Goal: Task Accomplishment & Management: Complete application form

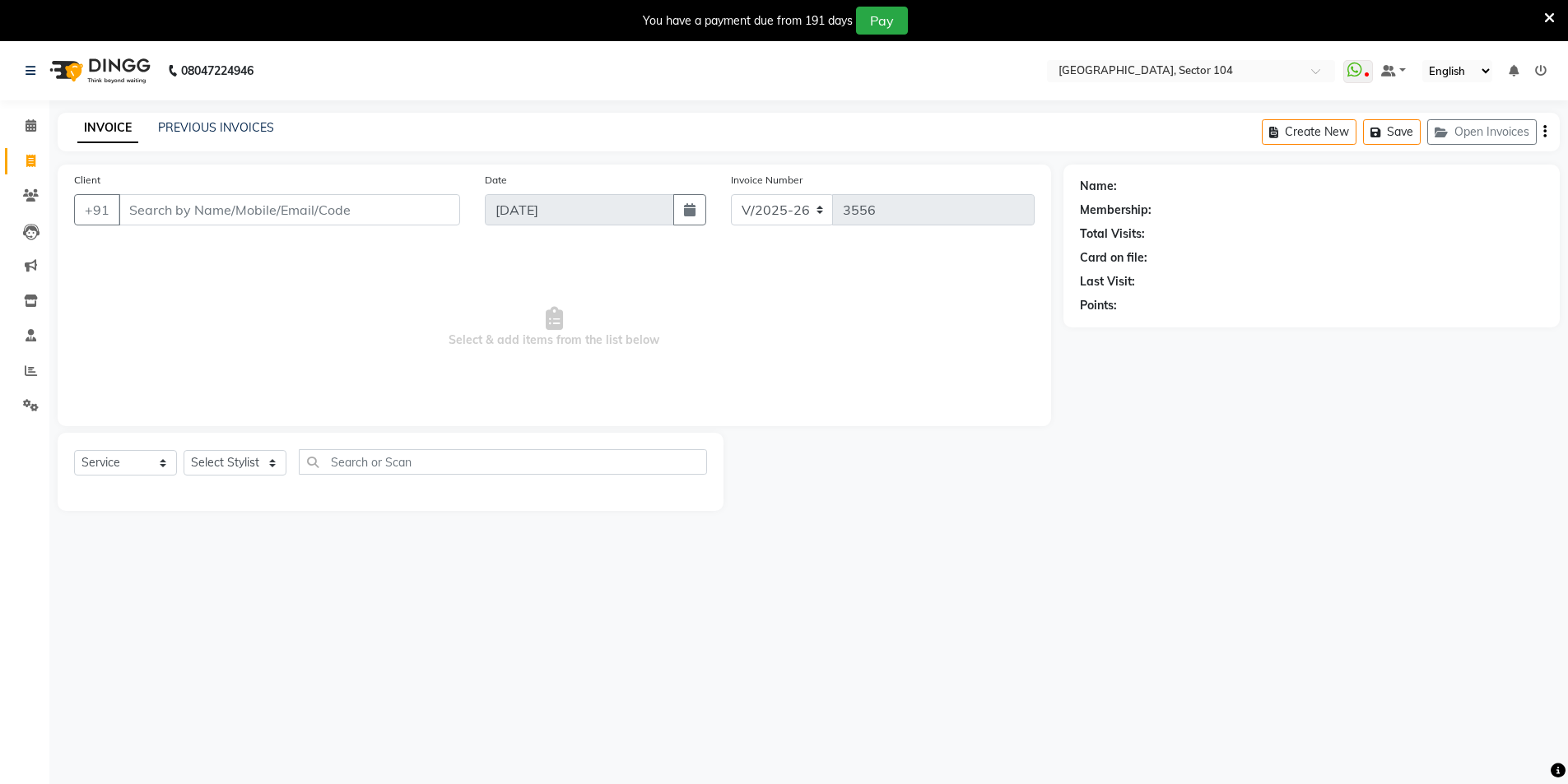
select select "4009"
select select "service"
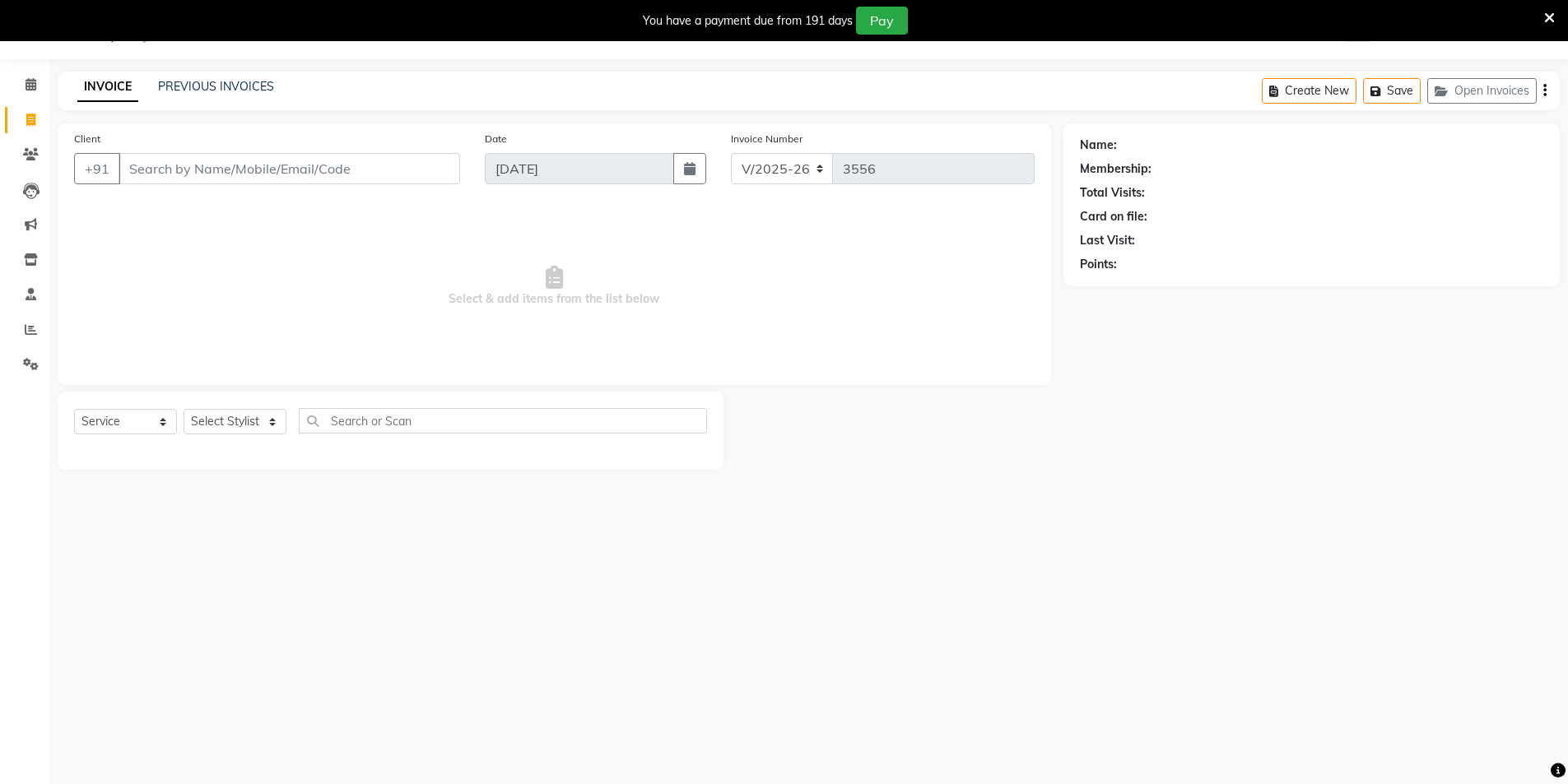
click at [288, 168] on input "Client" at bounding box center [289, 169] width 341 height 31
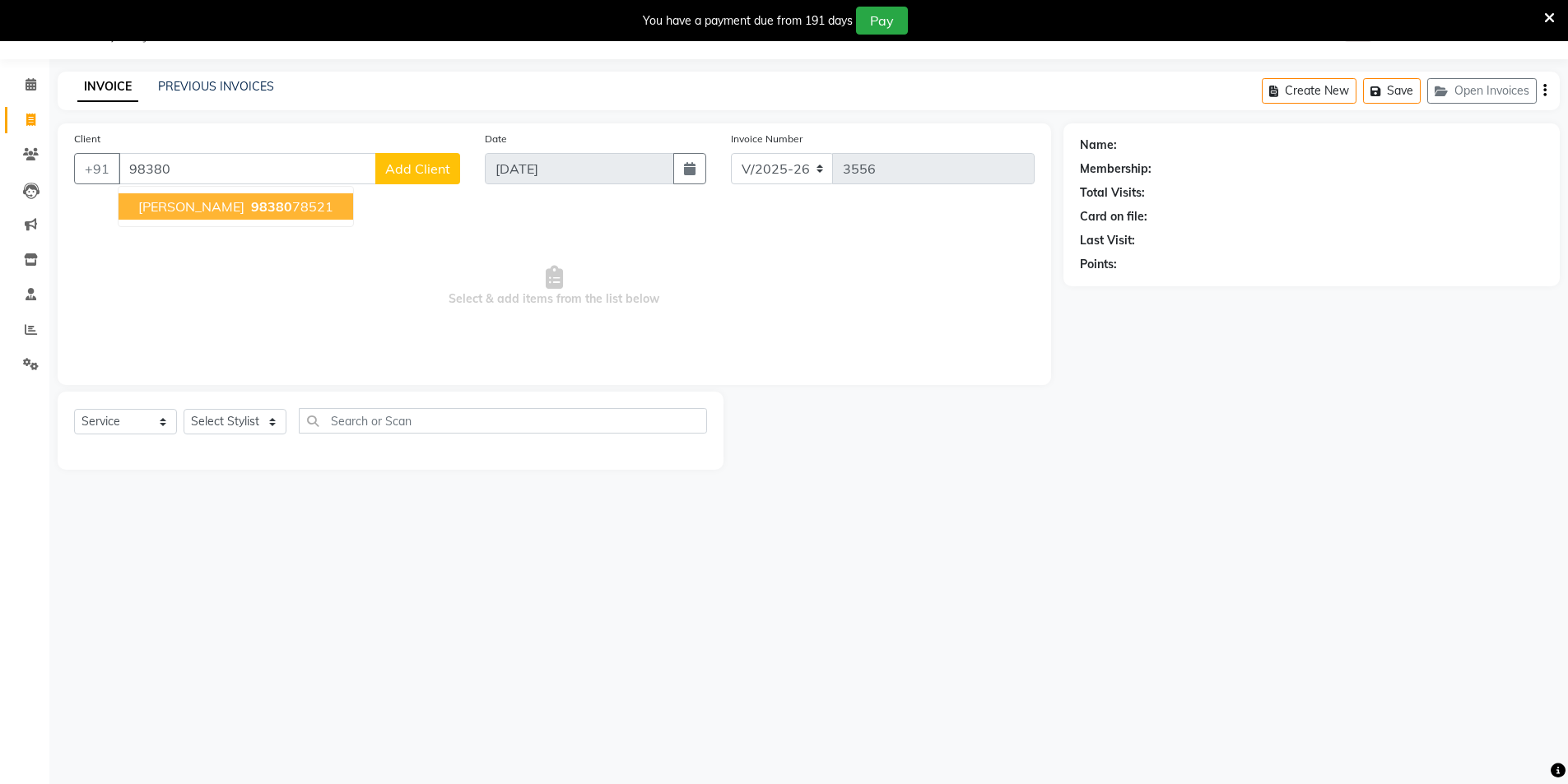
click at [281, 208] on ngb-highlight "98380 78521" at bounding box center [290, 206] width 86 height 17
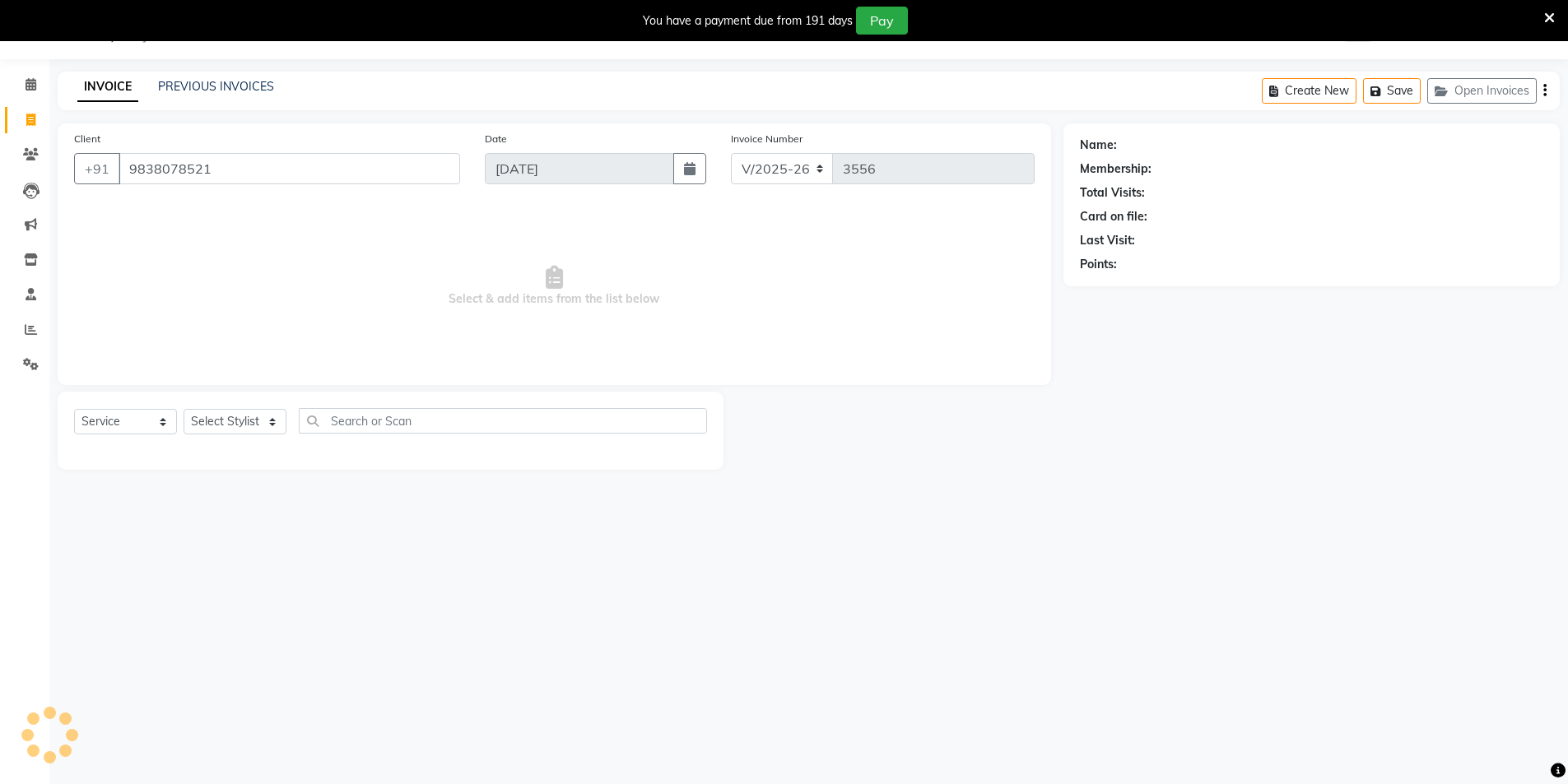
type input "9838078521"
click at [233, 430] on select "Select Stylist [PERSON_NAME] [PERSON_NAME] [PERSON_NAME] [PERSON_NAME] [PERSON_…" at bounding box center [234, 422] width 103 height 26
select select "44687"
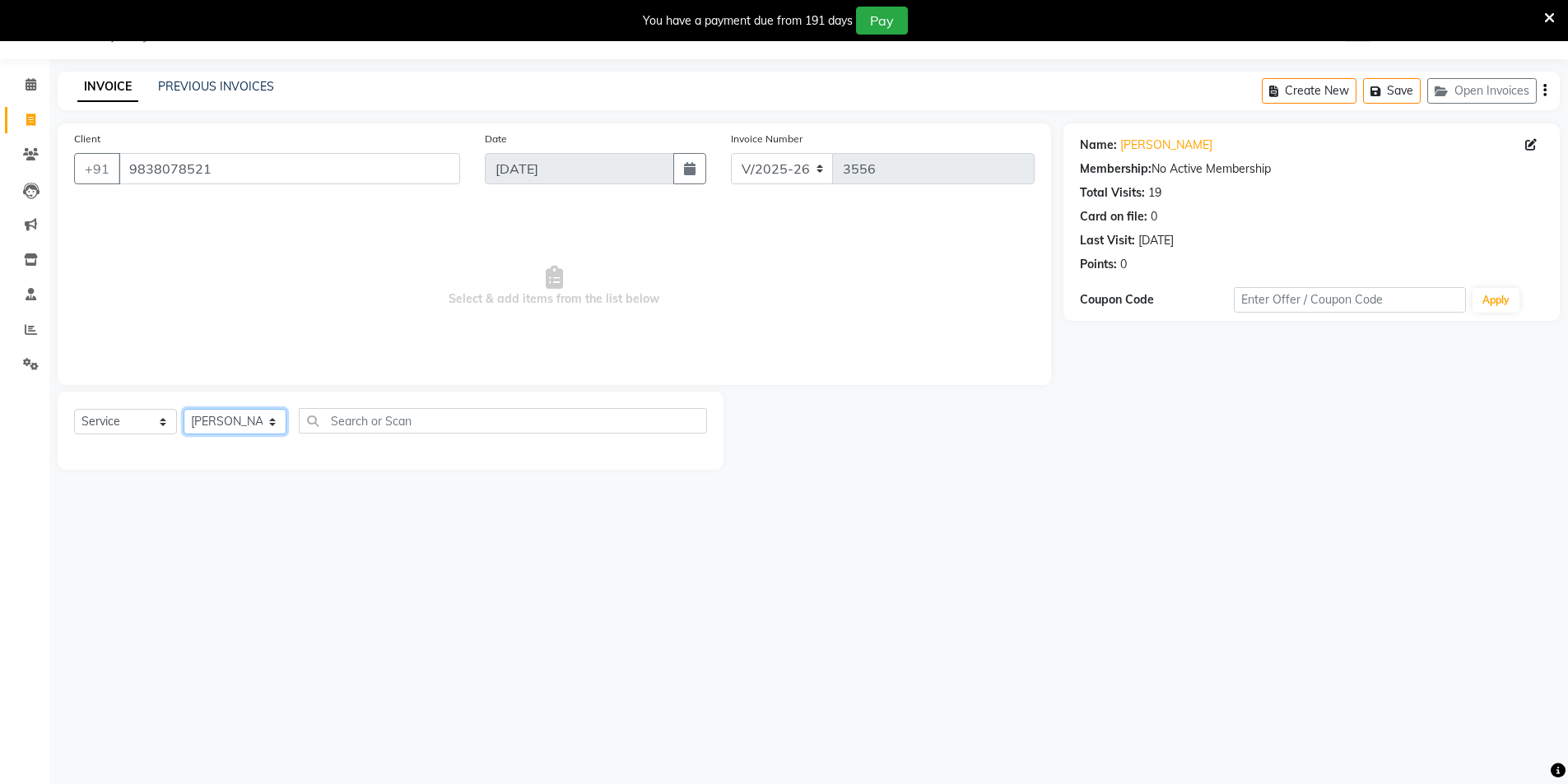
click at [183, 409] on select "Select Stylist [PERSON_NAME] [PERSON_NAME] [PERSON_NAME] [PERSON_NAME] [PERSON_…" at bounding box center [234, 422] width 103 height 26
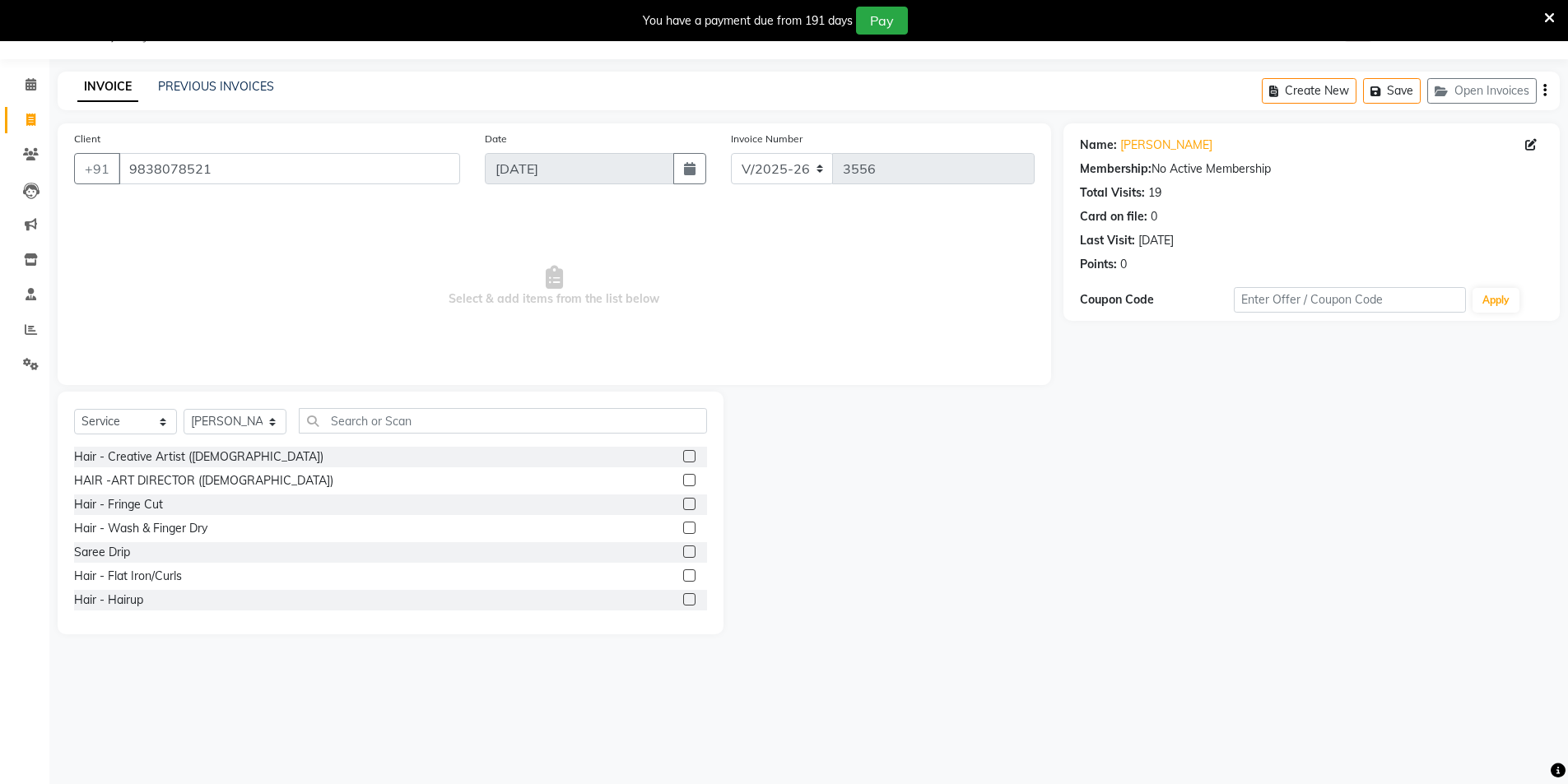
click at [355, 438] on div "Select Service Product Membership Package Voucher Prepaid Gift Card Select Styl…" at bounding box center [390, 427] width 633 height 39
click at [354, 419] on input "text" at bounding box center [502, 421] width 408 height 26
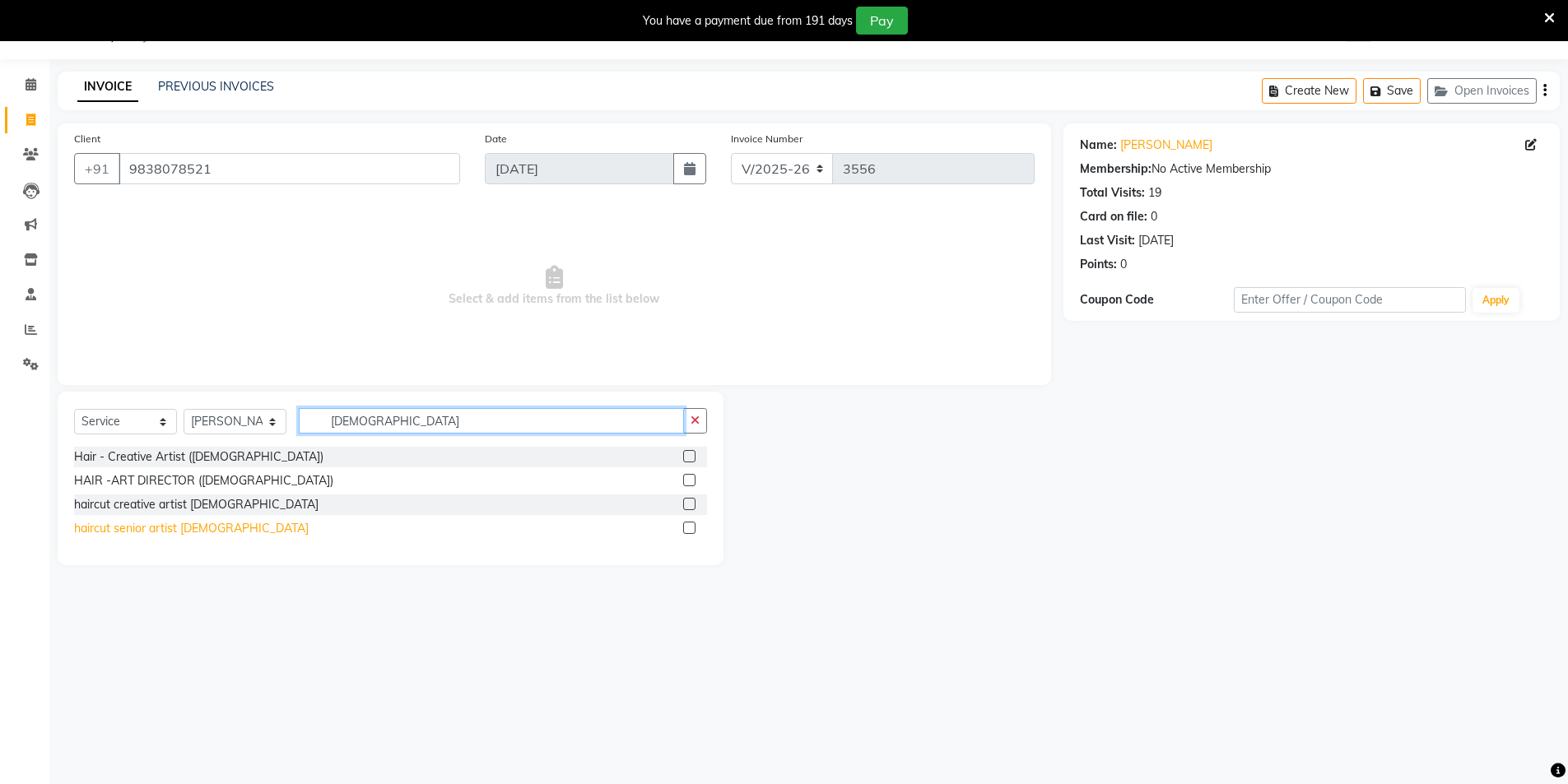
type input "Male"
click at [192, 526] on div "haircut senior artist male" at bounding box center [191, 528] width 235 height 18
checkbox input "false"
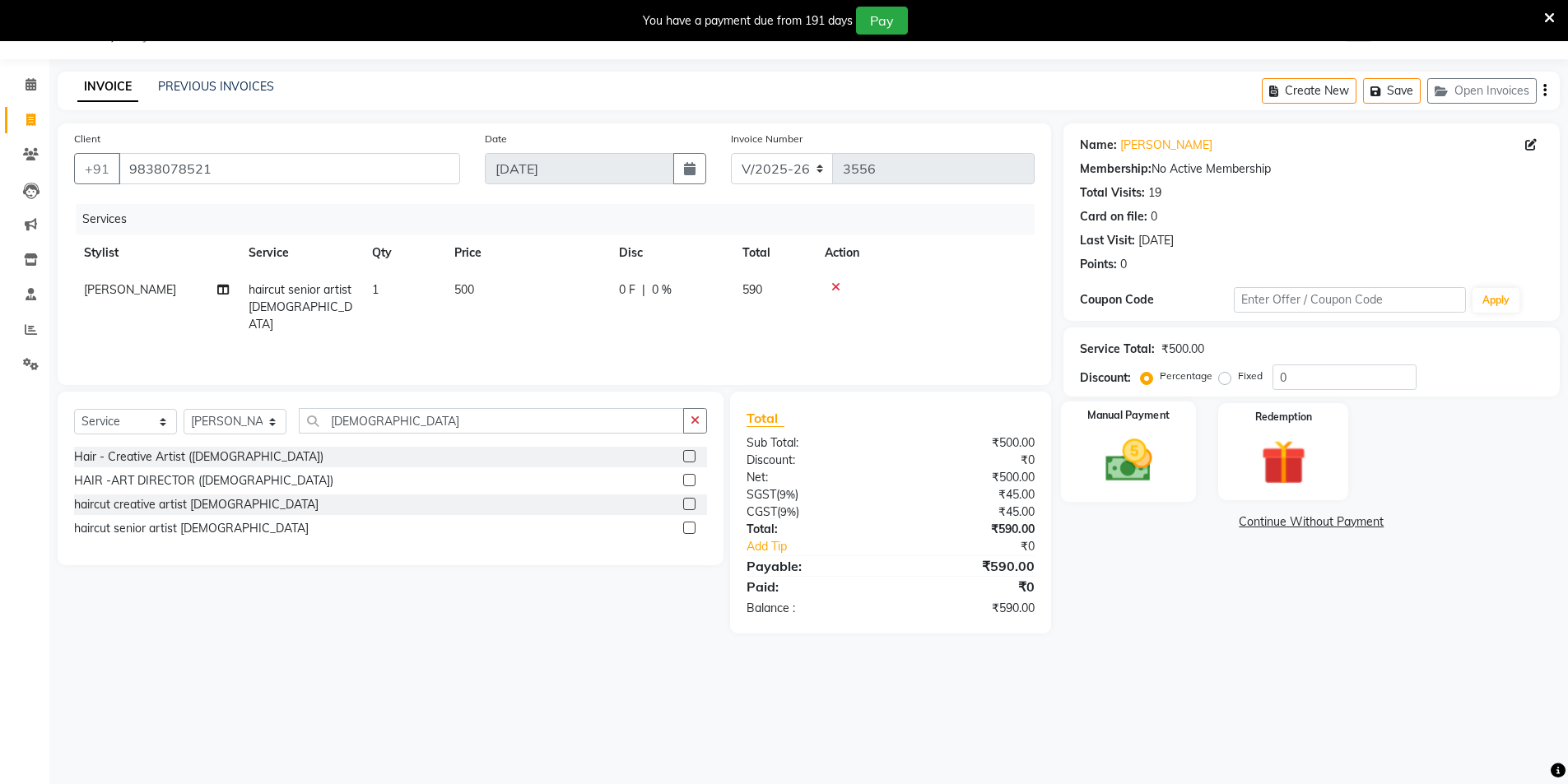
click at [1117, 469] on img at bounding box center [1129, 460] width 76 height 54
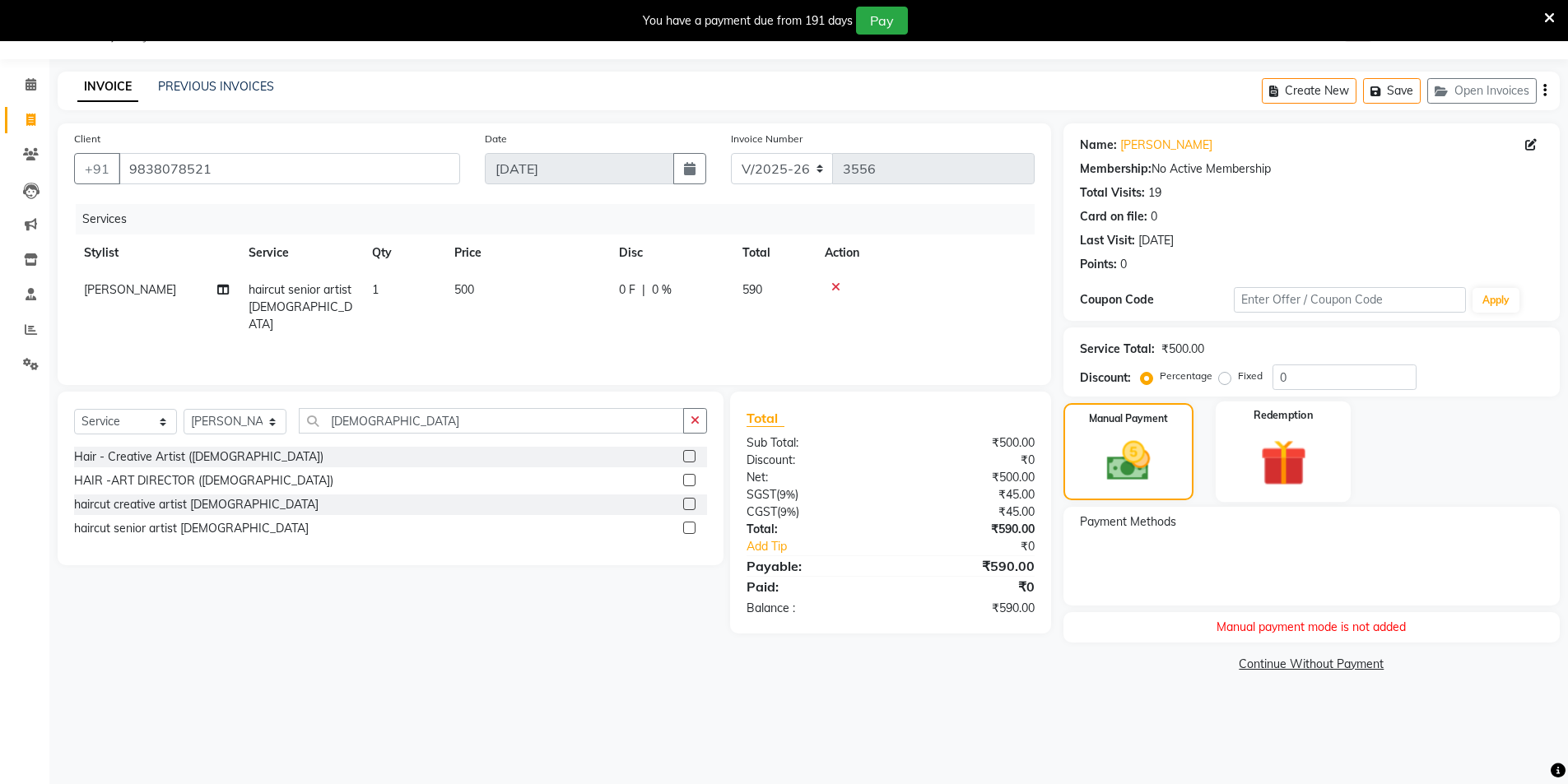
click at [1248, 447] on img at bounding box center [1283, 462] width 76 height 58
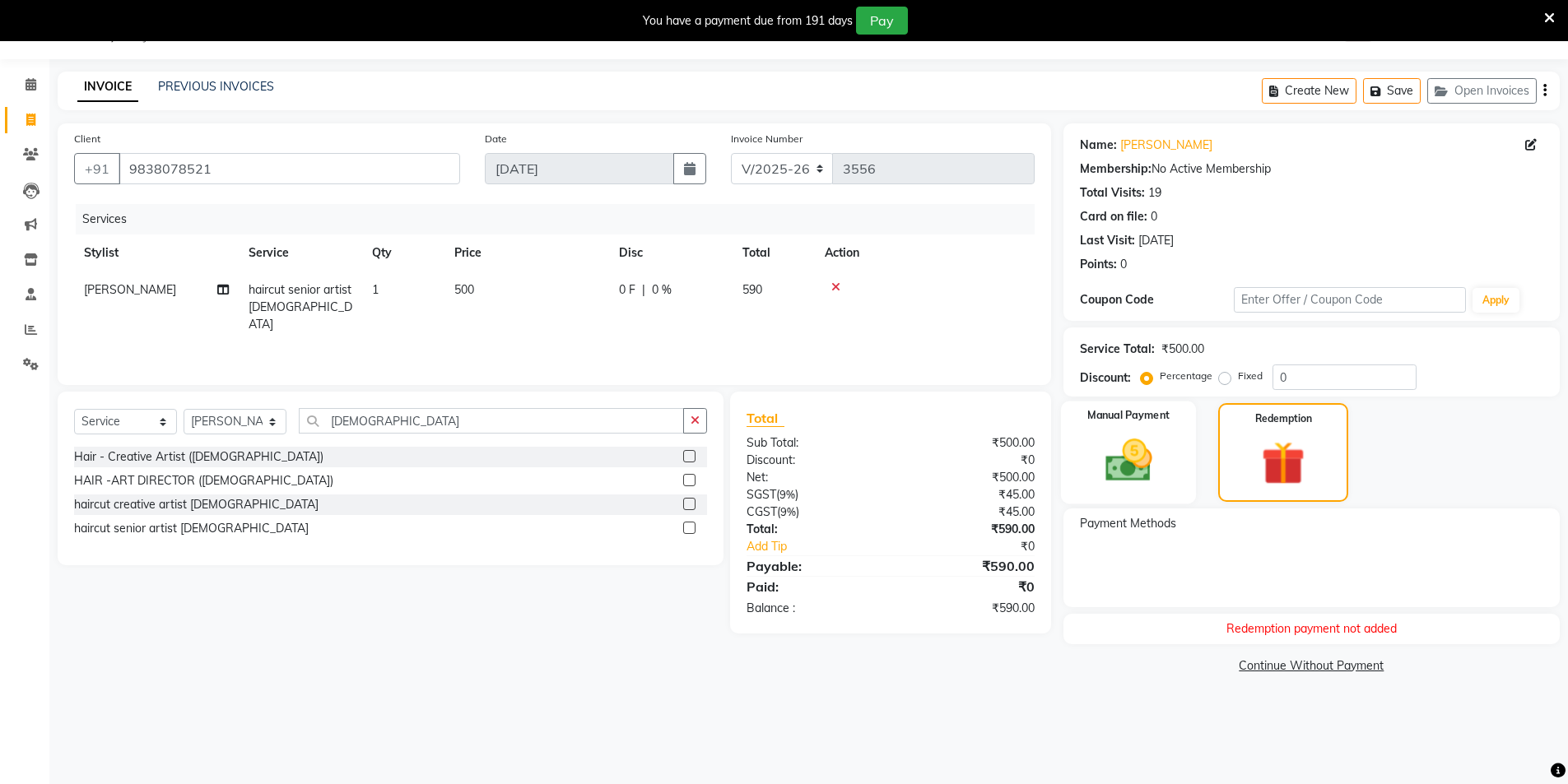
click at [1160, 458] on img at bounding box center [1129, 460] width 76 height 54
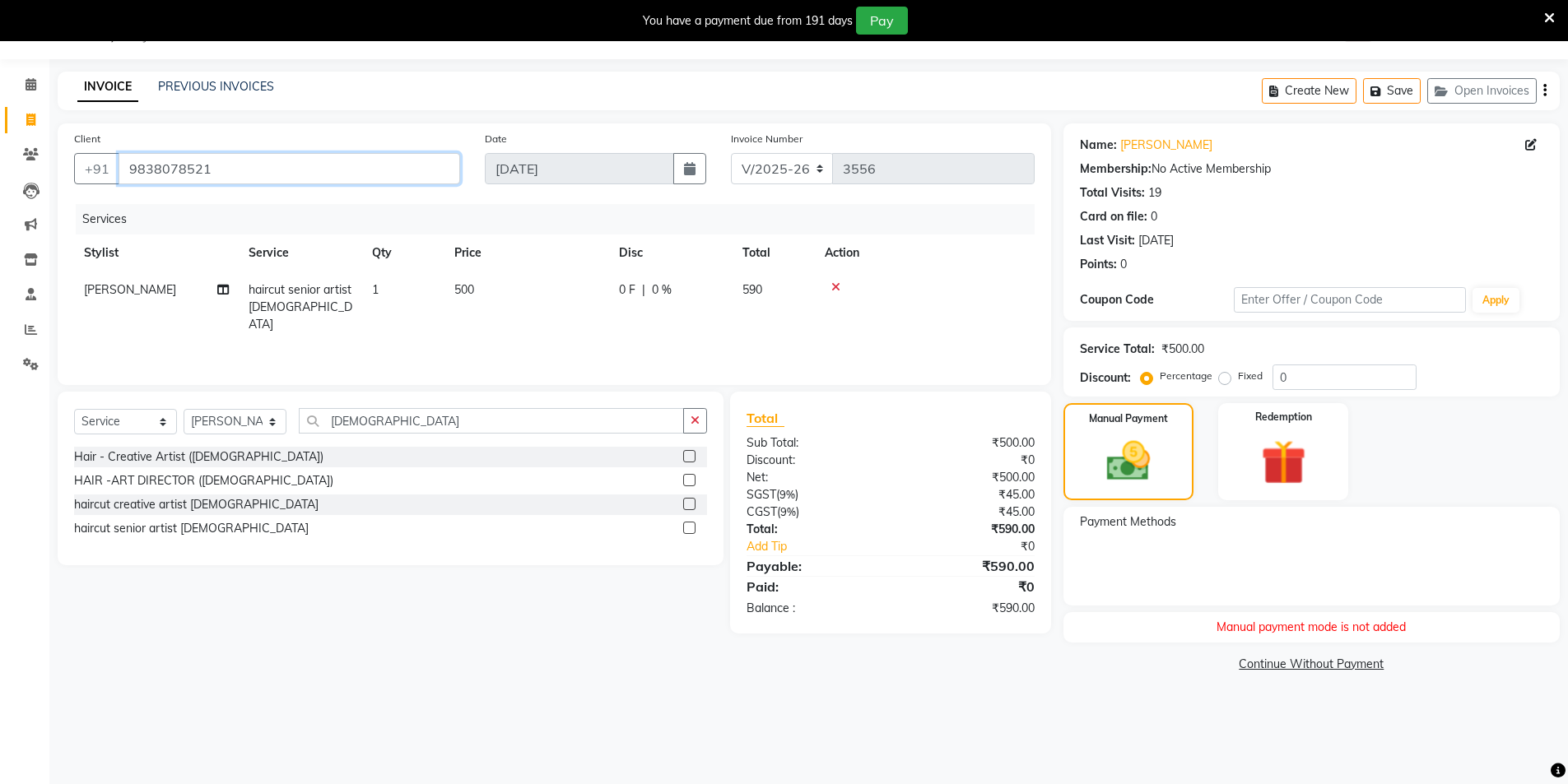
click at [377, 157] on input "9838078521" at bounding box center [289, 169] width 341 height 31
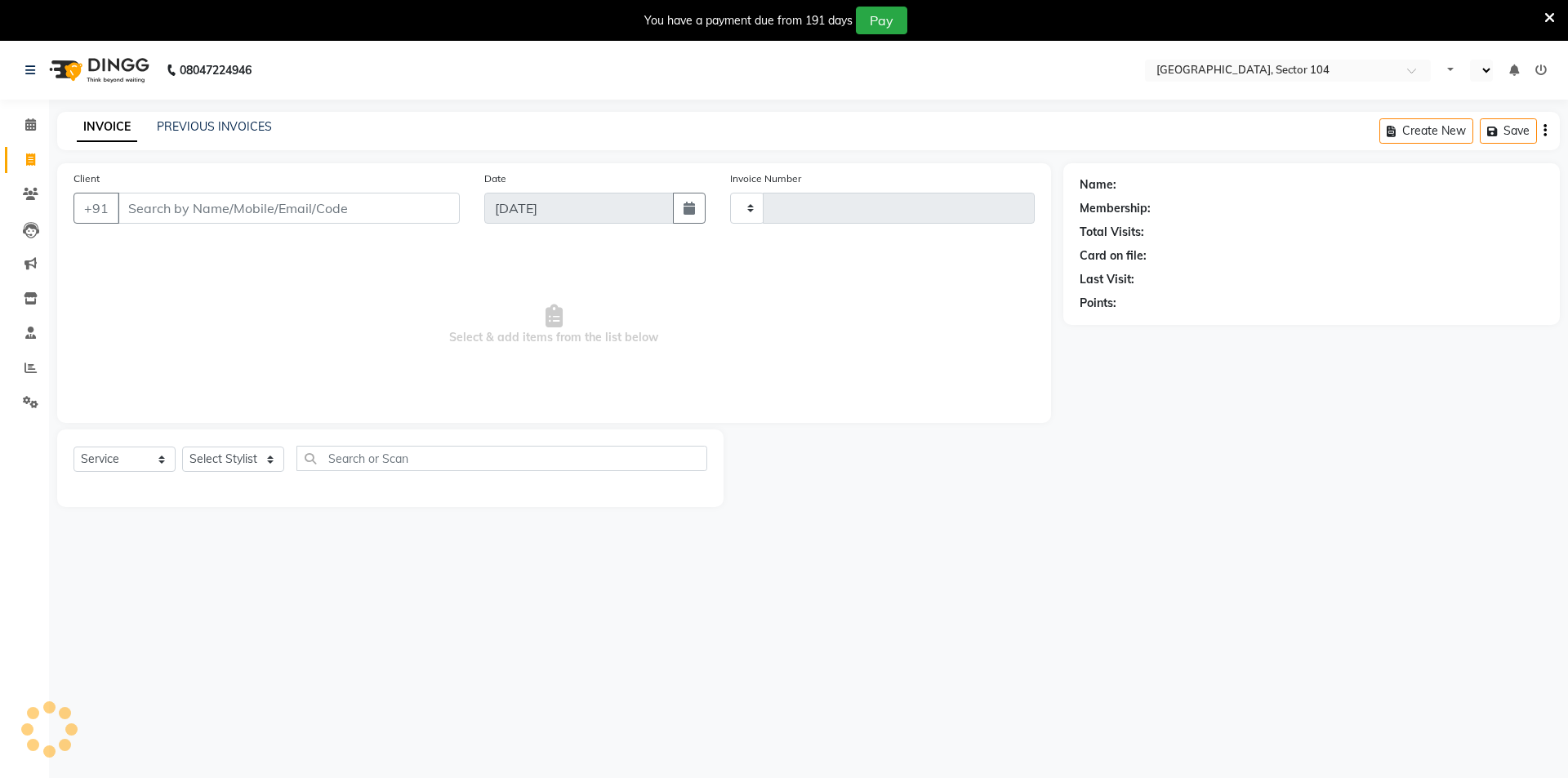
select select "service"
type input "3556"
select select "en"
select select "4009"
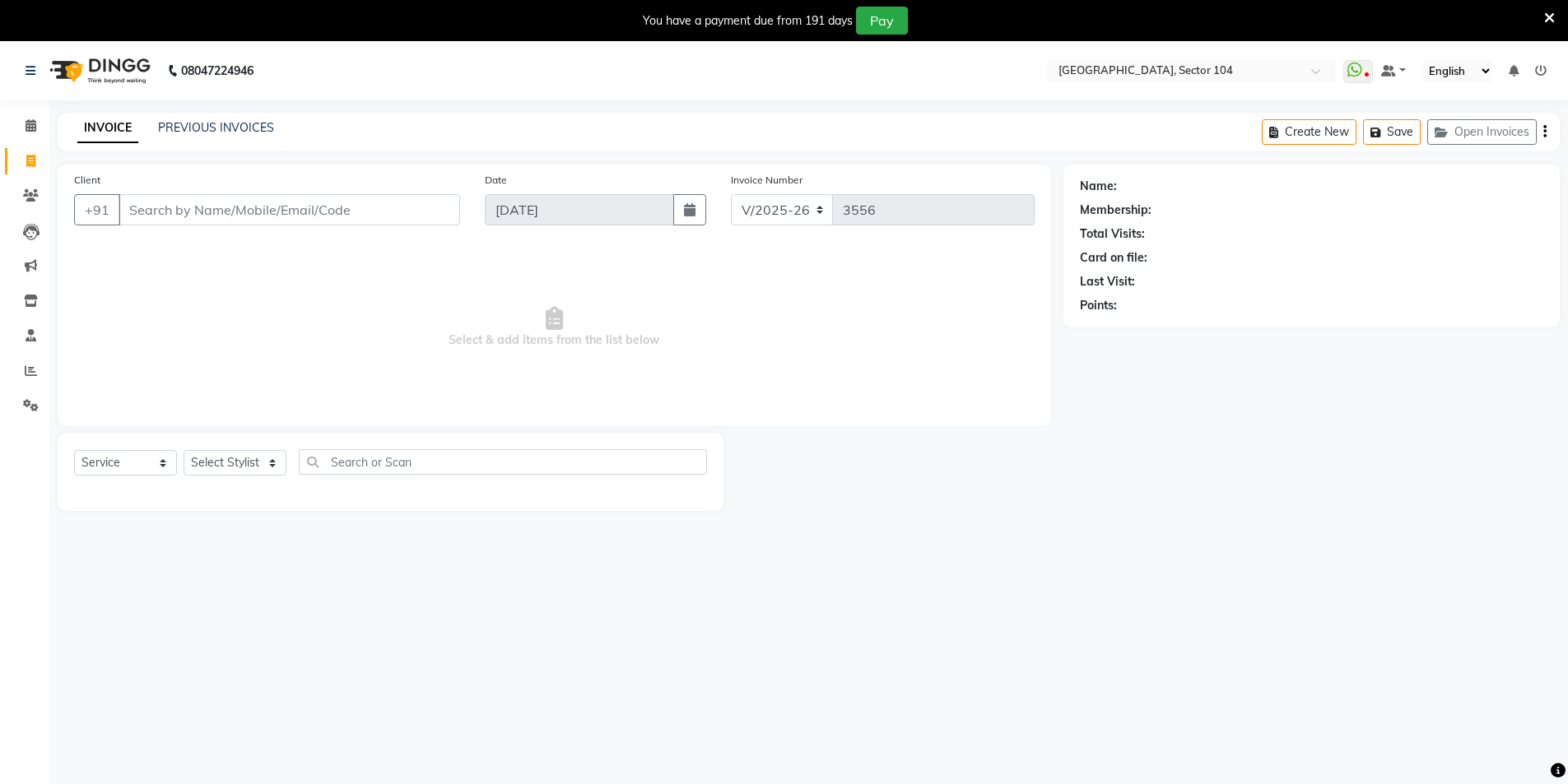
click at [302, 221] on input "Client" at bounding box center [289, 210] width 341 height 31
type input "9838078521"
click at [236, 474] on select "Select Stylist AAMIR Aashis ajay AJEET akram Ali Alic ashok vihar Alice makeup …" at bounding box center [234, 469] width 103 height 26
select select "44687"
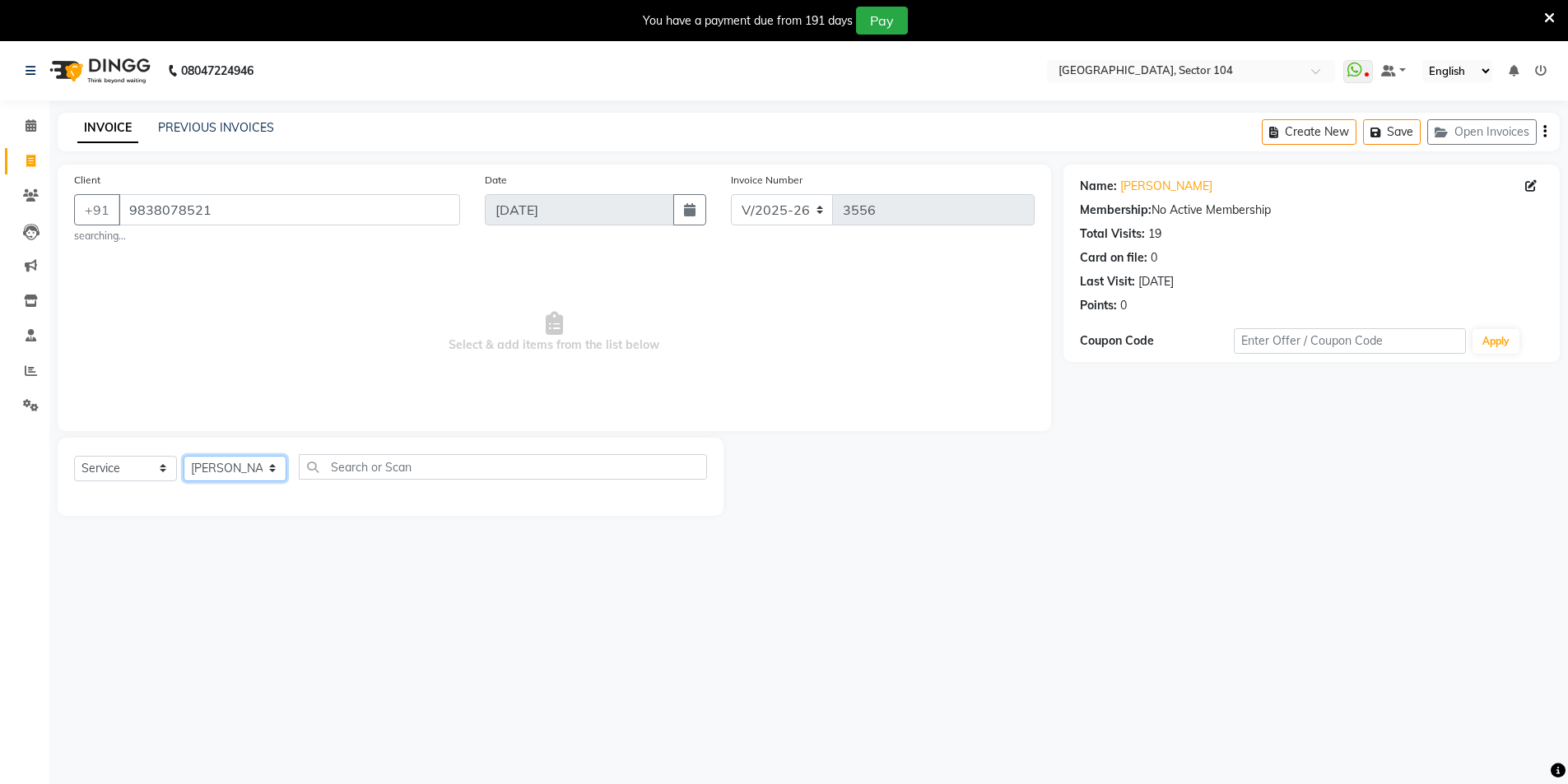
click at [183, 456] on select "Select Stylist AAMIR Aashis ajay AJEET akram Ali Alic ashok vihar Alice makeup …" at bounding box center [234, 469] width 103 height 26
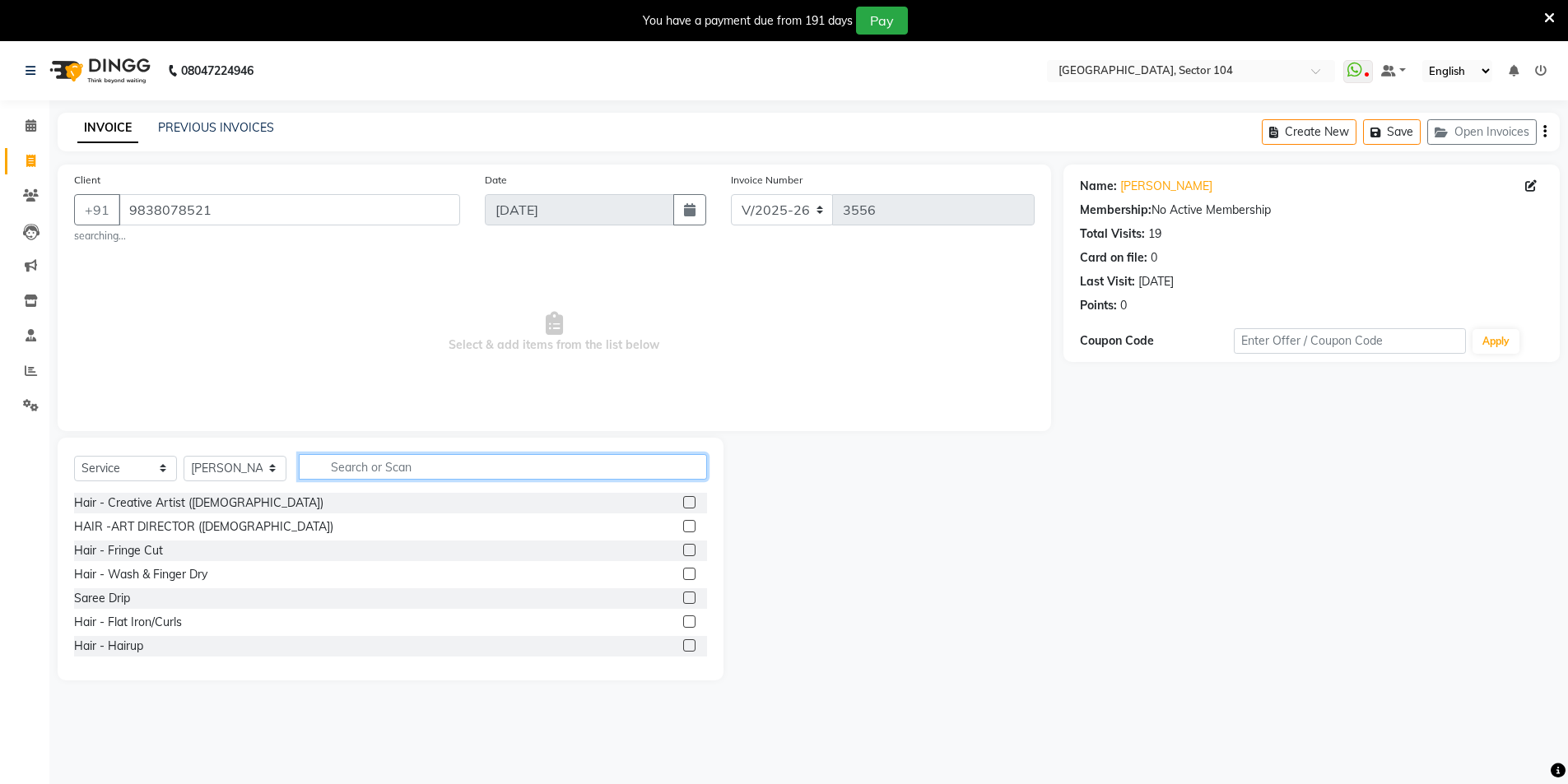
click at [333, 462] on input "text" at bounding box center [502, 467] width 408 height 26
type input "r"
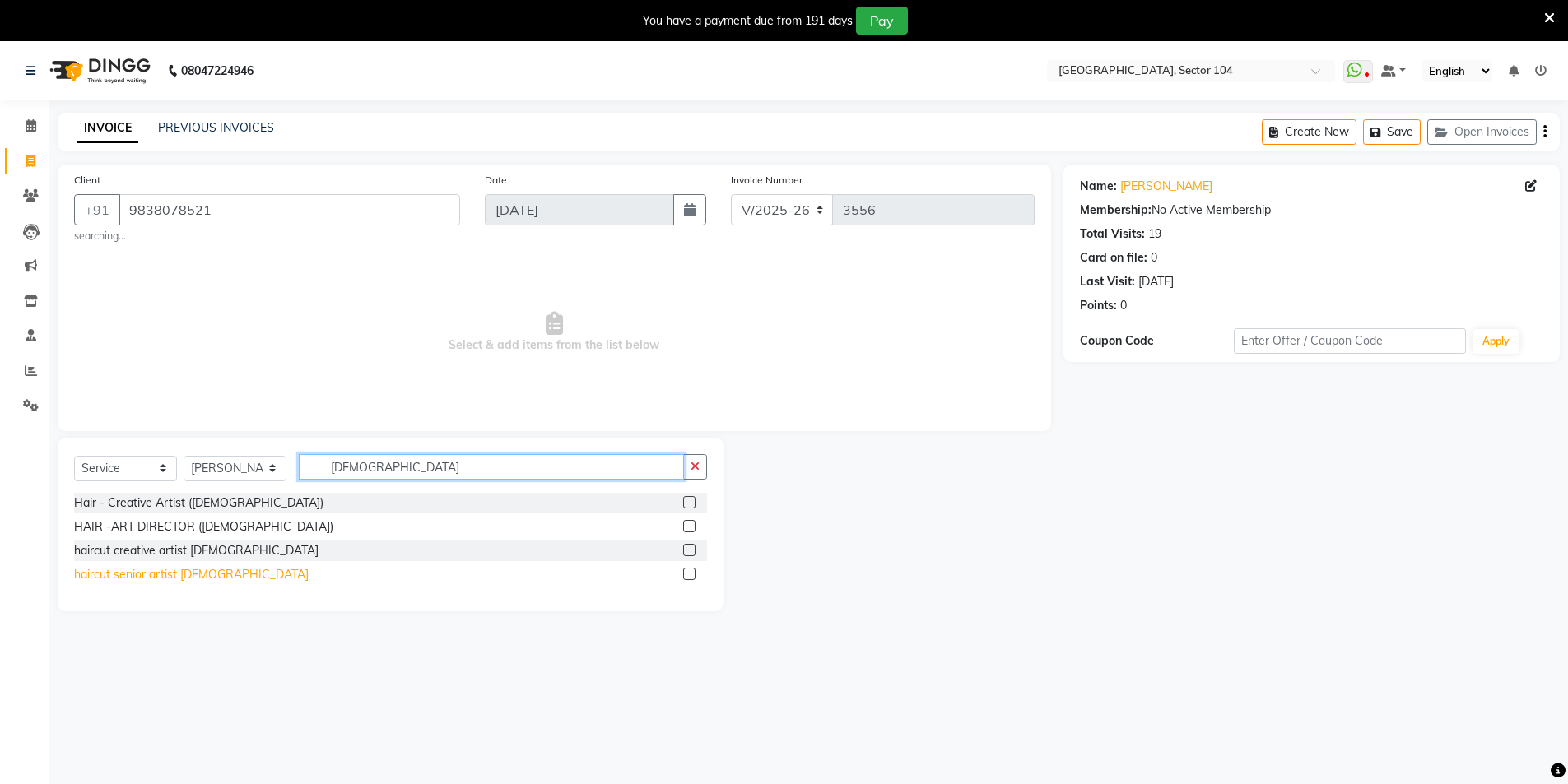
type input "[DEMOGRAPHIC_DATA]"
click at [184, 575] on div "haircut senior artist male" at bounding box center [191, 574] width 235 height 18
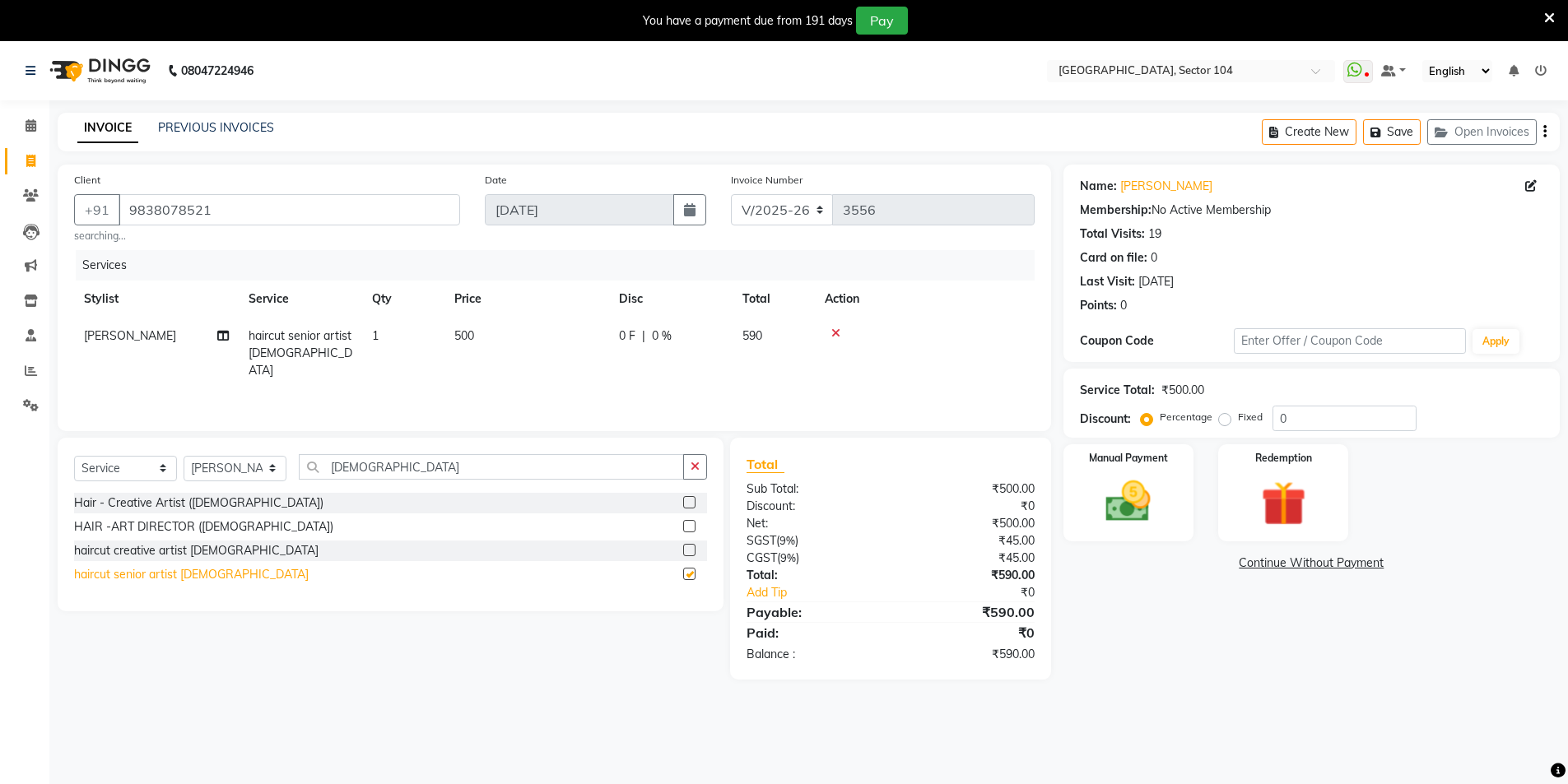
checkbox input "false"
click at [1163, 508] on img at bounding box center [1129, 501] width 76 height 54
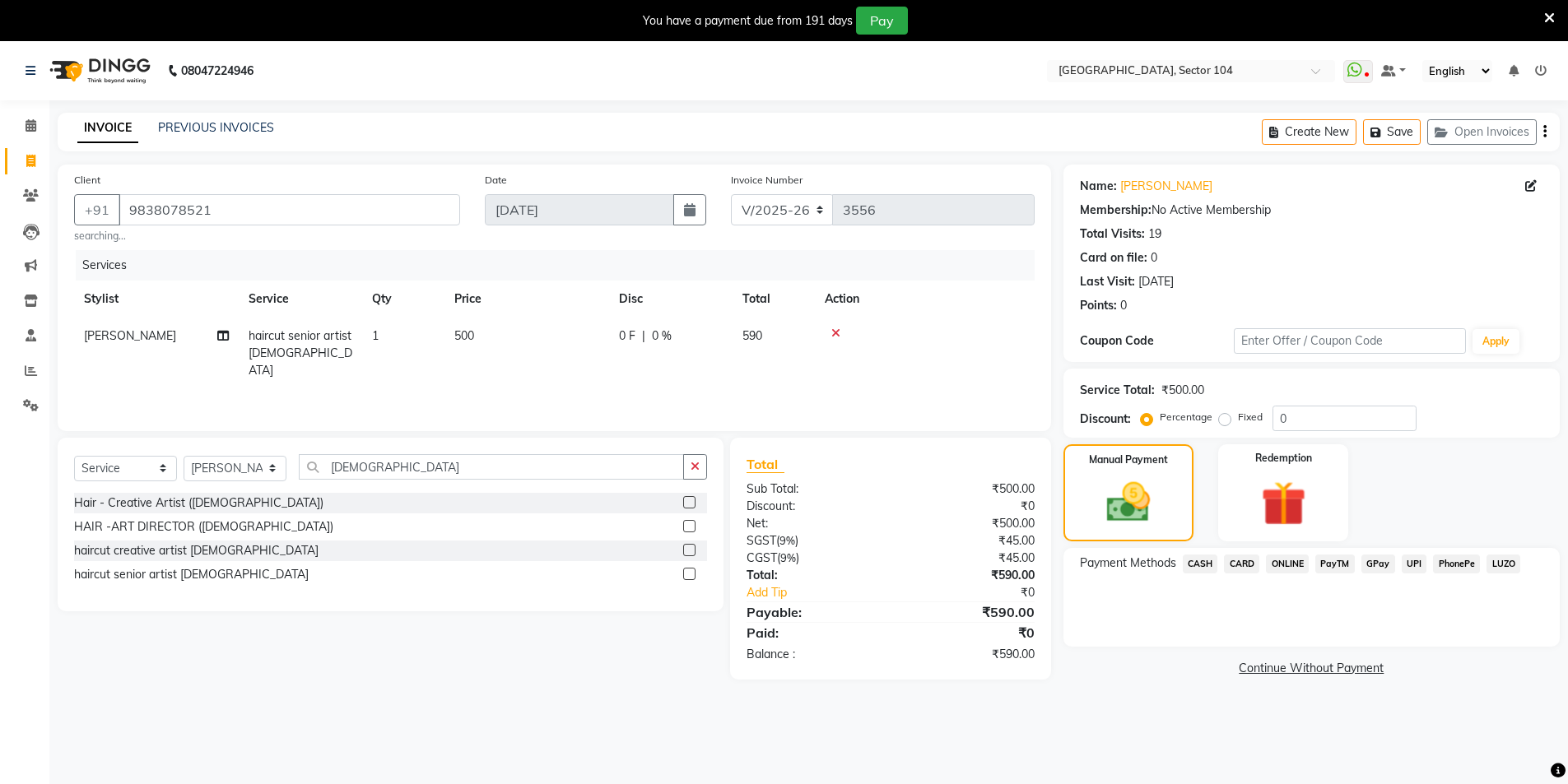
click at [1281, 561] on span "ONLINE" at bounding box center [1288, 564] width 43 height 18
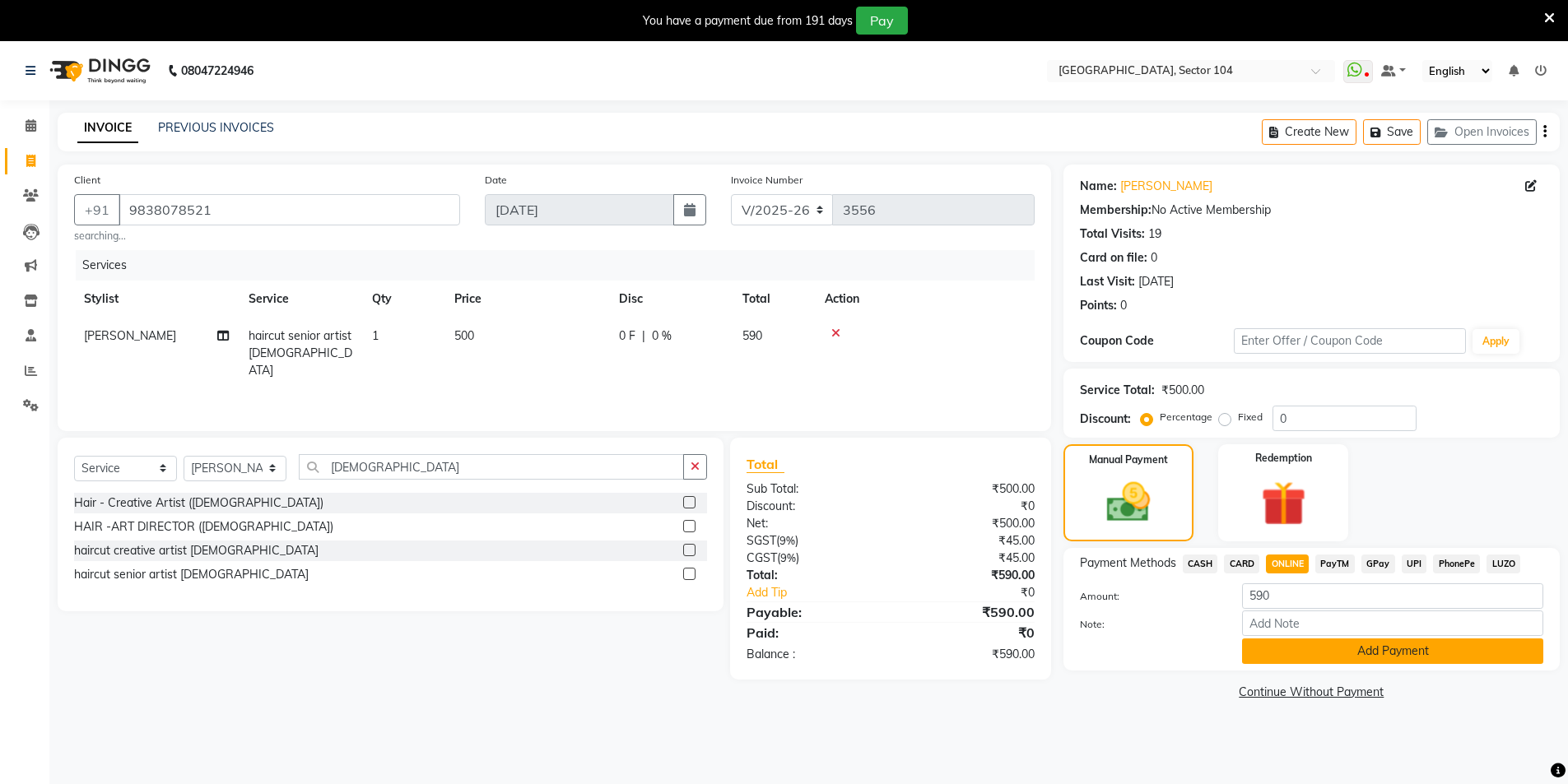
click at [1281, 644] on button "Add Payment" at bounding box center [1393, 652] width 302 height 26
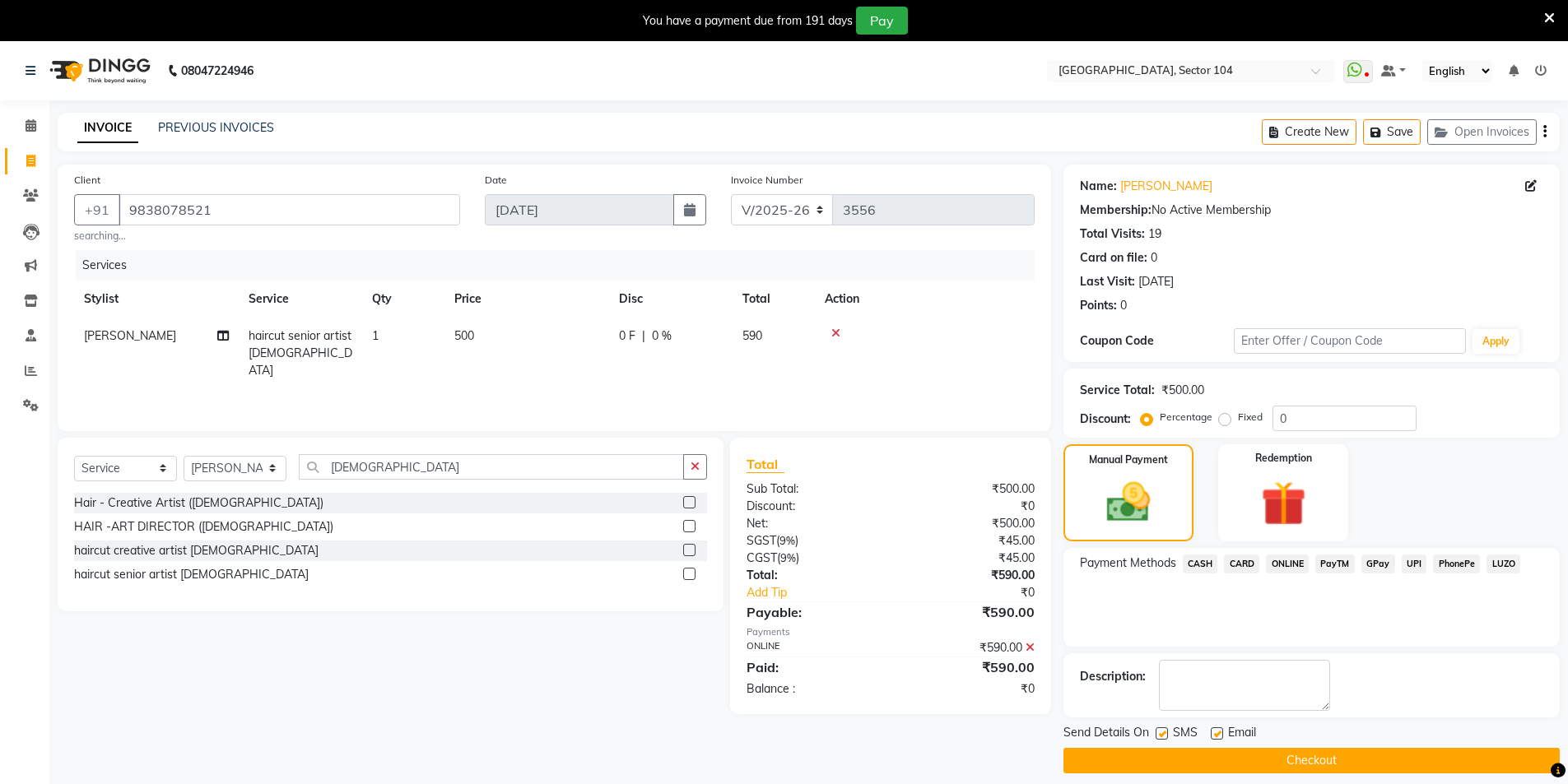
click at [1275, 758] on button "Checkout" at bounding box center [1312, 761] width 497 height 26
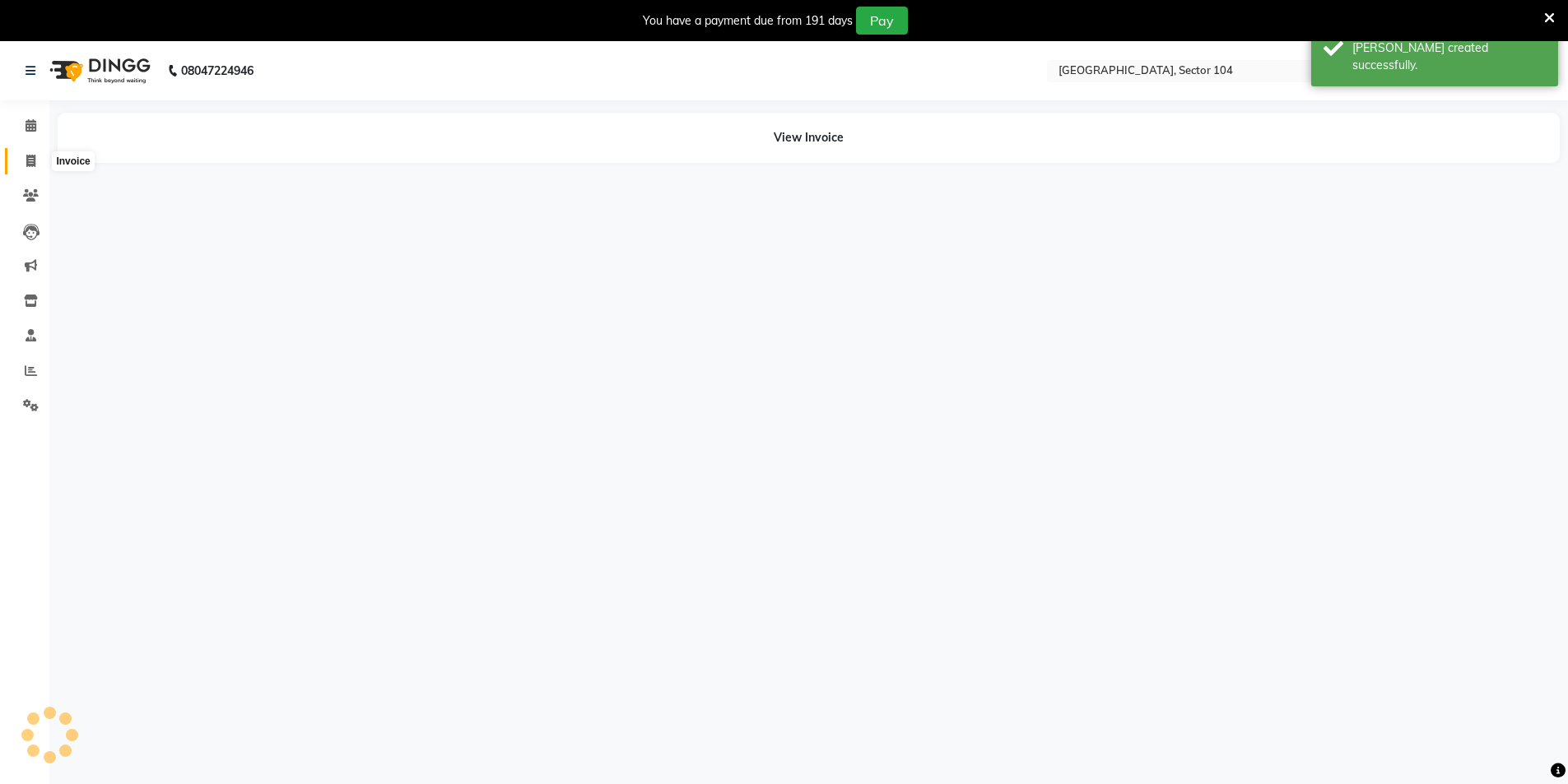
click at [38, 164] on span at bounding box center [31, 162] width 29 height 18
select select "service"
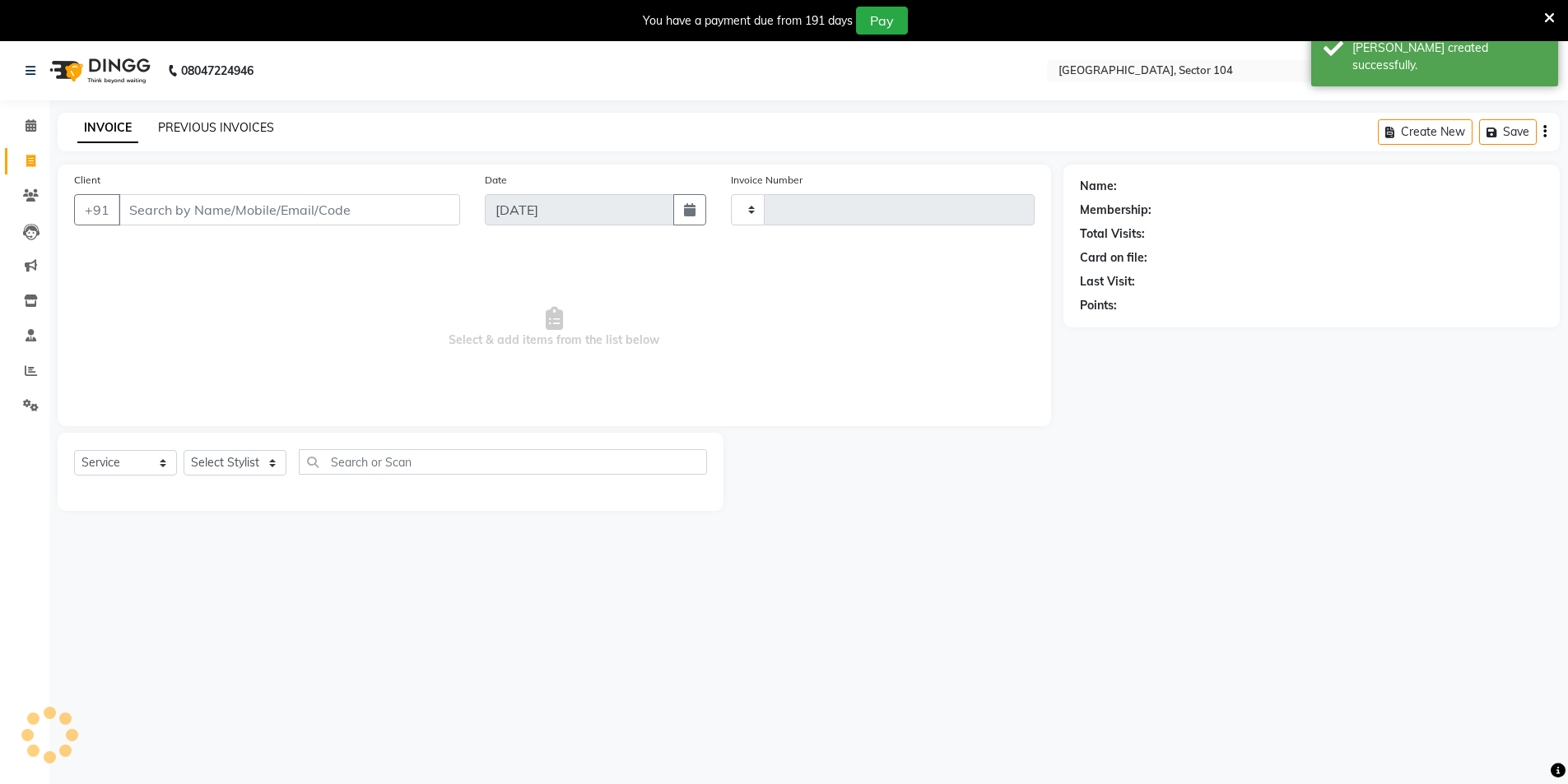
click at [183, 122] on link "PREVIOUS INVOICES" at bounding box center [216, 128] width 116 height 15
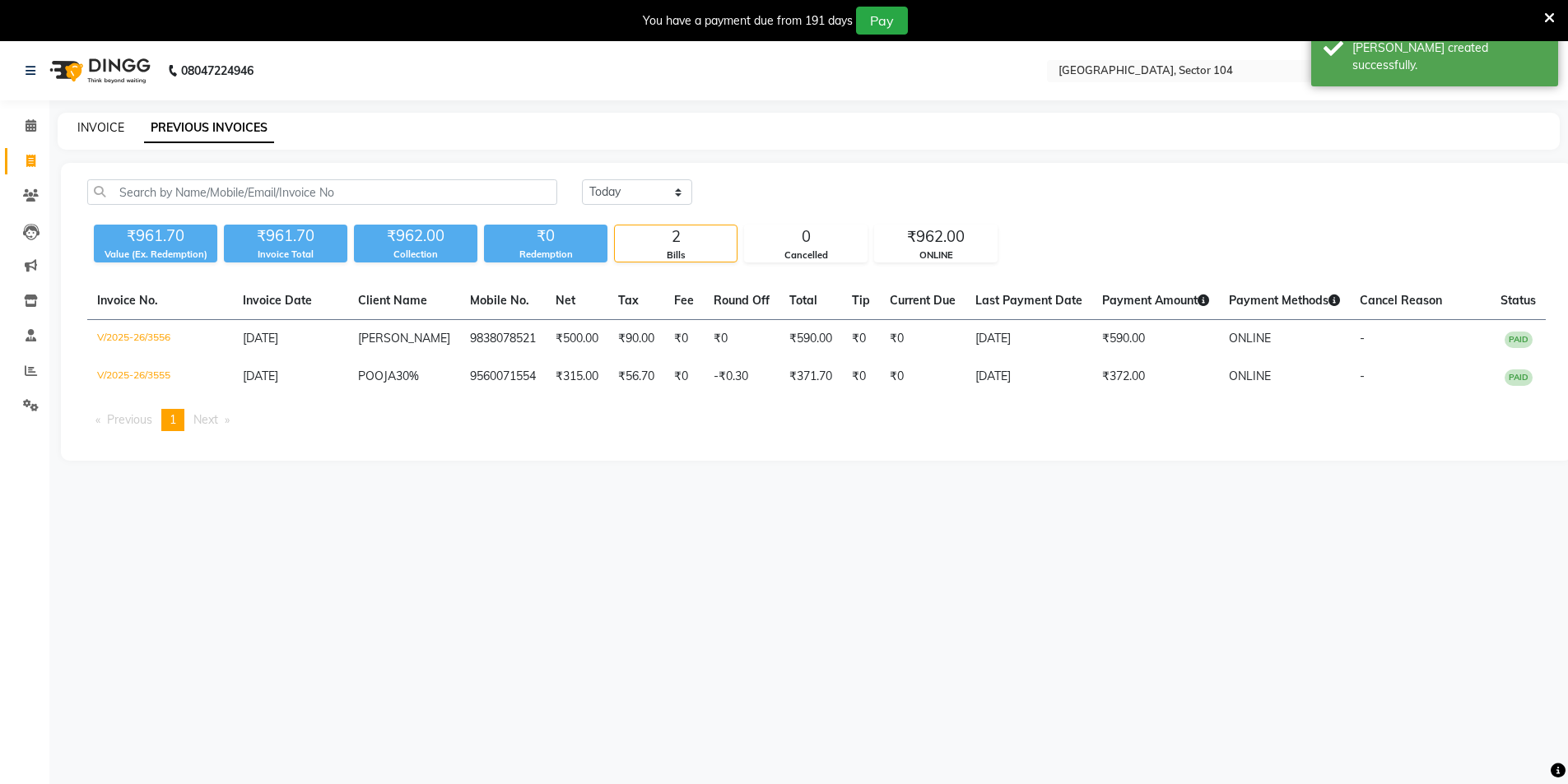
click at [103, 123] on link "INVOICE" at bounding box center [101, 128] width 47 height 15
select select "4009"
select select "service"
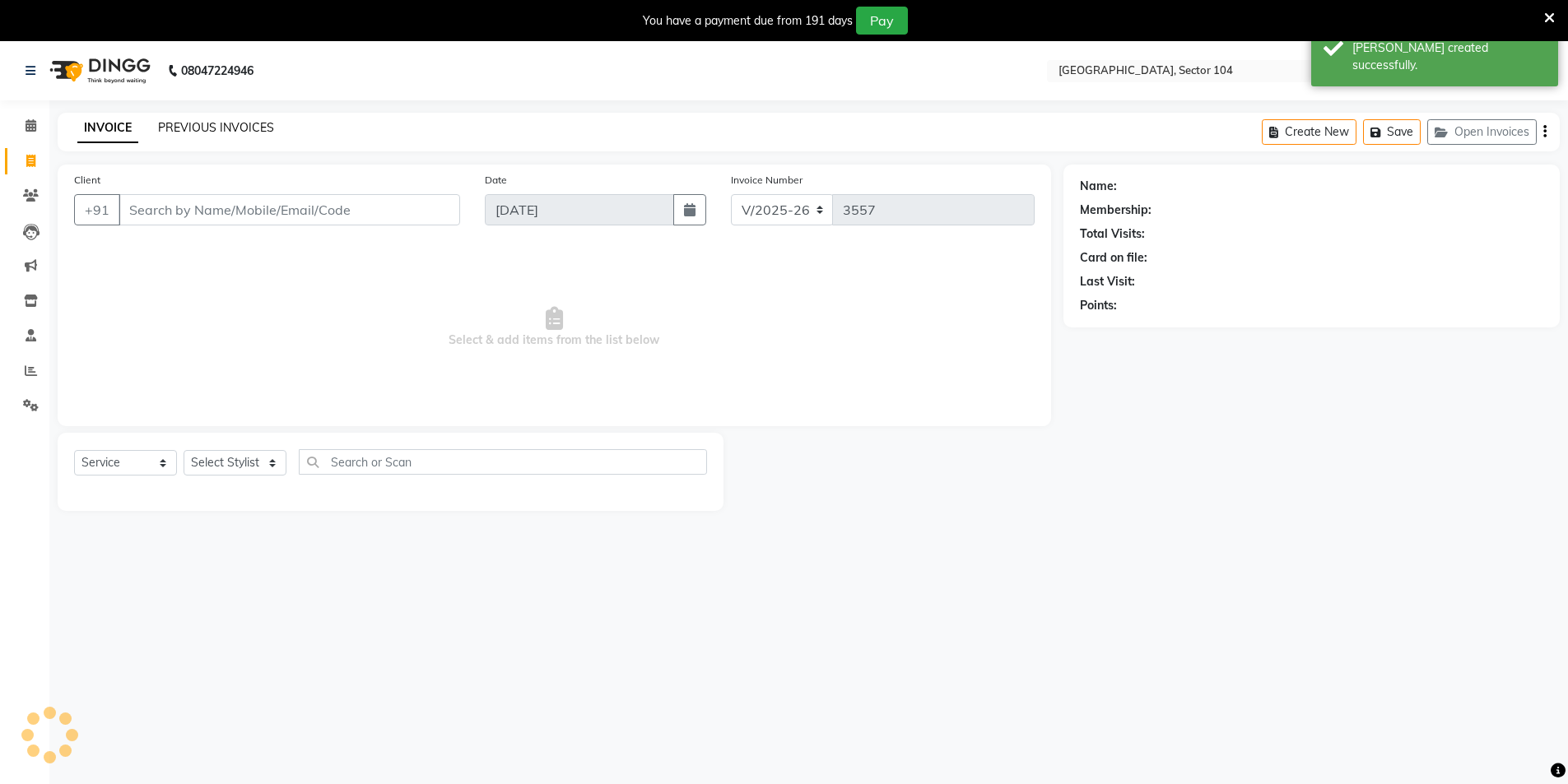
click at [188, 120] on link "PREVIOUS INVOICES" at bounding box center [216, 128] width 116 height 15
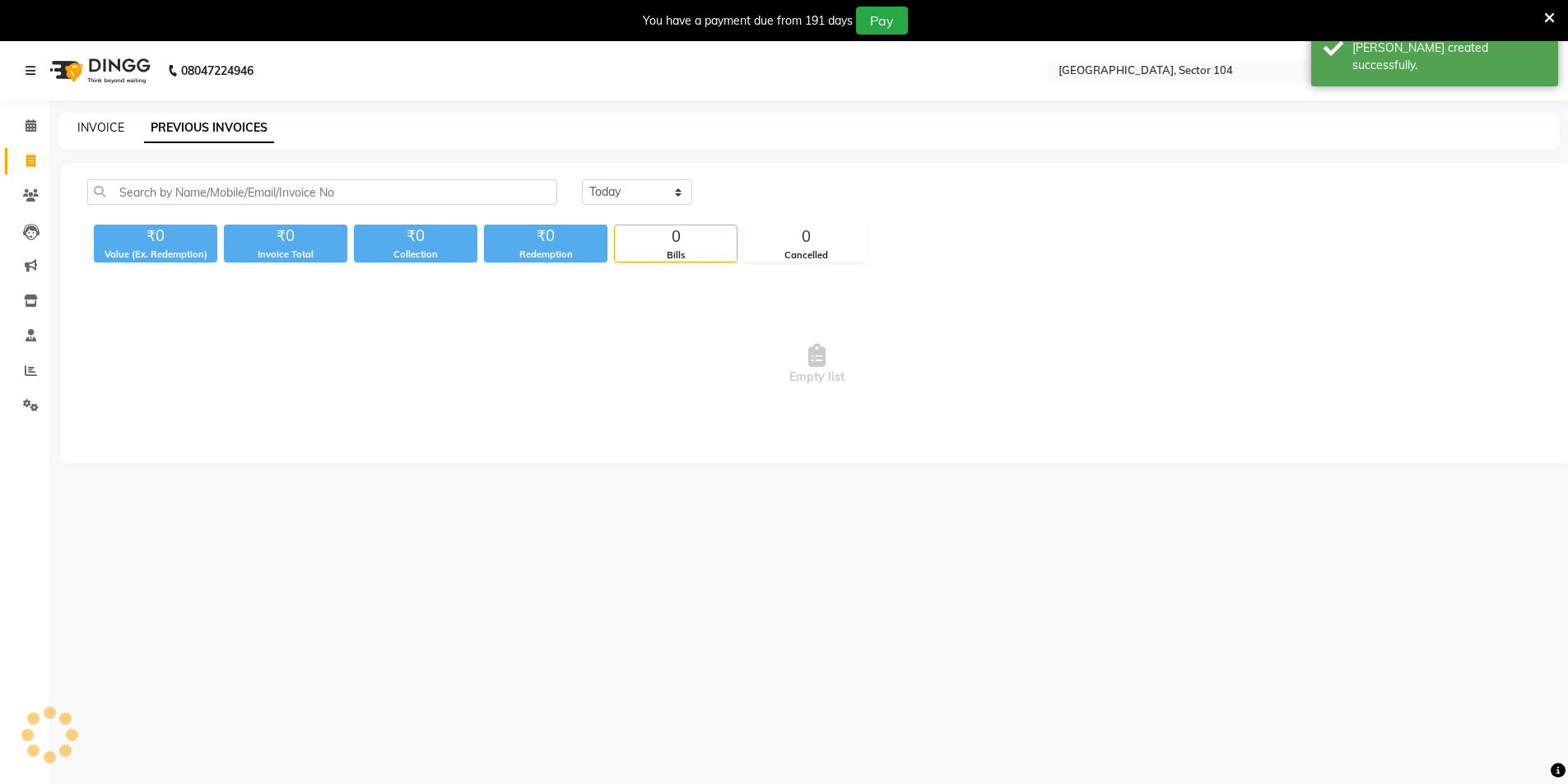
click at [108, 123] on link "INVOICE" at bounding box center [101, 128] width 47 height 15
select select "service"
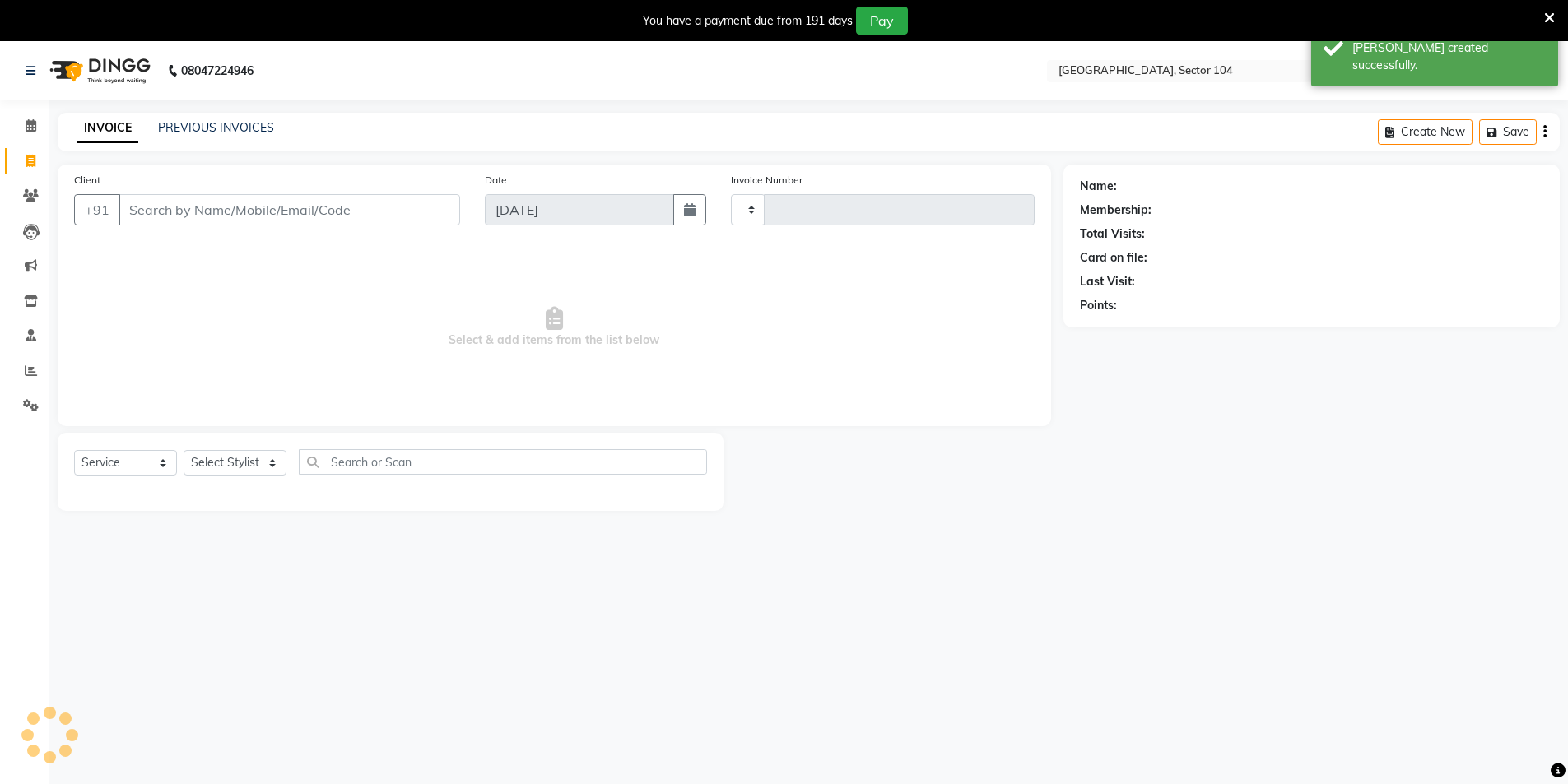
type input "3557"
select select "4009"
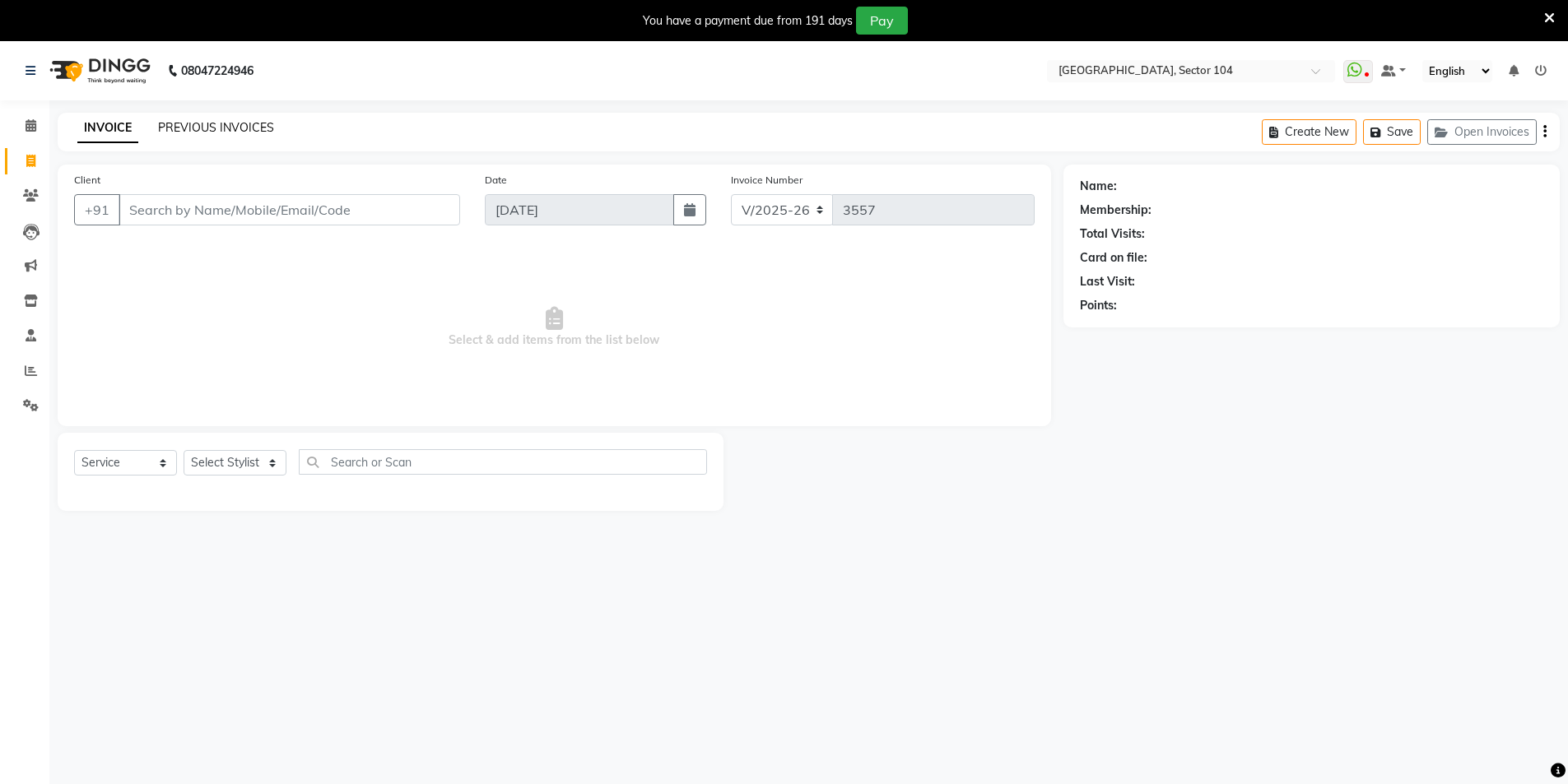
click at [222, 131] on link "PREVIOUS INVOICES" at bounding box center [216, 128] width 116 height 15
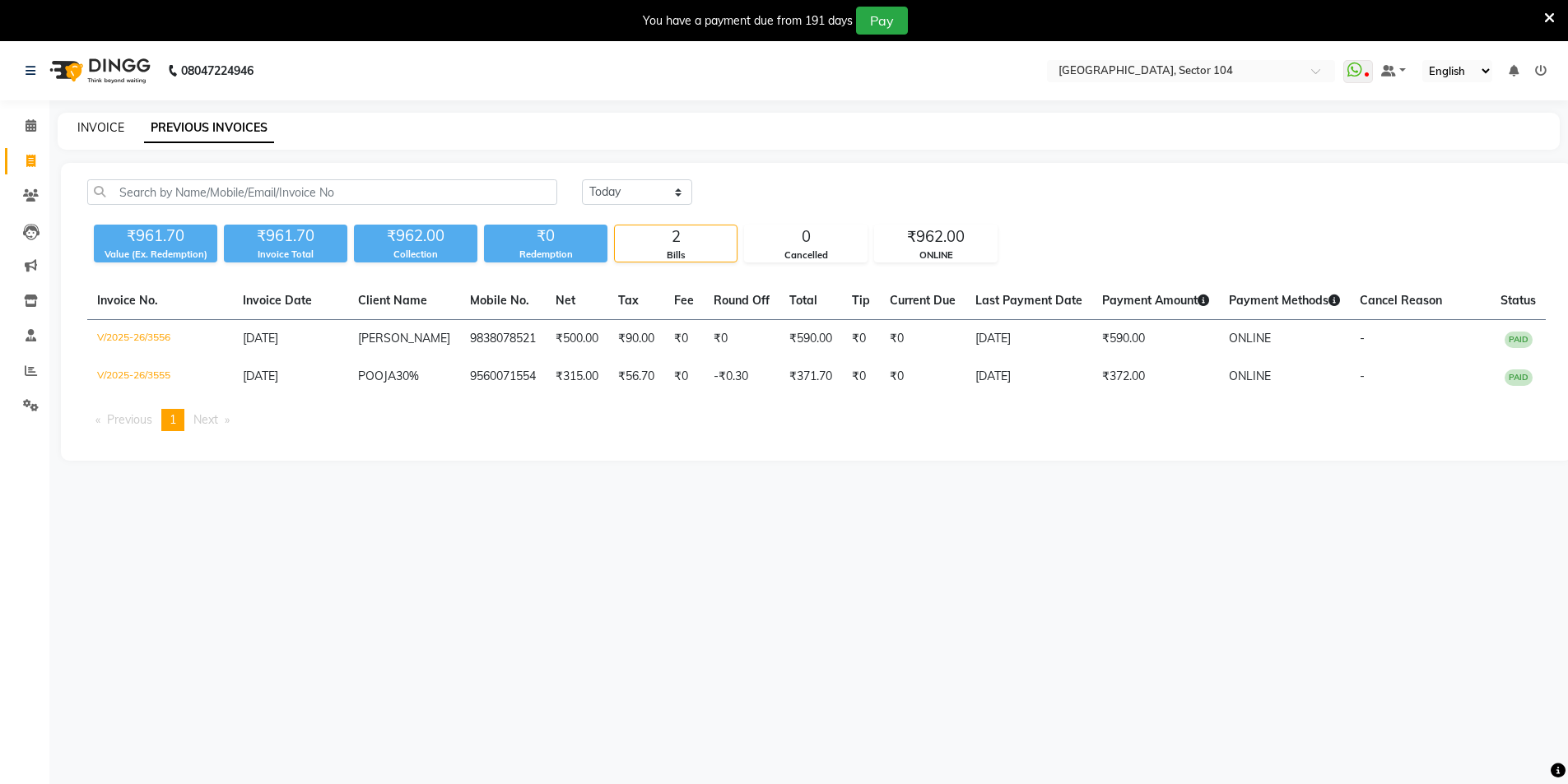
click at [122, 134] on link "INVOICE" at bounding box center [101, 128] width 47 height 15
select select "service"
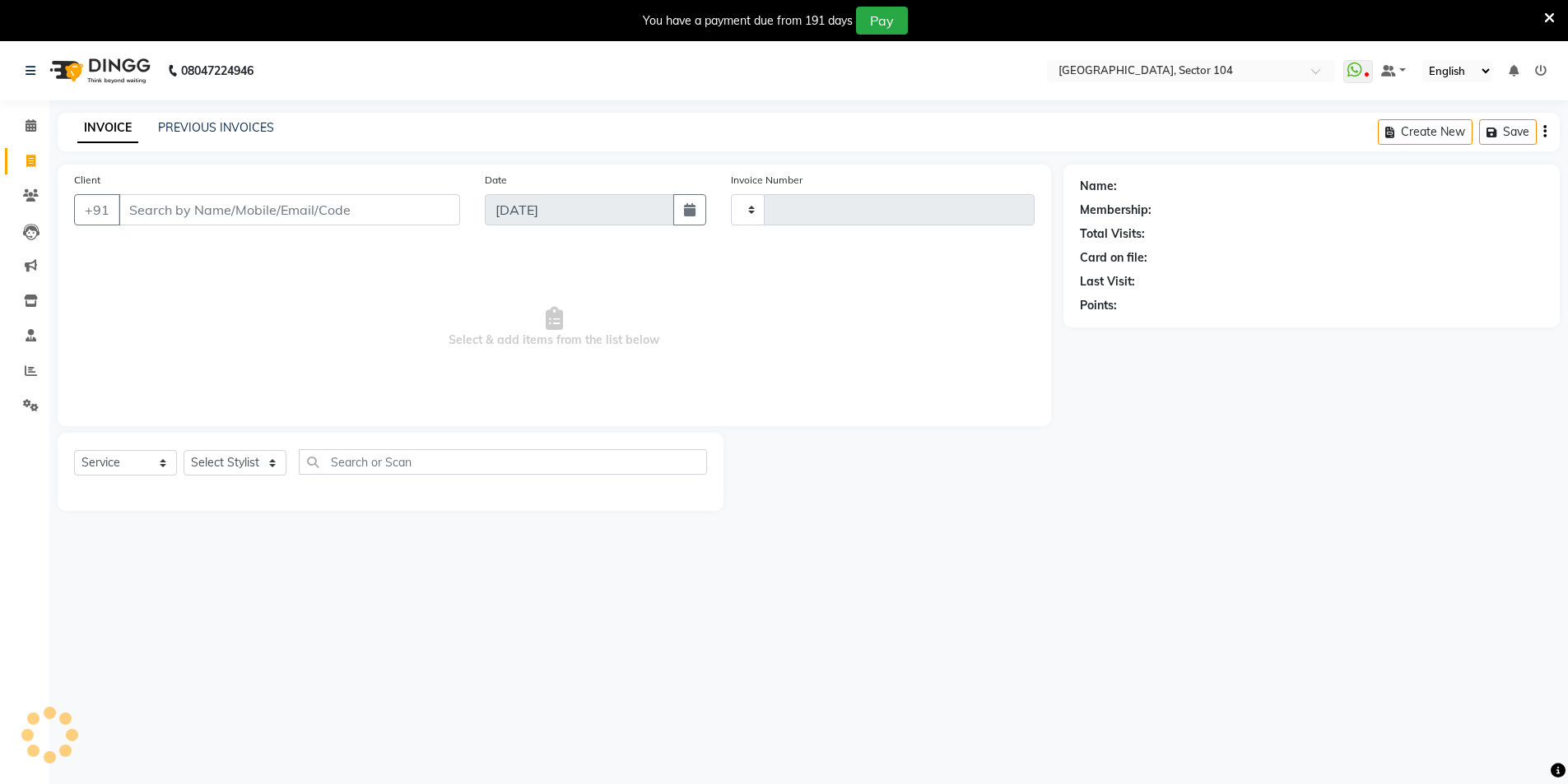
type input "3557"
select select "4009"
click at [33, 374] on icon at bounding box center [31, 370] width 12 height 12
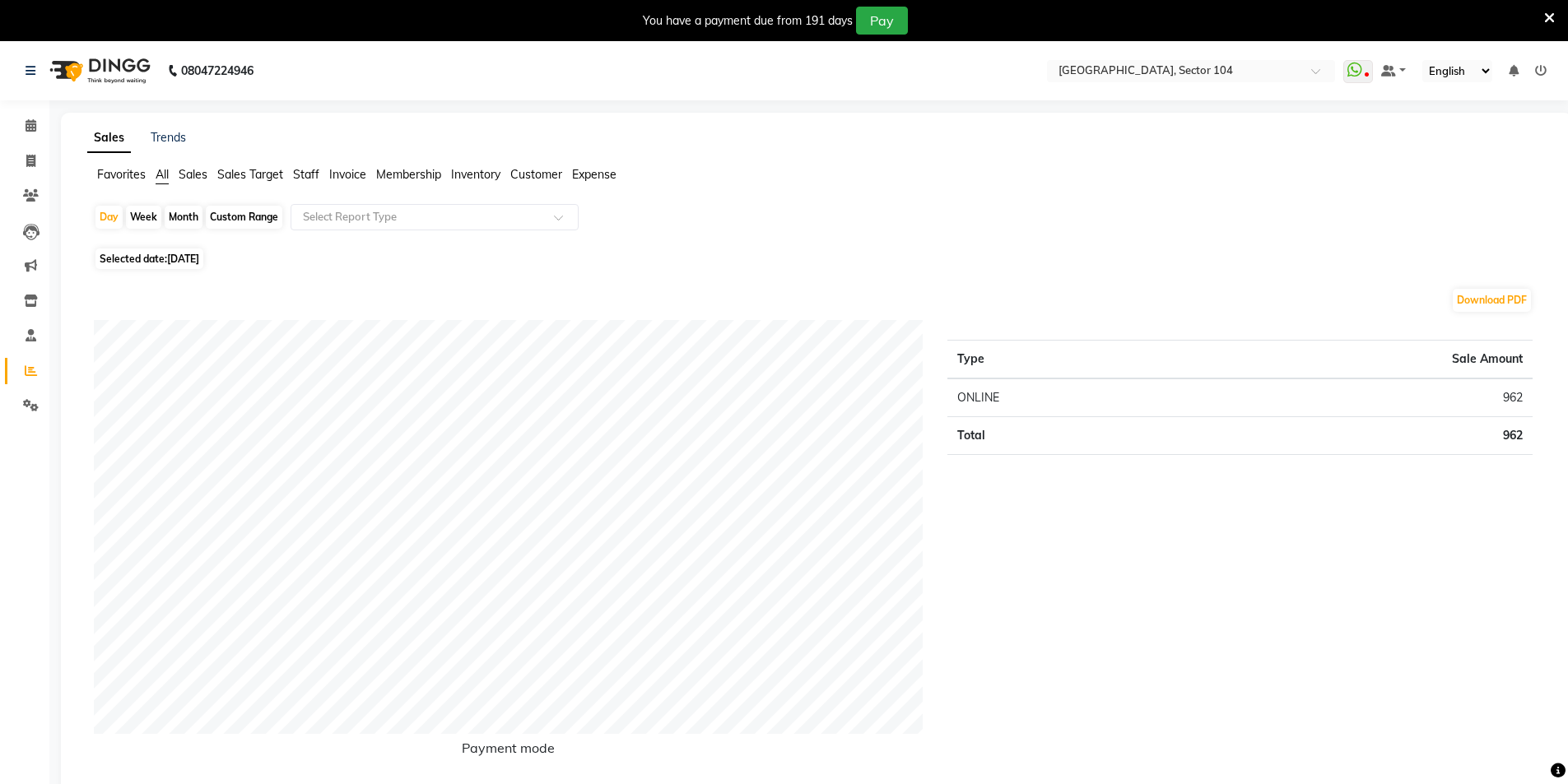
click at [768, 194] on div "Favorites All Sales Sales Target Staff Invoice Membership Inventory Customer Ex…" at bounding box center [817, 182] width 1484 height 31
click at [42, 162] on span at bounding box center [31, 162] width 29 height 18
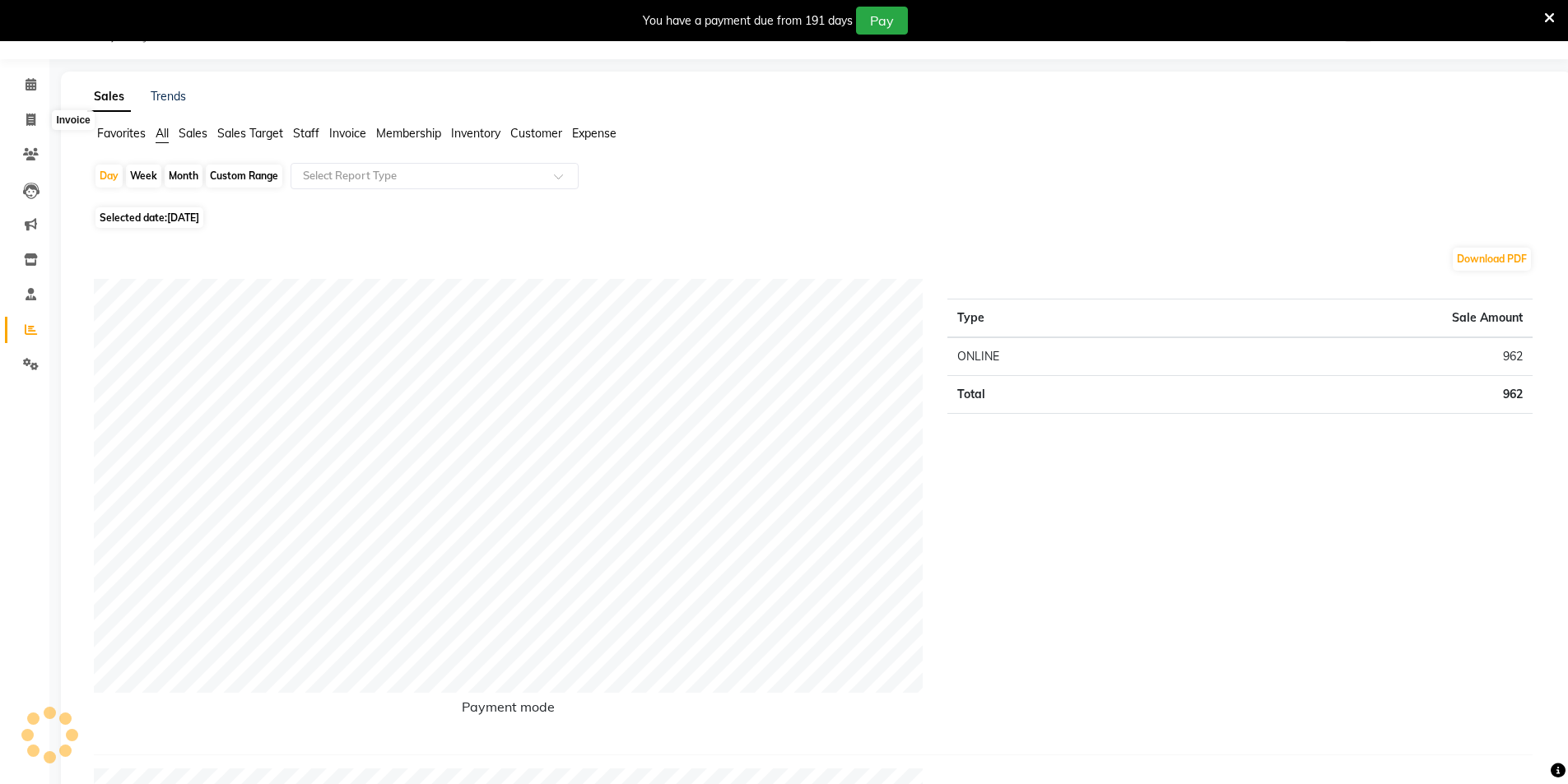
select select "service"
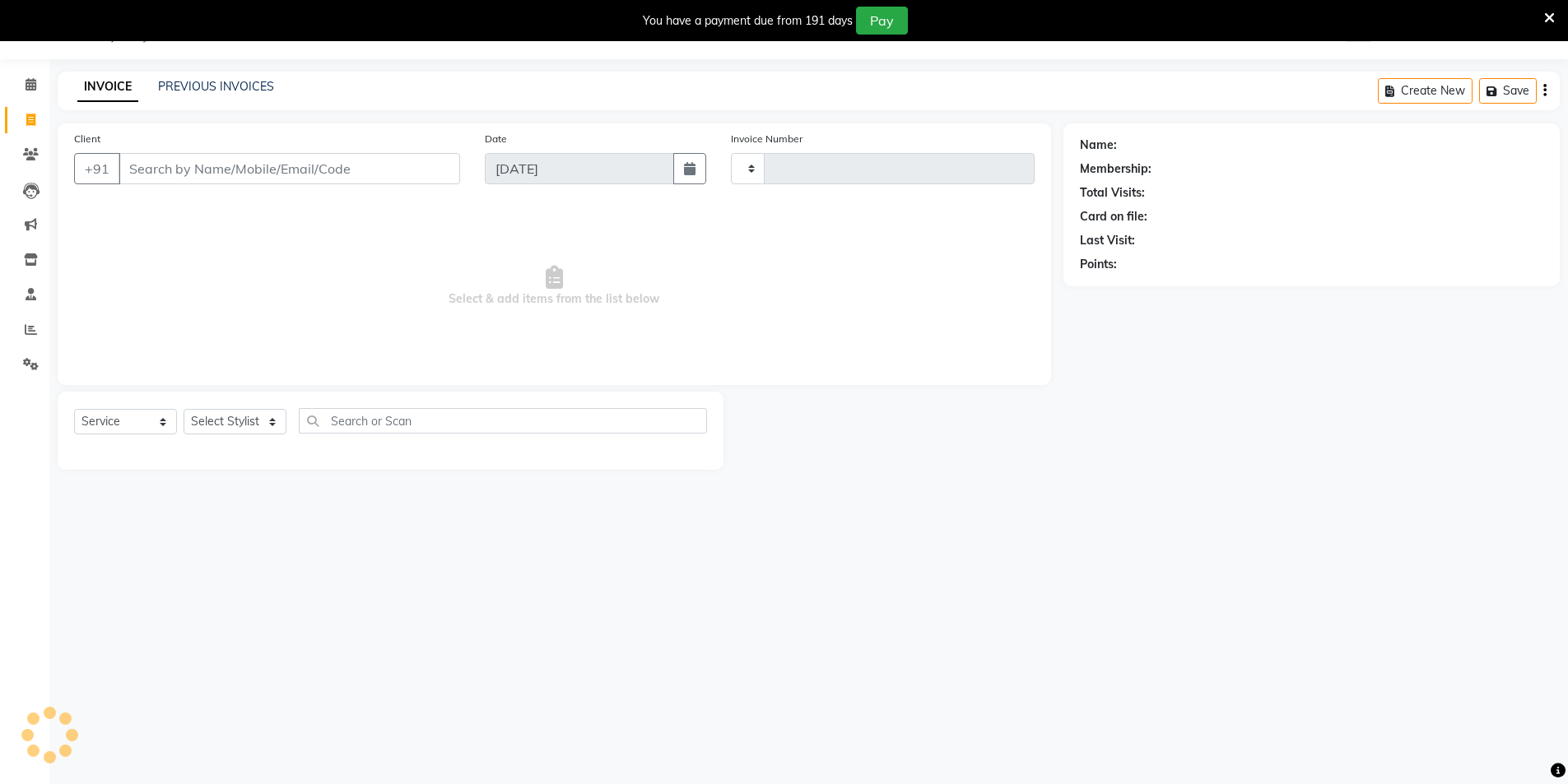
click at [198, 174] on input "Client" at bounding box center [289, 169] width 341 height 31
type input "9650"
type input "3557"
select select "4009"
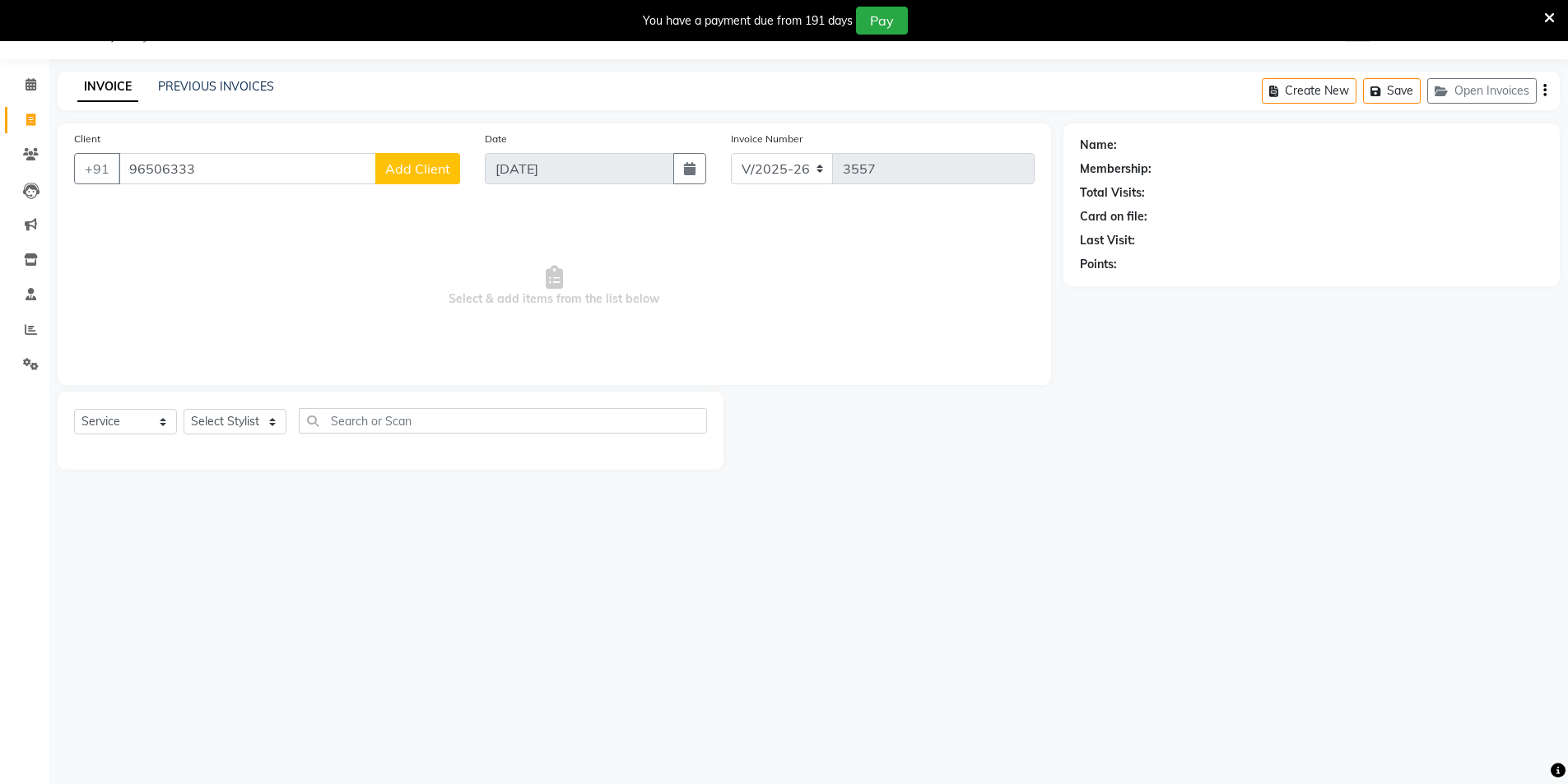
click at [317, 166] on input "96506333" at bounding box center [247, 169] width 258 height 31
click at [260, 214] on ngb-highlight "9650633 554" at bounding box center [230, 206] width 86 height 17
type input "9650633554"
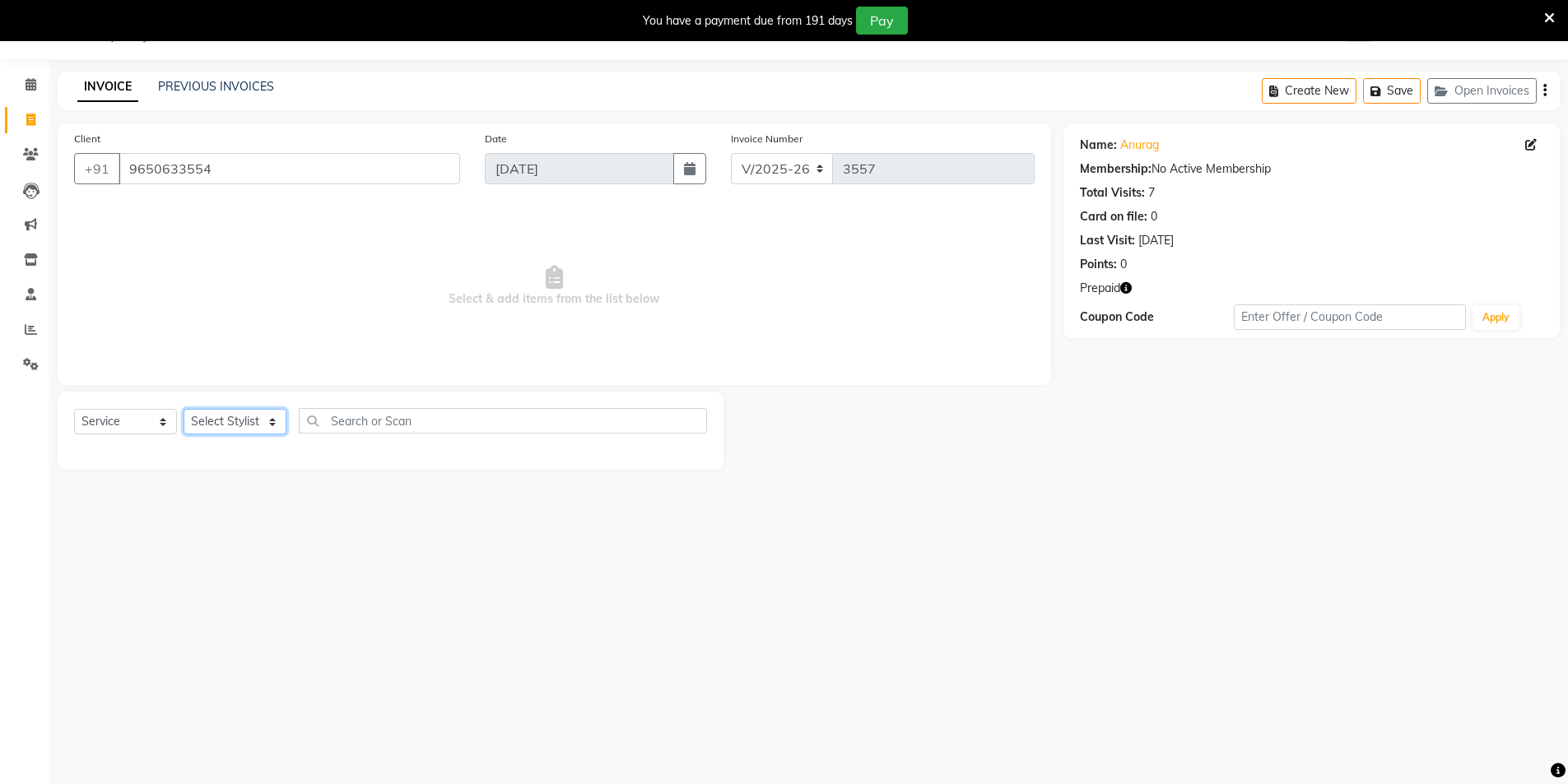
click at [245, 426] on select "Select Stylist AAMIR Aashis ajay AJEET akram Ali Alic ashok vihar Alice makeup …" at bounding box center [234, 422] width 103 height 26
select select "58995"
click at [183, 409] on select "Select Stylist AAMIR Aashis ajay AJEET akram Ali Alic ashok vihar Alice makeup …" at bounding box center [234, 422] width 103 height 26
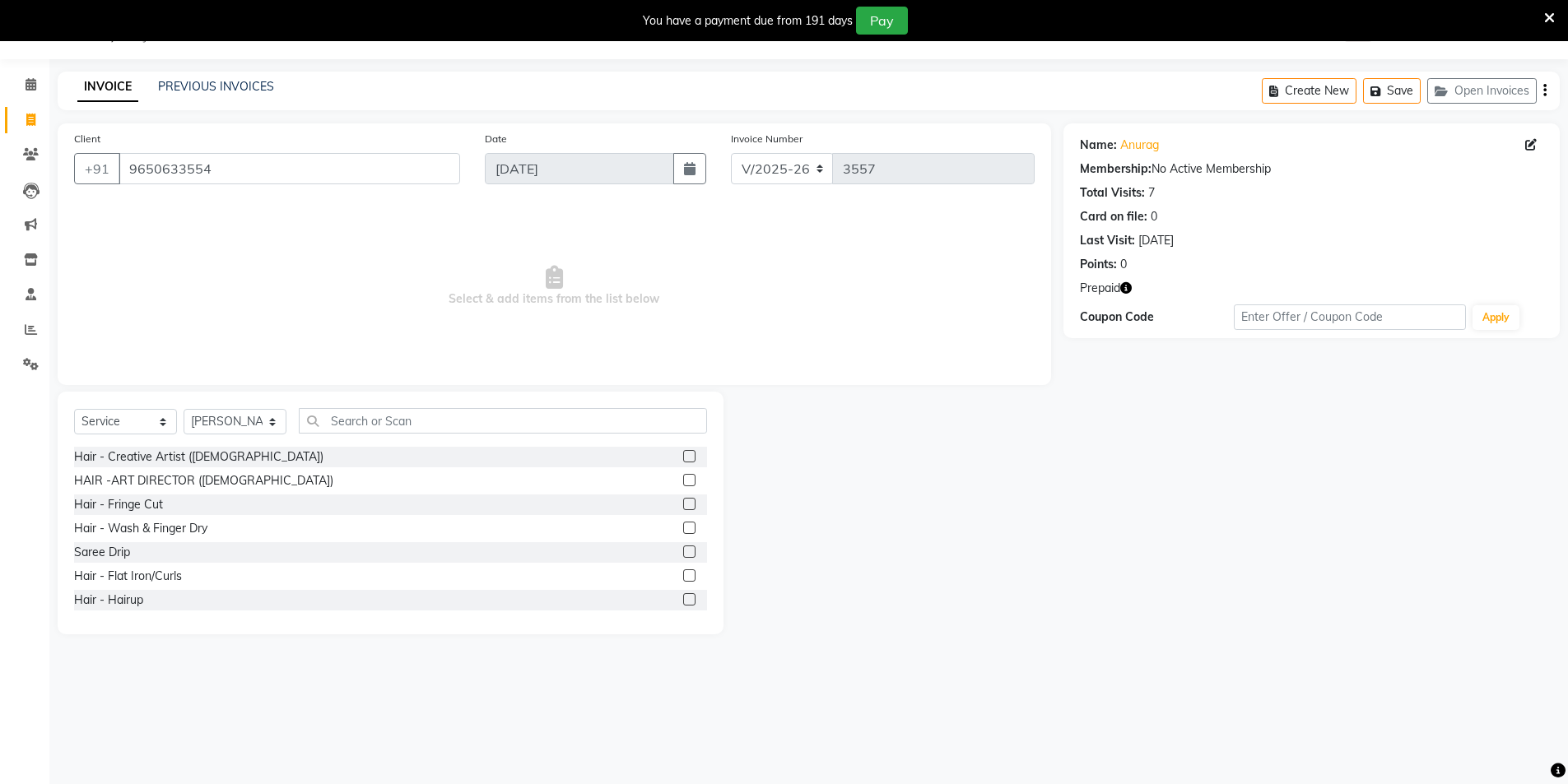
click at [1132, 288] on icon "button" at bounding box center [1126, 288] width 11 height 11
click at [391, 422] on input "text" at bounding box center [502, 421] width 408 height 26
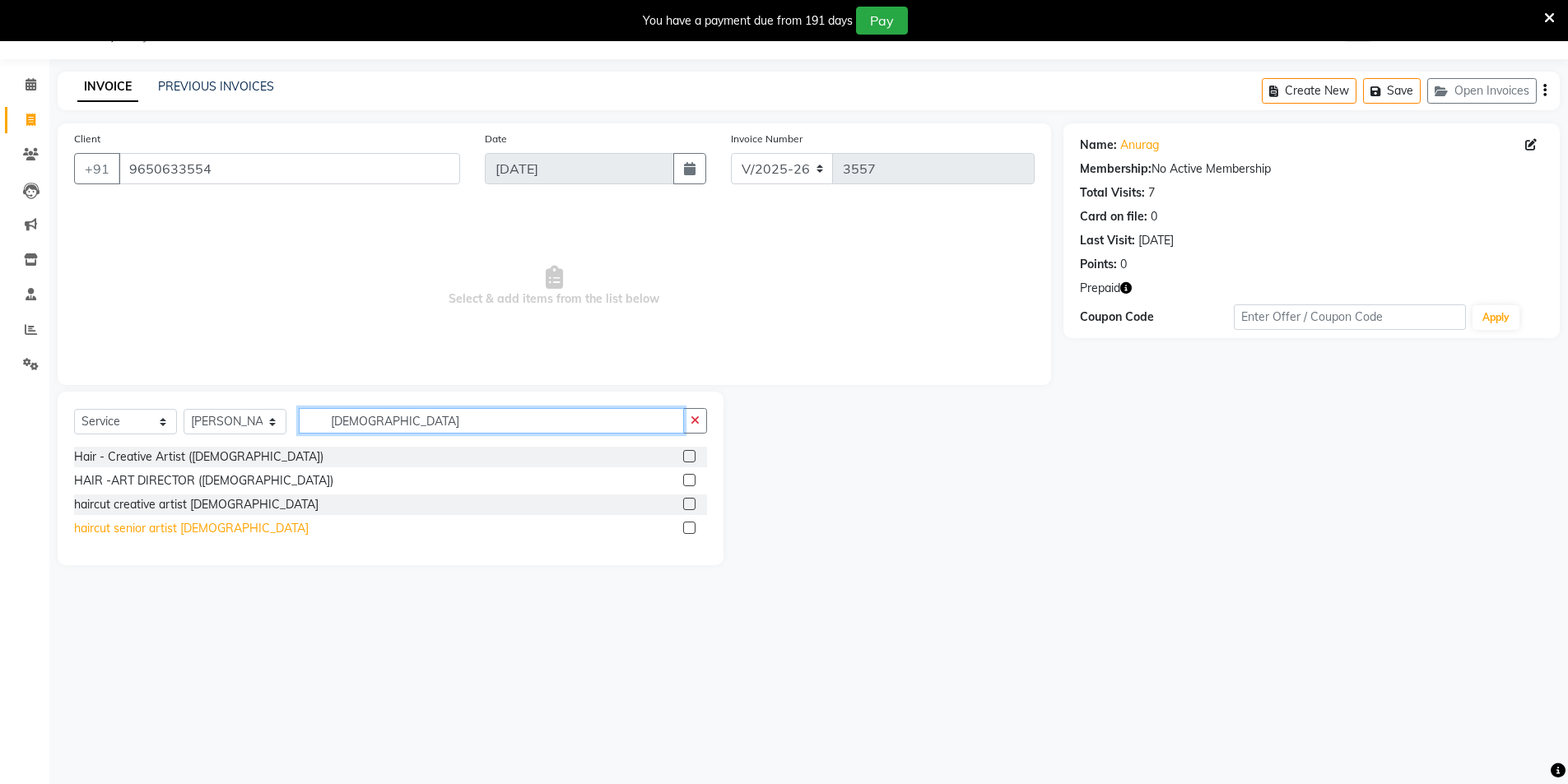
type input "[DEMOGRAPHIC_DATA]"
click at [160, 533] on div "haircut senior artist male" at bounding box center [191, 528] width 235 height 18
checkbox input "false"
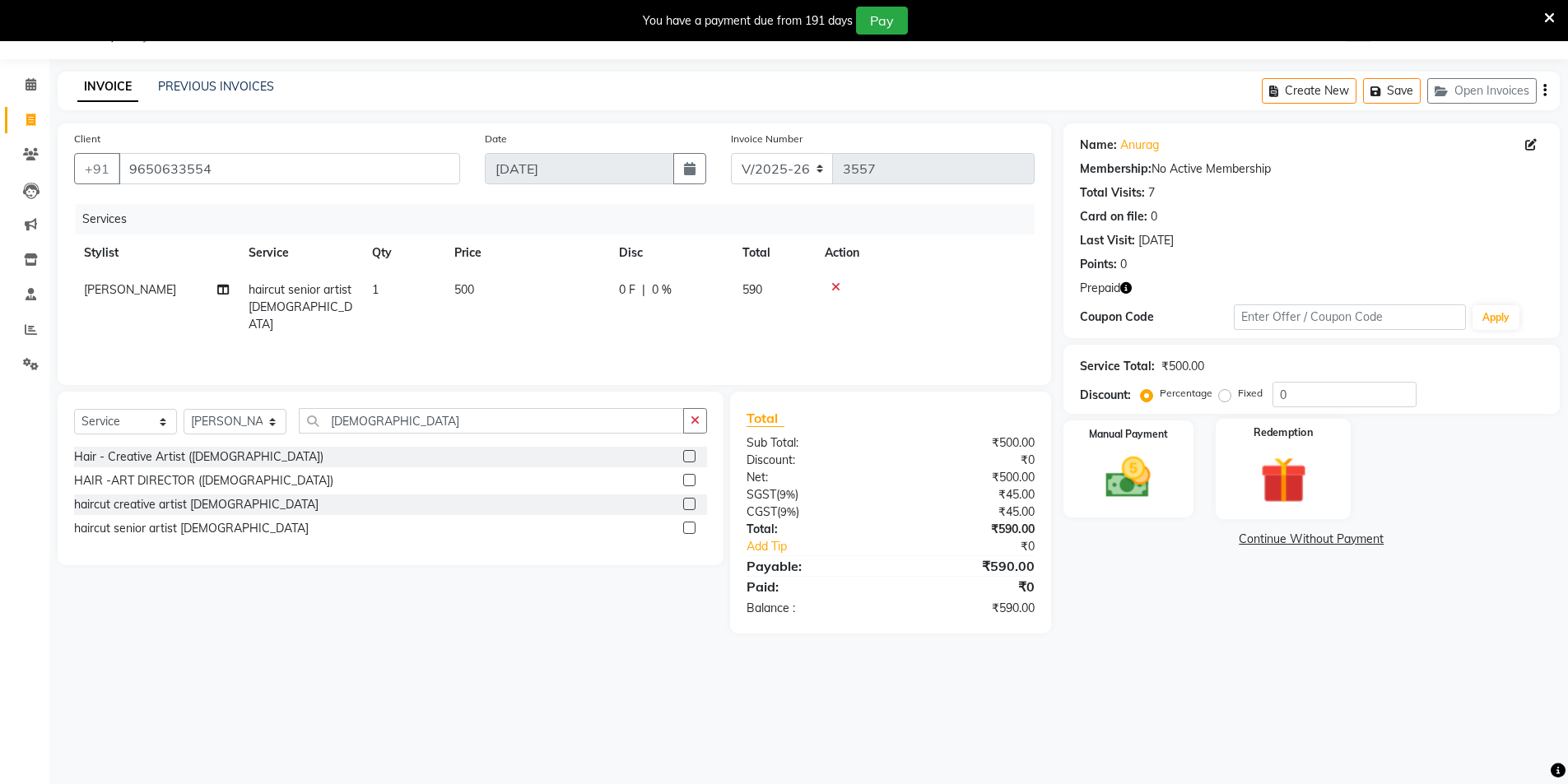
click at [1319, 461] on img at bounding box center [1283, 480] width 76 height 58
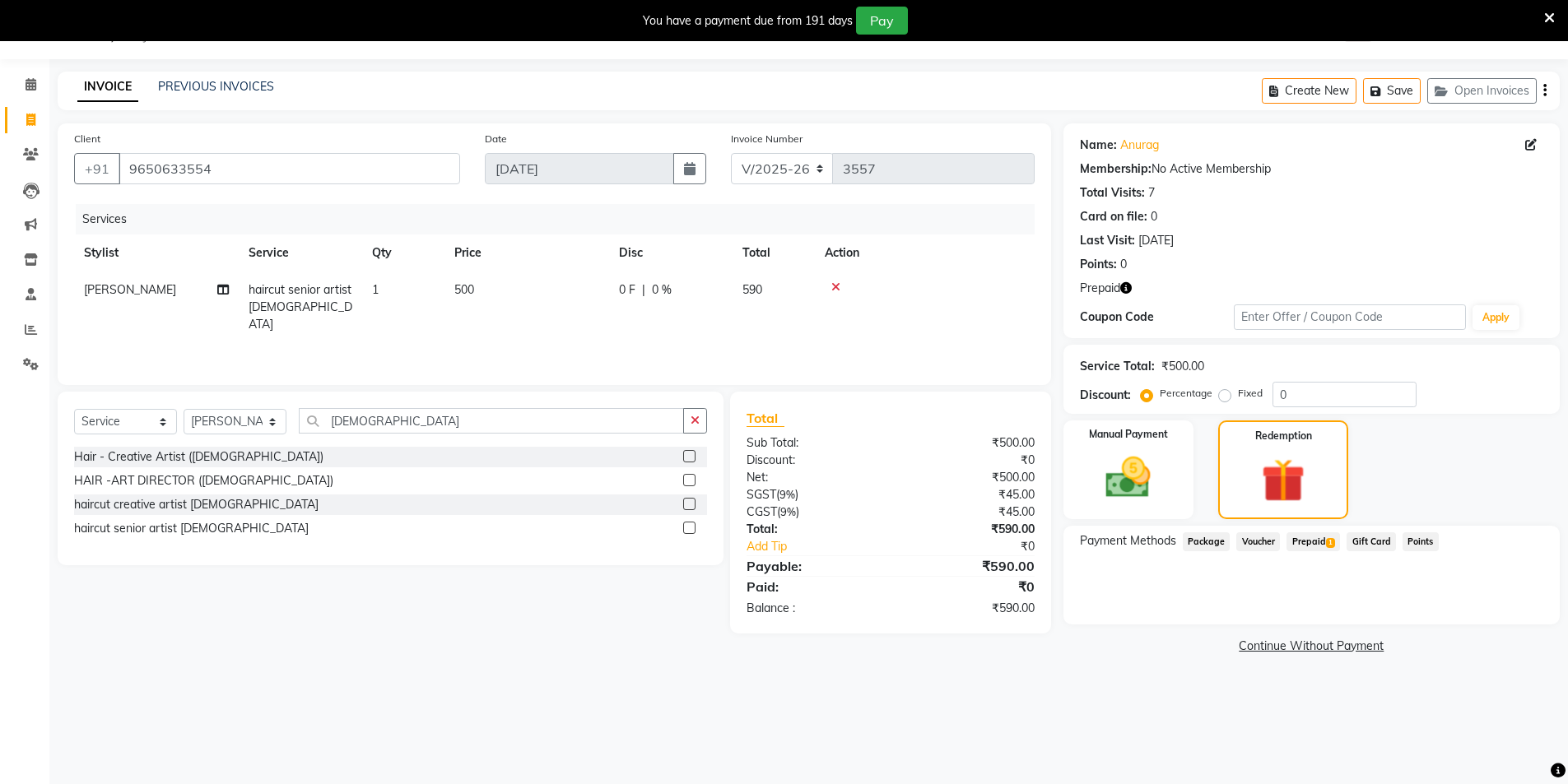
click at [1321, 533] on span "Prepaid 1" at bounding box center [1314, 542] width 54 height 18
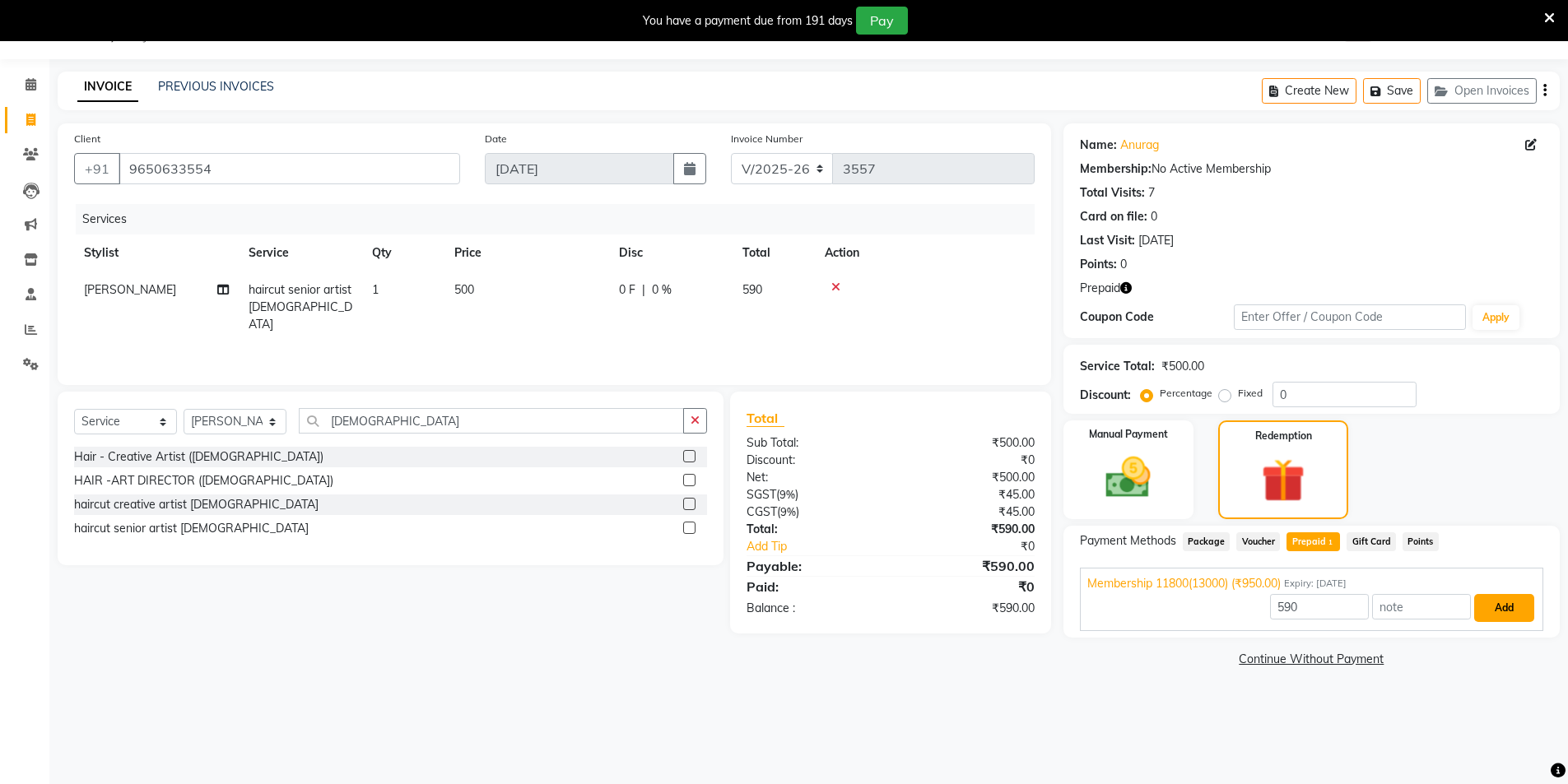
click at [1524, 617] on button "Add" at bounding box center [1504, 607] width 60 height 28
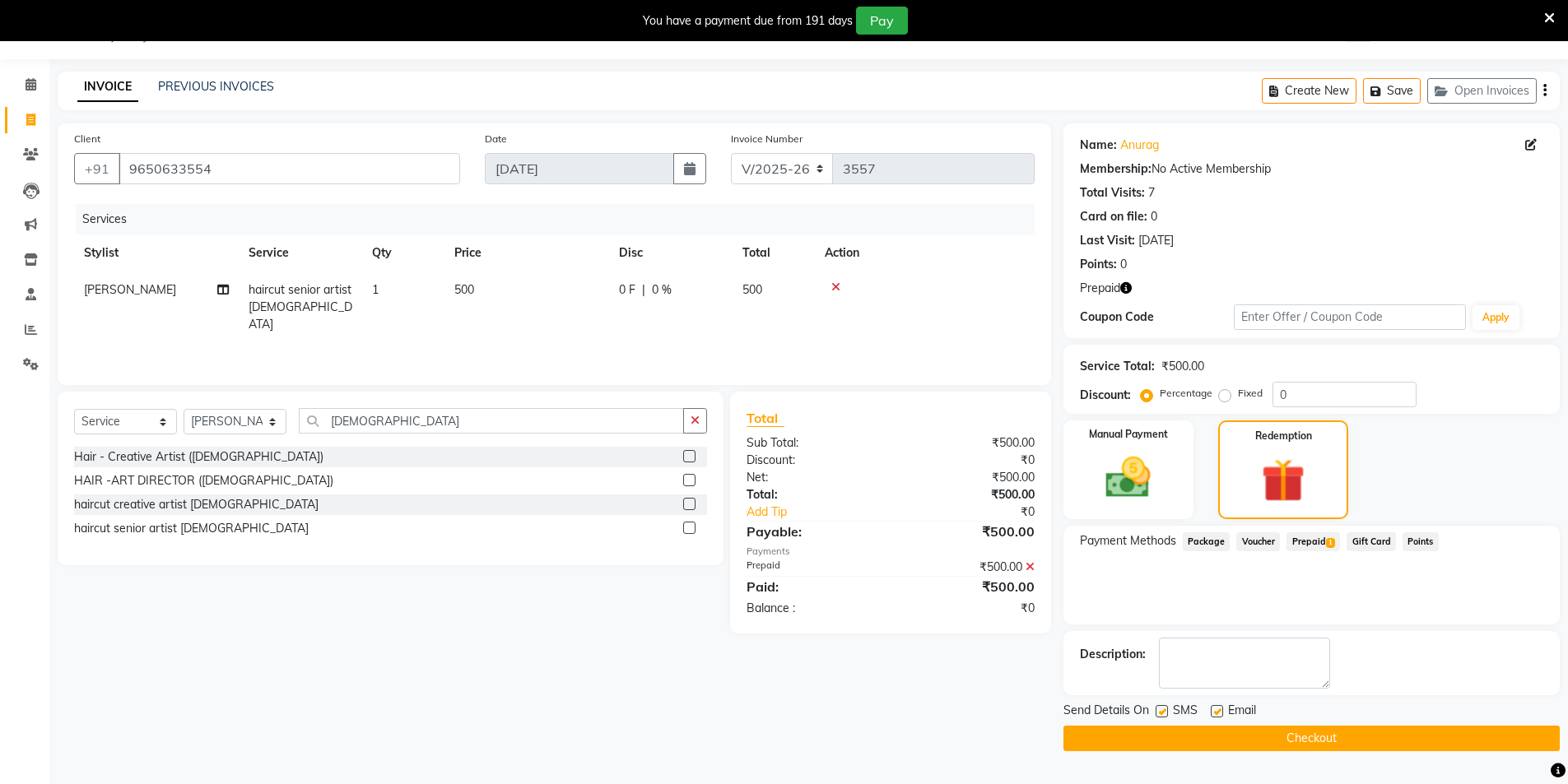
click at [1191, 741] on button "Checkout" at bounding box center [1312, 739] width 497 height 26
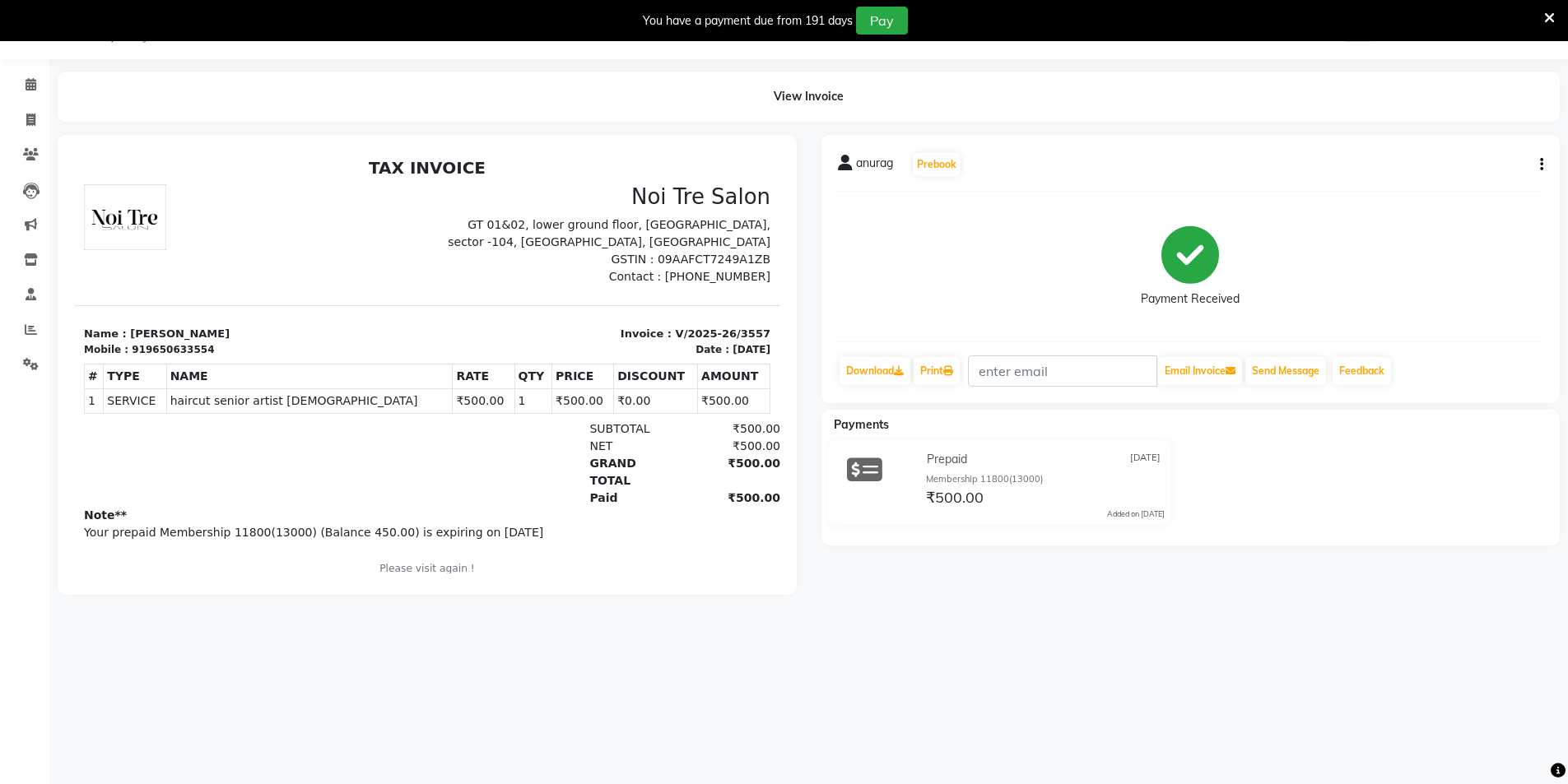
drag, startPoint x: 283, startPoint y: 79, endPoint x: 359, endPoint y: 118, distance: 85.4
click at [282, 86] on app-home "08047224946 Select Location × Noi Tre Salon, Sector 104 WhatsApp Status ✕ Statu…" at bounding box center [784, 310] width 1568 height 619
click at [40, 117] on span at bounding box center [31, 120] width 29 height 18
select select "service"
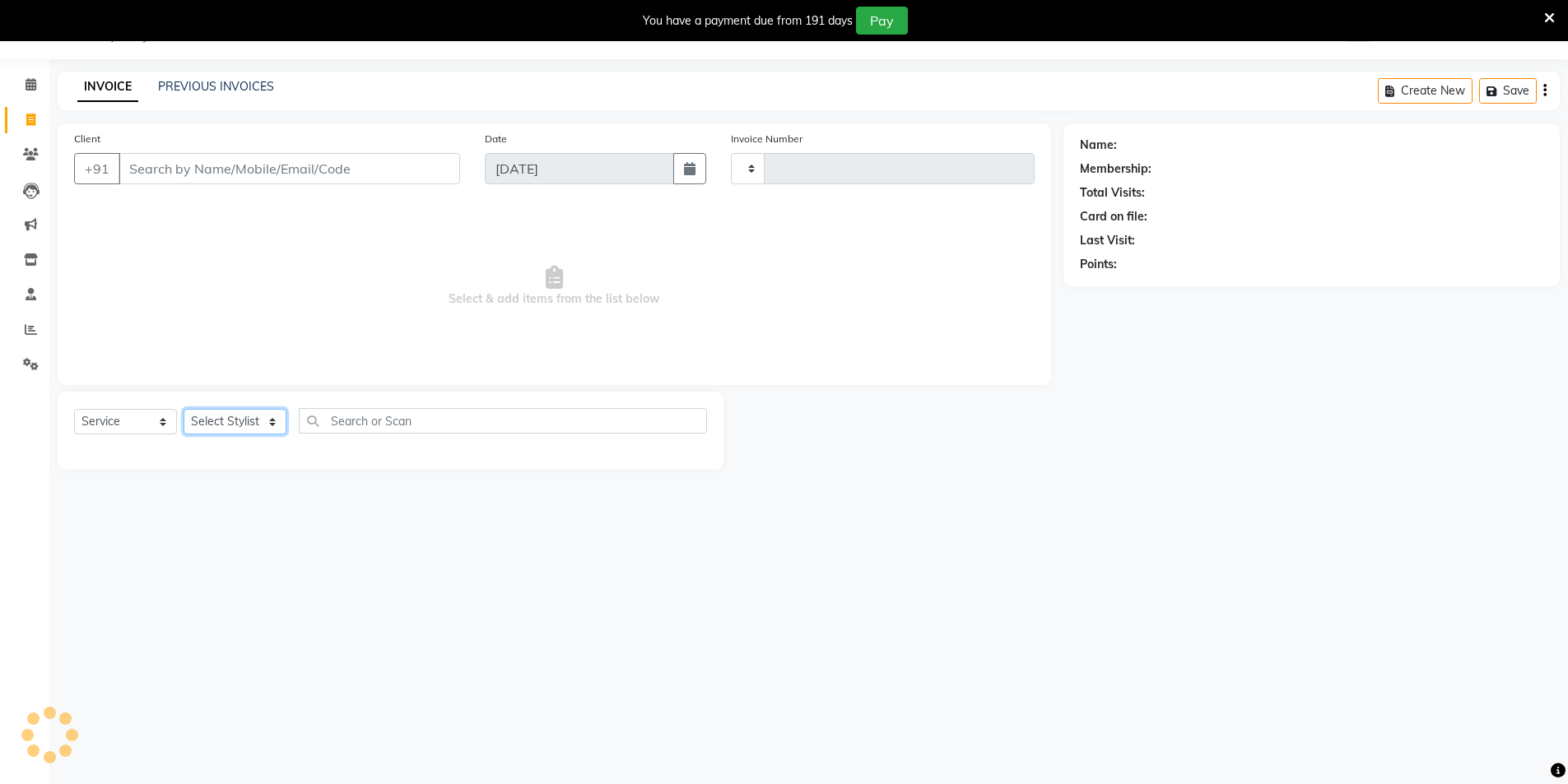
click at [212, 421] on select "Select Stylist" at bounding box center [234, 422] width 103 height 26
type input "3558"
select select "4009"
select select "44687"
click at [183, 409] on select "Select Stylist AAMIR Aashis ajay AJEET akram Ali Alic ashok vihar Alice makeup …" at bounding box center [234, 422] width 103 height 26
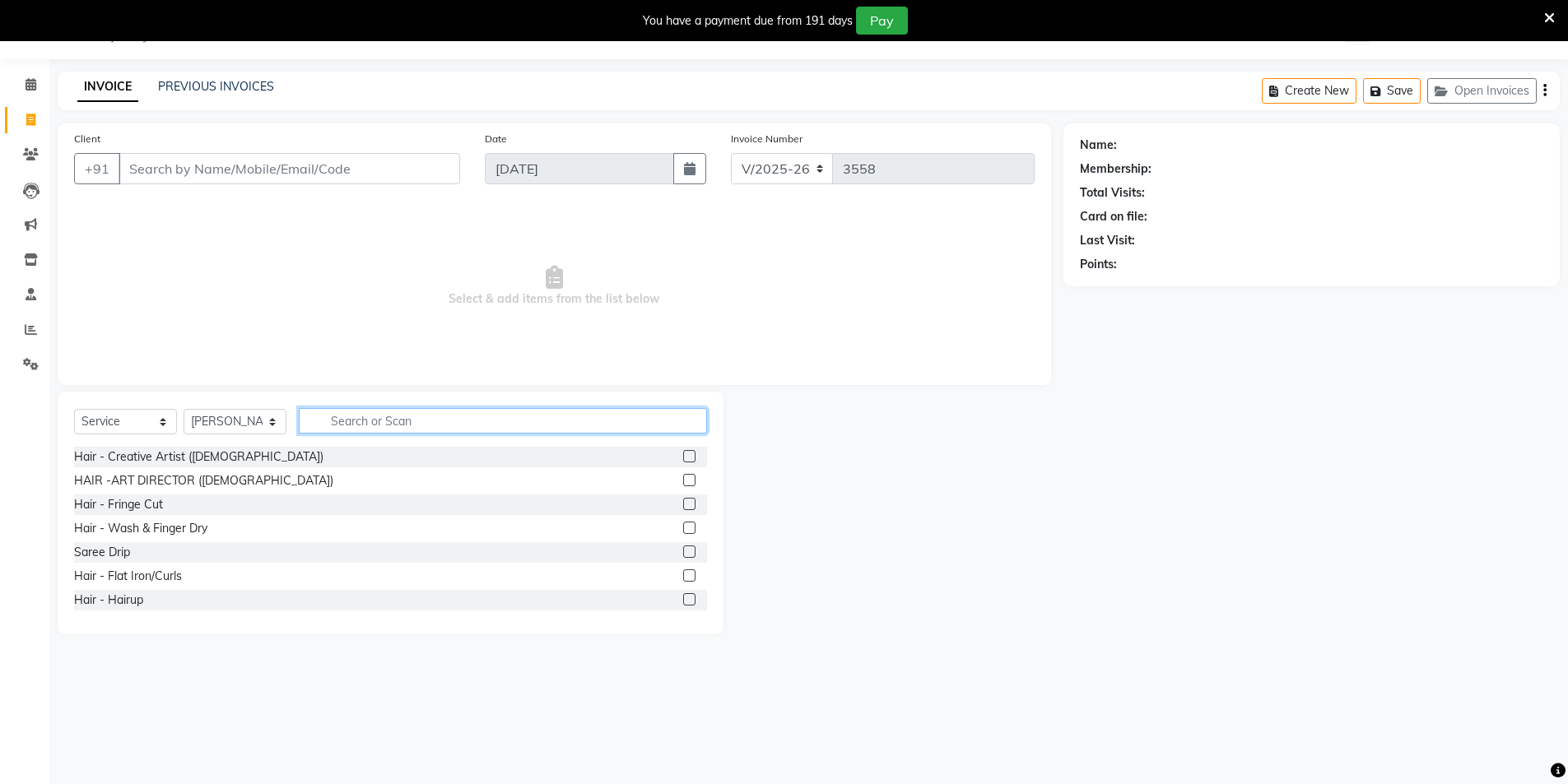
click at [472, 423] on input "text" at bounding box center [502, 421] width 408 height 26
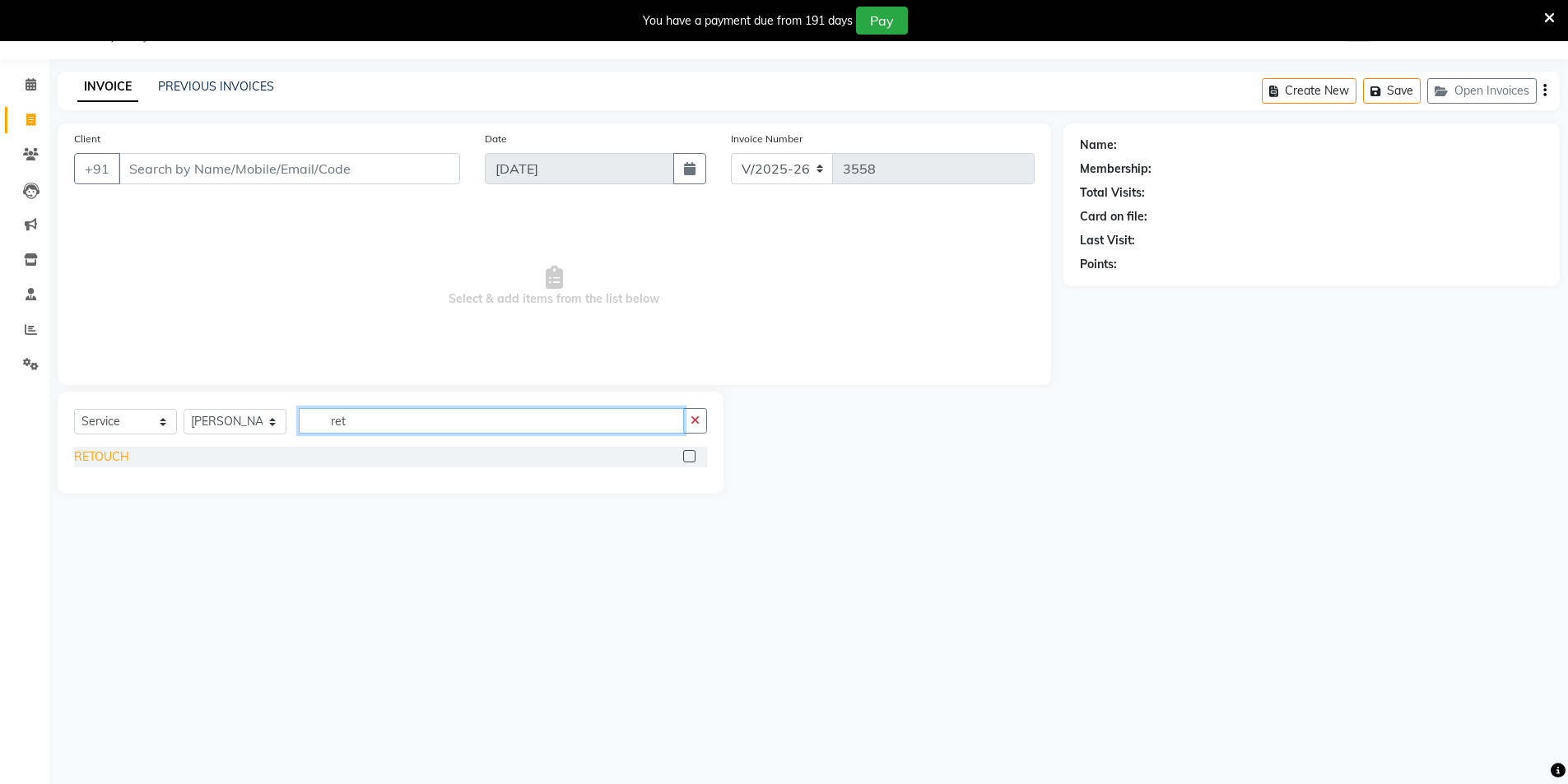
type input "ret"
click at [97, 456] on div "RETOUCH" at bounding box center [102, 457] width 56 height 18
checkbox input "false"
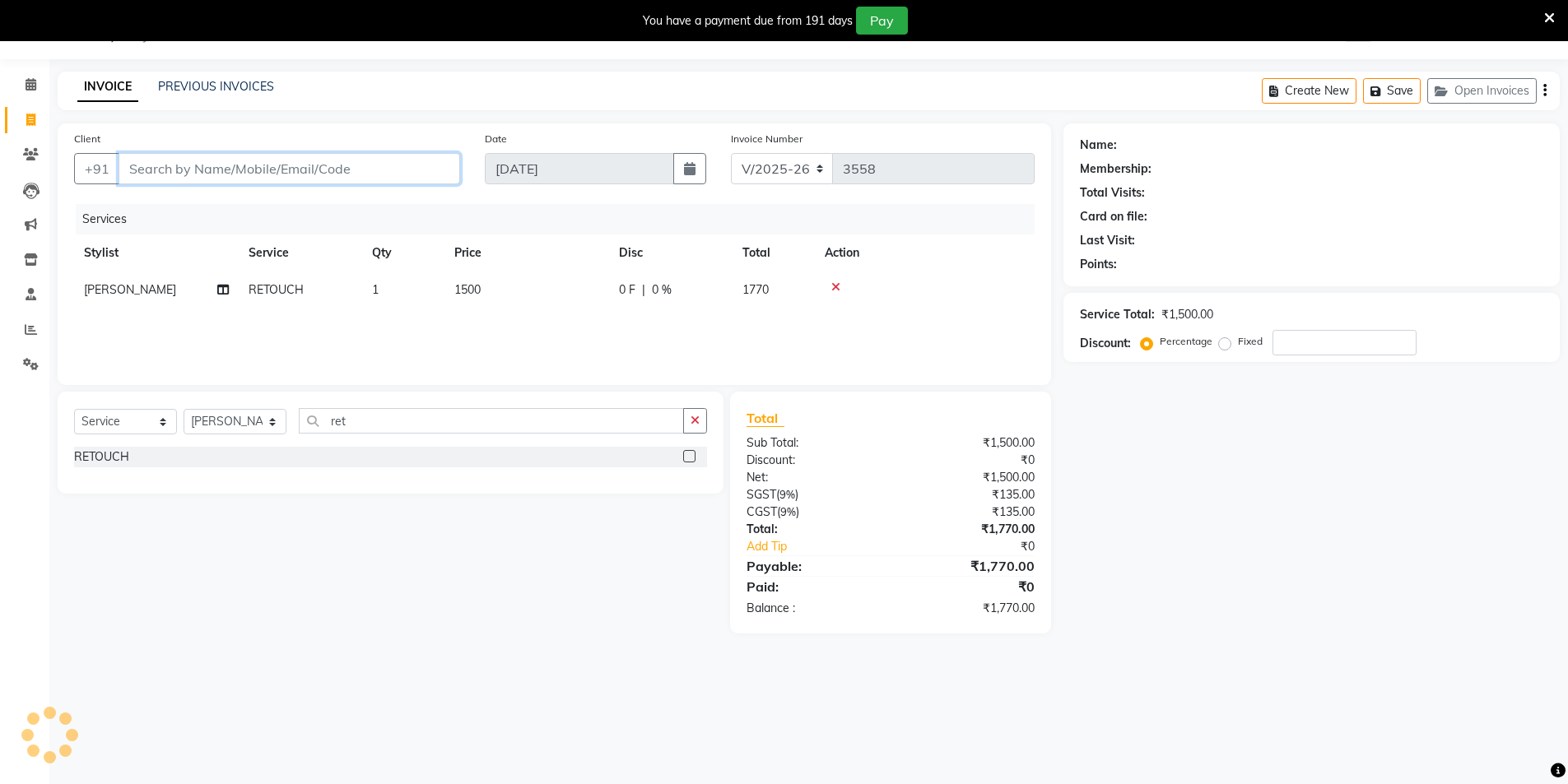
click at [364, 174] on input "Client" at bounding box center [289, 169] width 341 height 31
type input "9"
type input "0"
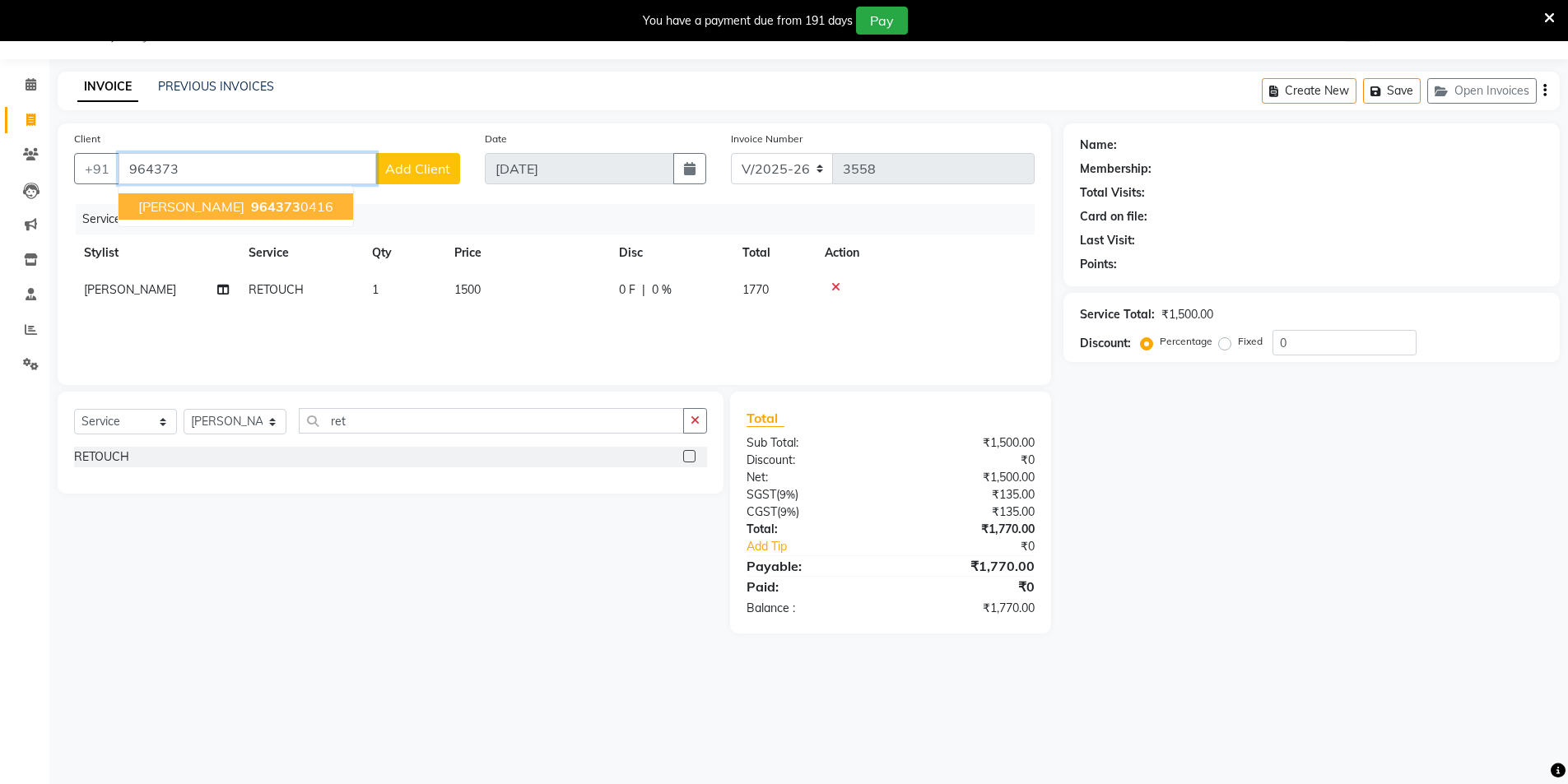
click at [254, 215] on button "Kanupriya 964373 0416" at bounding box center [236, 206] width 235 height 26
type input "9643730416"
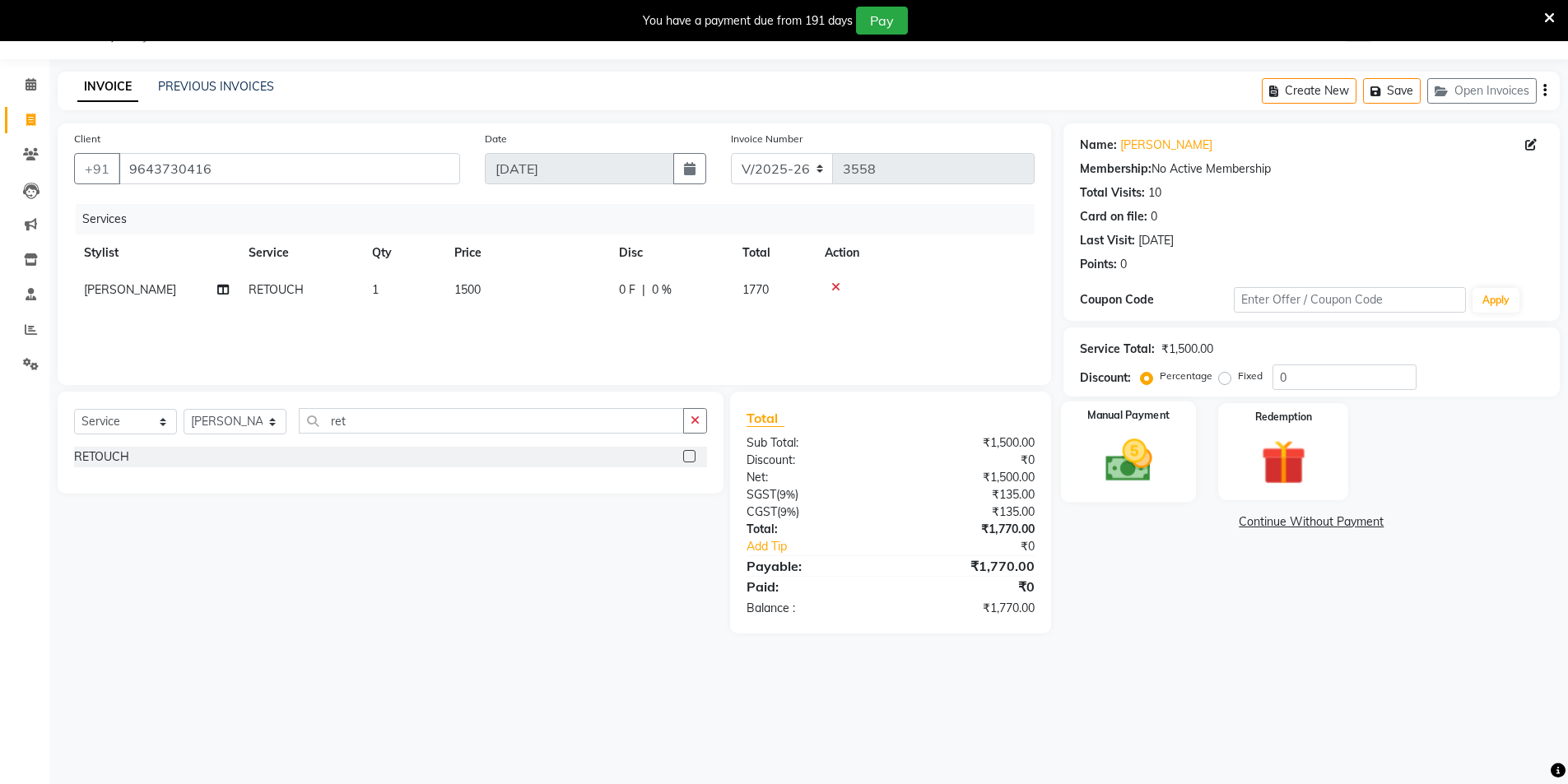
click at [1183, 455] on div "Manual Payment" at bounding box center [1128, 451] width 136 height 101
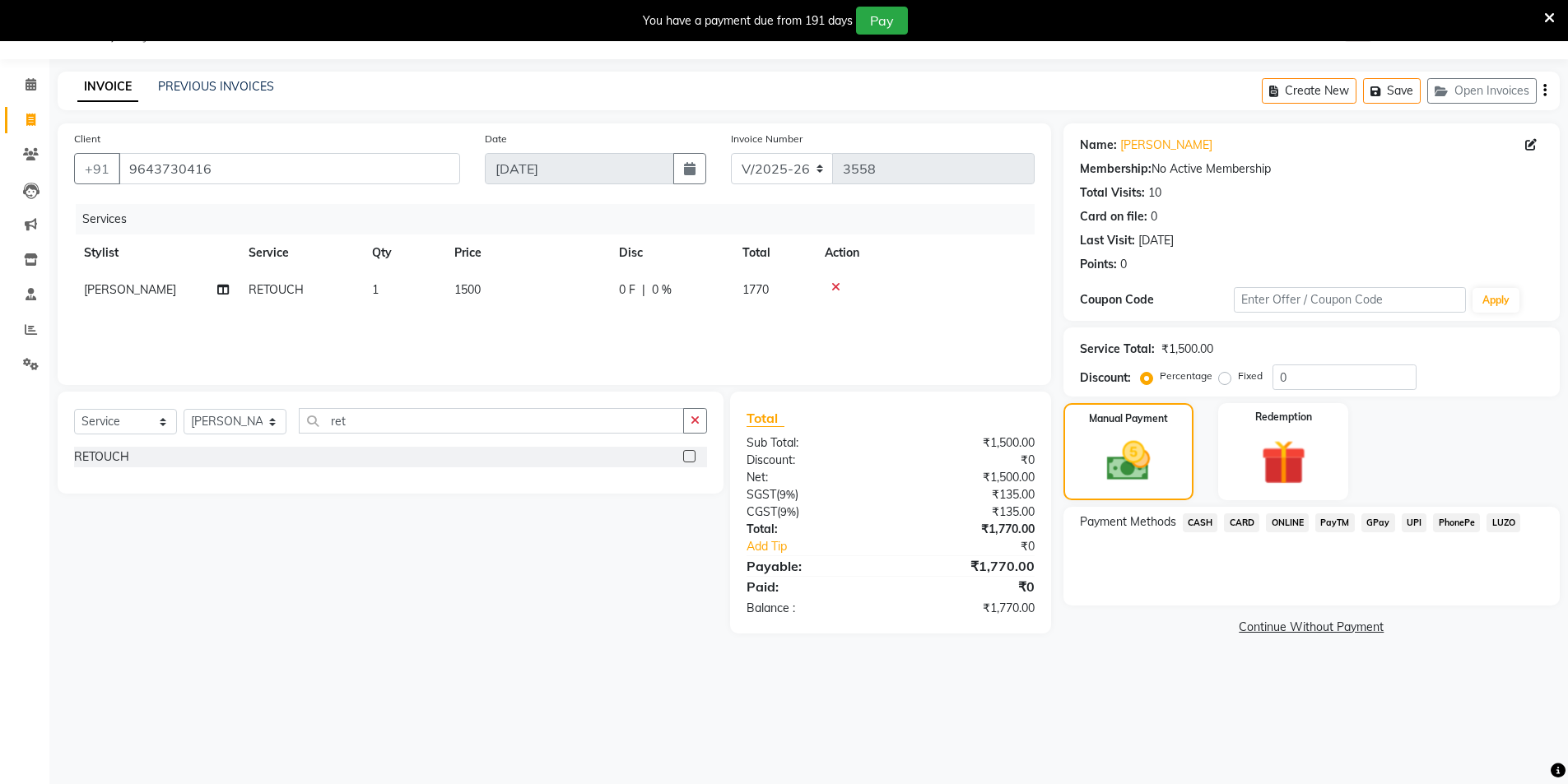
click at [1302, 521] on span "ONLINE" at bounding box center [1288, 522] width 43 height 18
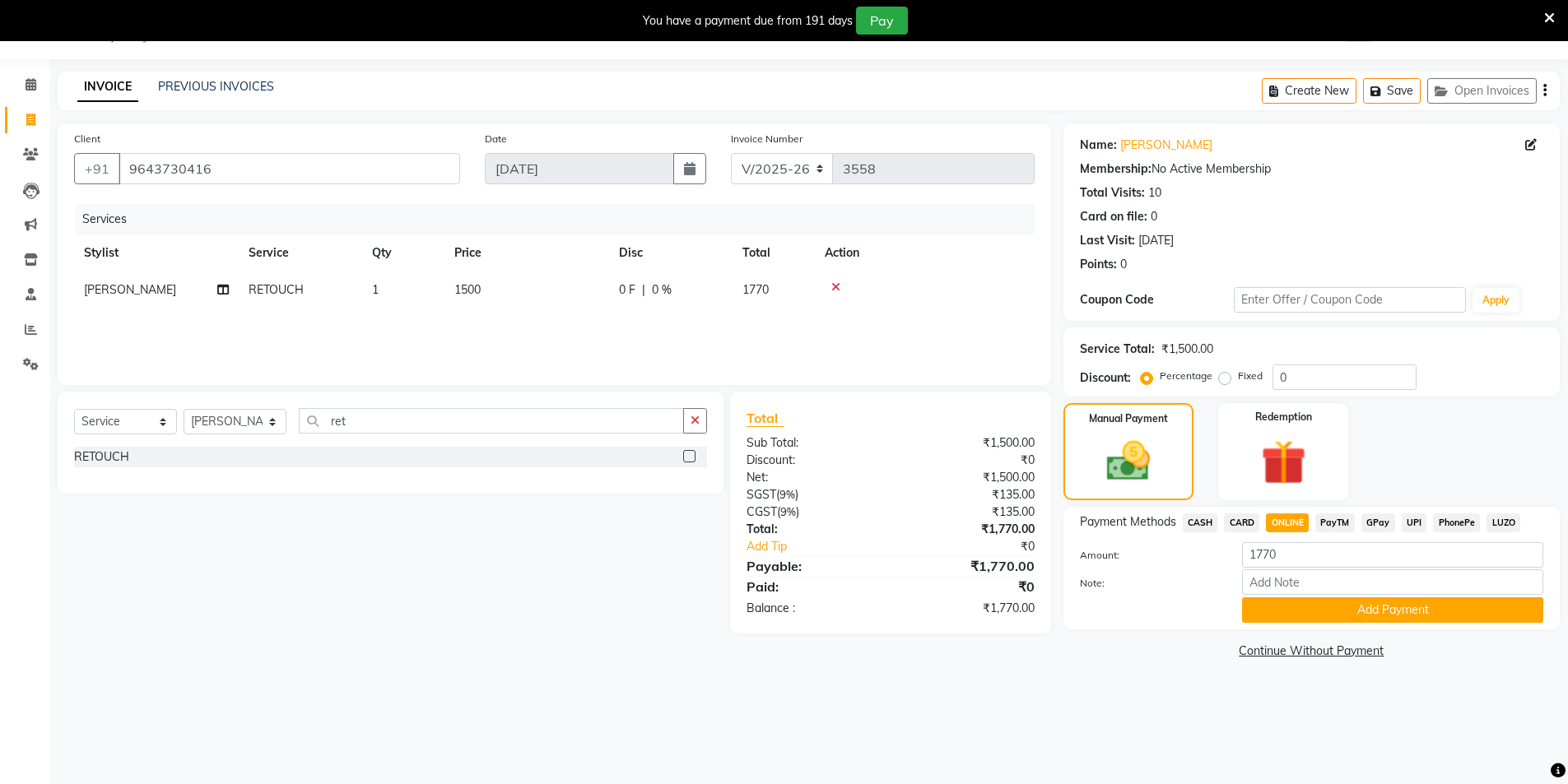
click at [1455, 428] on div "Manual Payment Redemption" at bounding box center [1311, 451] width 521 height 97
click at [1370, 609] on button "Add Payment" at bounding box center [1393, 610] width 302 height 26
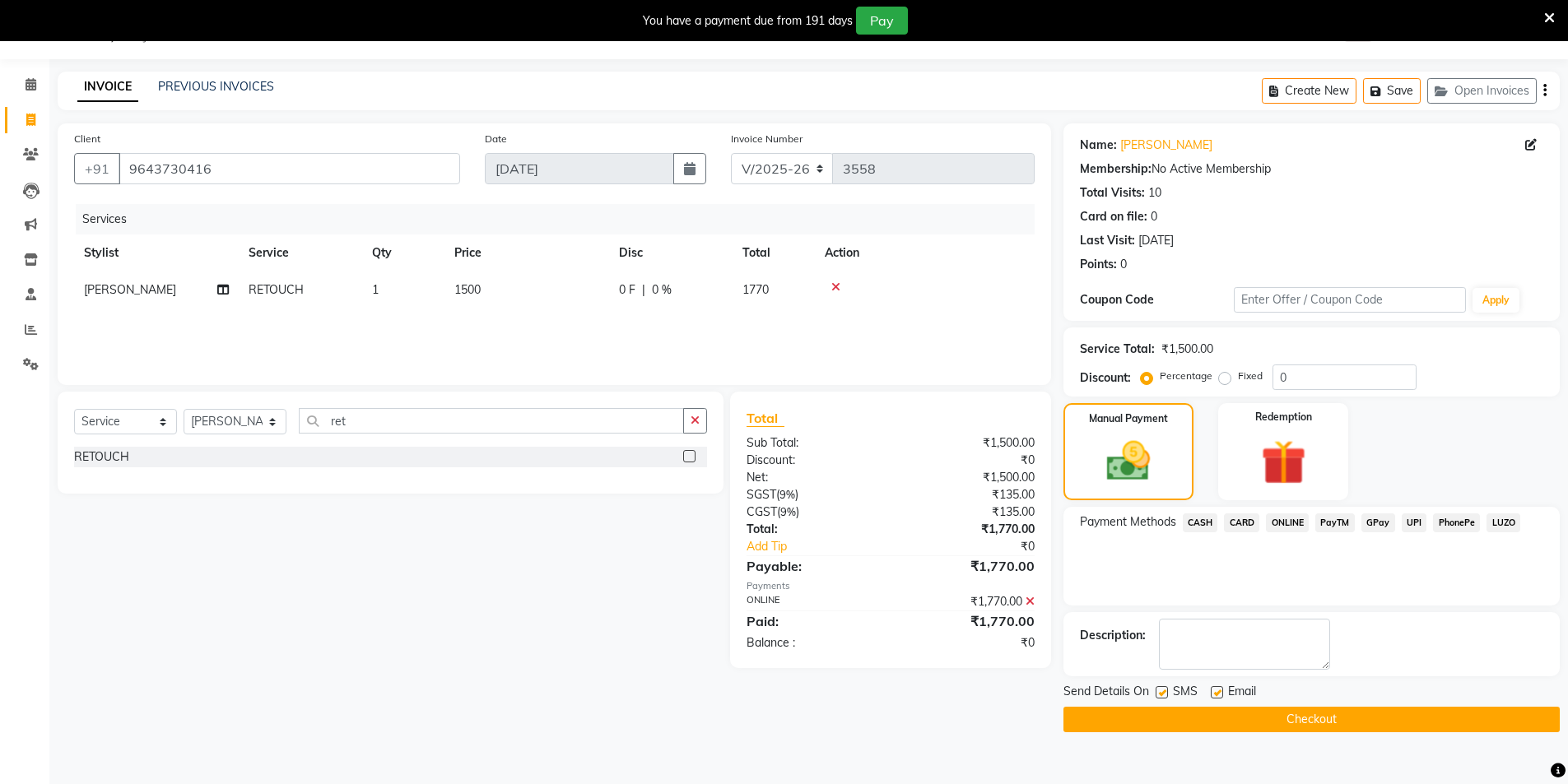
click at [1375, 557] on div "Payment Methods CASH CARD ONLINE PayTM GPay UPI PhonePe LUZO" at bounding box center [1312, 556] width 497 height 99
click at [1297, 717] on button "Checkout" at bounding box center [1312, 719] width 497 height 26
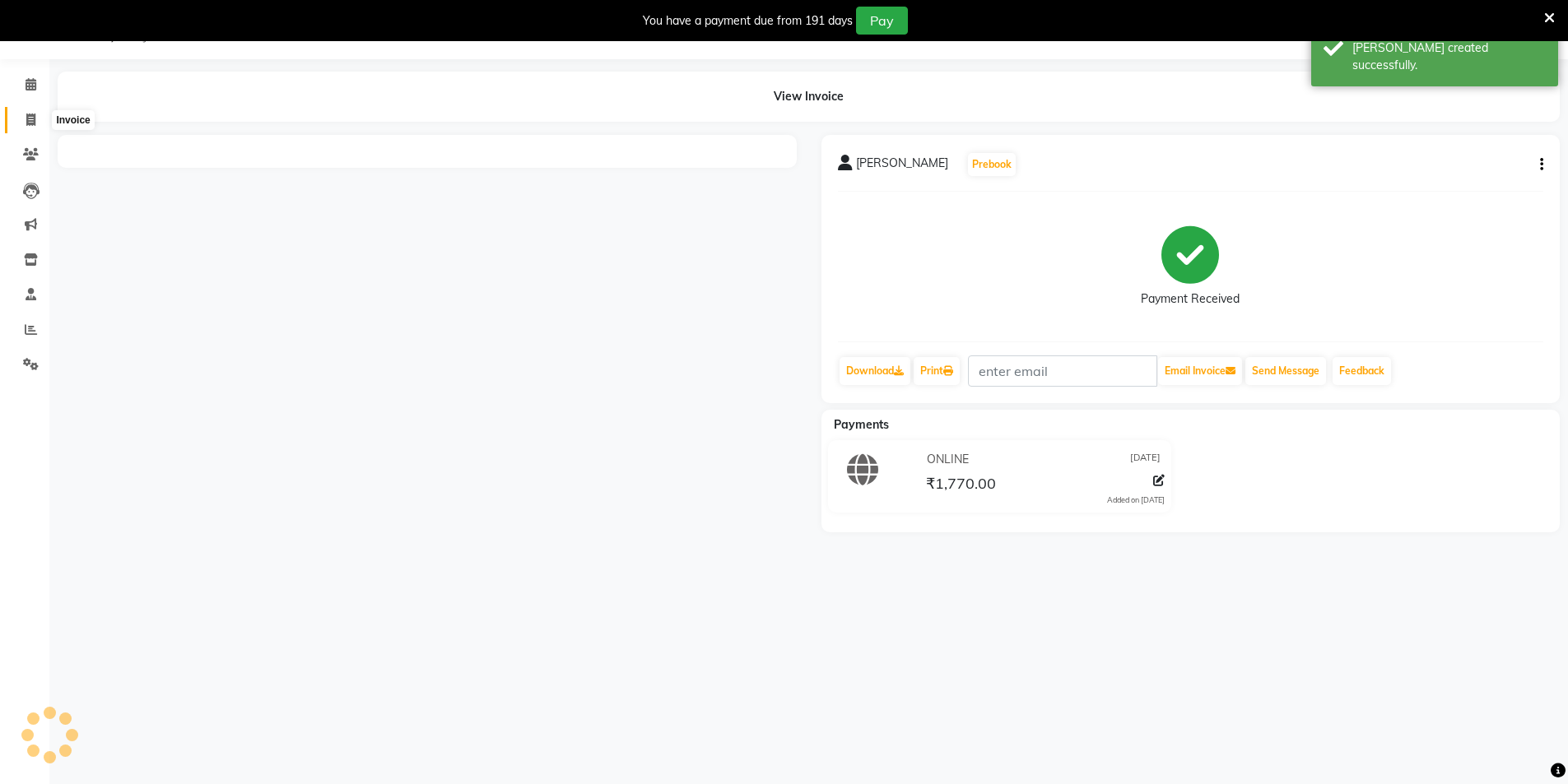
click at [29, 112] on span at bounding box center [31, 120] width 29 height 18
select select "service"
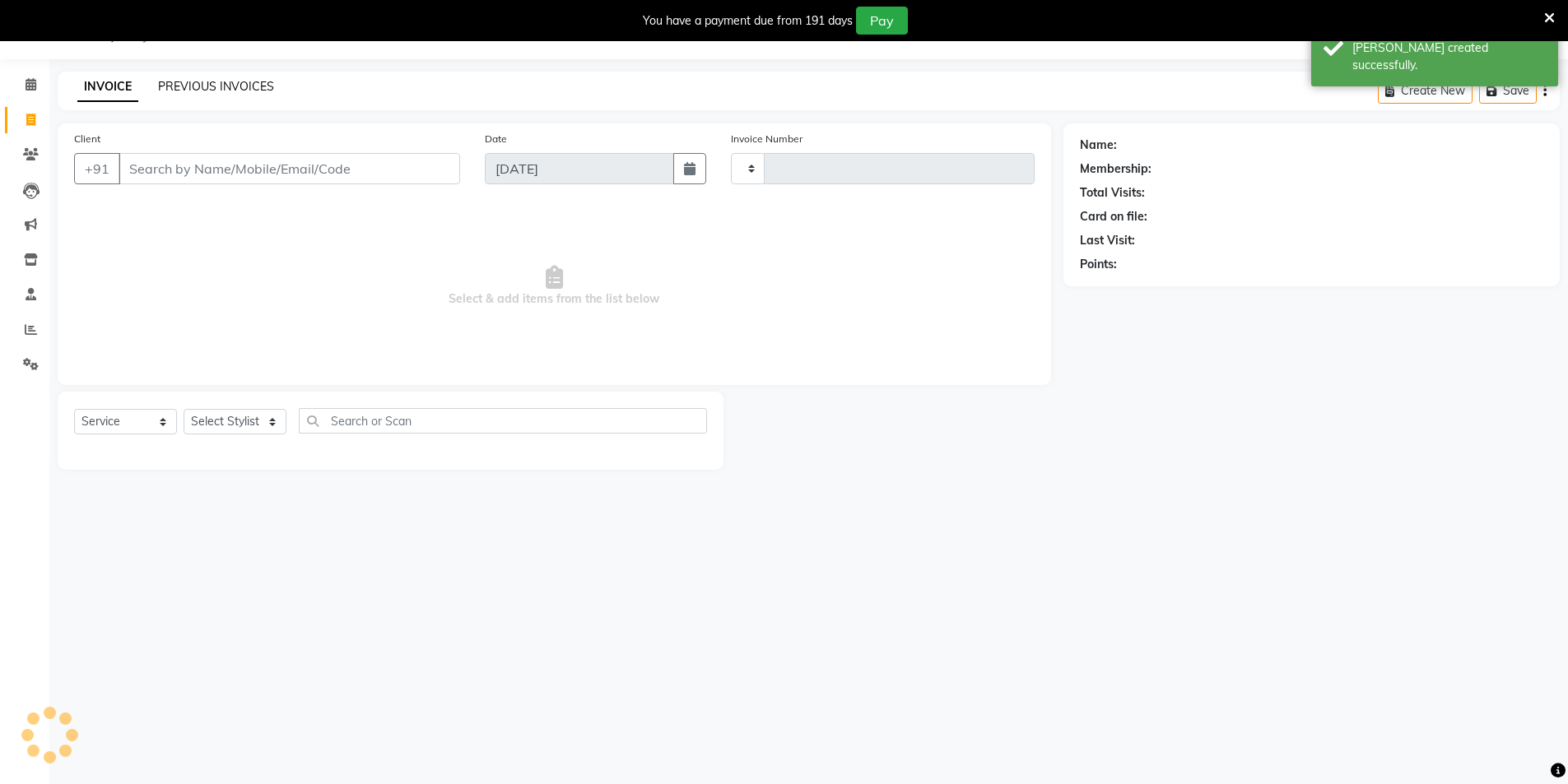
click at [228, 85] on link "PREVIOUS INVOICES" at bounding box center [216, 86] width 116 height 15
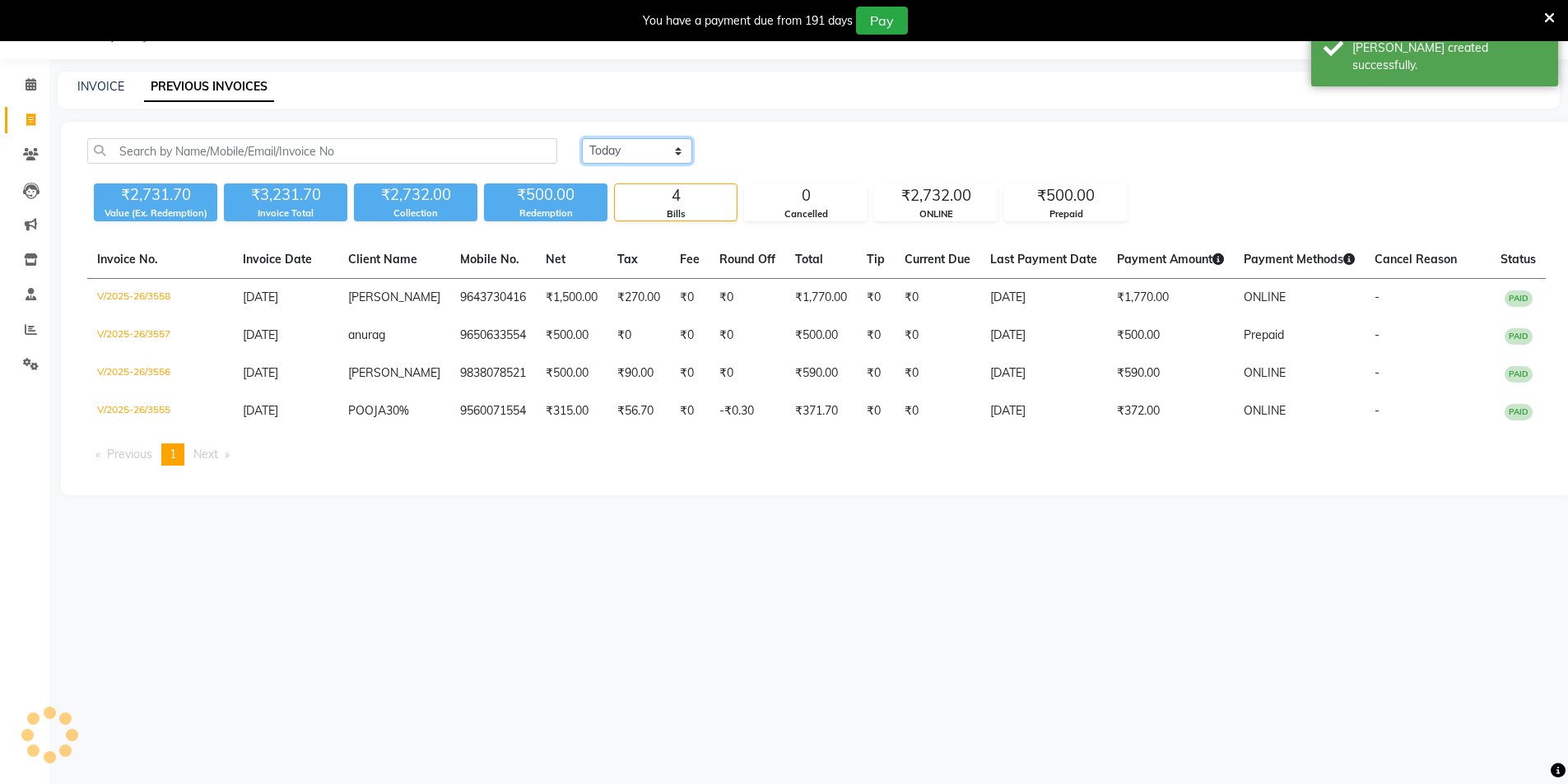
click at [623, 149] on select "Today Yesterday Custom Range" at bounding box center [636, 152] width 110 height 26
drag, startPoint x: 819, startPoint y: 148, endPoint x: 788, endPoint y: 153, distance: 31.4
click at [819, 148] on div "Today Yesterday Custom Range" at bounding box center [1064, 152] width 964 height 26
click at [104, 86] on link "INVOICE" at bounding box center [101, 86] width 47 height 15
select select "service"
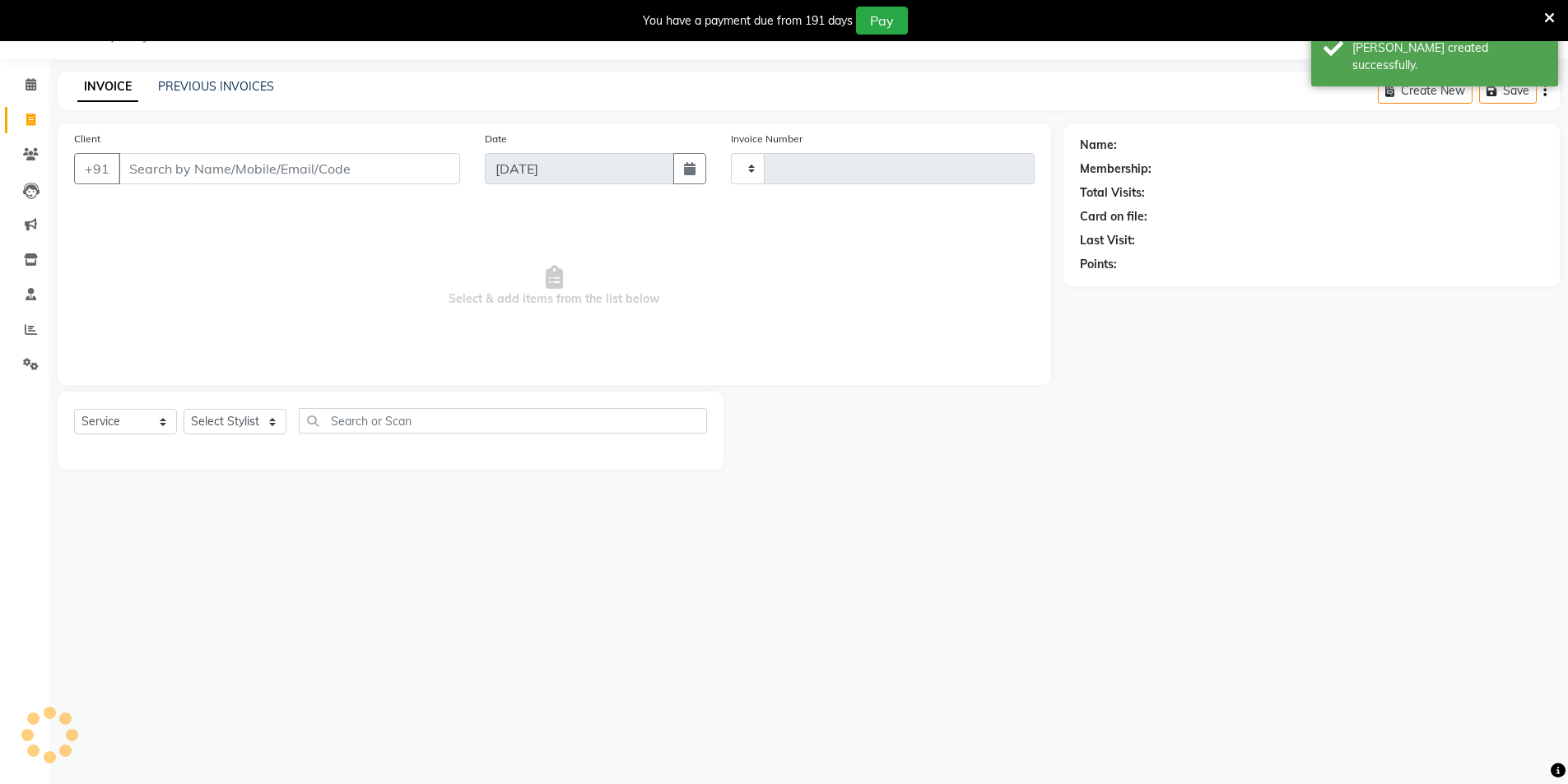
type input "3559"
select select "4009"
click at [179, 161] on input "Client" at bounding box center [289, 169] width 341 height 31
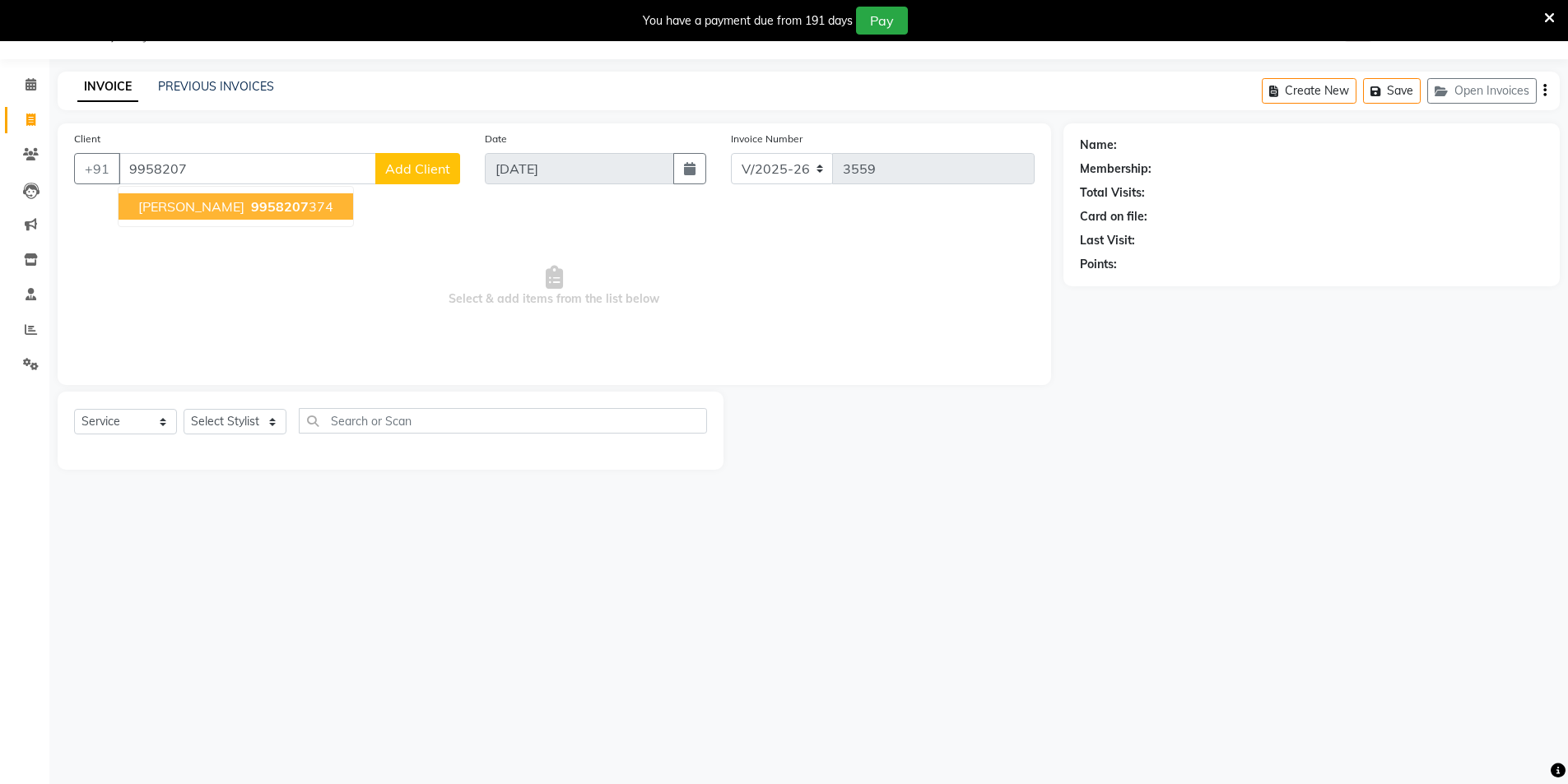
click at [158, 212] on span "Anuj Srivastava" at bounding box center [191, 206] width 106 height 17
type input "9958207374"
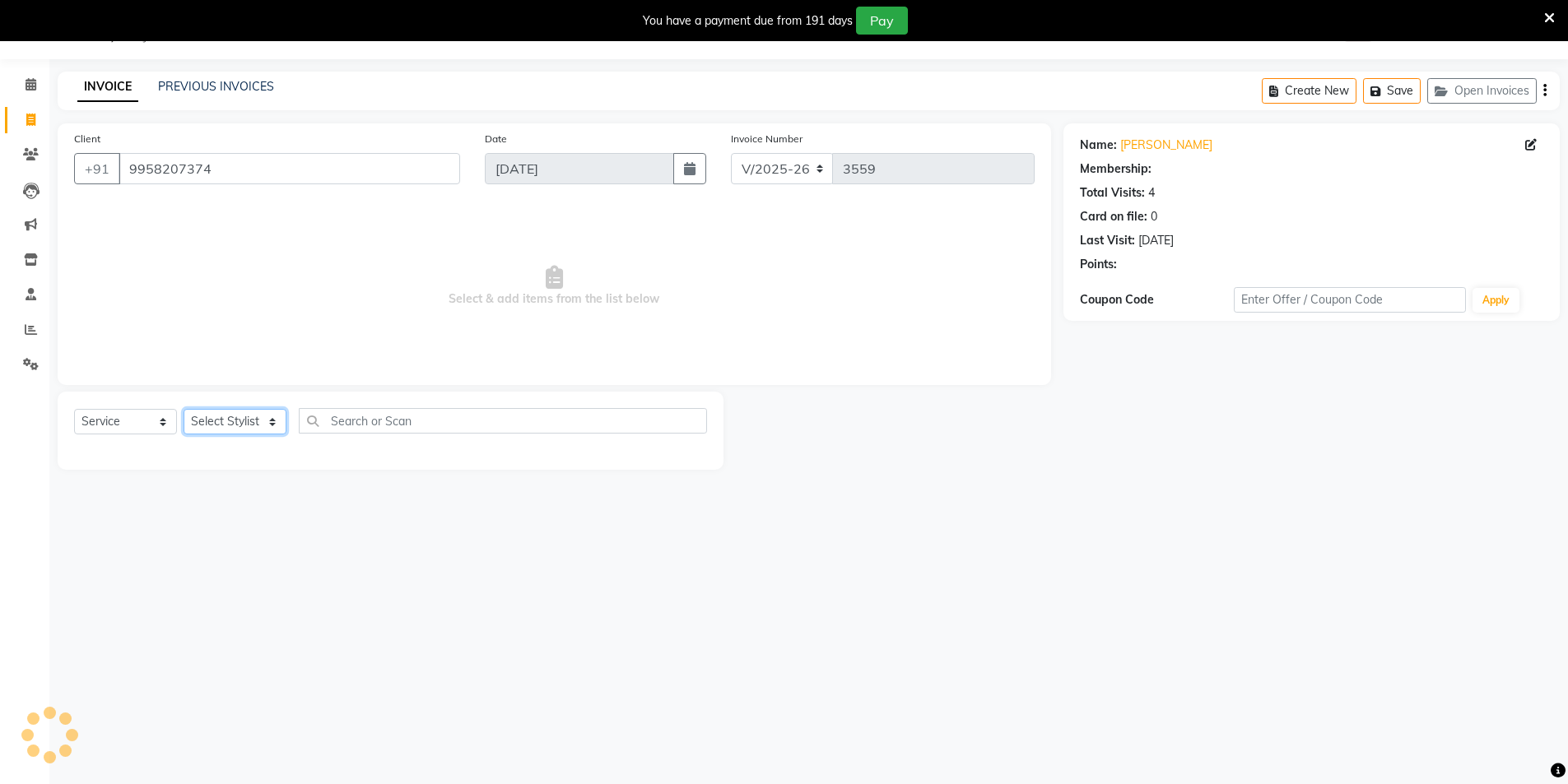
click at [226, 419] on select "Select Stylist AAMIR Aashis ajay AJEET akram Ali Alic ashok vihar Alice makeup …" at bounding box center [234, 422] width 103 height 26
select select "44687"
click at [183, 409] on select "Select Stylist AAMIR Aashis ajay AJEET akram Ali Alic ashok vihar Alice makeup …" at bounding box center [234, 422] width 103 height 26
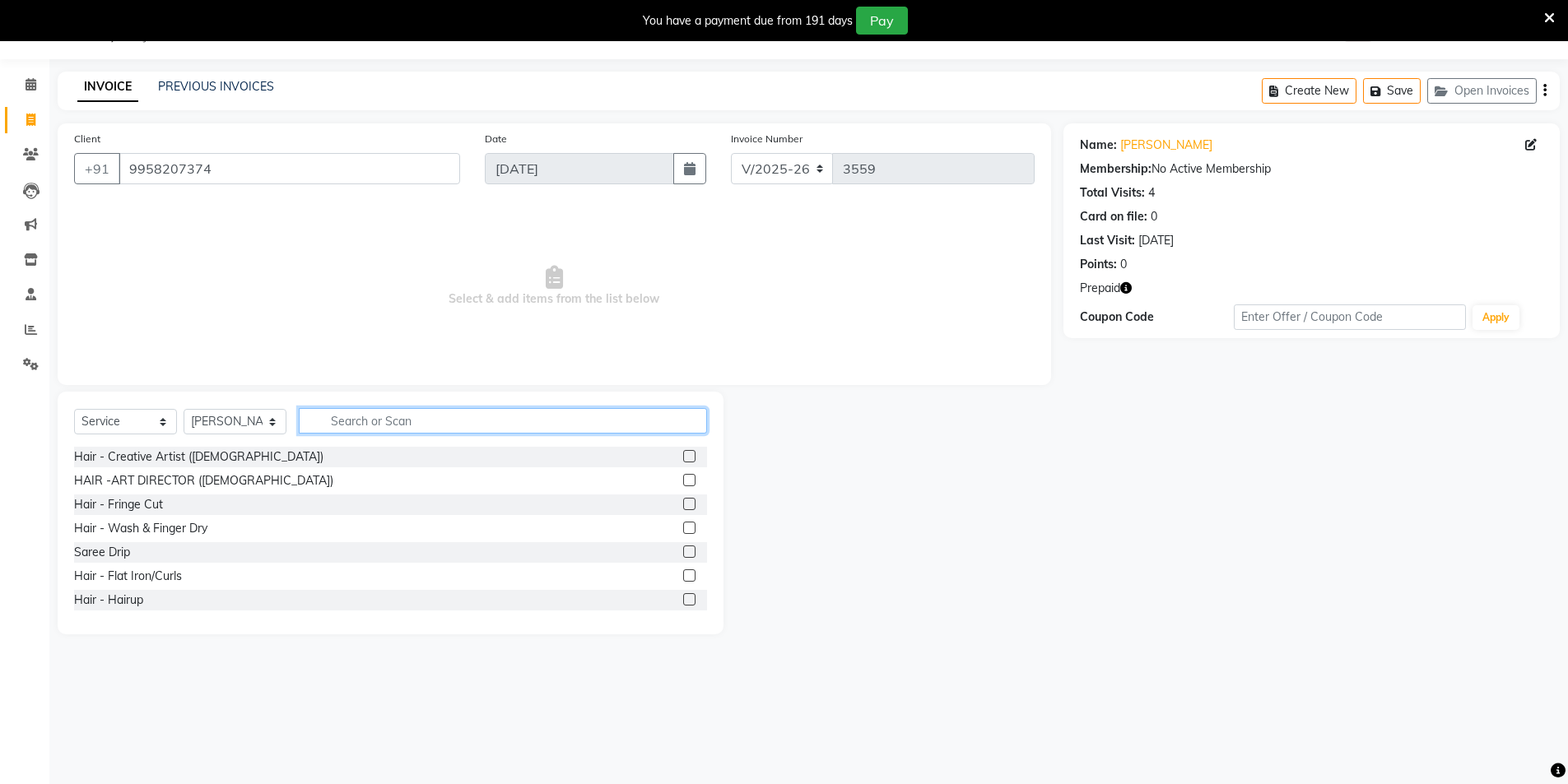
click at [362, 424] on input "text" at bounding box center [502, 421] width 408 height 26
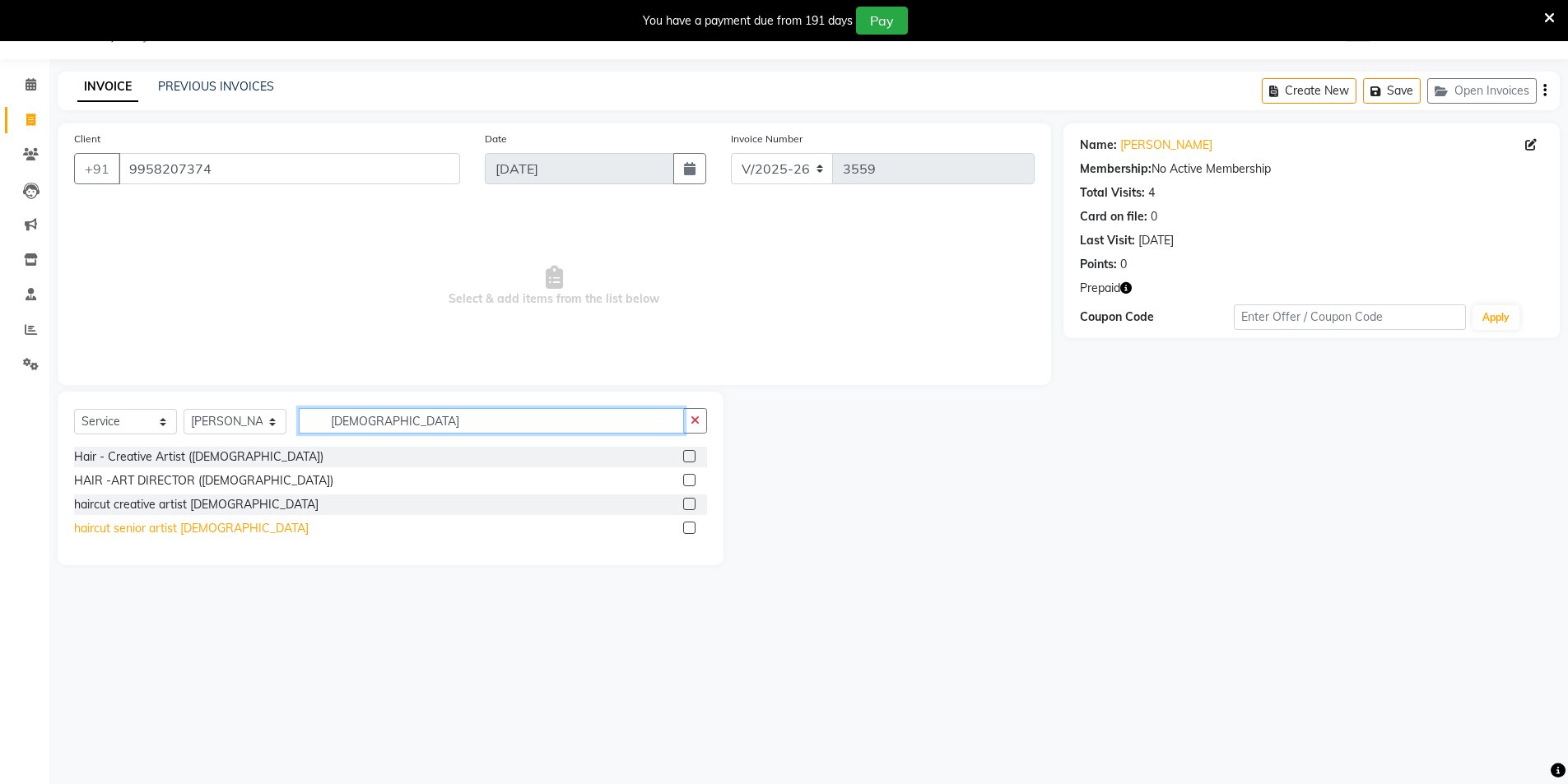
type input "[DEMOGRAPHIC_DATA]"
click at [166, 526] on div "haircut senior artist male" at bounding box center [191, 528] width 235 height 18
checkbox input "false"
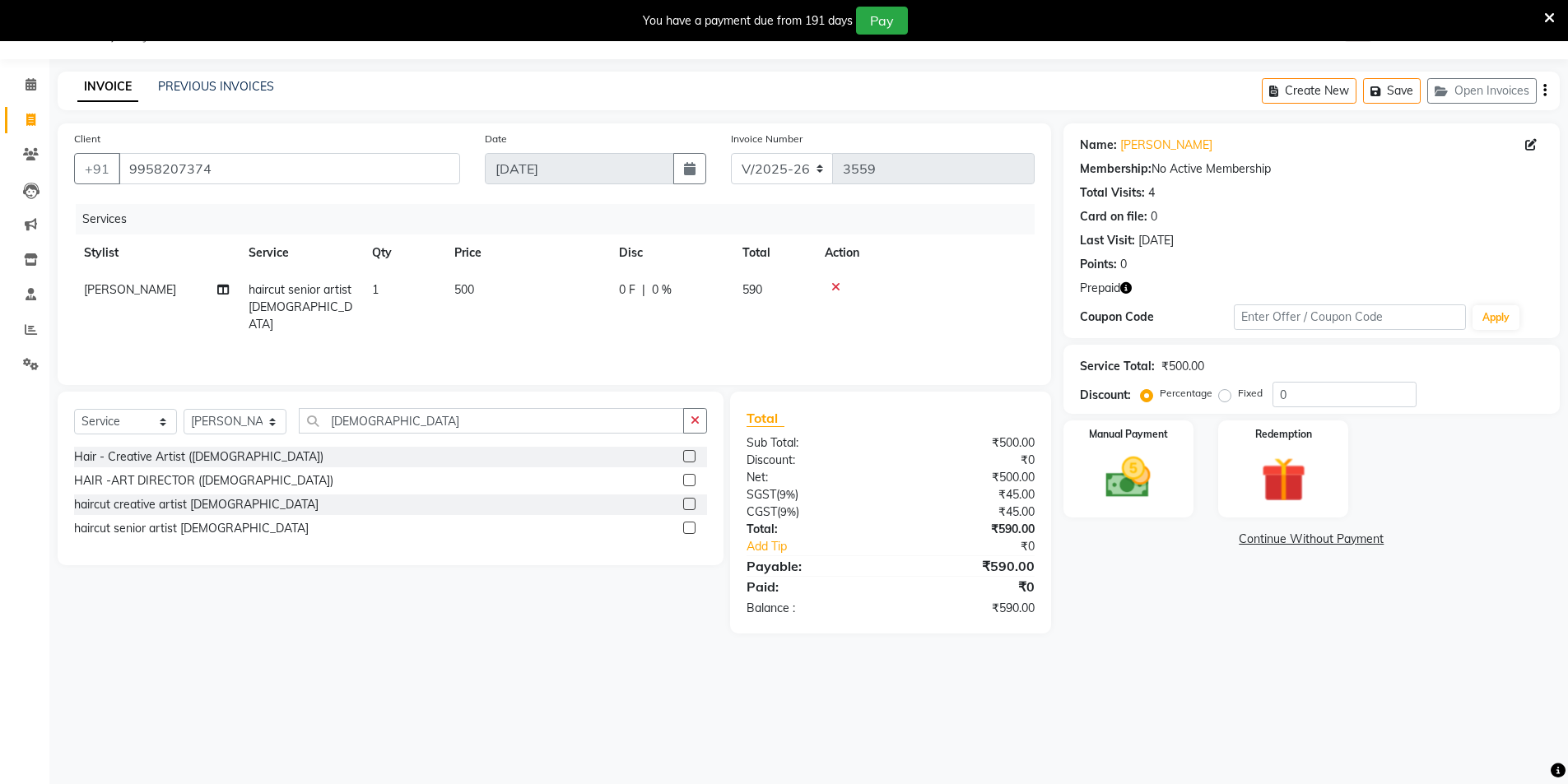
click at [435, 402] on div "Select Service Product Membership Package Voucher Prepaid Gift Card Select Styl…" at bounding box center [390, 479] width 666 height 174
click at [426, 424] on input "[DEMOGRAPHIC_DATA]" at bounding box center [491, 421] width 385 height 26
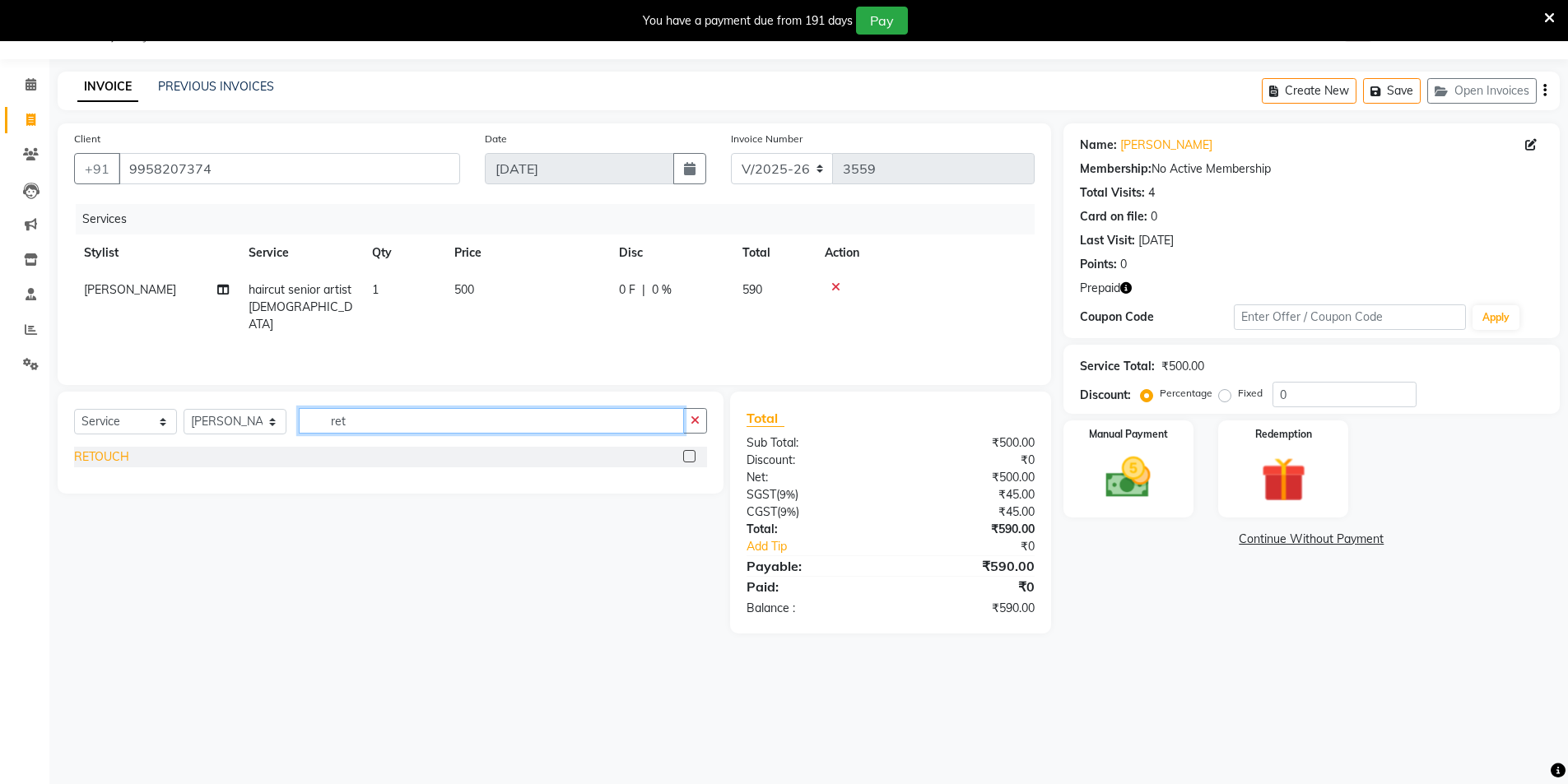
type input "ret"
click at [98, 459] on div "RETOUCH" at bounding box center [102, 457] width 56 height 18
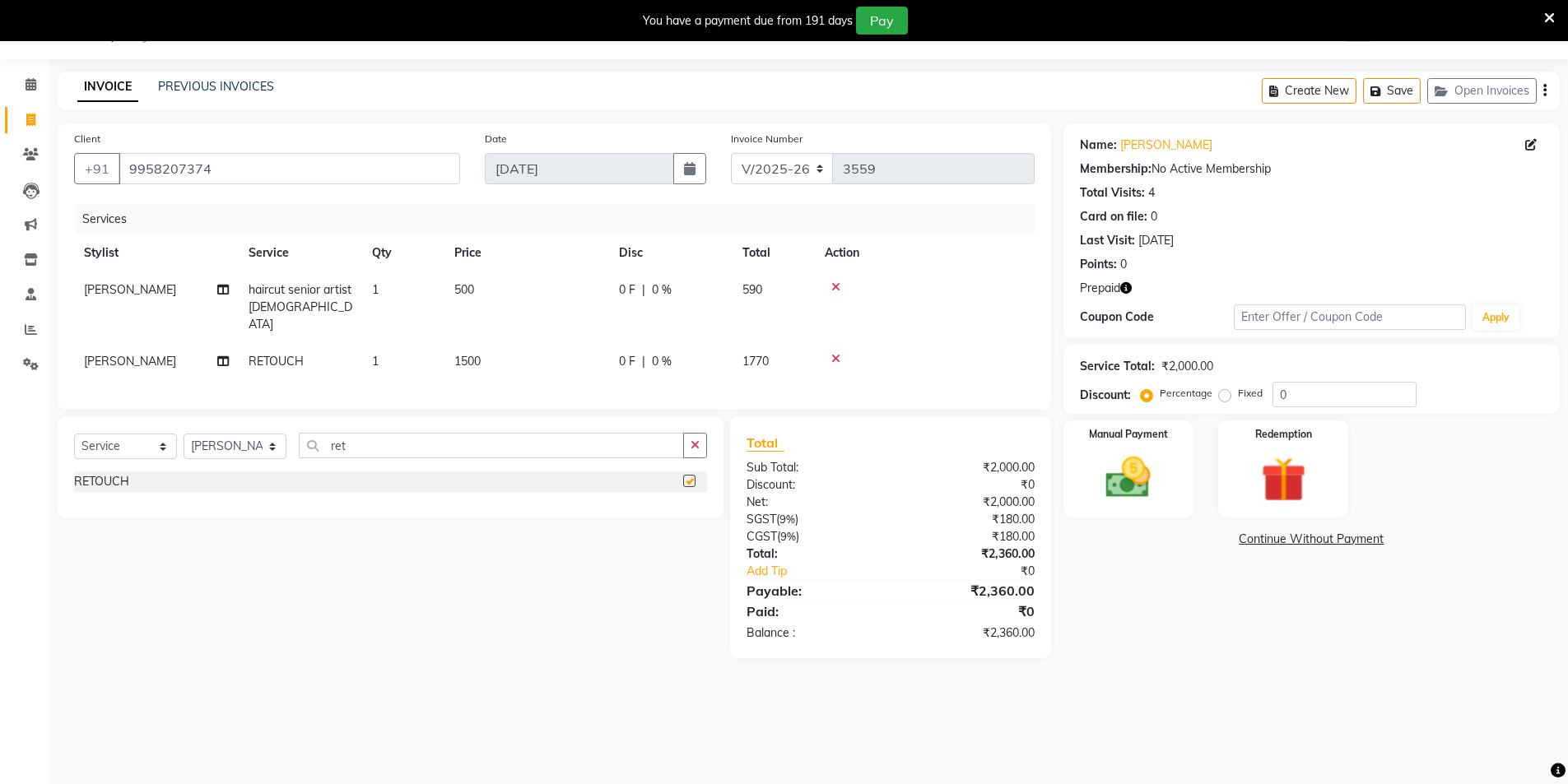
checkbox input "false"
click at [1127, 284] on icon "button" at bounding box center [1126, 288] width 11 height 11
click at [1312, 473] on img at bounding box center [1283, 480] width 76 height 58
click at [1310, 541] on span "Prepaid 1" at bounding box center [1314, 542] width 54 height 18
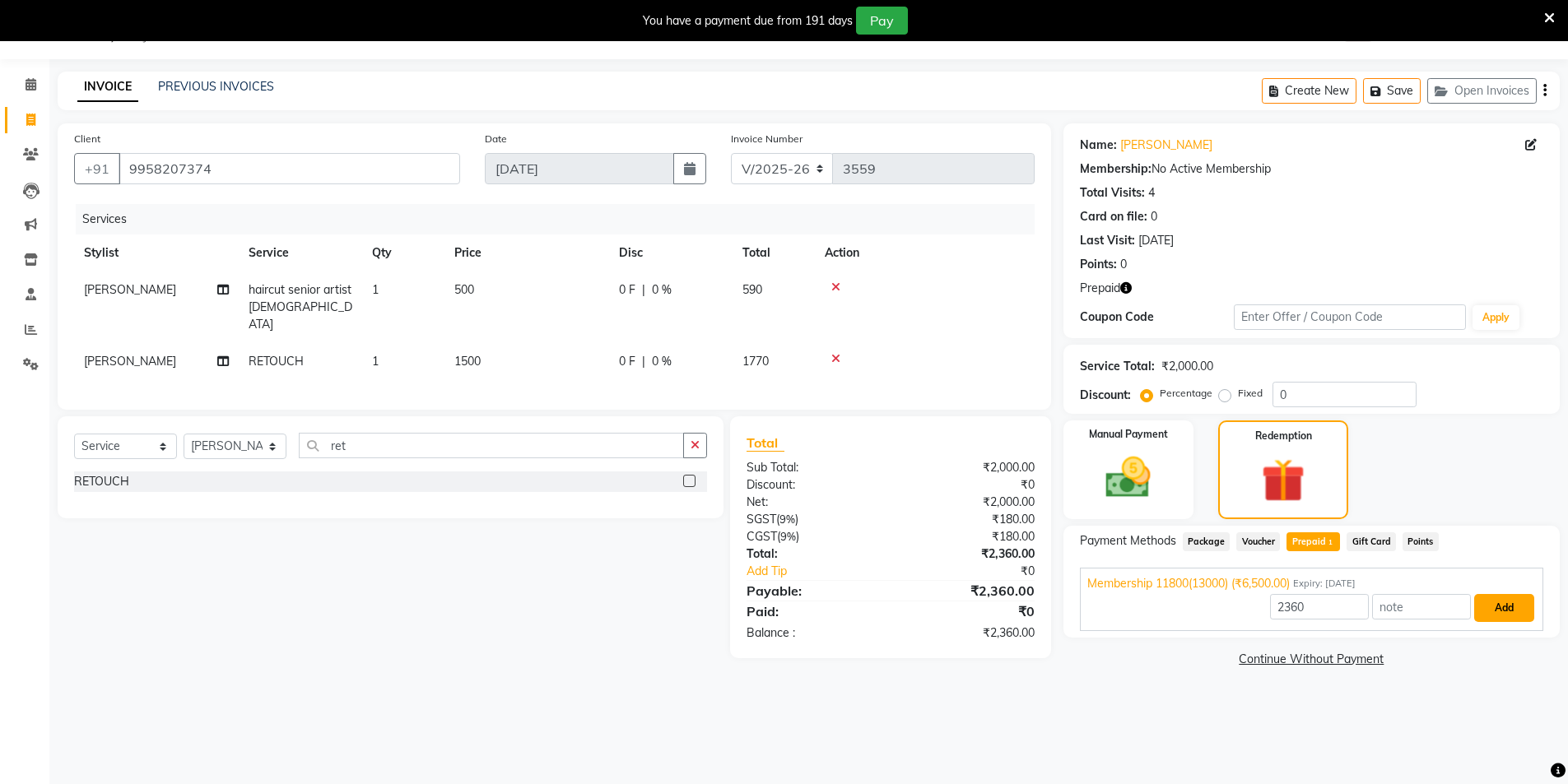
click at [1500, 603] on button "Add" at bounding box center [1504, 607] width 60 height 28
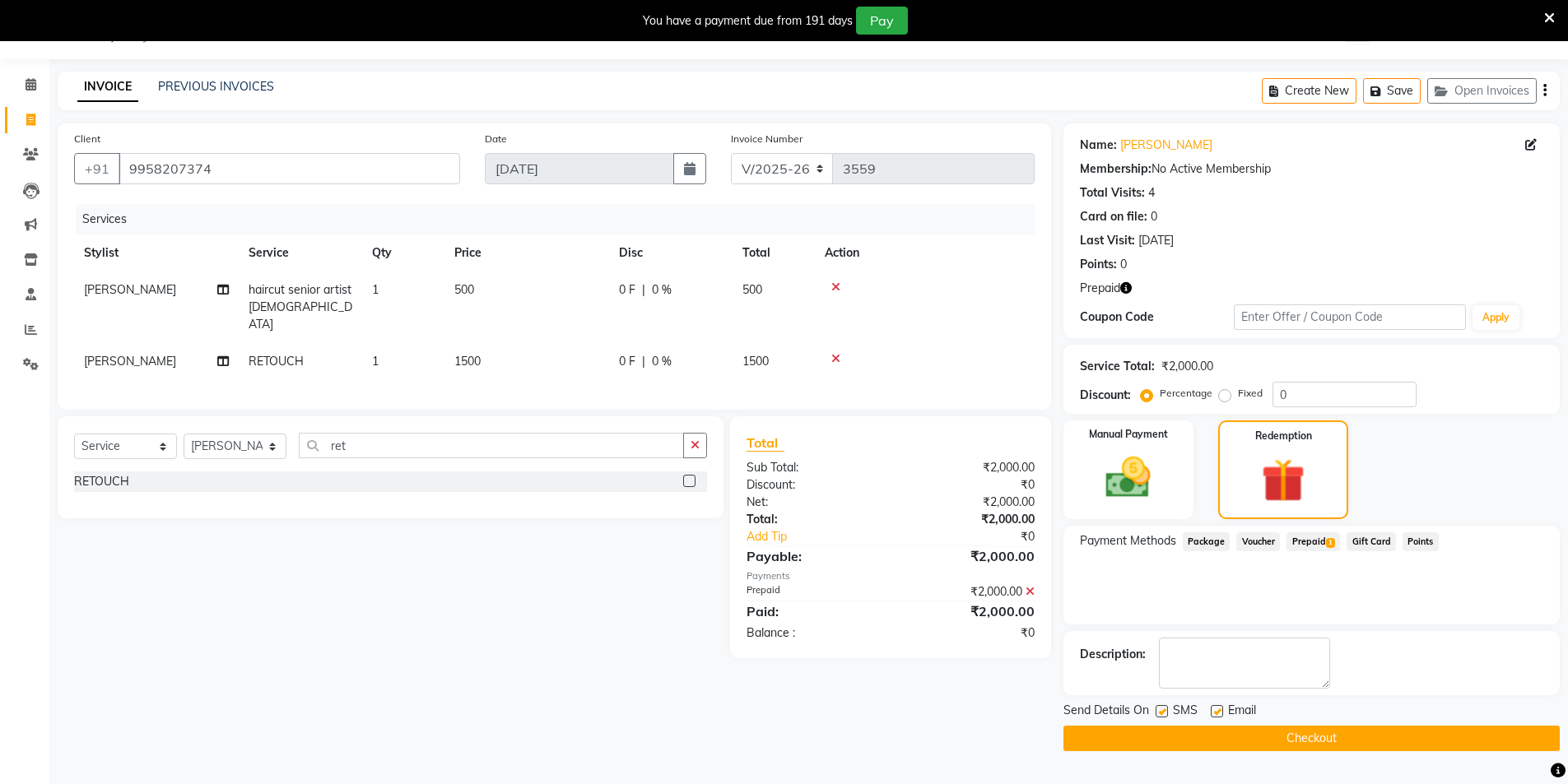
click at [1228, 748] on button "Checkout" at bounding box center [1312, 739] width 497 height 26
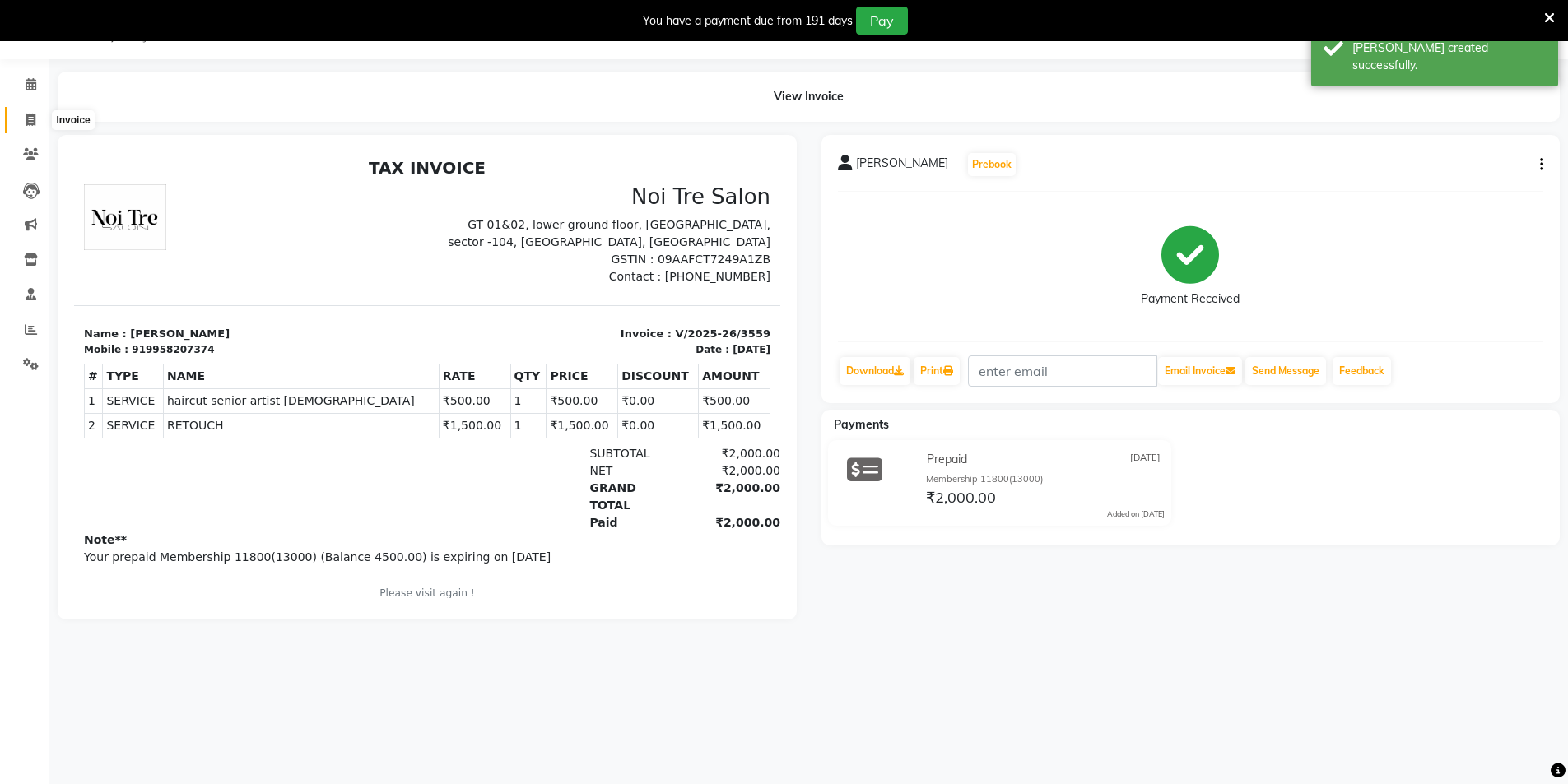
click at [33, 120] on icon at bounding box center [31, 119] width 9 height 12
select select "4009"
select select "service"
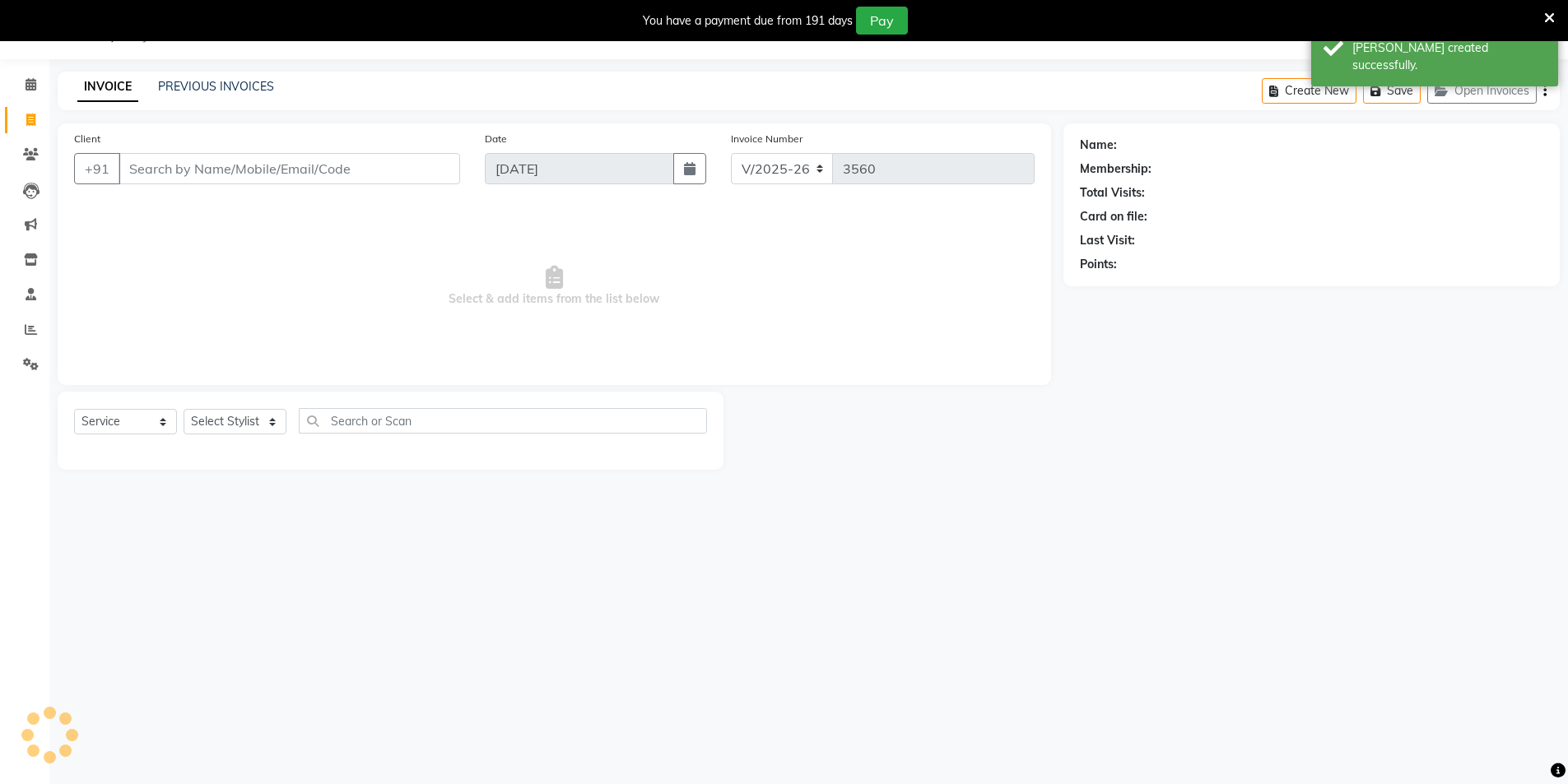
click at [179, 183] on input "Client" at bounding box center [289, 169] width 341 height 31
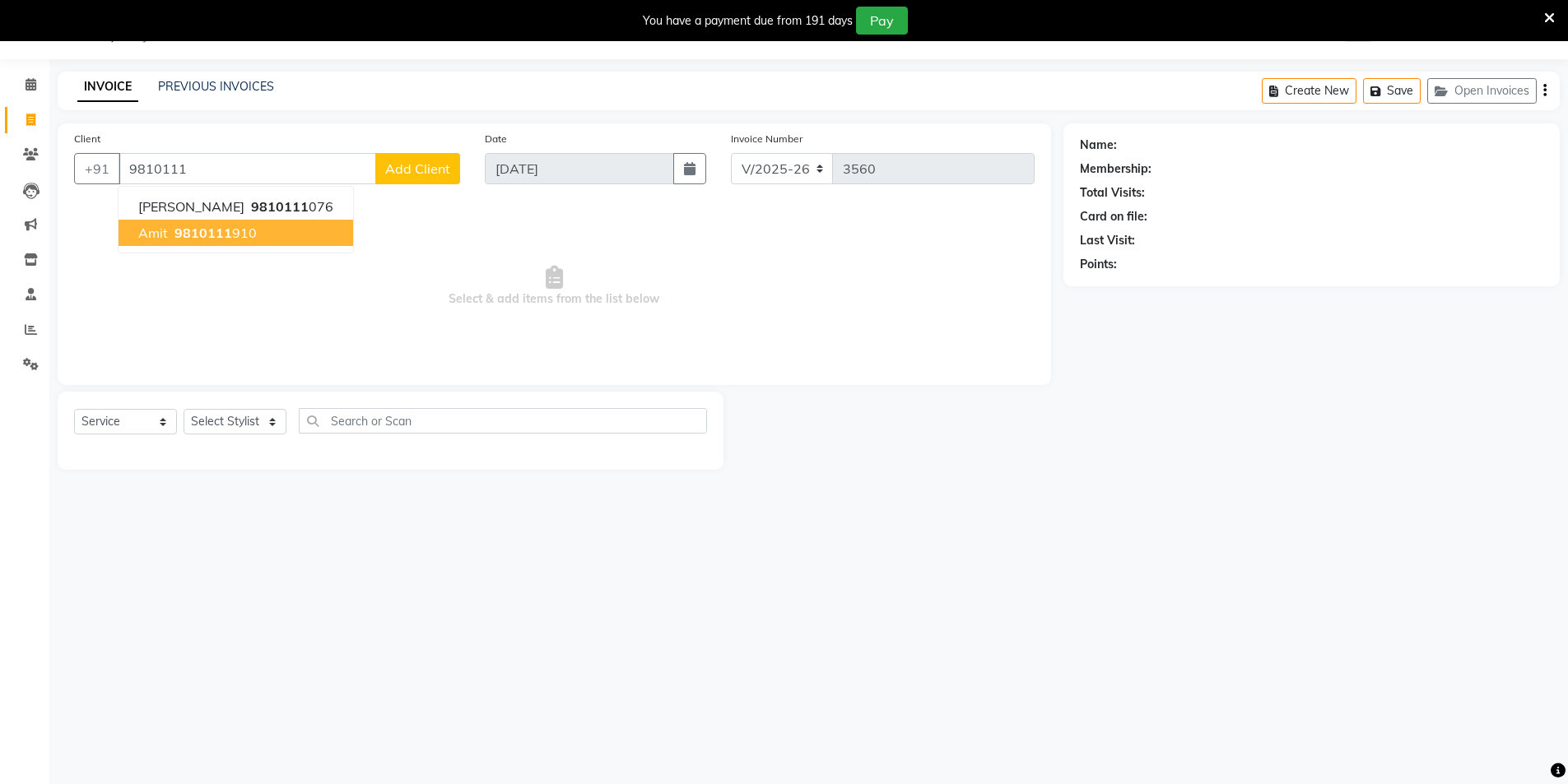
click at [191, 225] on span "9810111" at bounding box center [204, 233] width 57 height 17
type input "9810111910"
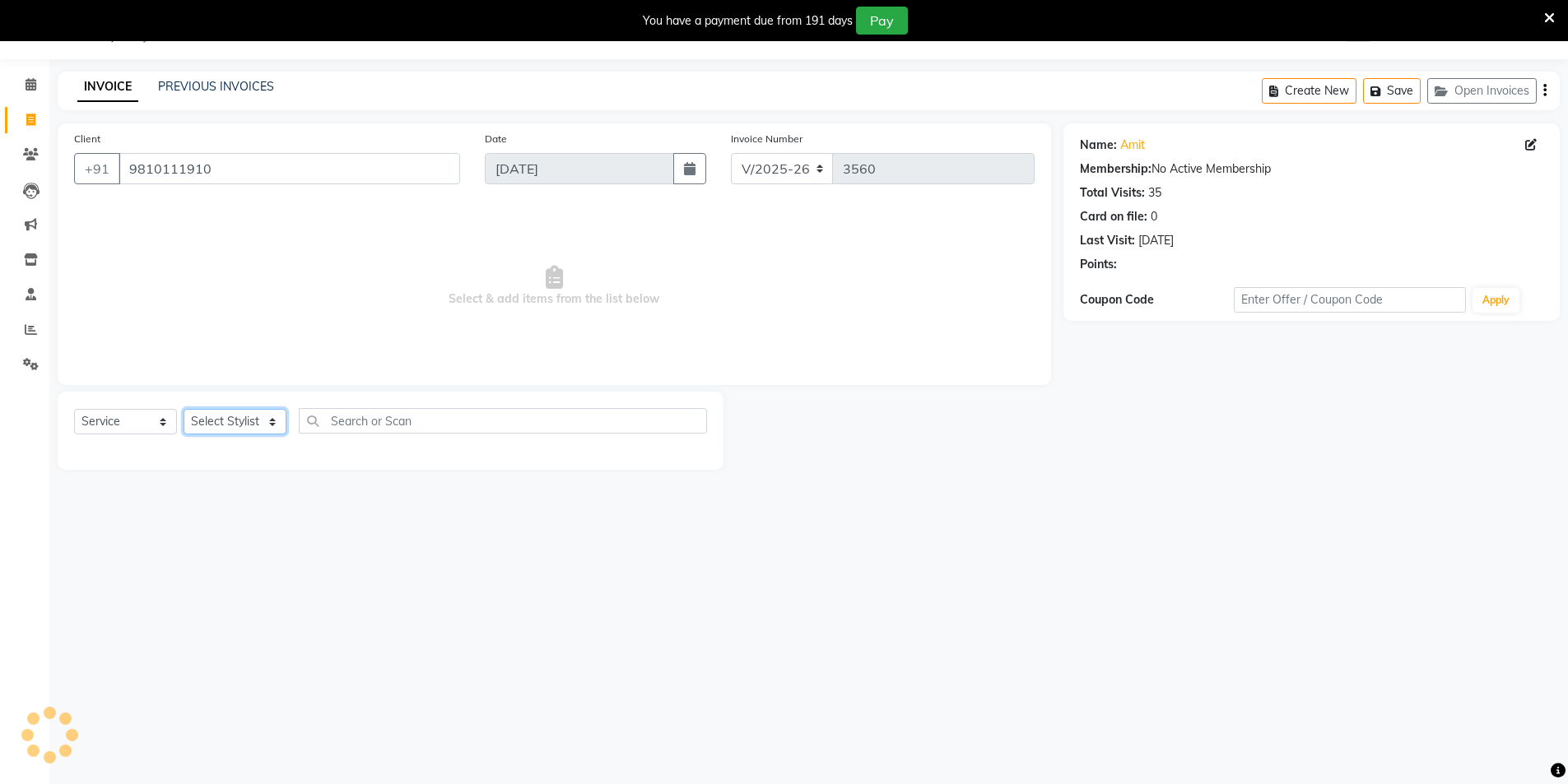
click at [218, 415] on select "Select Stylist AAMIR Aashis ajay AJEET akram Ali Alic ashok vihar Alice makeup …" at bounding box center [234, 422] width 103 height 26
select select "44687"
click at [183, 409] on select "Select Stylist AAMIR Aashis ajay AJEET akram Ali Alic ashok vihar Alice makeup …" at bounding box center [234, 422] width 103 height 26
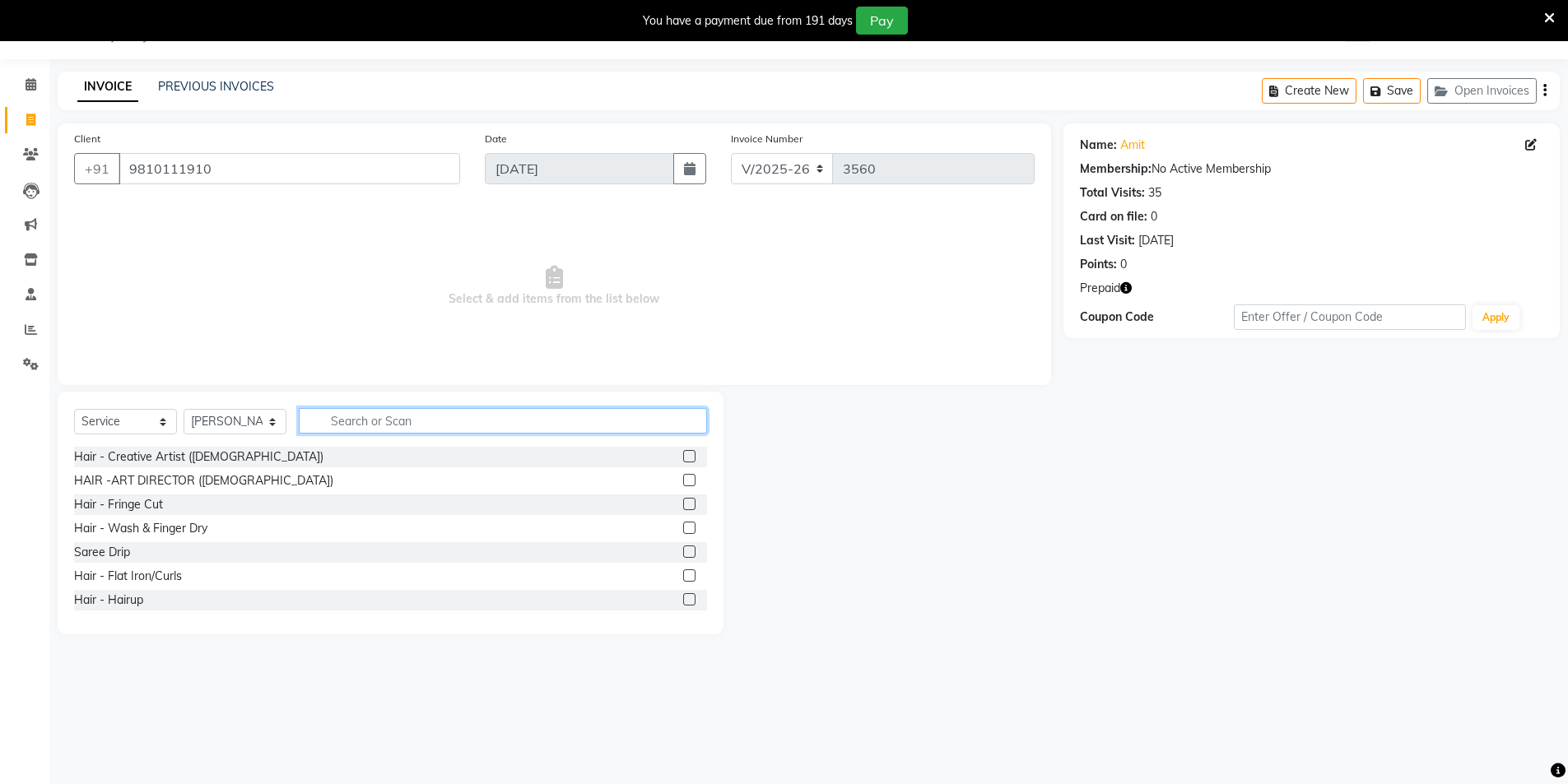
click at [377, 416] on input "text" at bounding box center [502, 421] width 408 height 26
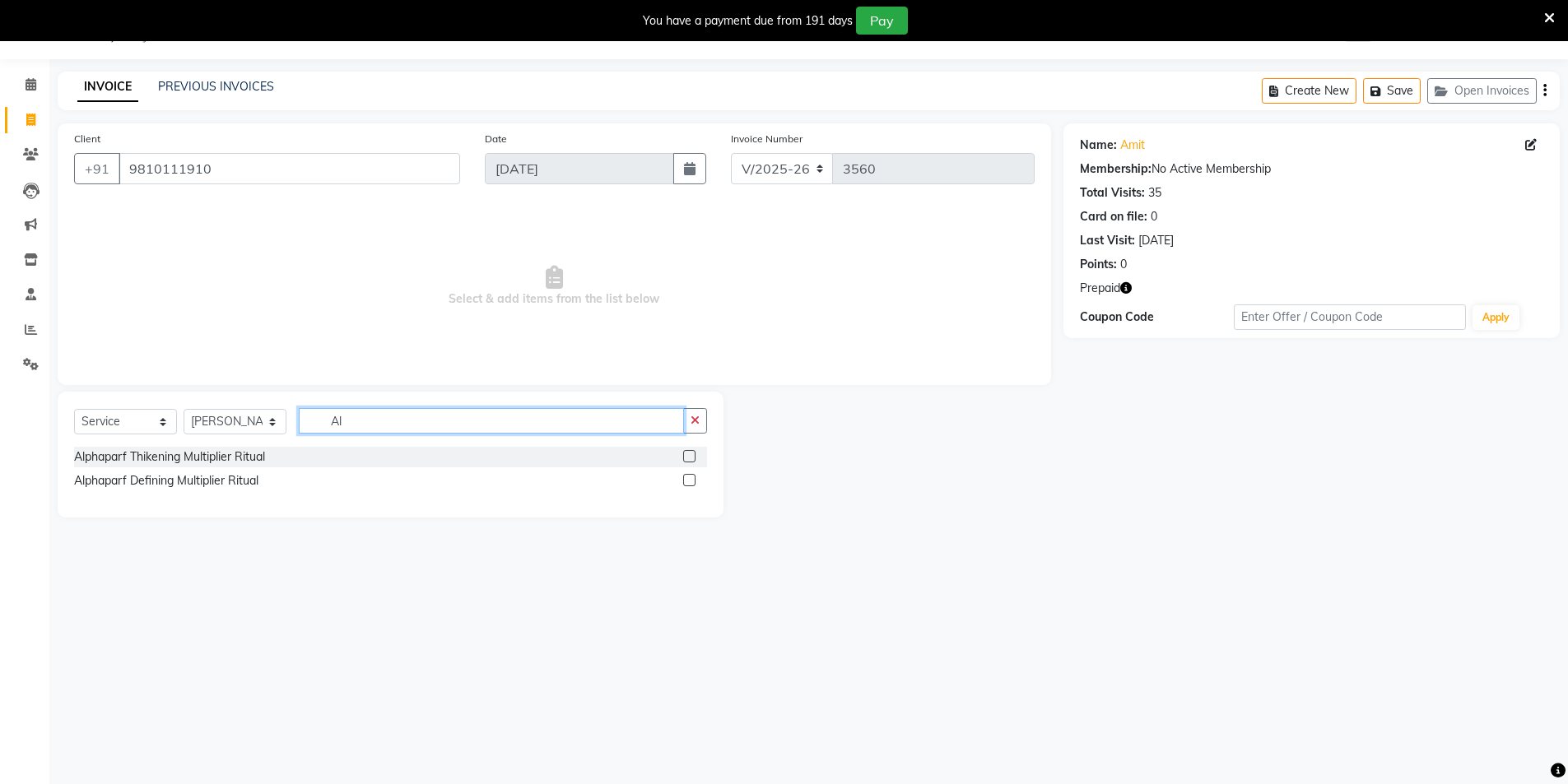
type input "A"
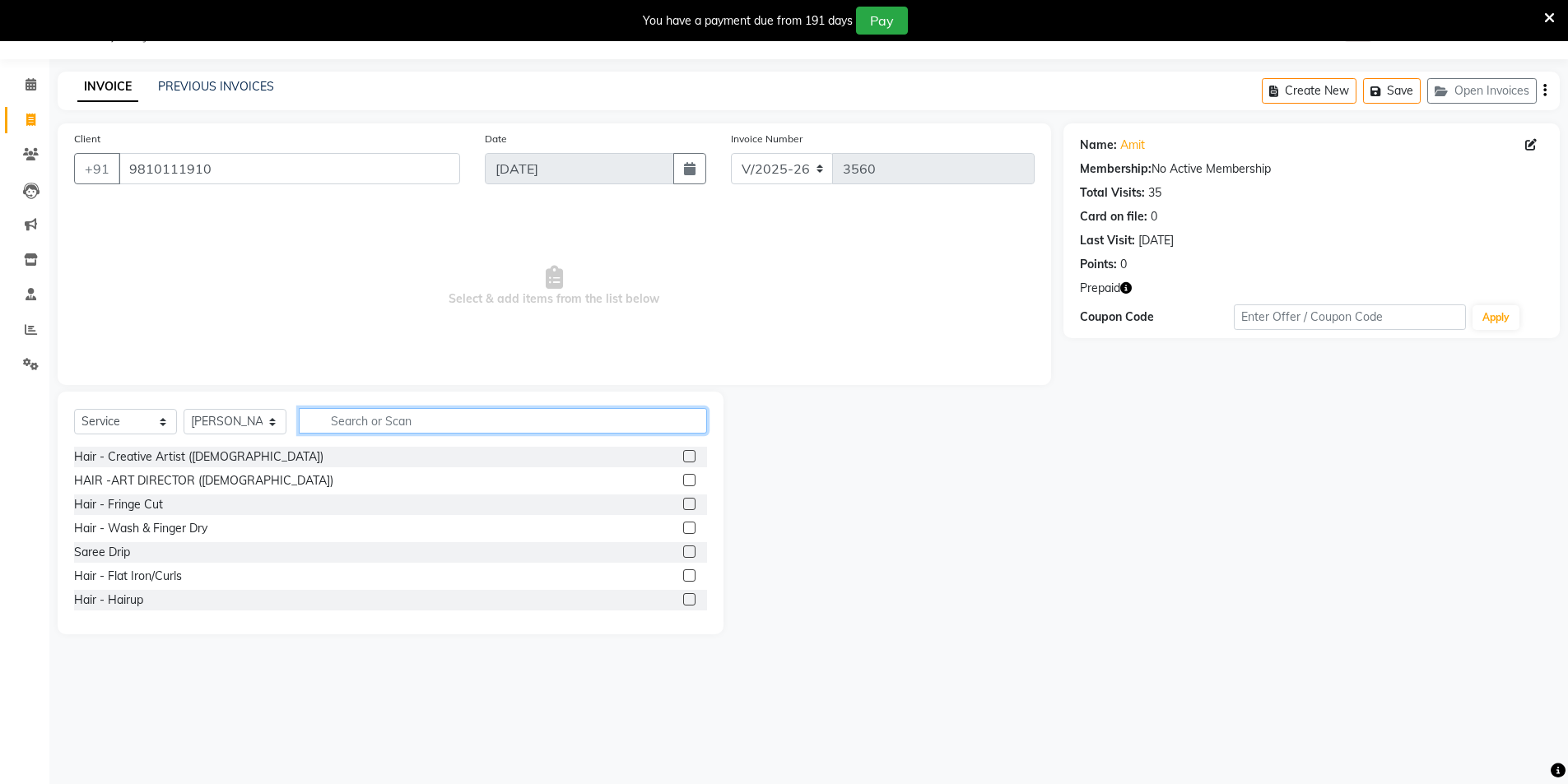
click at [402, 423] on input "text" at bounding box center [502, 421] width 408 height 26
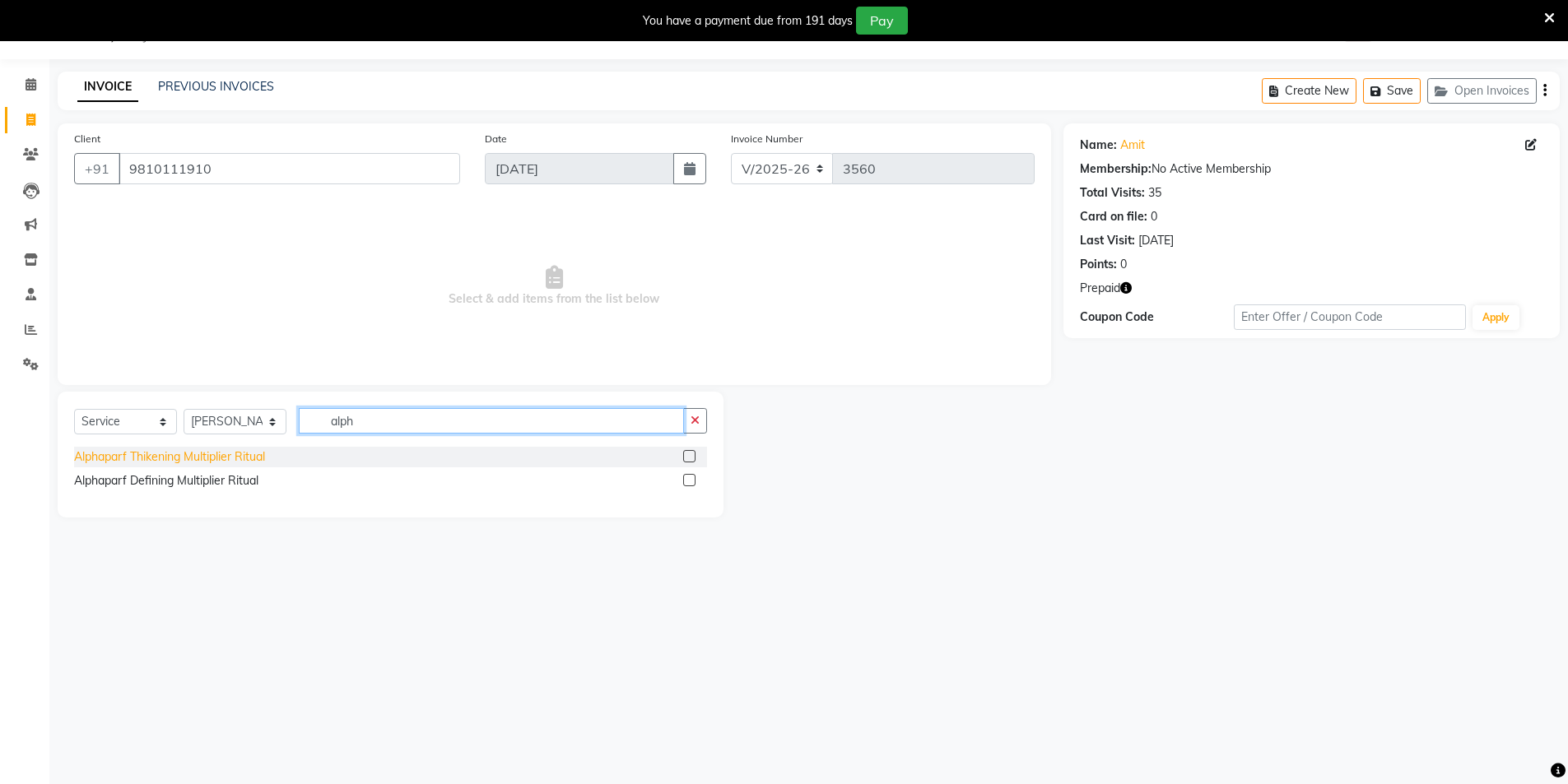
type input "alph"
click at [257, 452] on div "Alphaparf Thikening Multiplier Ritual" at bounding box center [169, 457] width 191 height 18
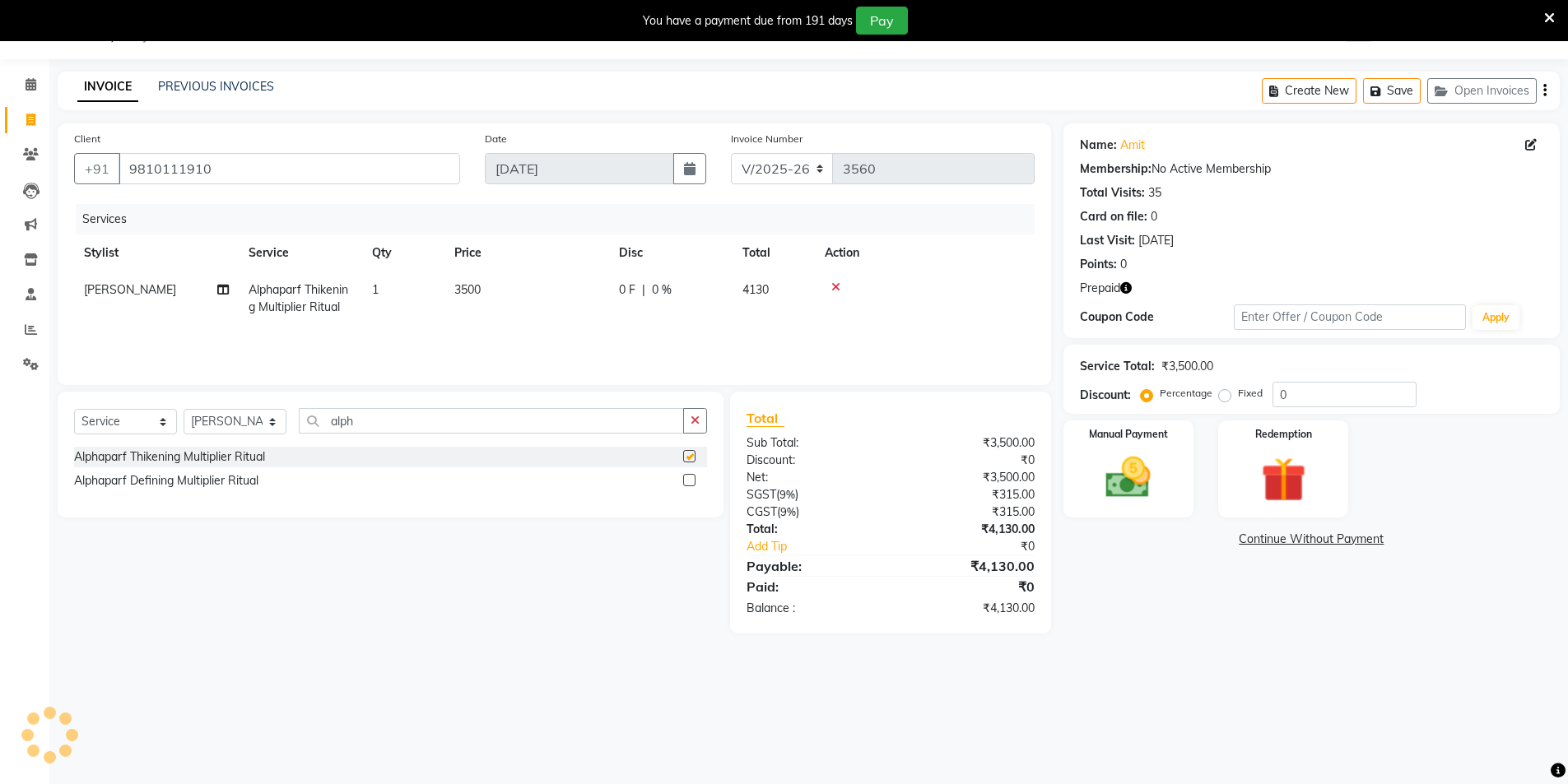
checkbox input "false"
click at [585, 300] on td "3500" at bounding box center [527, 299] width 165 height 55
select select "44687"
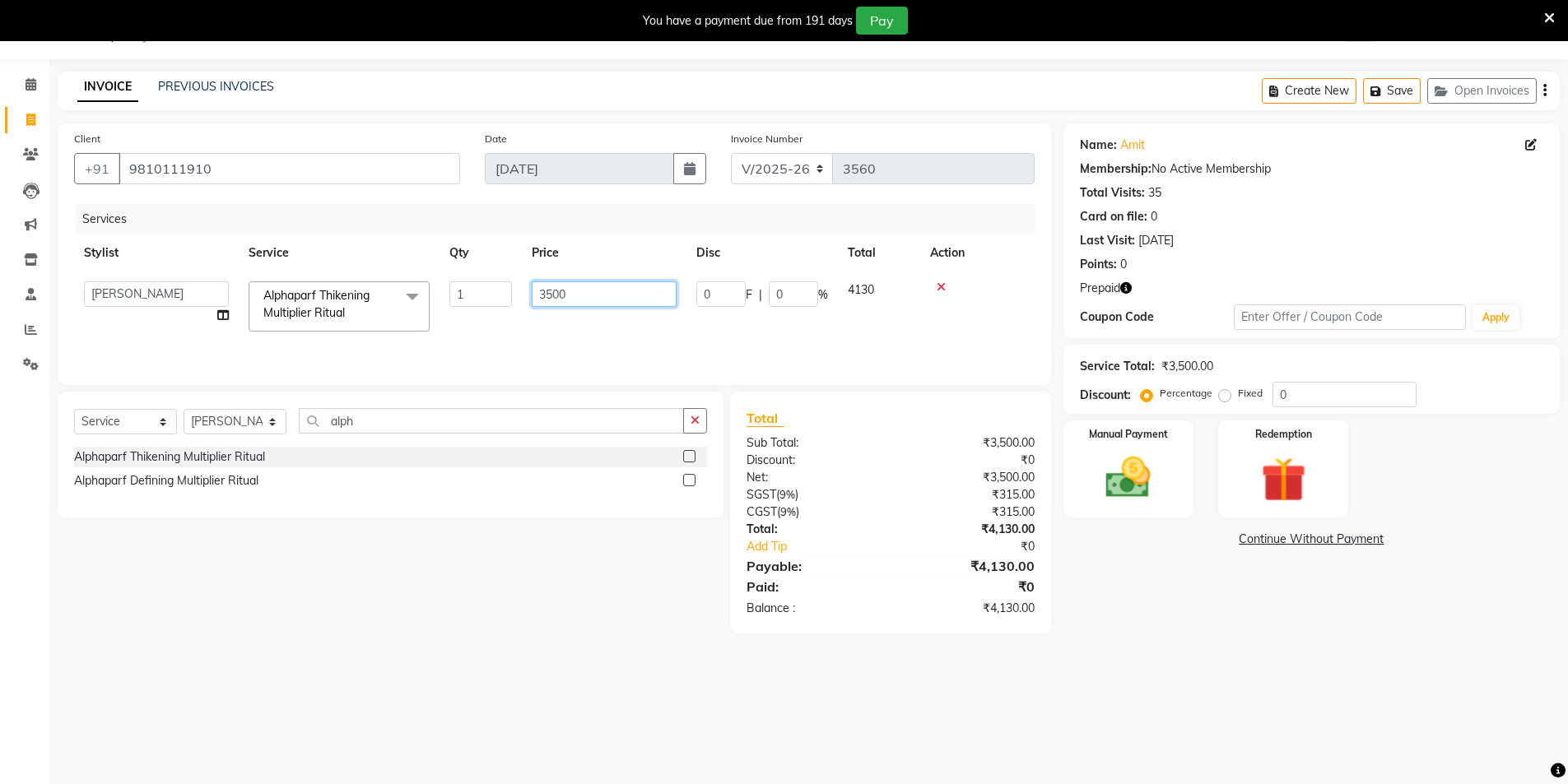
click at [593, 290] on input "3500" at bounding box center [604, 294] width 145 height 26
type input "3600"
click at [1155, 640] on main "INVOICE PREVIOUS INVOICES Create New Save Open Invoices Client +91 9810111910 D…" at bounding box center [809, 364] width 1519 height 586
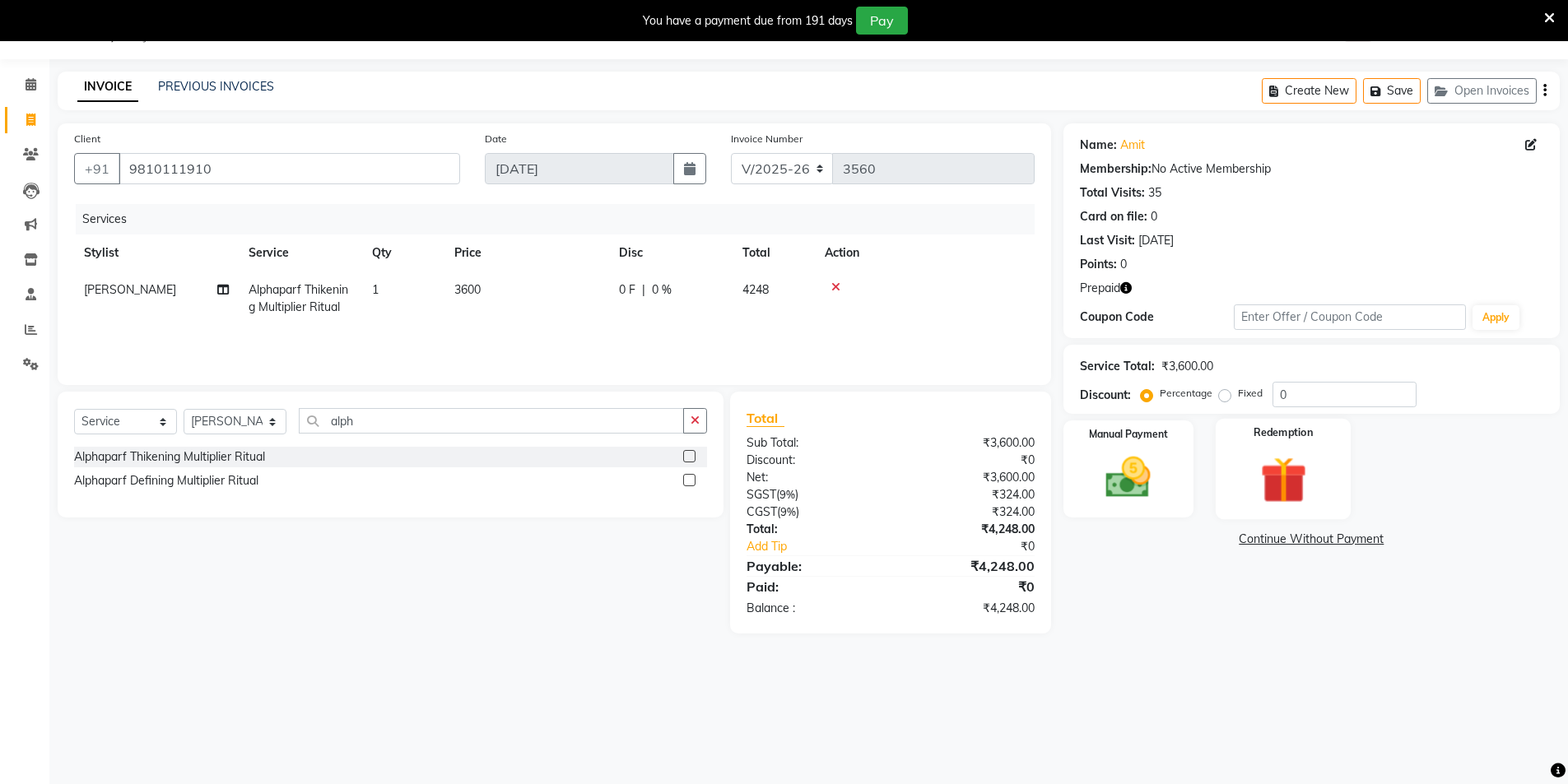
click at [1311, 470] on img at bounding box center [1283, 480] width 76 height 58
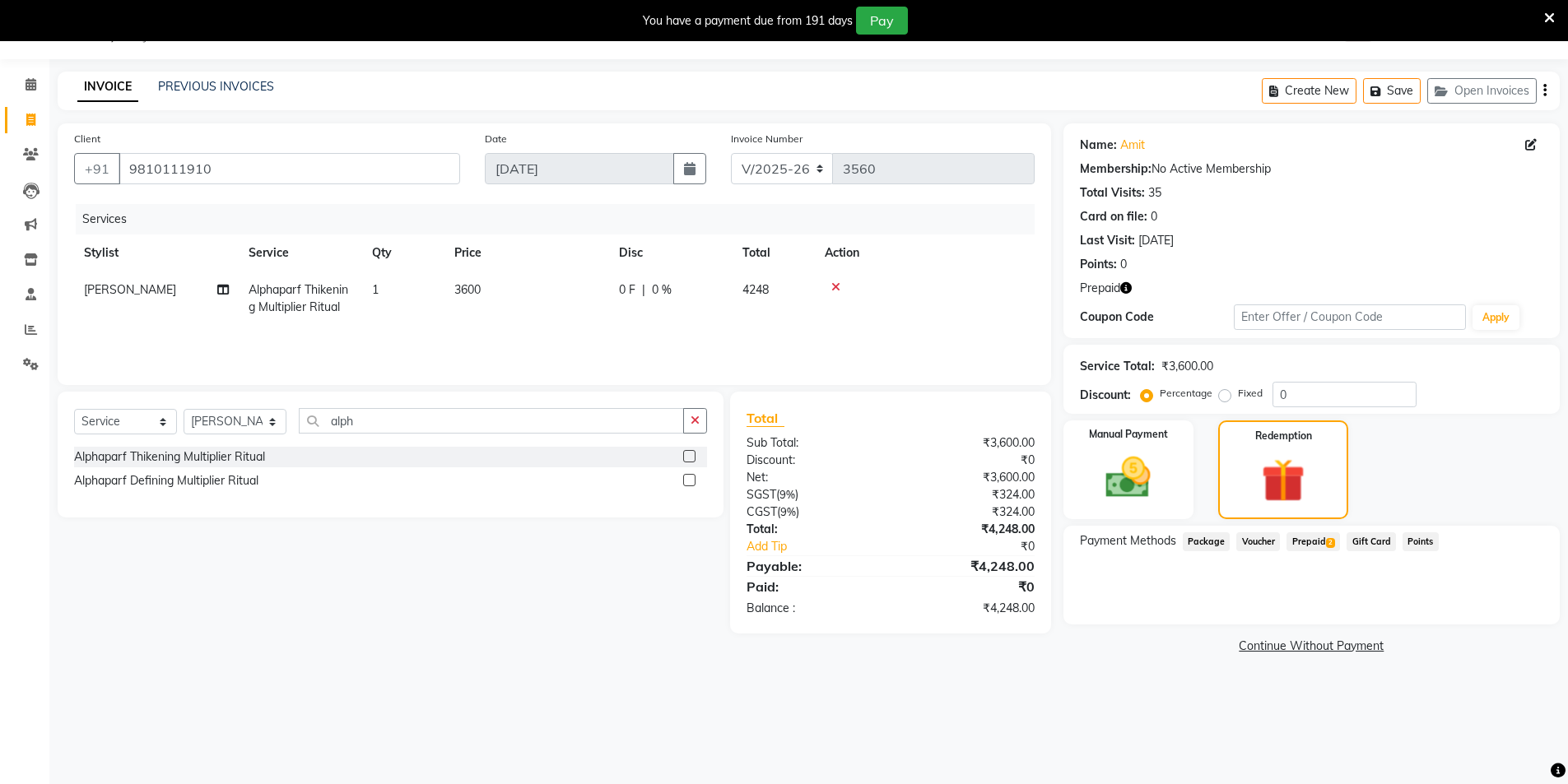
click at [1312, 544] on span "Prepaid 2" at bounding box center [1314, 542] width 54 height 18
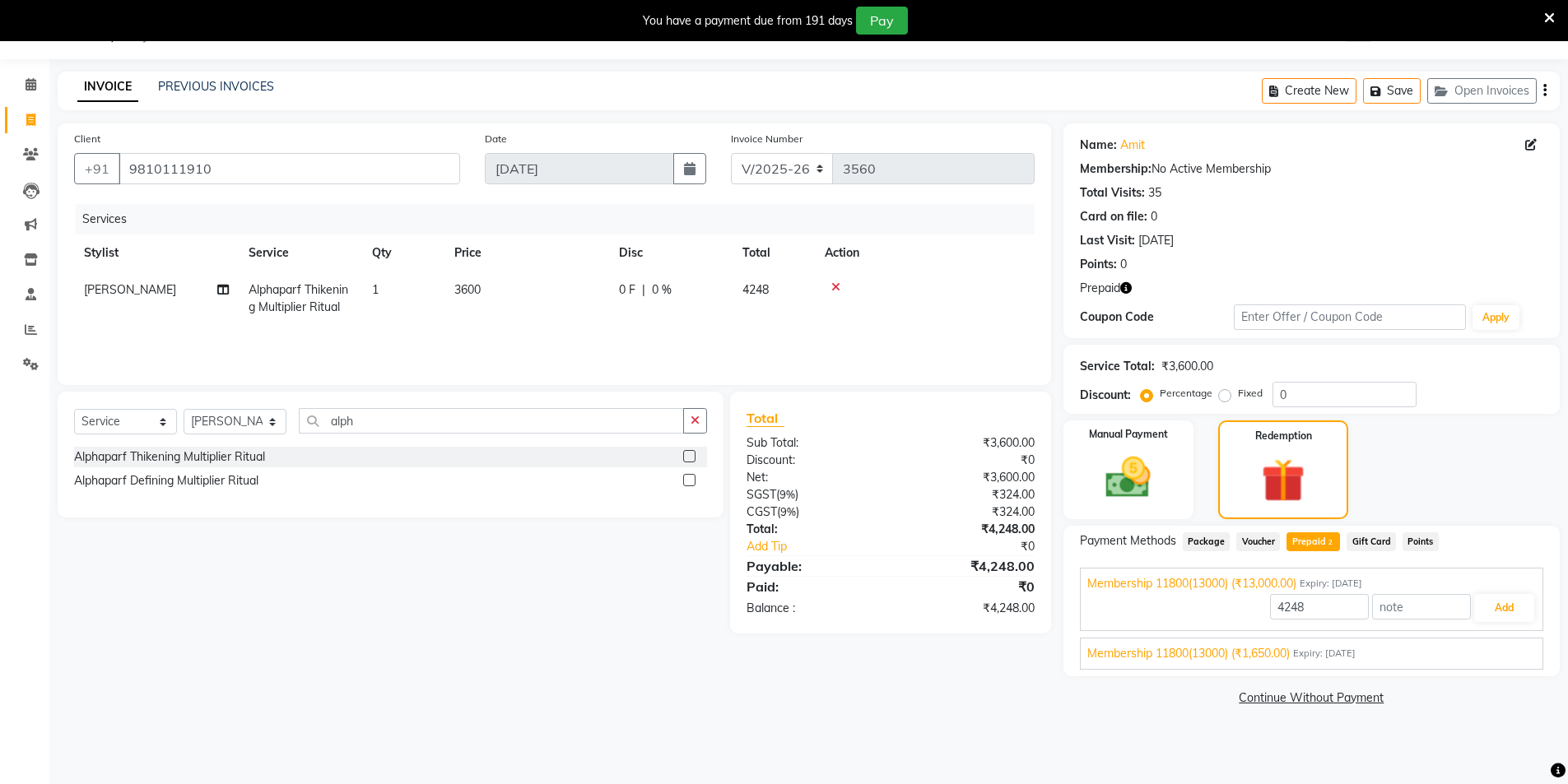
click at [1459, 653] on div "Membership 11800(13000) (₹1,650.00) Expiry: 25-07-2026" at bounding box center [1312, 654] width 449 height 18
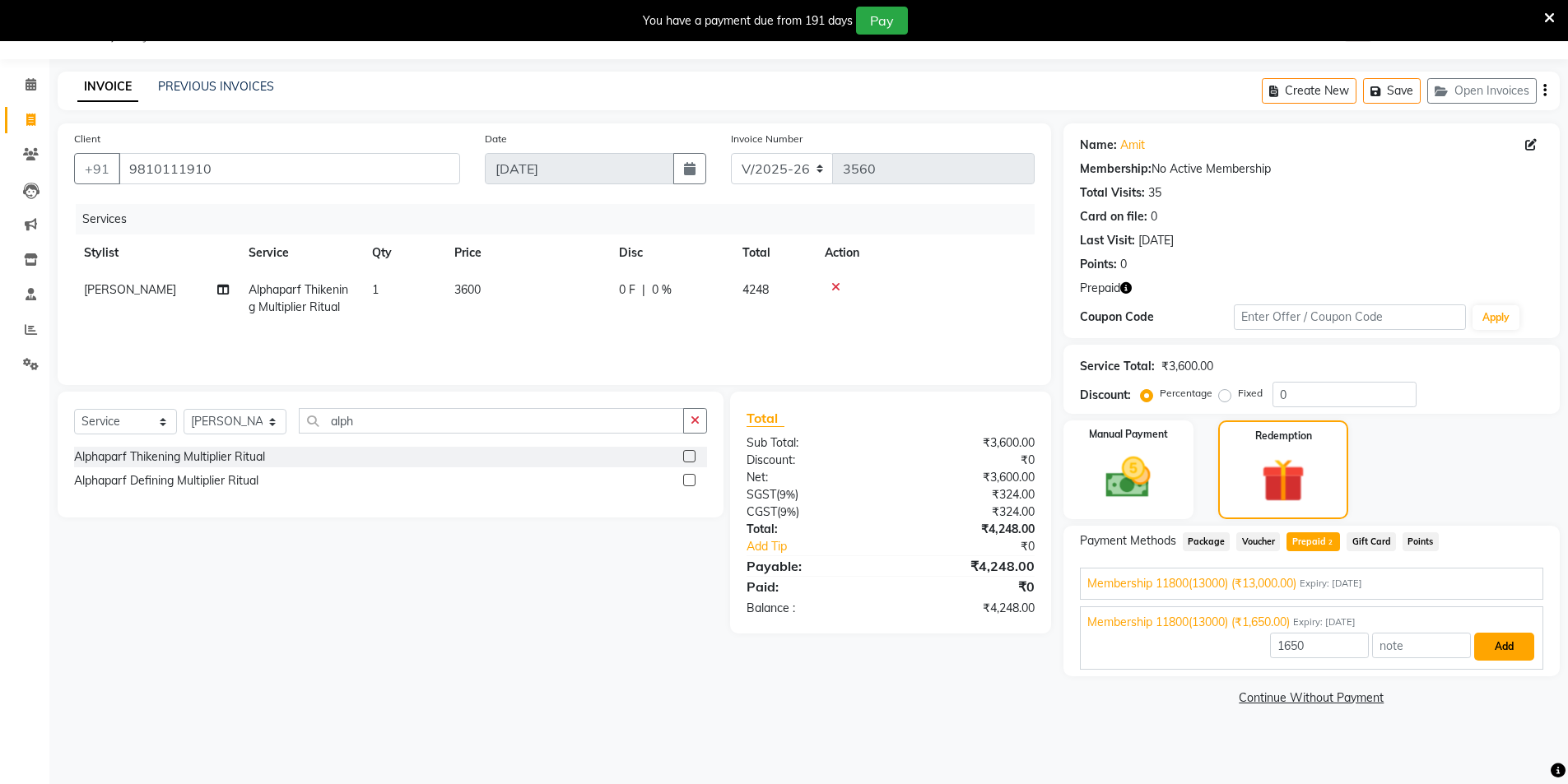
click at [1520, 654] on button "Add" at bounding box center [1504, 646] width 60 height 28
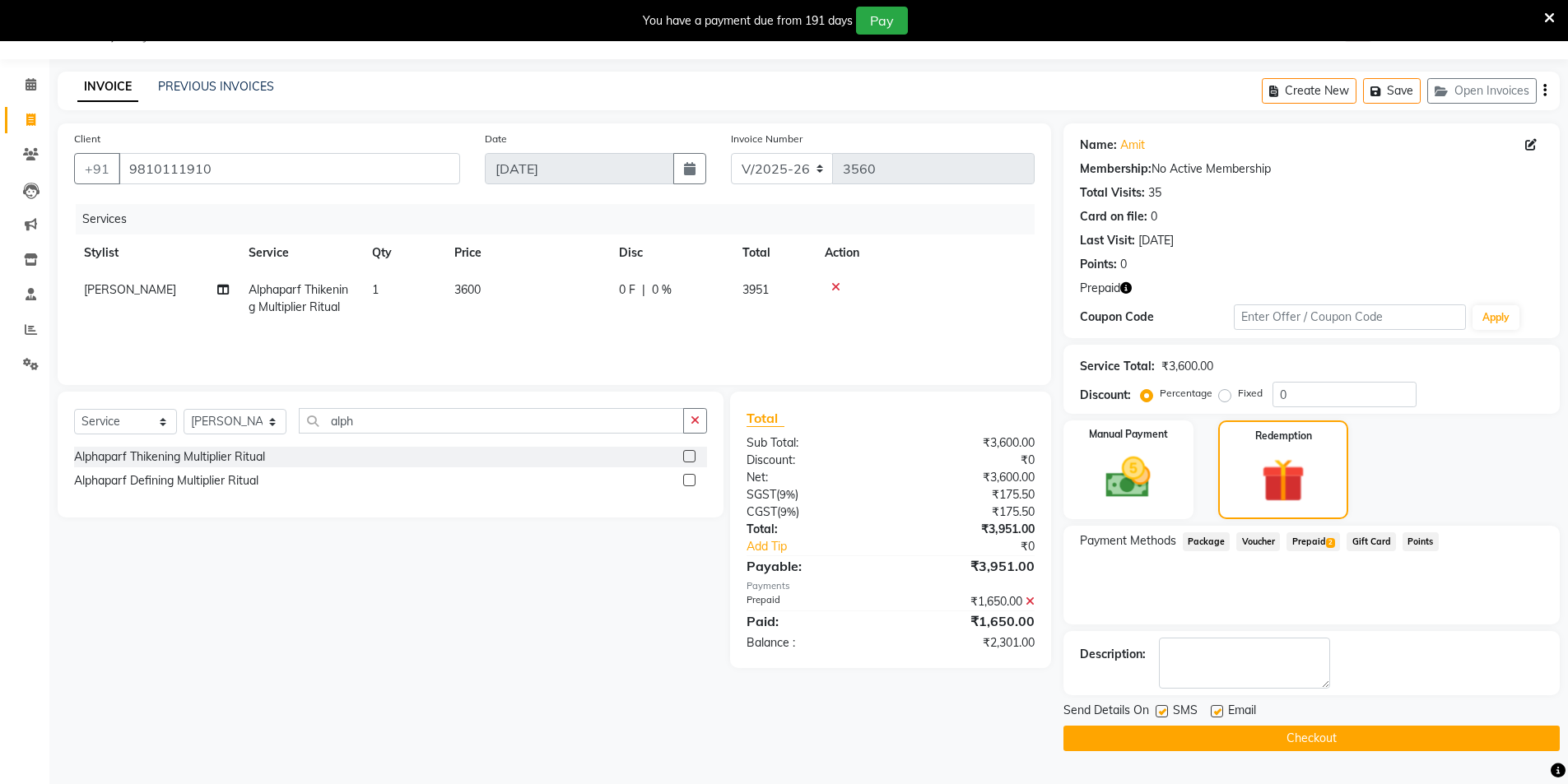
click at [1327, 542] on span "2" at bounding box center [1331, 543] width 9 height 10
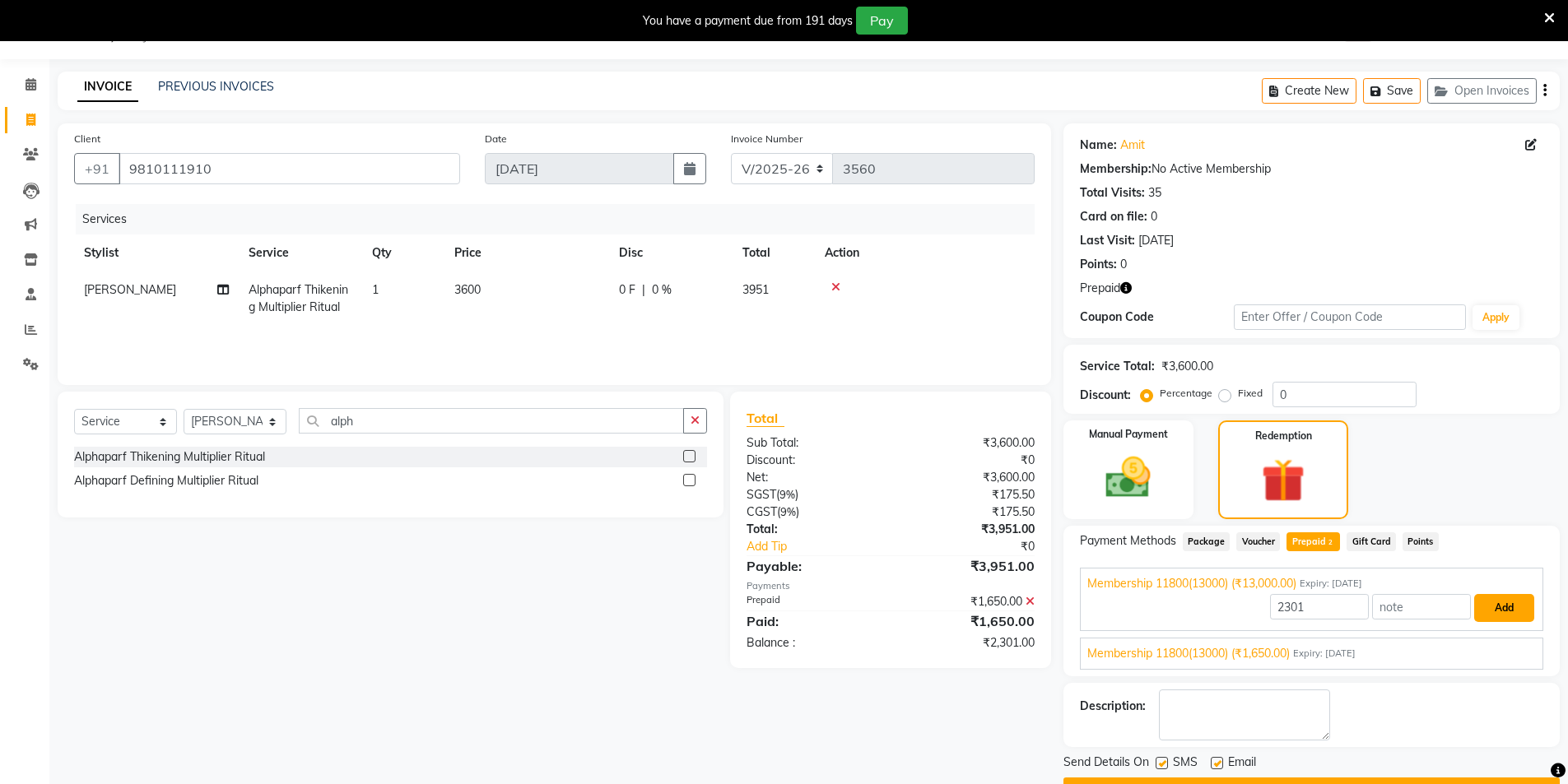
click at [1512, 609] on button "Add" at bounding box center [1504, 607] width 60 height 28
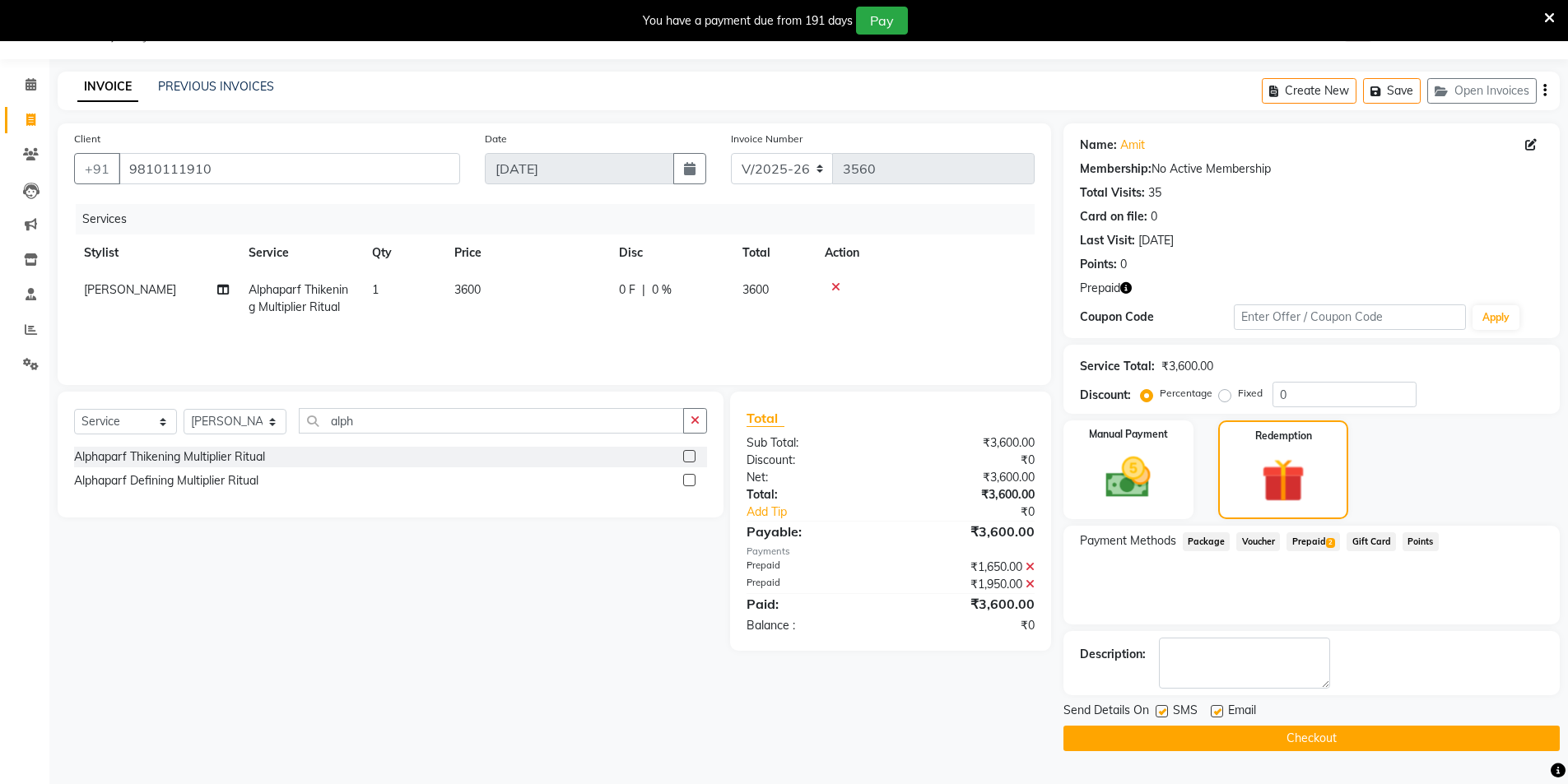
click at [1282, 730] on button "Checkout" at bounding box center [1312, 739] width 497 height 26
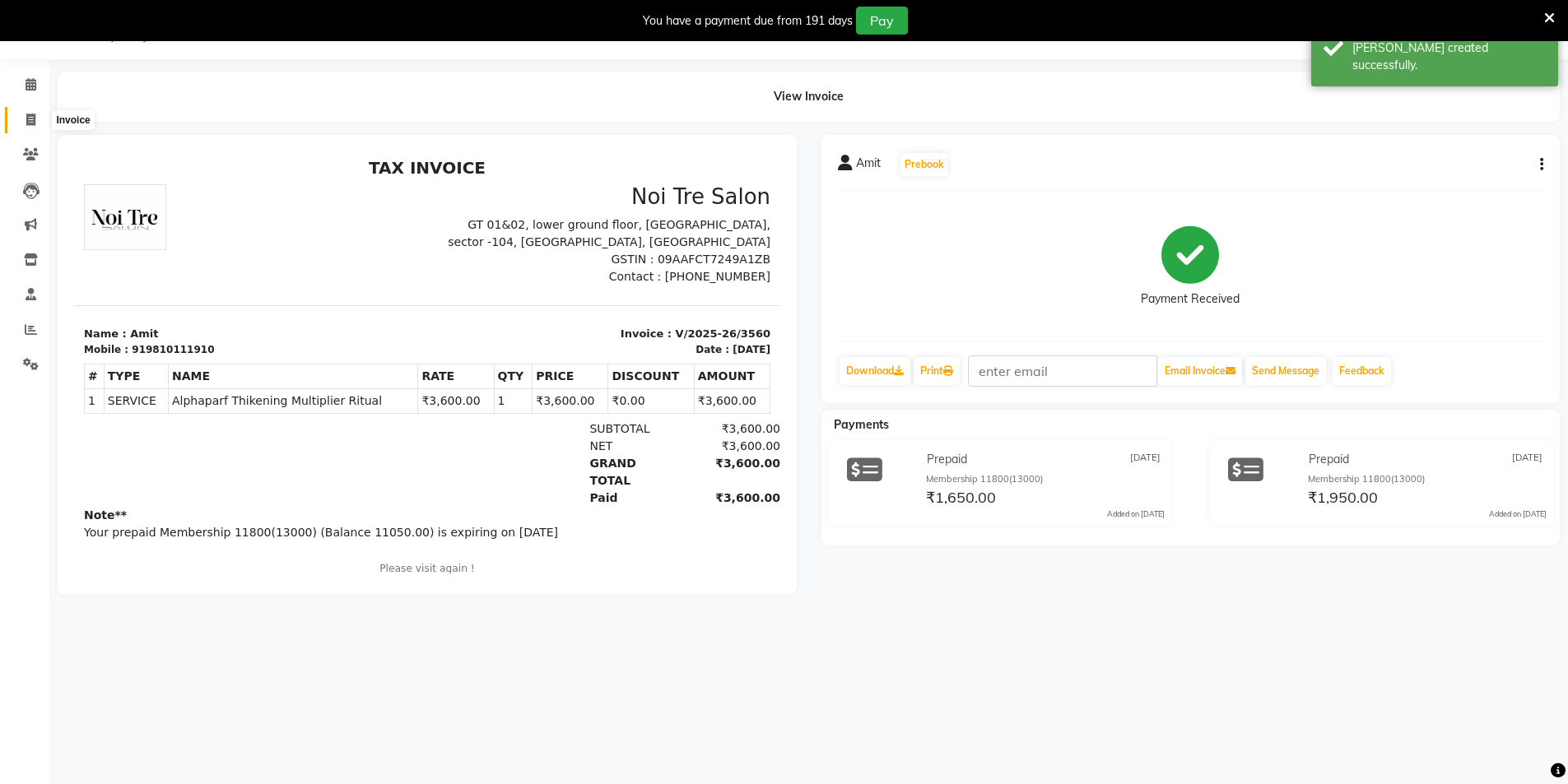
click at [26, 114] on icon at bounding box center [31, 119] width 9 height 12
select select "service"
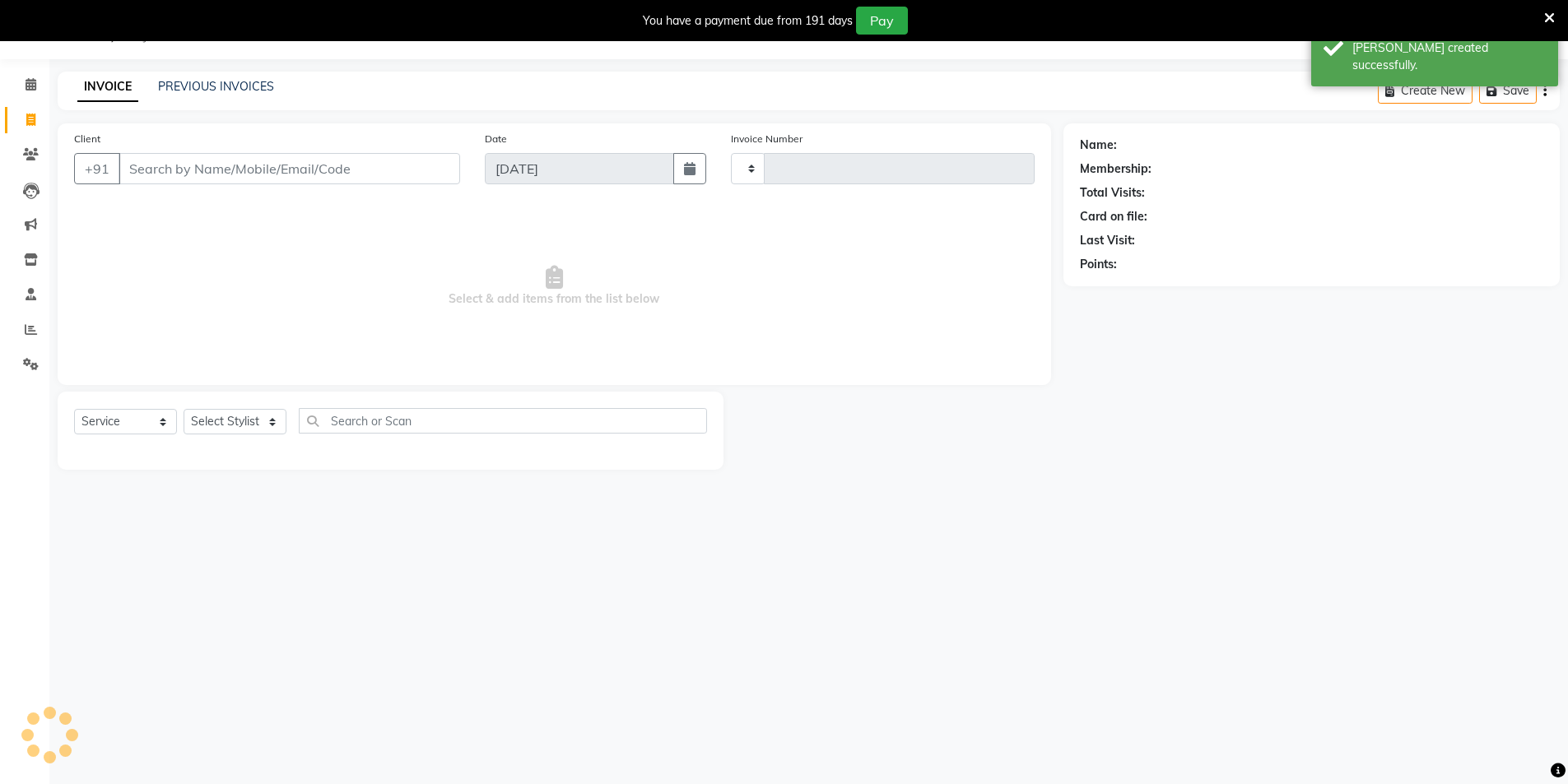
type input "3561"
select select "4009"
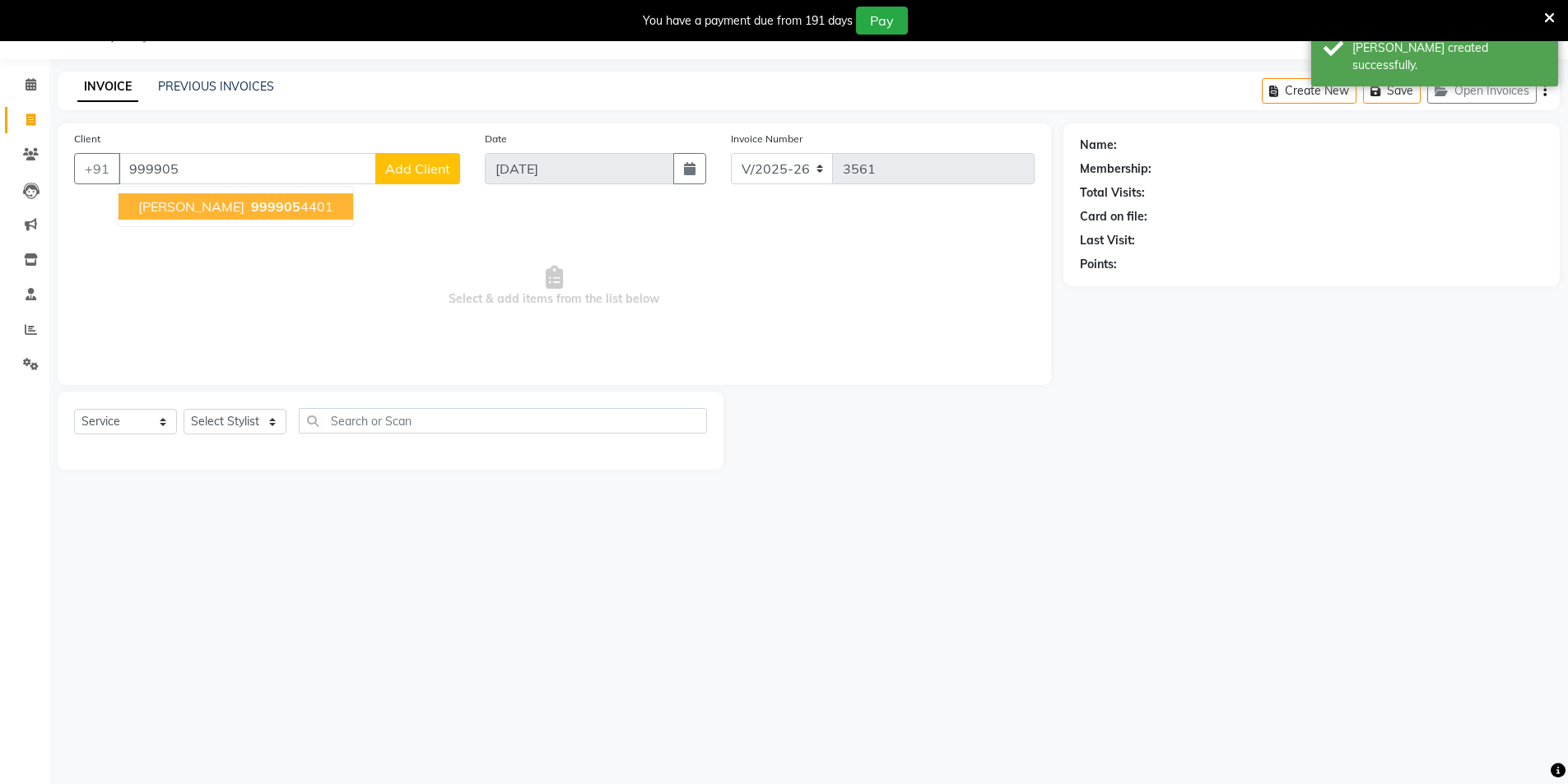
click at [261, 202] on ngb-highlight "999905 4401" at bounding box center [290, 206] width 86 height 17
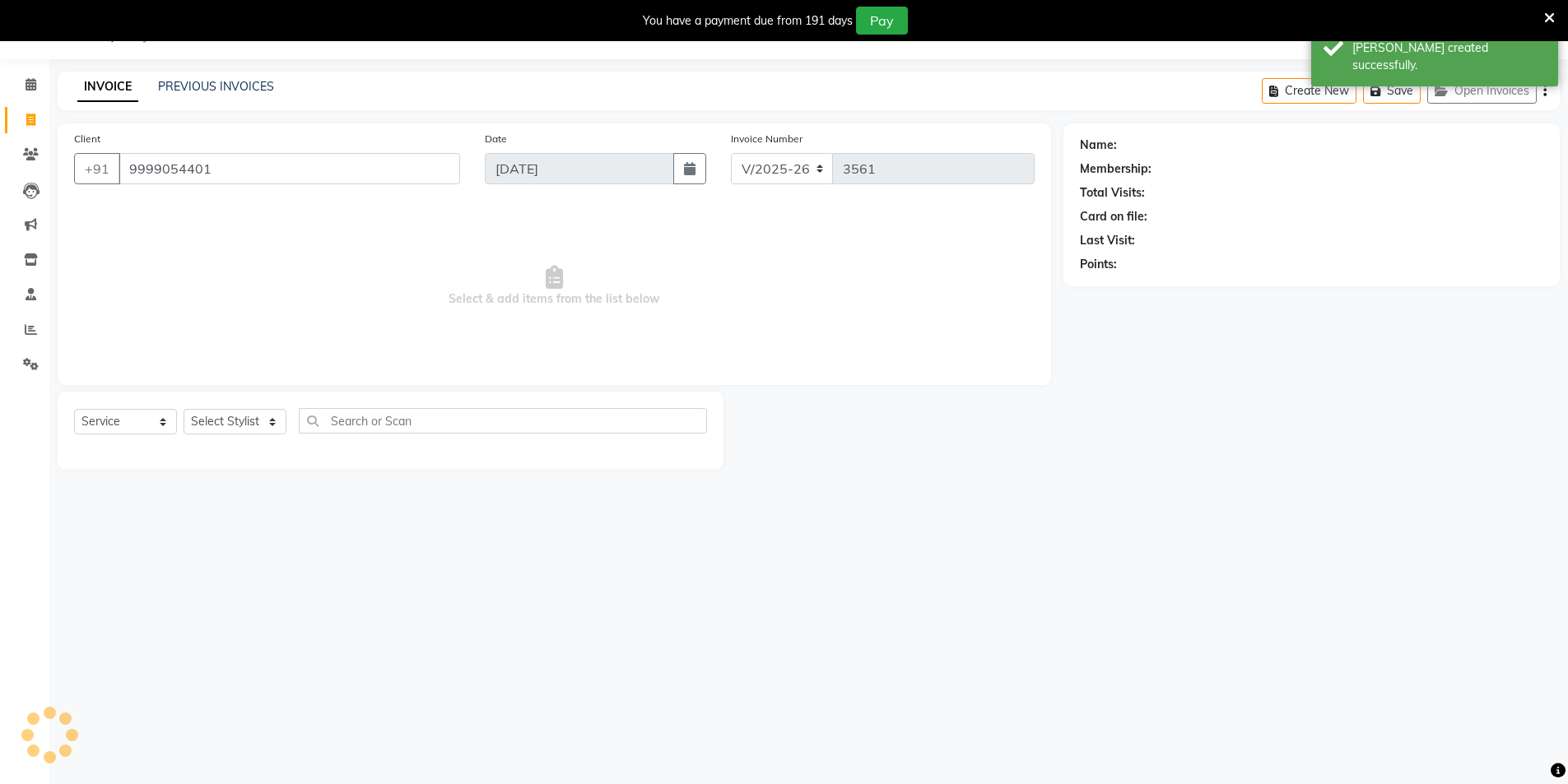
type input "9999054401"
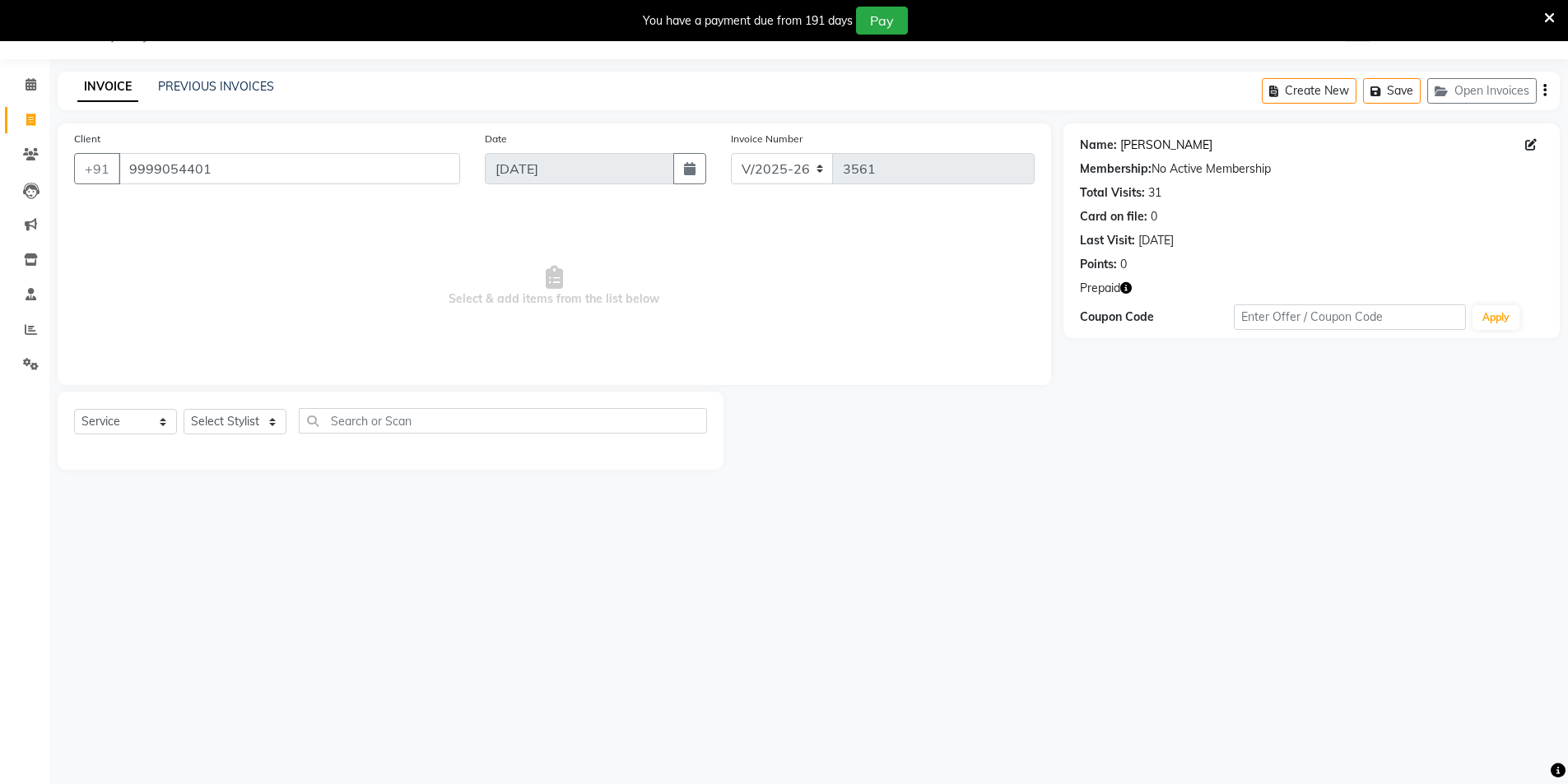
click at [1148, 141] on link "[PERSON_NAME]" at bounding box center [1167, 145] width 93 height 18
click at [203, 81] on link "PREVIOUS INVOICES" at bounding box center [216, 86] width 116 height 15
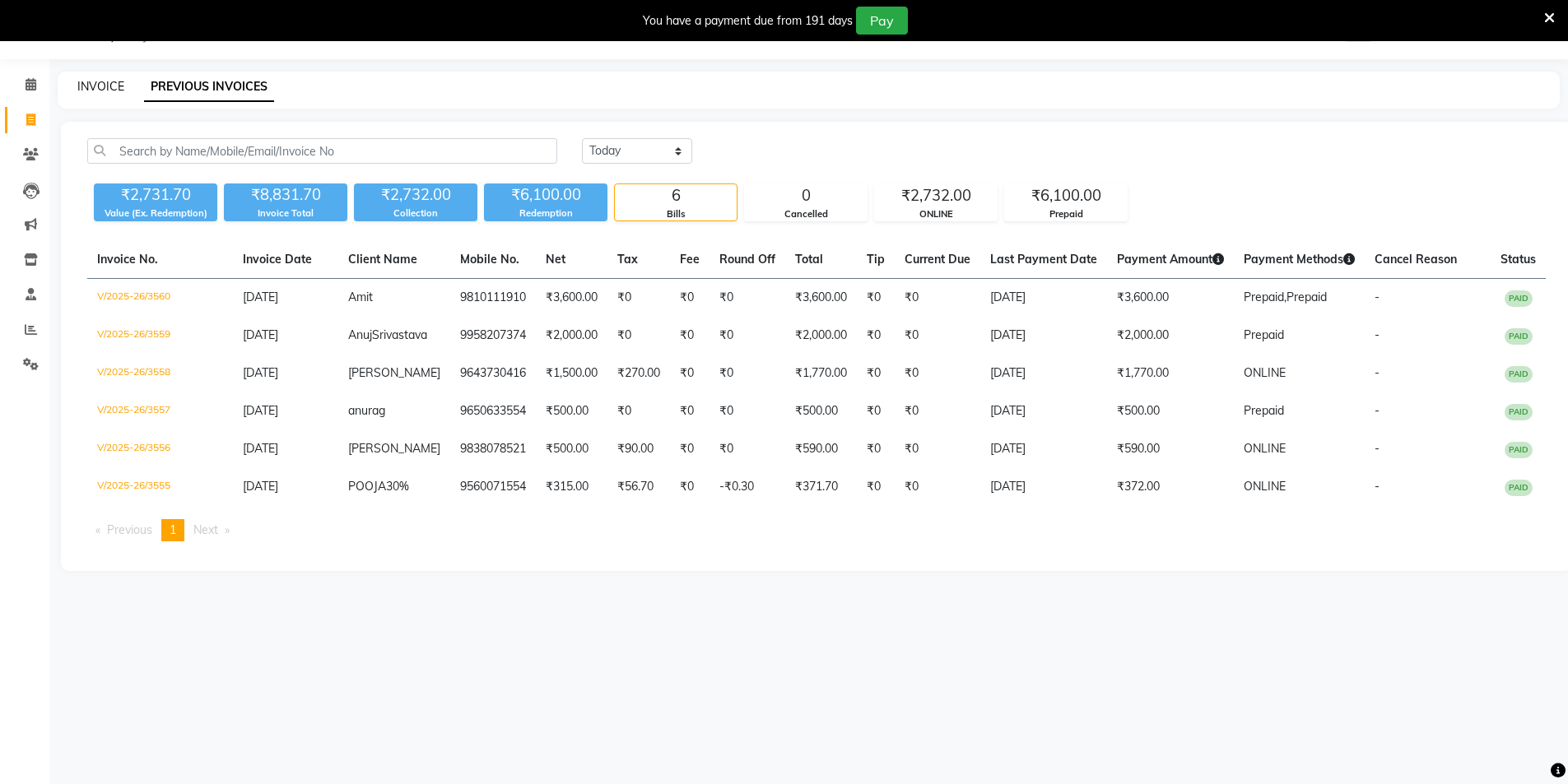
click at [123, 84] on link "INVOICE" at bounding box center [101, 86] width 47 height 15
select select "4009"
select select "service"
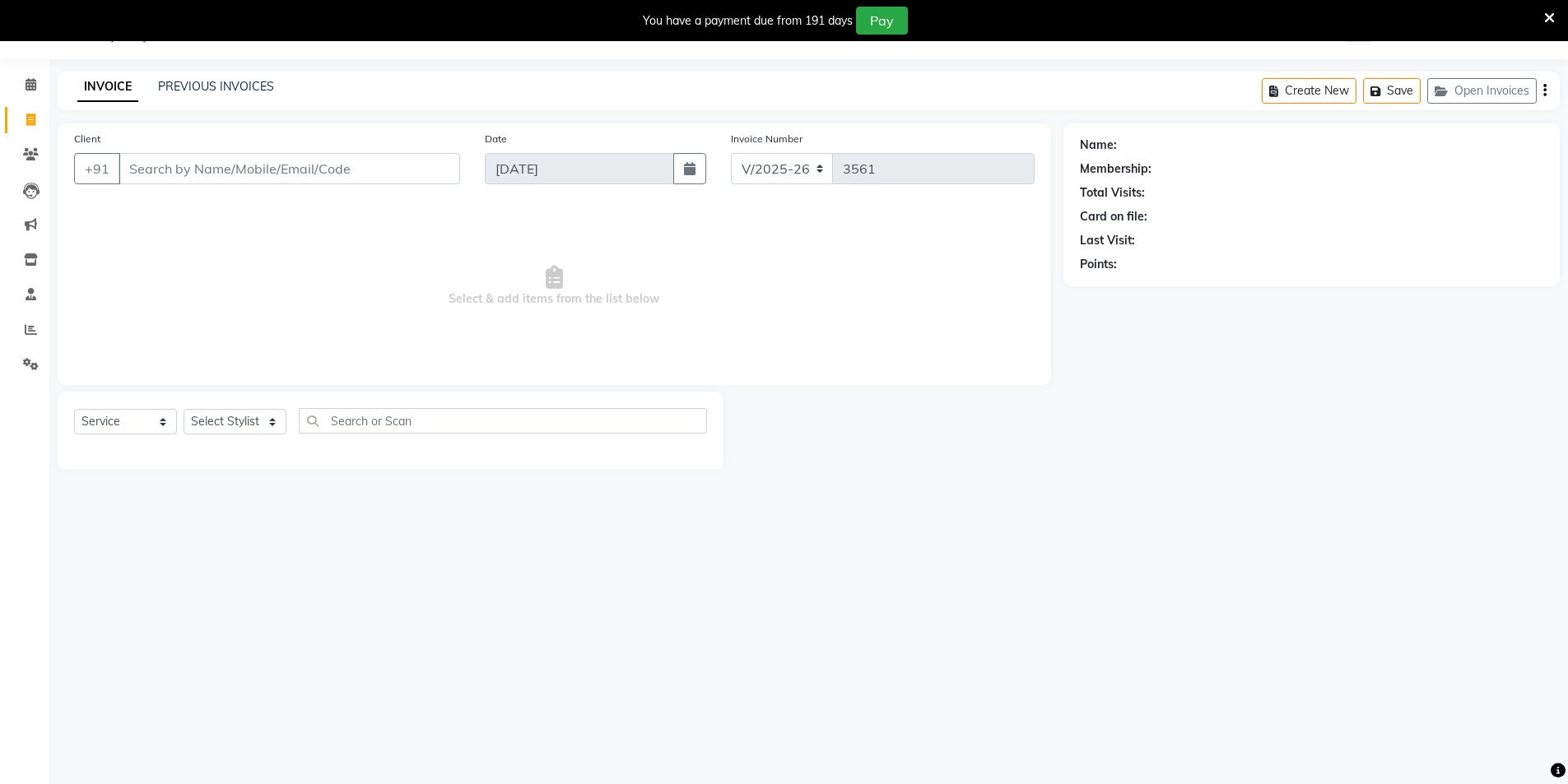
click at [165, 161] on input "Client" at bounding box center [289, 169] width 341 height 31
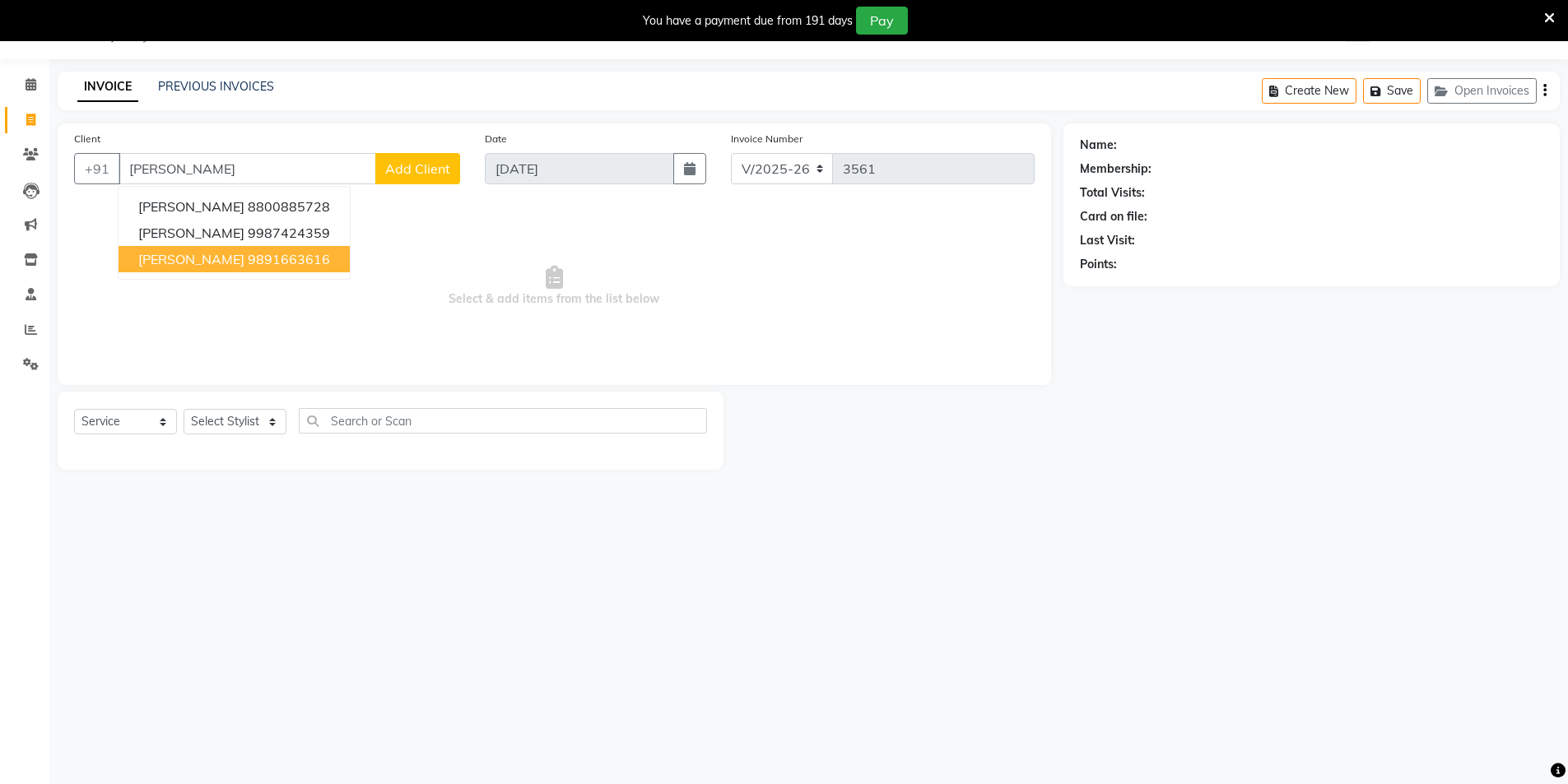
click at [248, 263] on ngb-highlight "9891663616" at bounding box center [289, 259] width 82 height 17
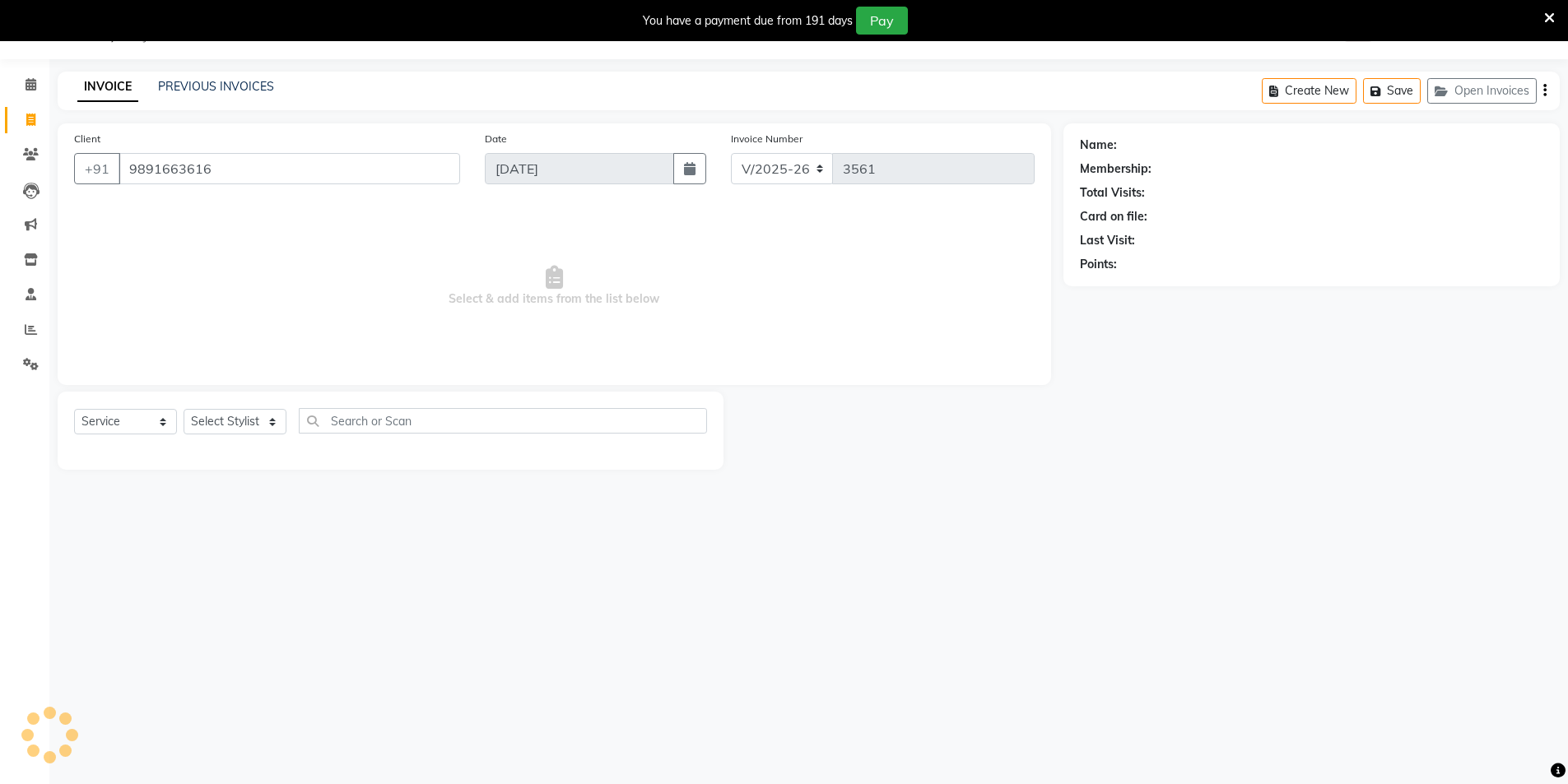
type input "9891663616"
click at [1131, 284] on icon "button" at bounding box center [1126, 288] width 11 height 11
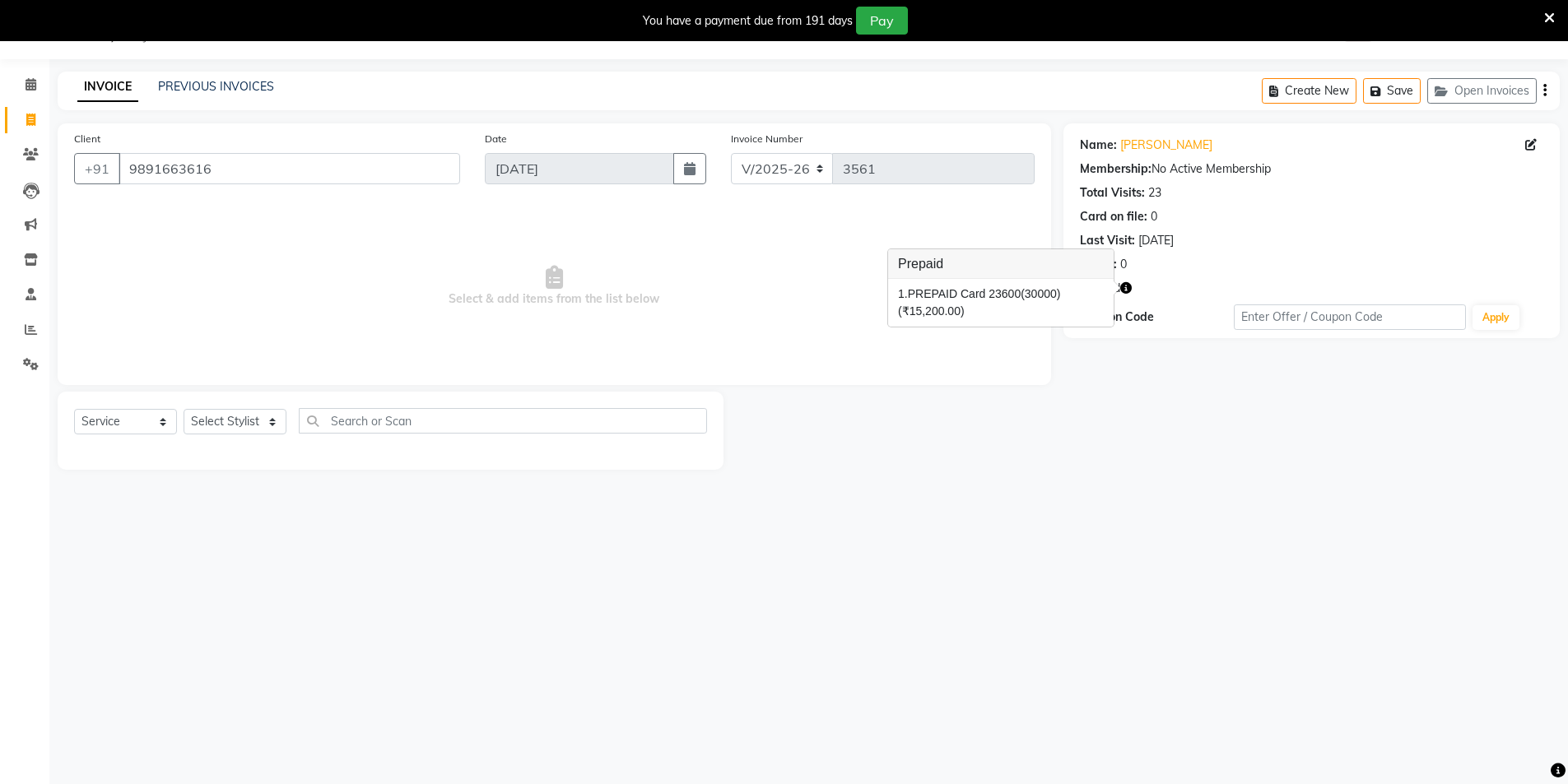
click at [923, 310] on span "(₹15,200.00)" at bounding box center [932, 311] width 67 height 13
click at [1126, 293] on icon "button" at bounding box center [1126, 288] width 11 height 11
click at [1214, 224] on div "Card on file: 0" at bounding box center [1312, 216] width 463 height 18
click at [1143, 142] on link "Anuja" at bounding box center [1167, 145] width 93 height 18
click at [225, 425] on select "Select Stylist AAMIR Aashis ajay AJEET akram Ali Alic ashok vihar Alice makeup …" at bounding box center [234, 422] width 103 height 26
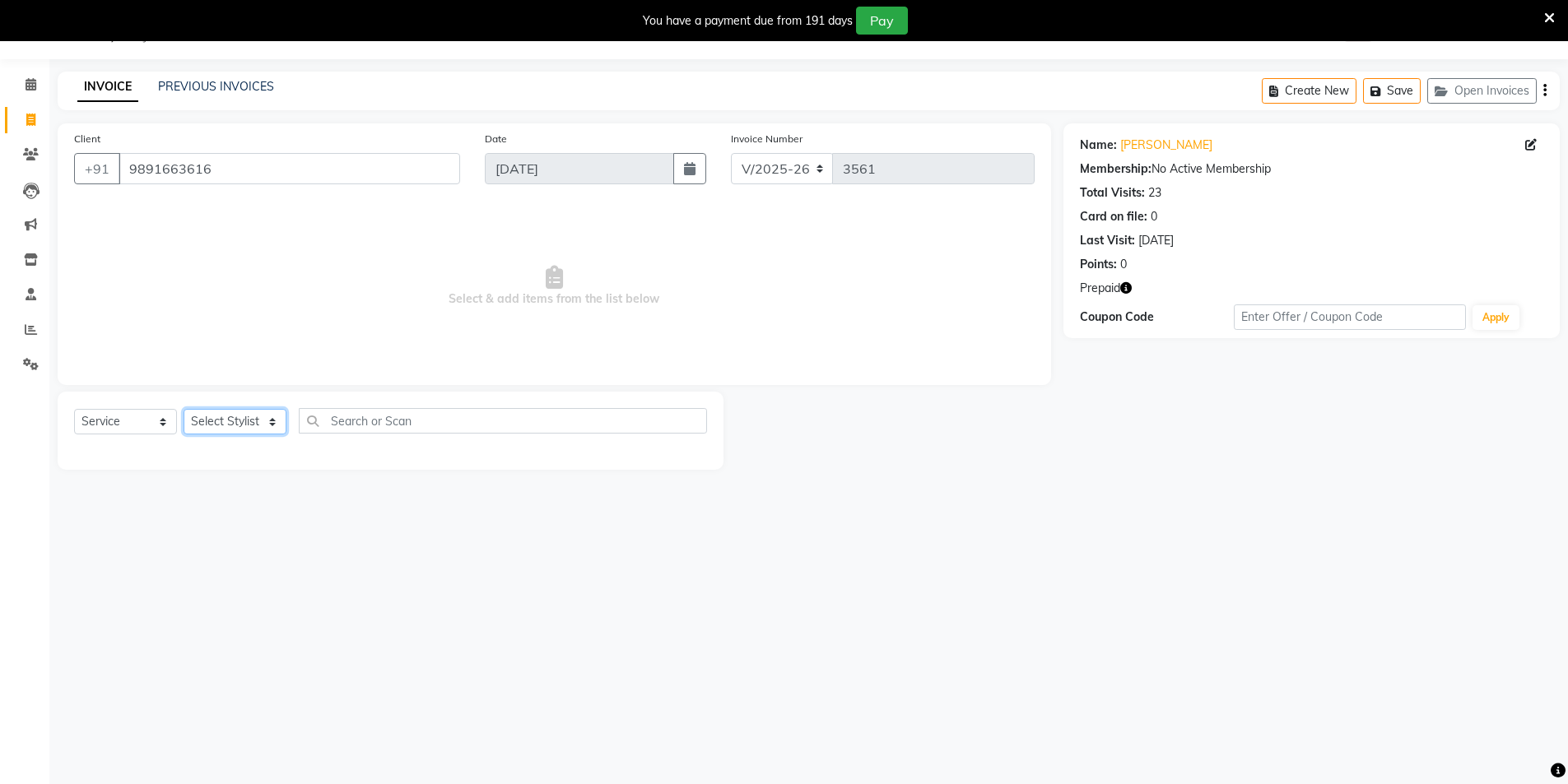
select select "44687"
click at [183, 409] on select "Select Stylist AAMIR Aashis ajay AJEET akram Ali Alic ashok vihar Alice makeup …" at bounding box center [234, 422] width 103 height 26
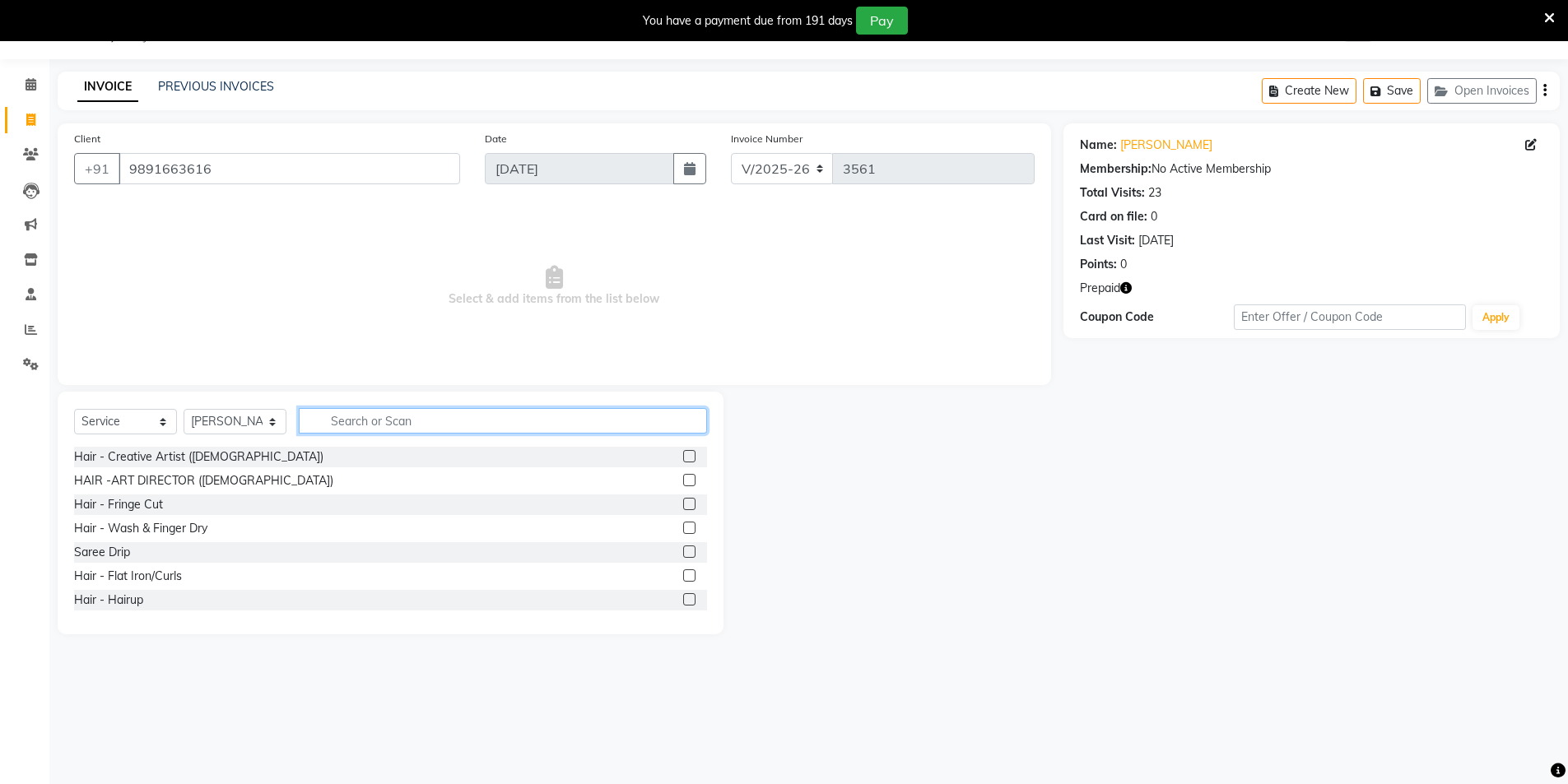
click at [391, 419] on input "text" at bounding box center [502, 421] width 408 height 26
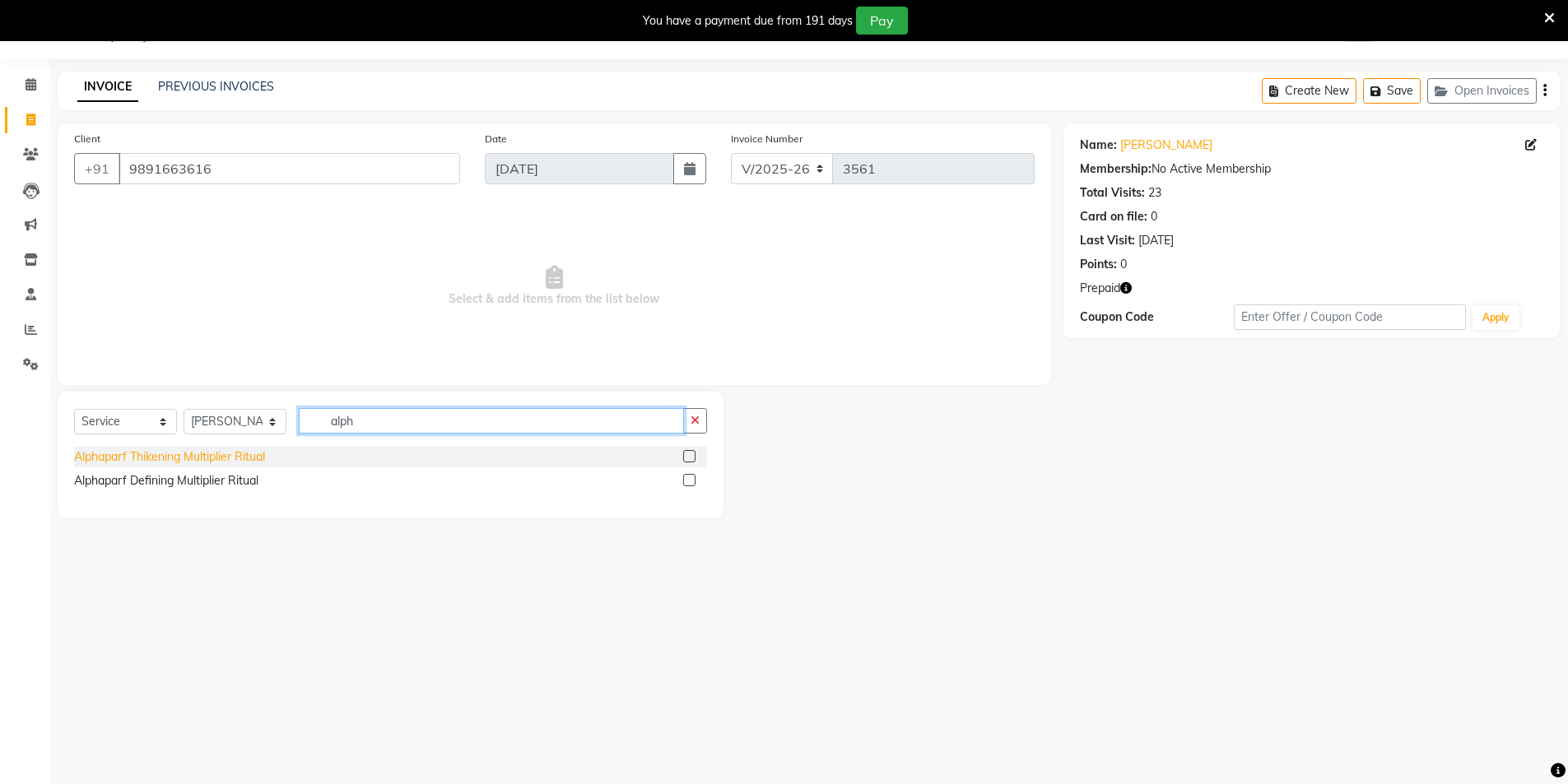
type input "alph"
click at [215, 459] on div "Alphaparf Thikening Multiplier Ritual" at bounding box center [169, 457] width 191 height 18
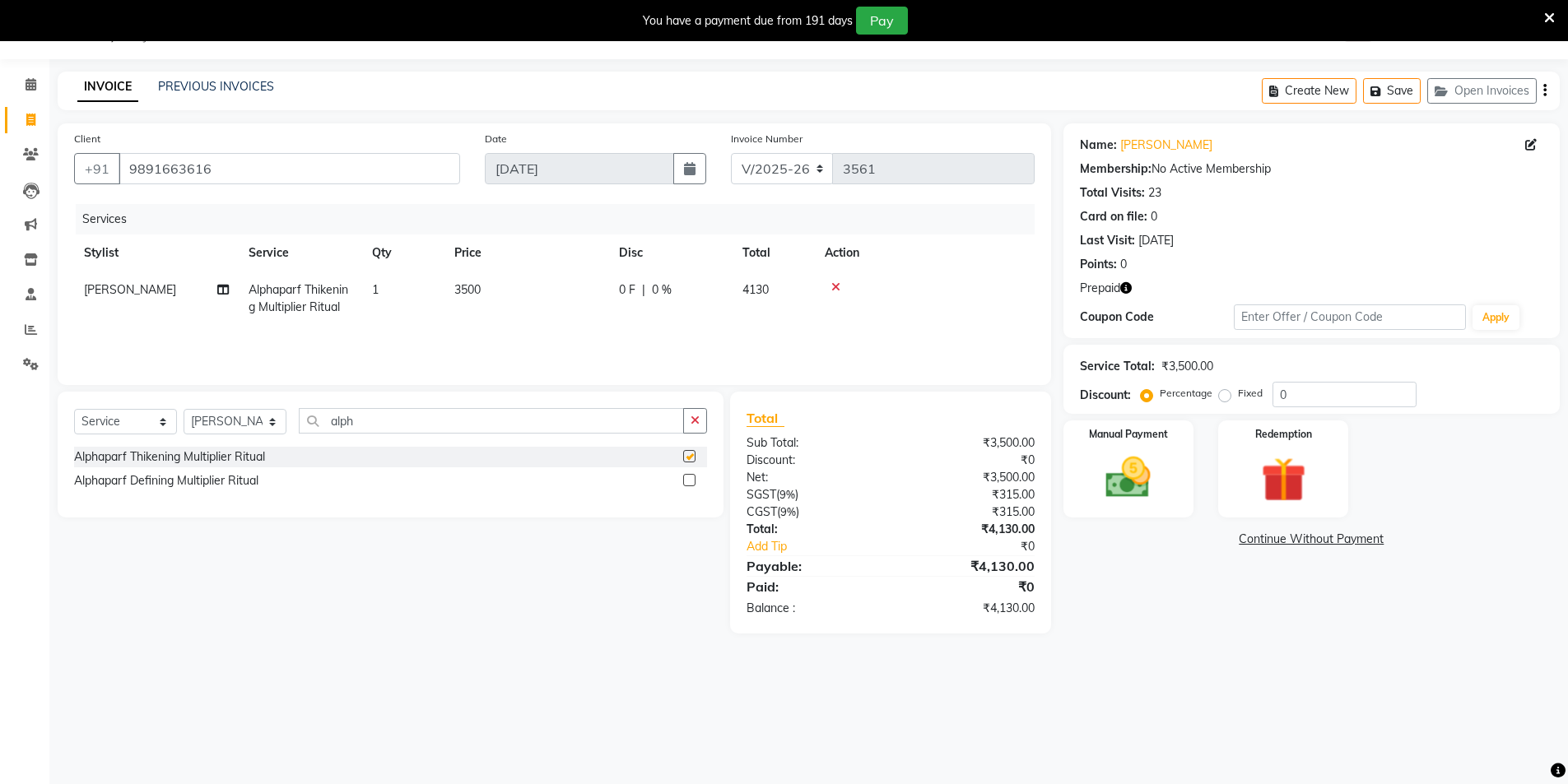
checkbox input "false"
click at [551, 294] on td "3500" at bounding box center [527, 299] width 165 height 55
select select "44687"
click at [617, 301] on input "3500" at bounding box center [604, 294] width 145 height 26
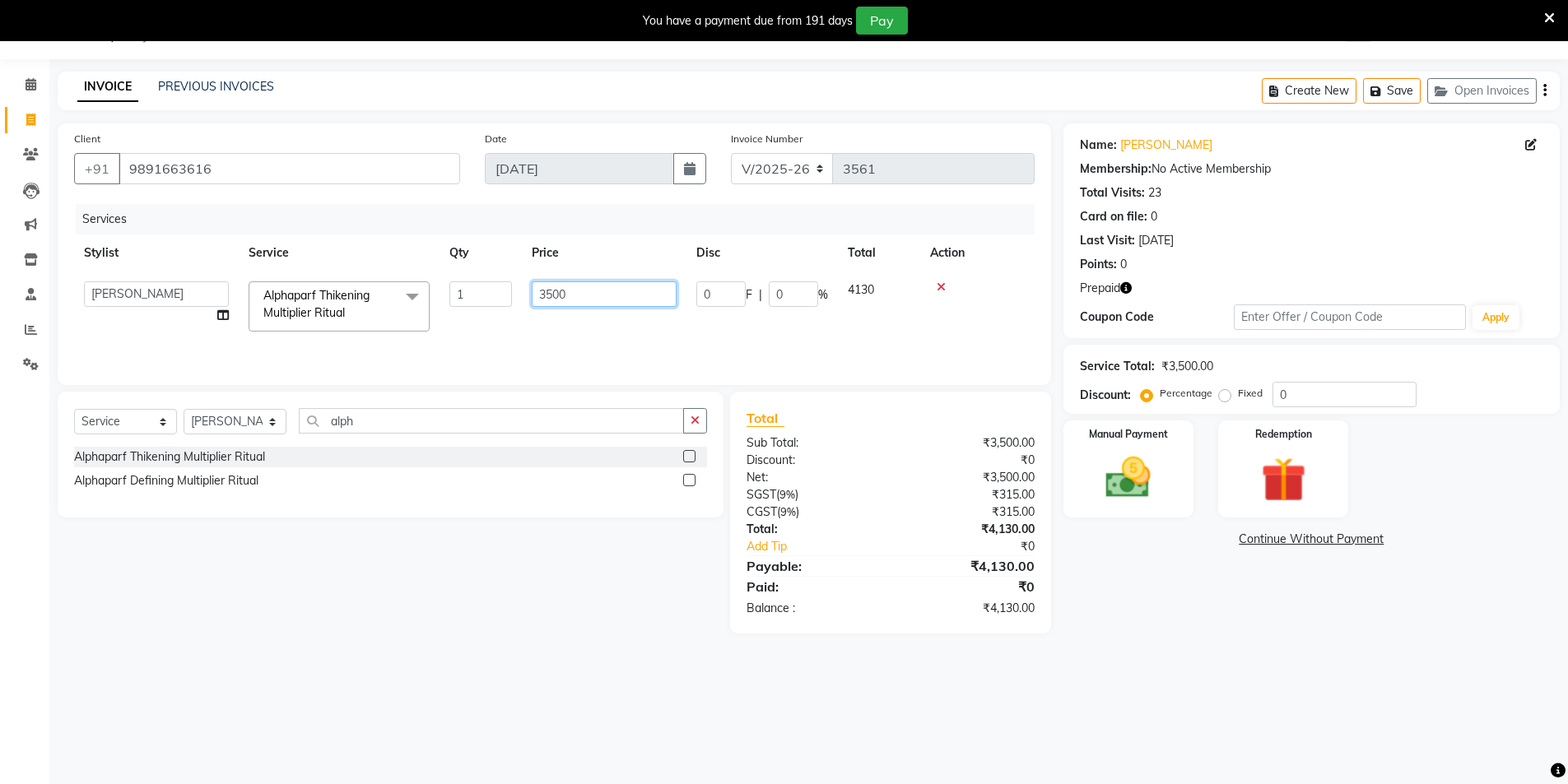
click at [617, 301] on input "3500" at bounding box center [604, 294] width 145 height 26
type input "3000"
click at [1211, 609] on div "Name: Anuja Membership: No Active Membership Total Visits: 23 Card on file: 0 L…" at bounding box center [1318, 378] width 509 height 510
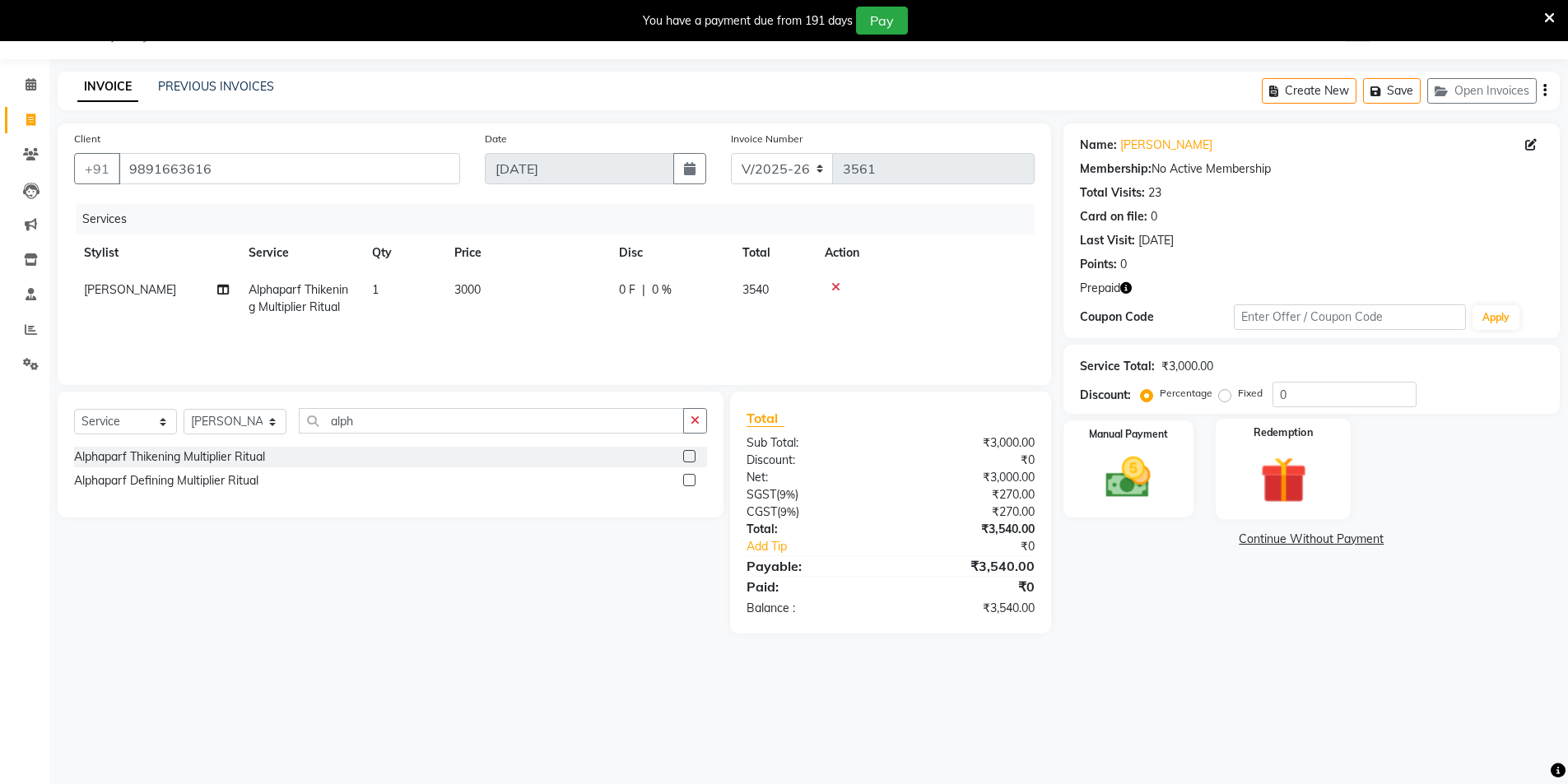
click at [1283, 473] on img at bounding box center [1283, 480] width 76 height 58
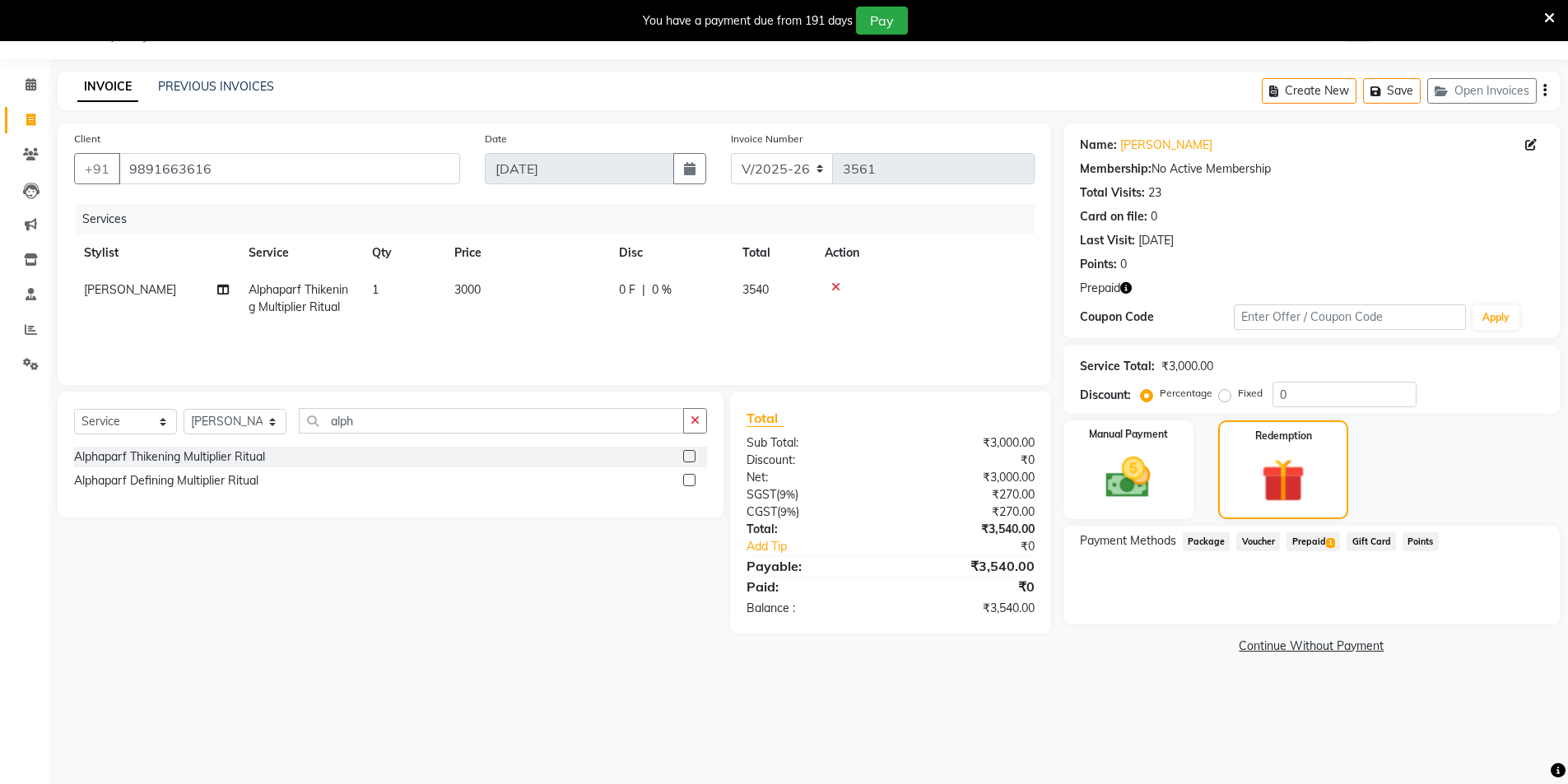
click at [1301, 540] on span "Prepaid 1" at bounding box center [1314, 542] width 54 height 18
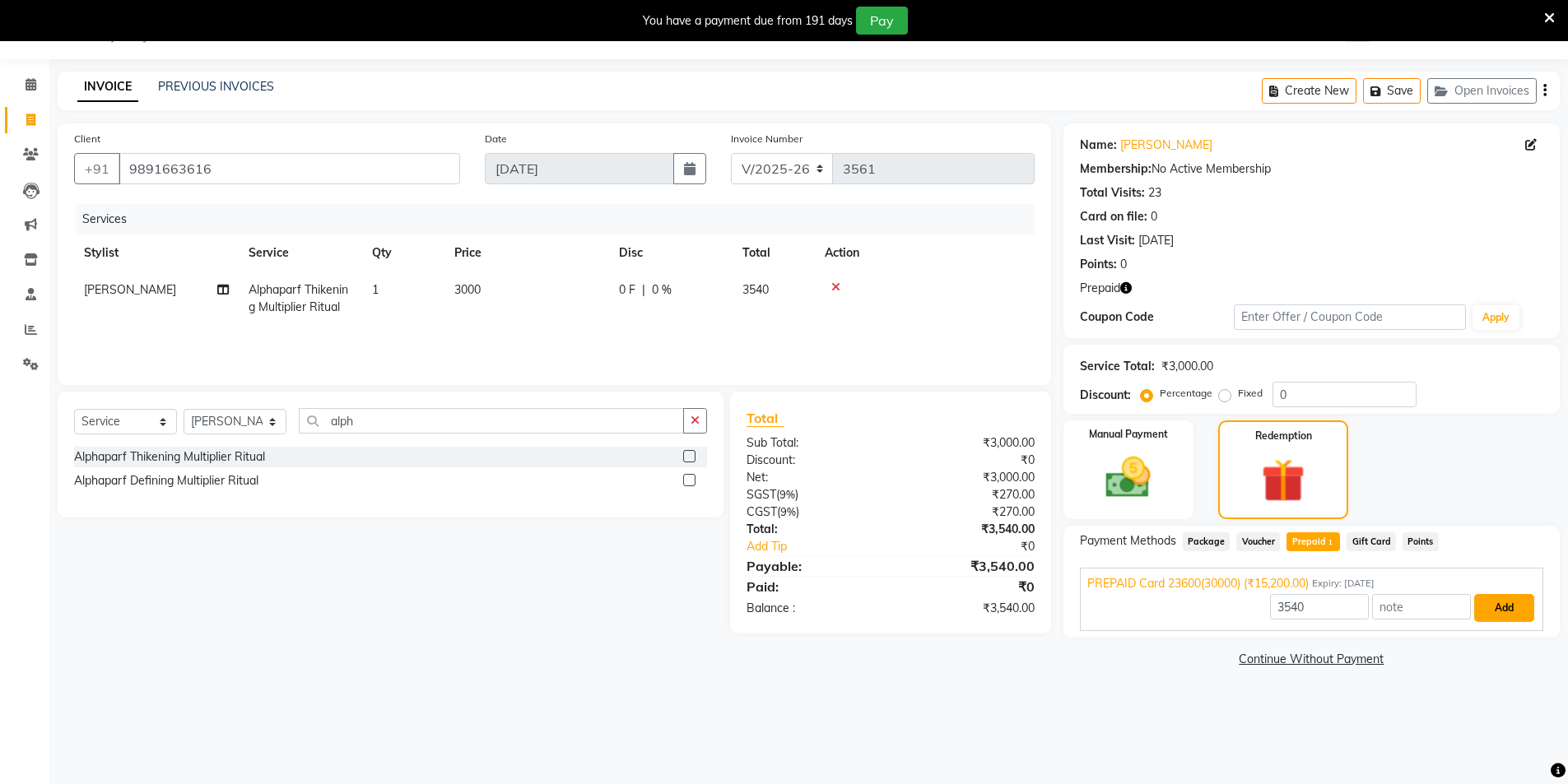
click at [1498, 603] on button "Add" at bounding box center [1504, 607] width 60 height 28
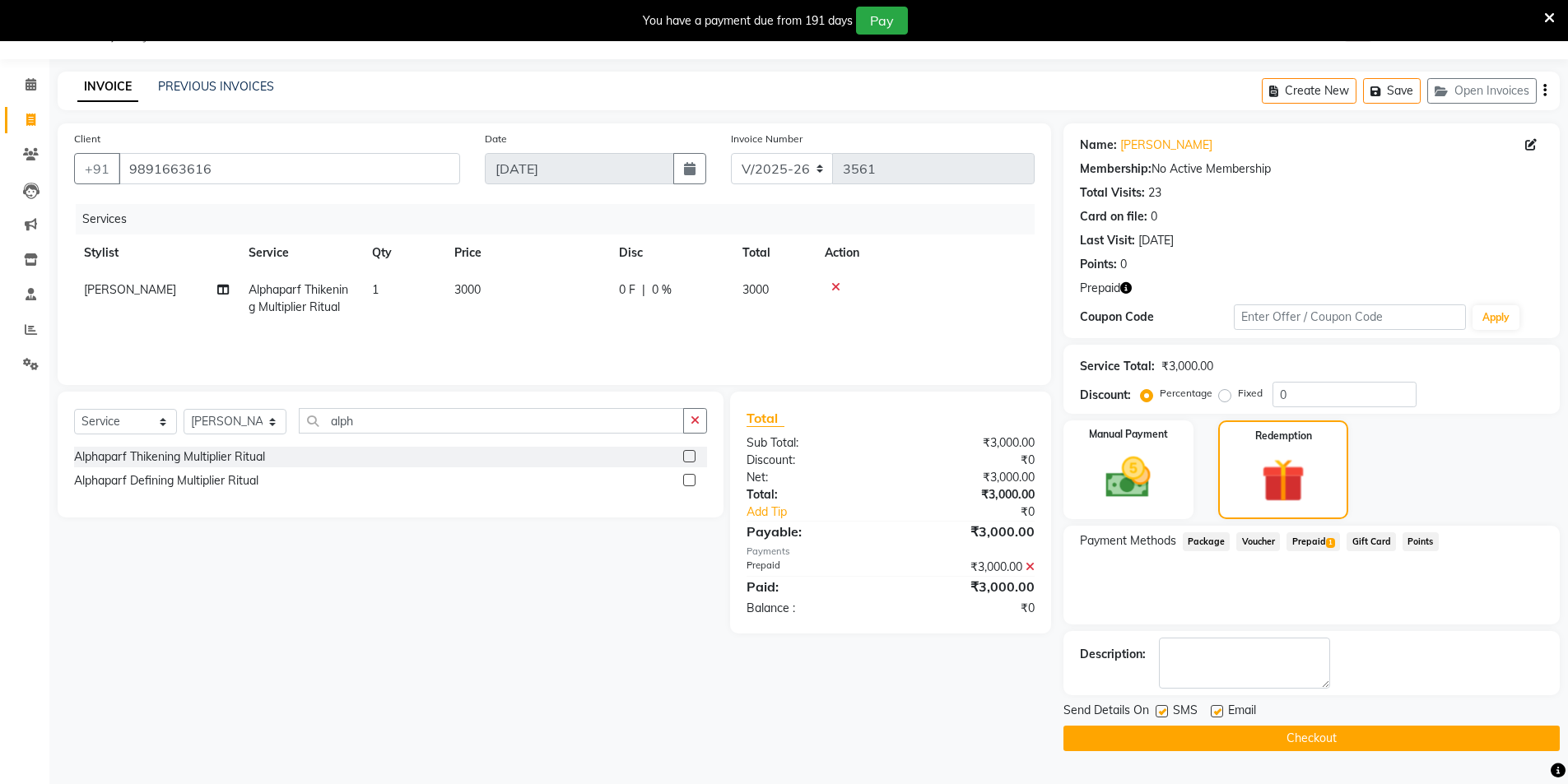
click at [1250, 736] on button "Checkout" at bounding box center [1312, 739] width 497 height 26
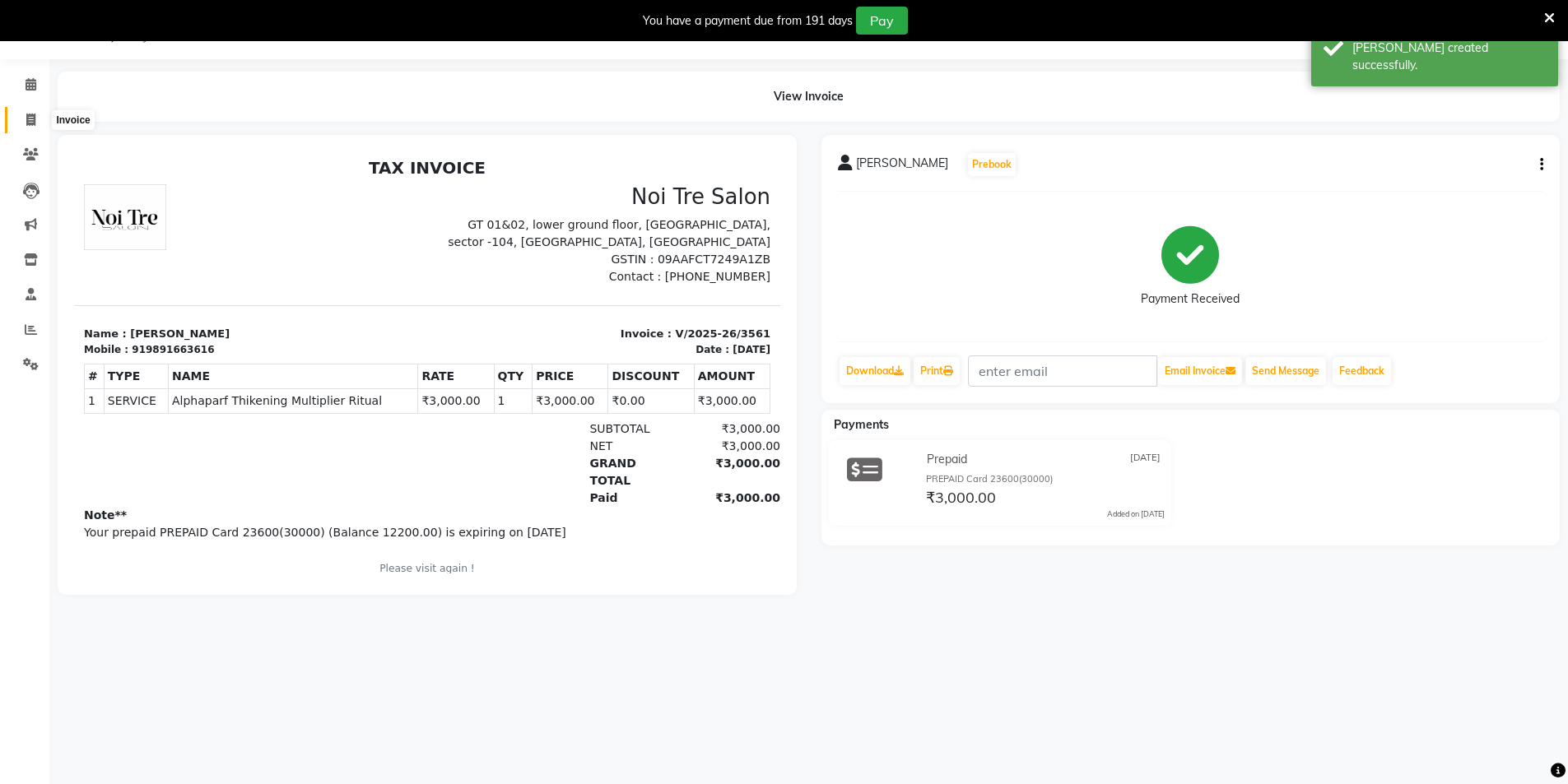
click at [36, 123] on span at bounding box center [31, 120] width 29 height 18
select select "4009"
select select "service"
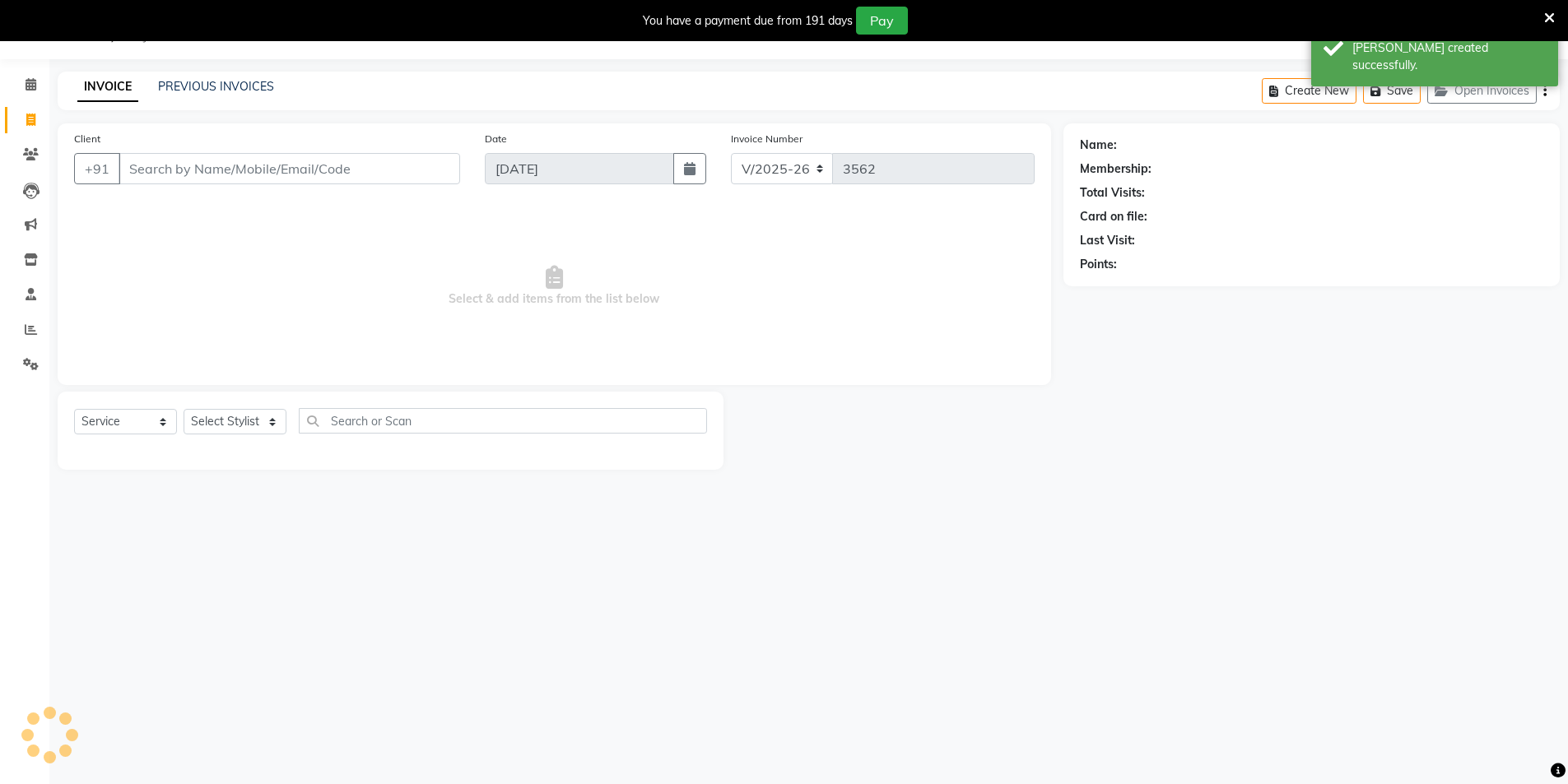
click at [155, 173] on input "Client" at bounding box center [289, 169] width 341 height 31
click at [234, 86] on link "PREVIOUS INVOICES" at bounding box center [216, 86] width 116 height 15
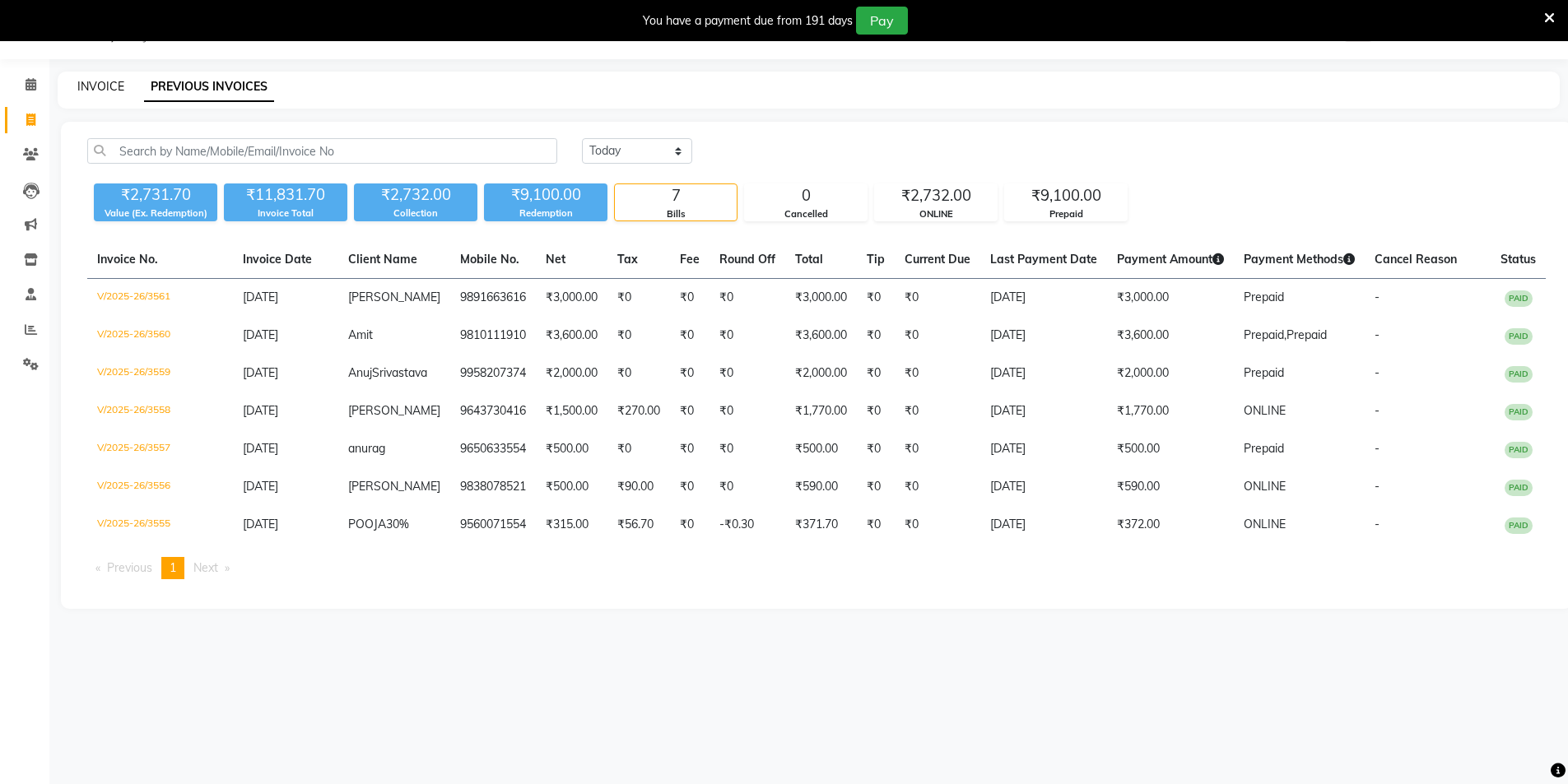
click at [96, 84] on link "INVOICE" at bounding box center [101, 86] width 47 height 15
select select "service"
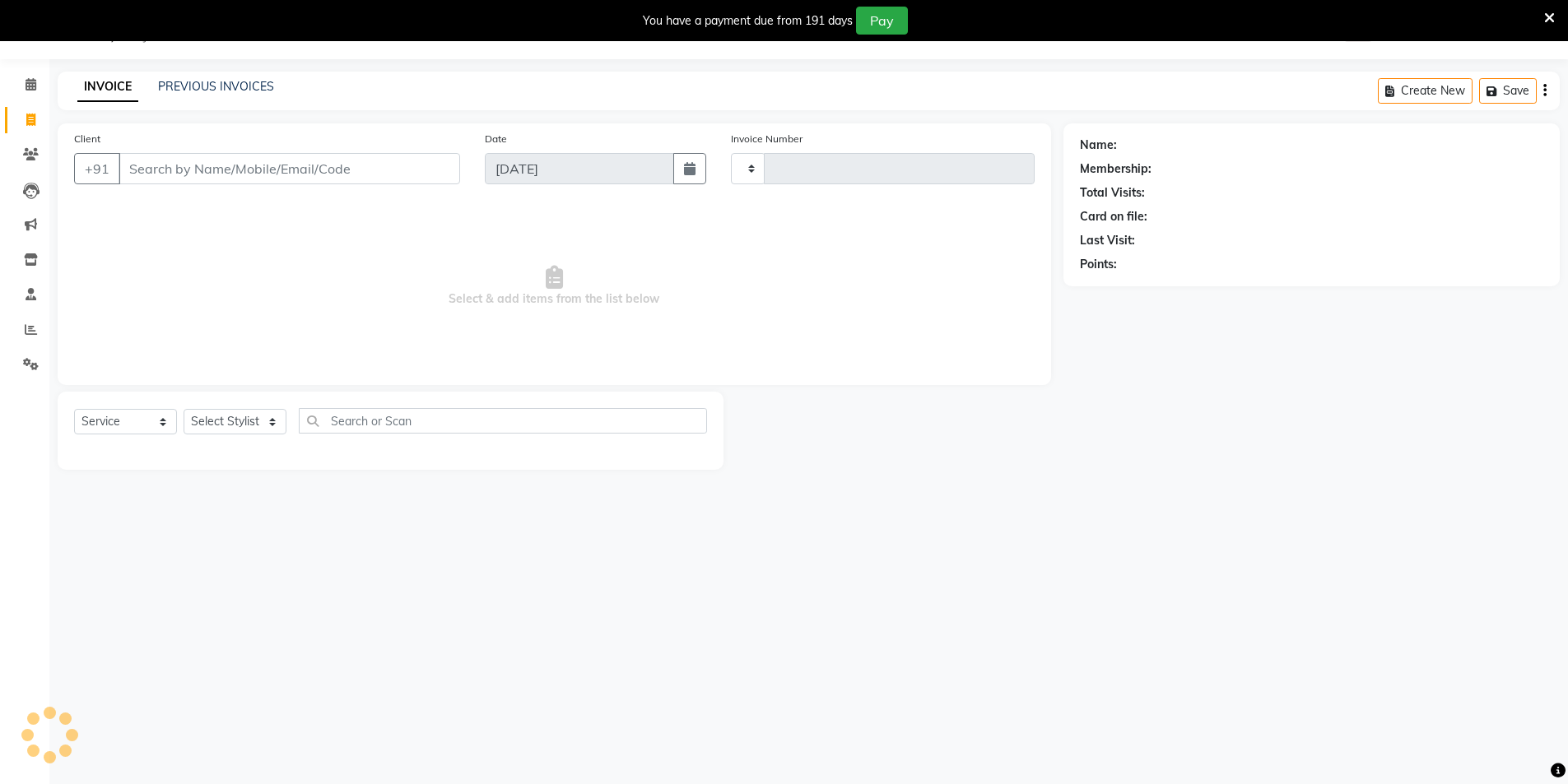
type input "3562"
select select "4009"
click at [1028, 439] on div at bounding box center [893, 431] width 340 height 79
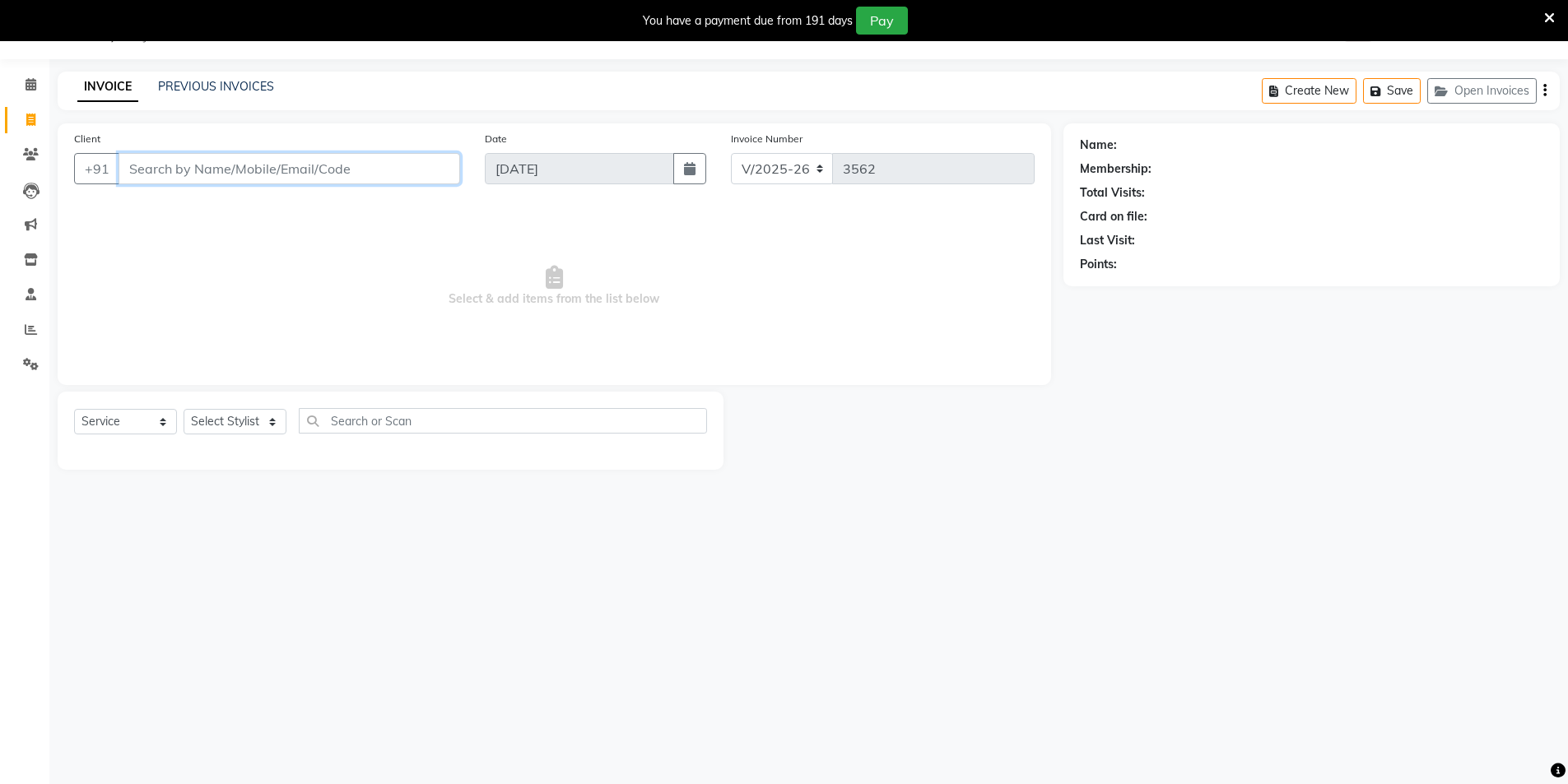
click at [405, 158] on input "Client" at bounding box center [289, 169] width 341 height 31
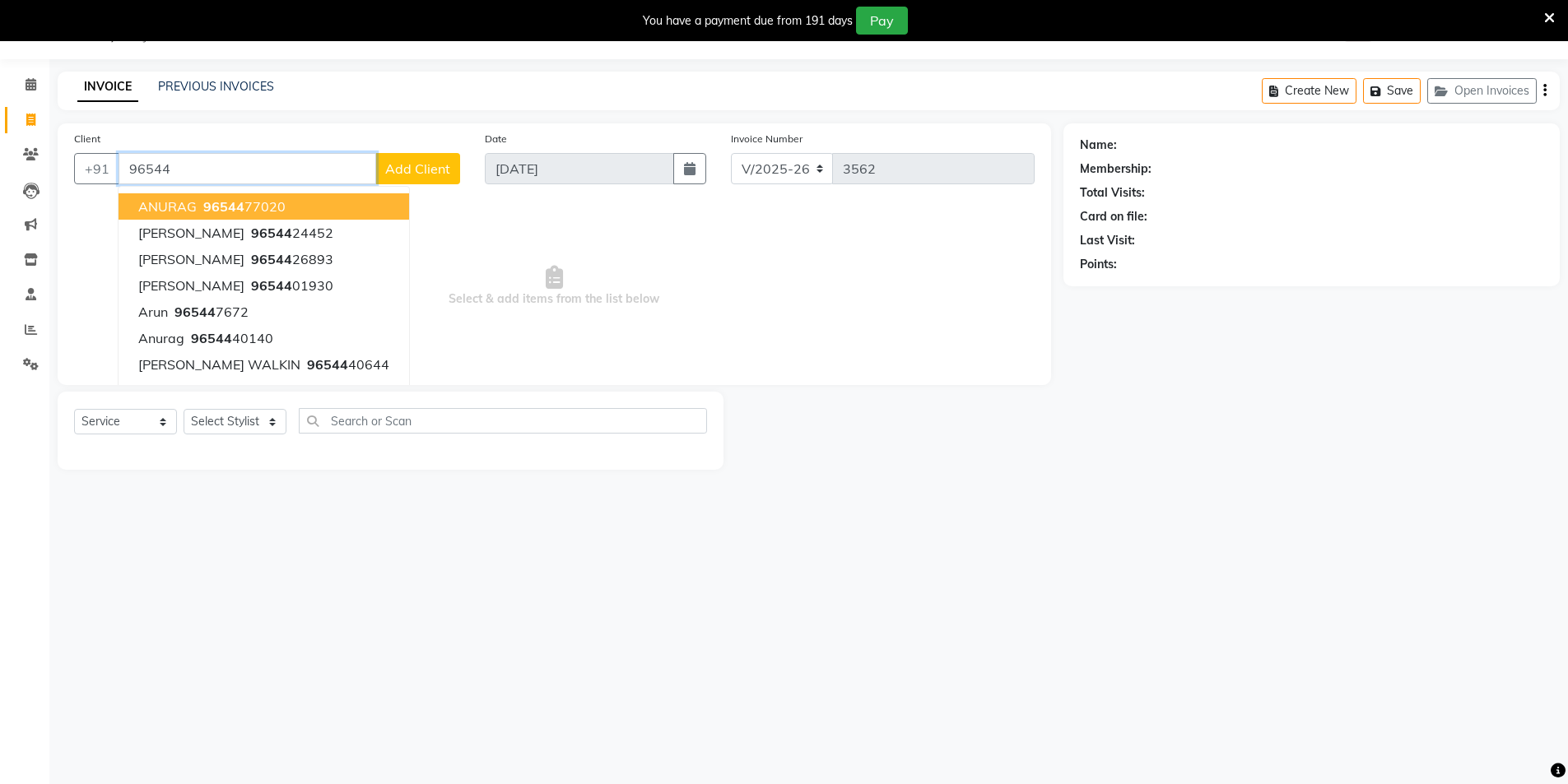
click at [326, 202] on button "ANURAG 96544 77020" at bounding box center [264, 206] width 290 height 26
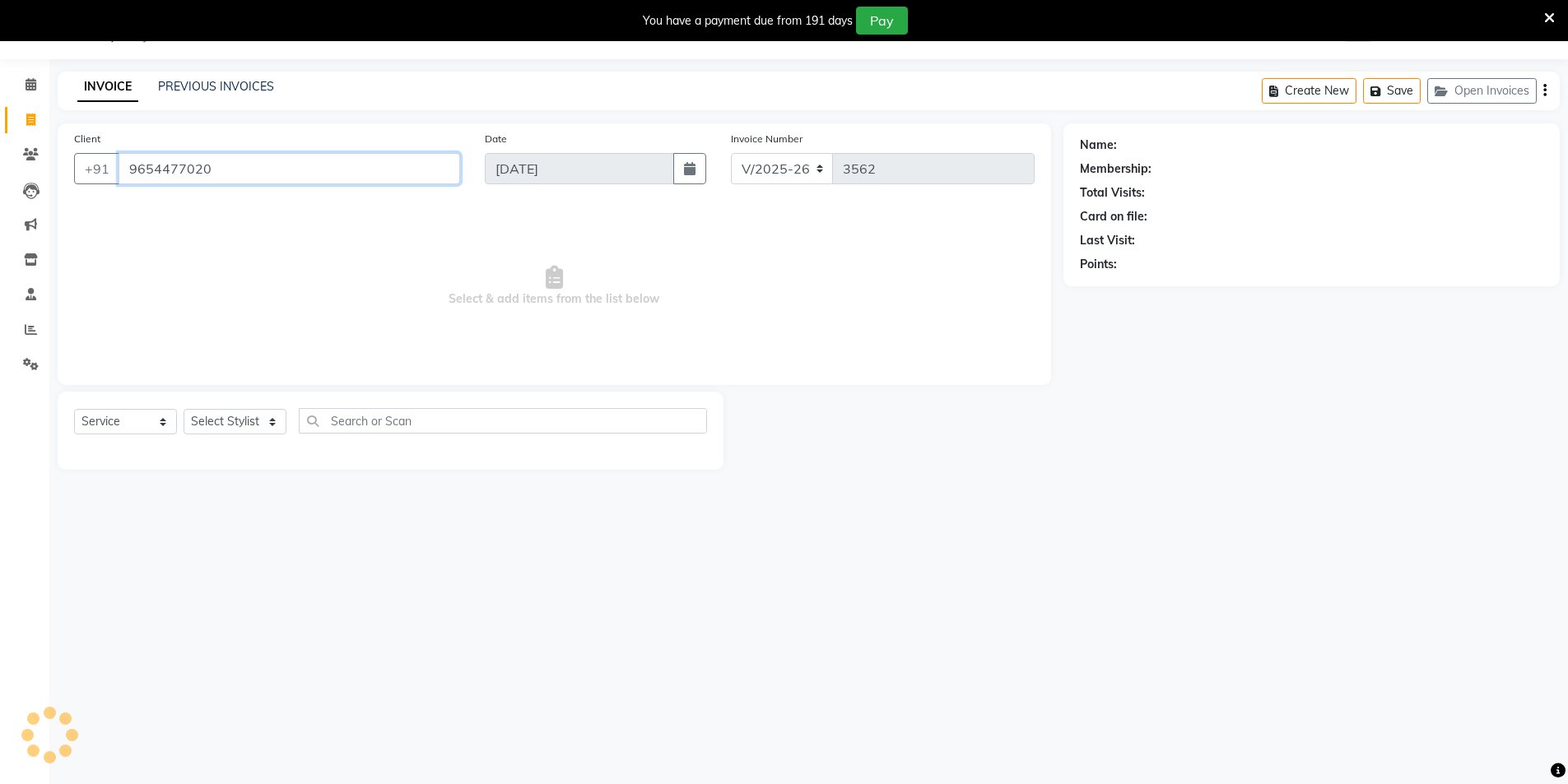
type input "9654477020"
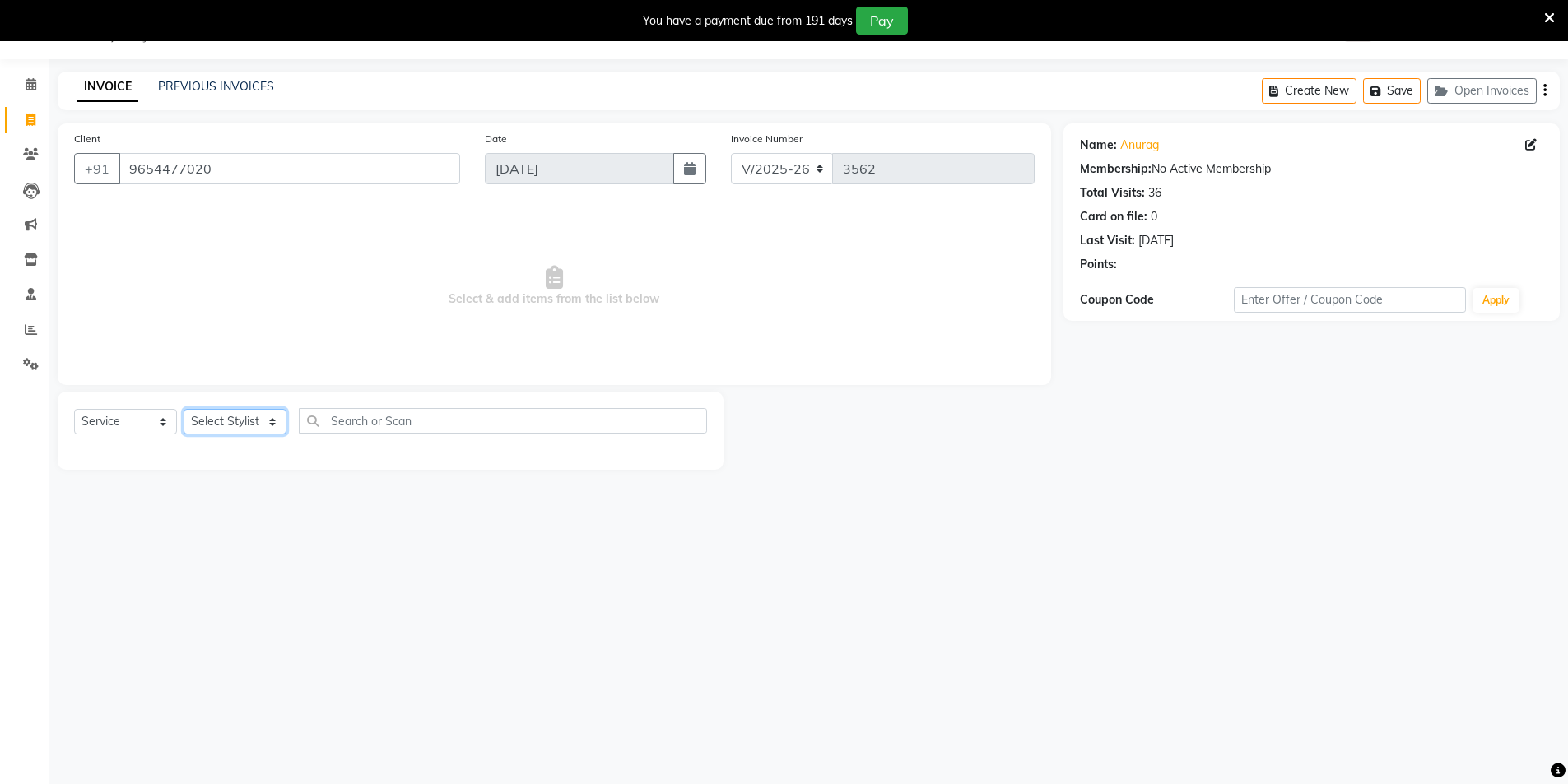
click at [243, 422] on select "Select Stylist AAMIR Aashis ajay AJEET akram Ali Alic ashok vihar Alice makeup …" at bounding box center [234, 422] width 103 height 26
select select "20898"
click at [183, 409] on select "Select Stylist AAMIR Aashis ajay AJEET akram Ali Alic ashok vihar Alice makeup …" at bounding box center [234, 422] width 103 height 26
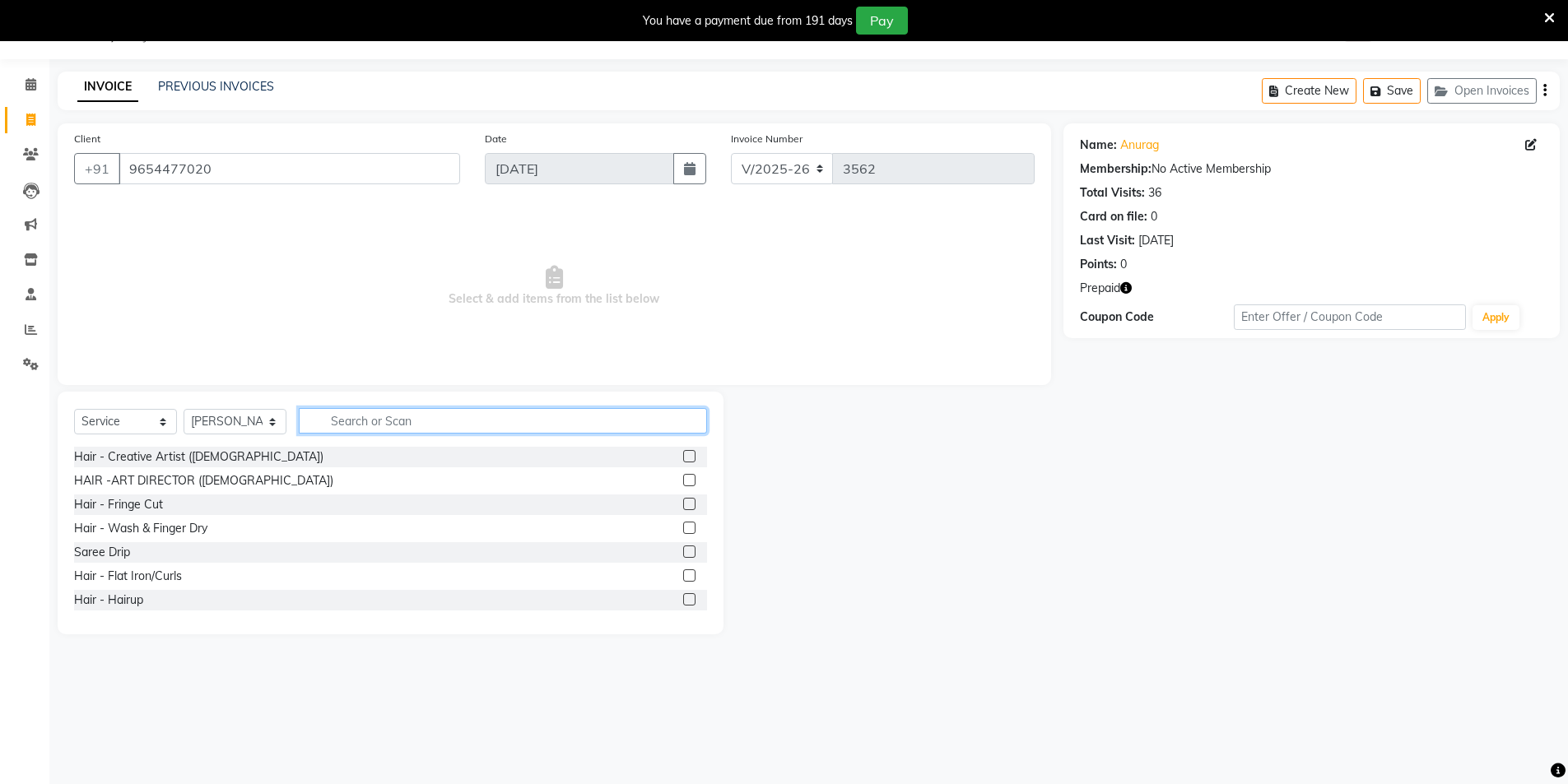
click at [345, 423] on input "text" at bounding box center [502, 421] width 408 height 26
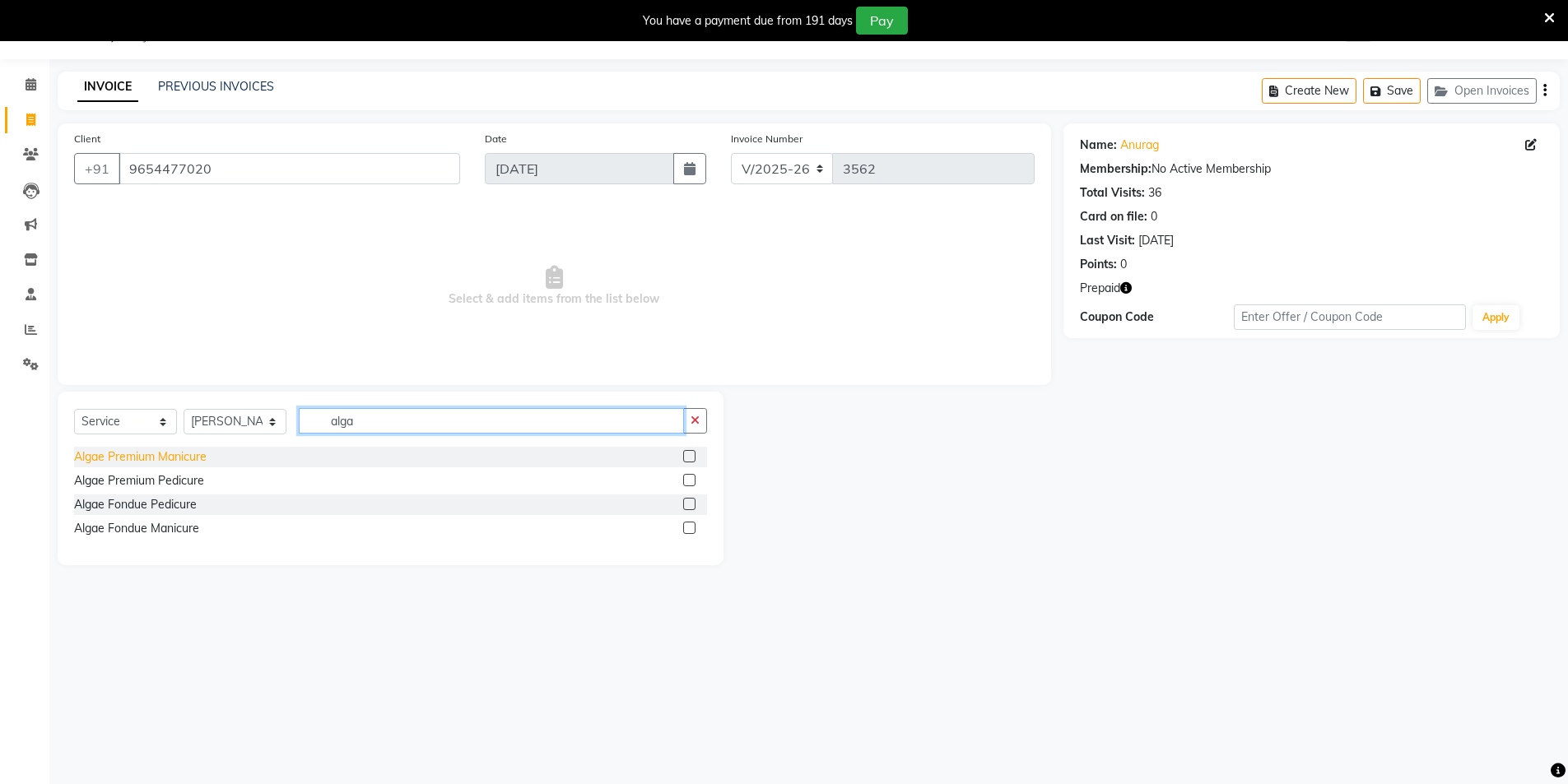
type input "alga"
click at [121, 459] on div "Algae Premium Manicure" at bounding box center [140, 457] width 132 height 18
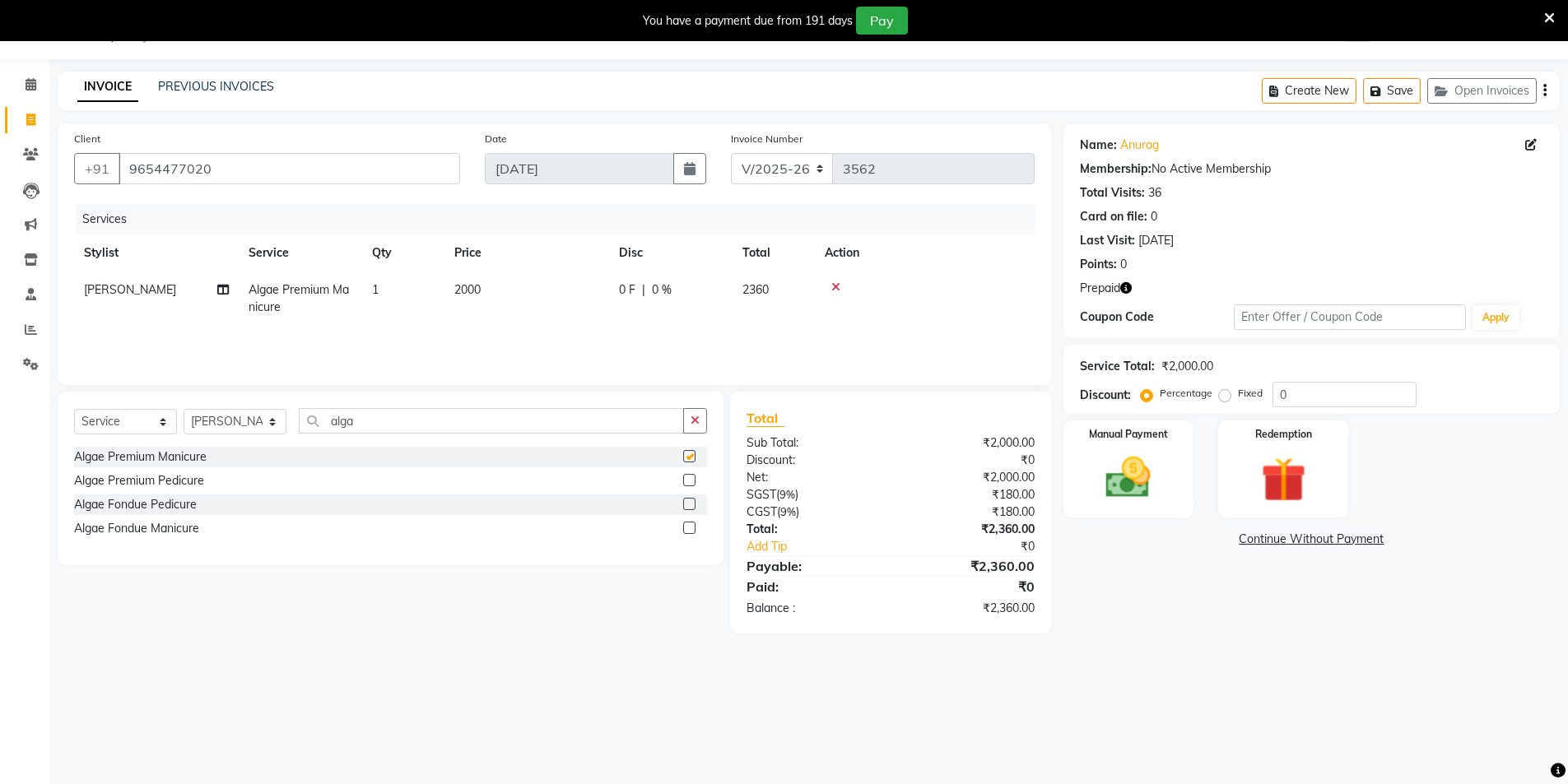
checkbox input "false"
click at [240, 423] on select "Select Stylist AAMIR Aashis ajay AJEET akram Ali Alic ashok vihar Alice makeup …" at bounding box center [234, 422] width 103 height 26
select select "72327"
click at [183, 409] on select "Select Stylist AAMIR Aashis ajay AJEET akram Ali Alic ashok vihar Alice makeup …" at bounding box center [234, 422] width 103 height 26
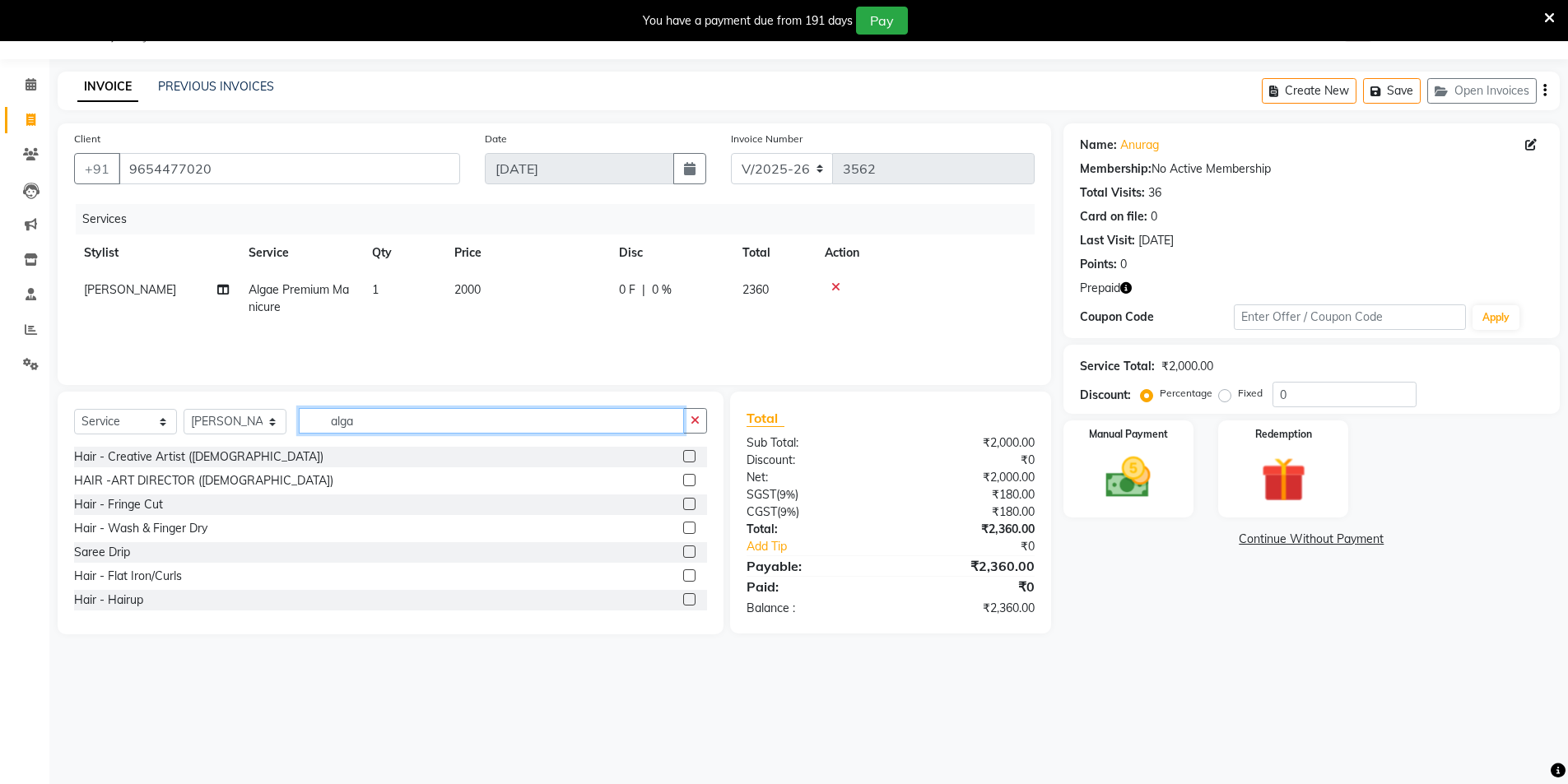
click at [385, 430] on input "alga" at bounding box center [491, 421] width 385 height 26
type input "alga"
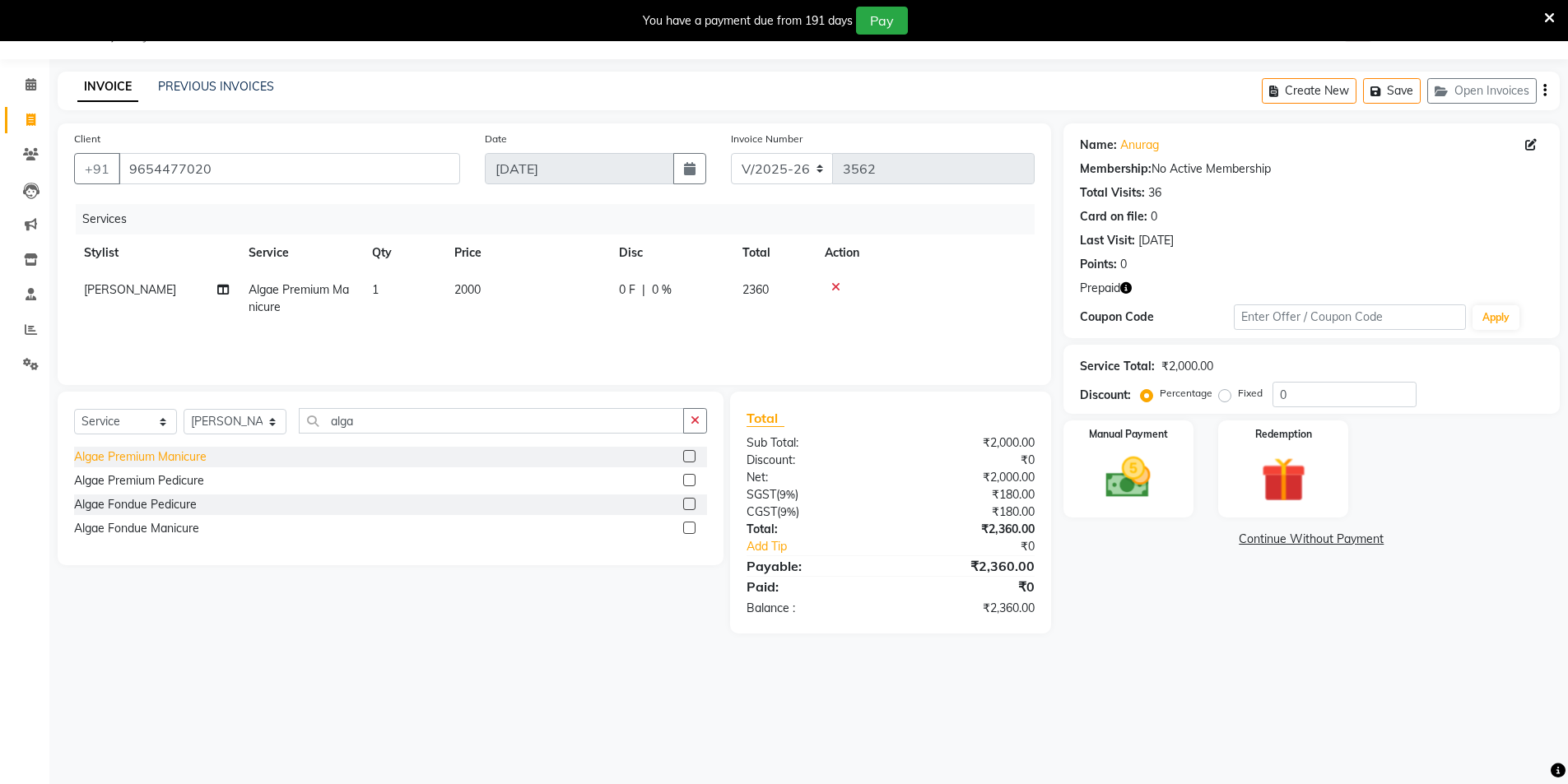
click at [150, 452] on div "Algae Premium Manicure" at bounding box center [140, 457] width 132 height 18
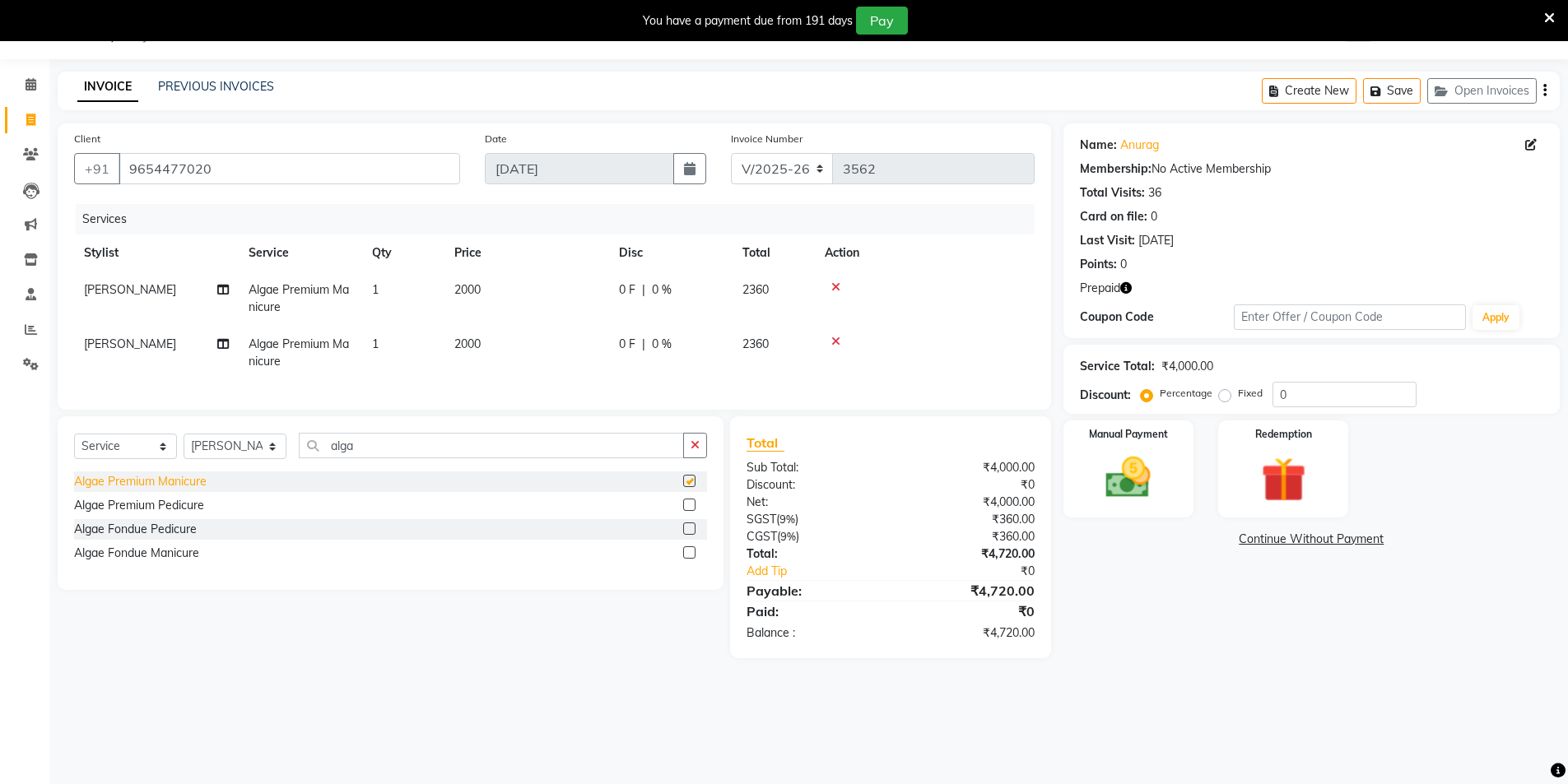
checkbox input "false"
click at [837, 339] on icon at bounding box center [836, 341] width 9 height 11
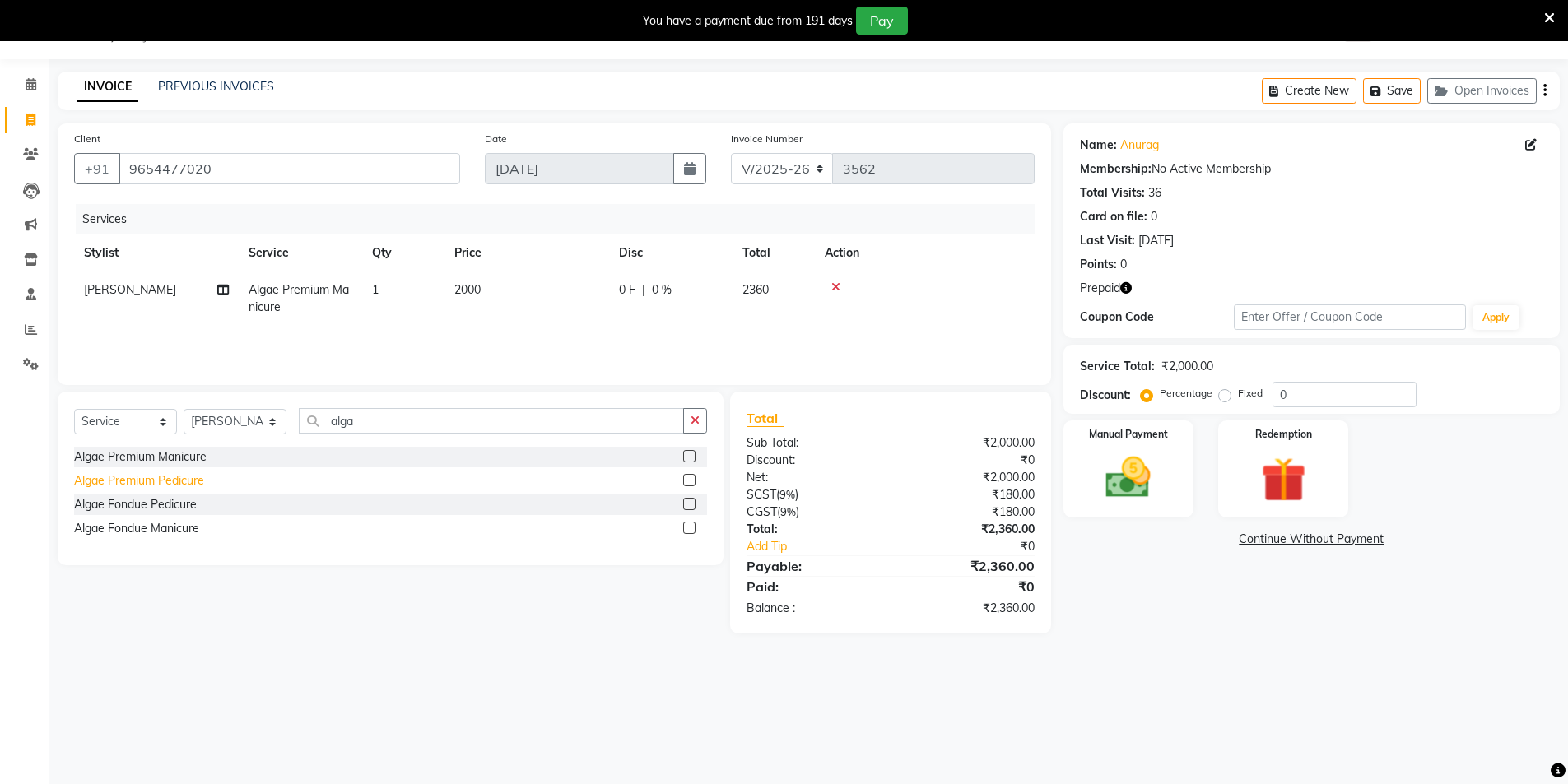
click at [174, 482] on div "Algae Premium Pedicure" at bounding box center [139, 481] width 130 height 18
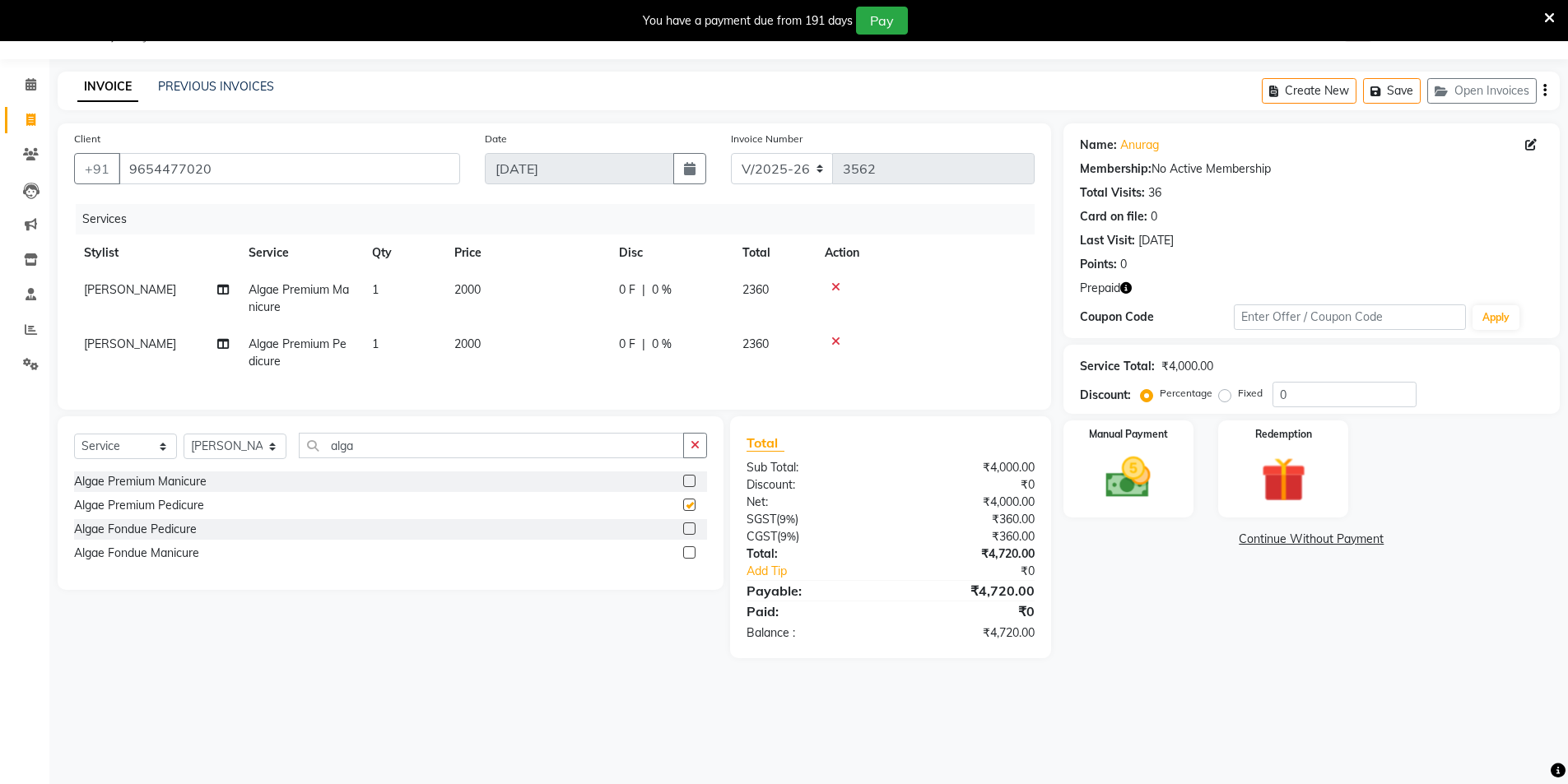
checkbox input "false"
click at [364, 450] on input "alga" at bounding box center [491, 446] width 385 height 26
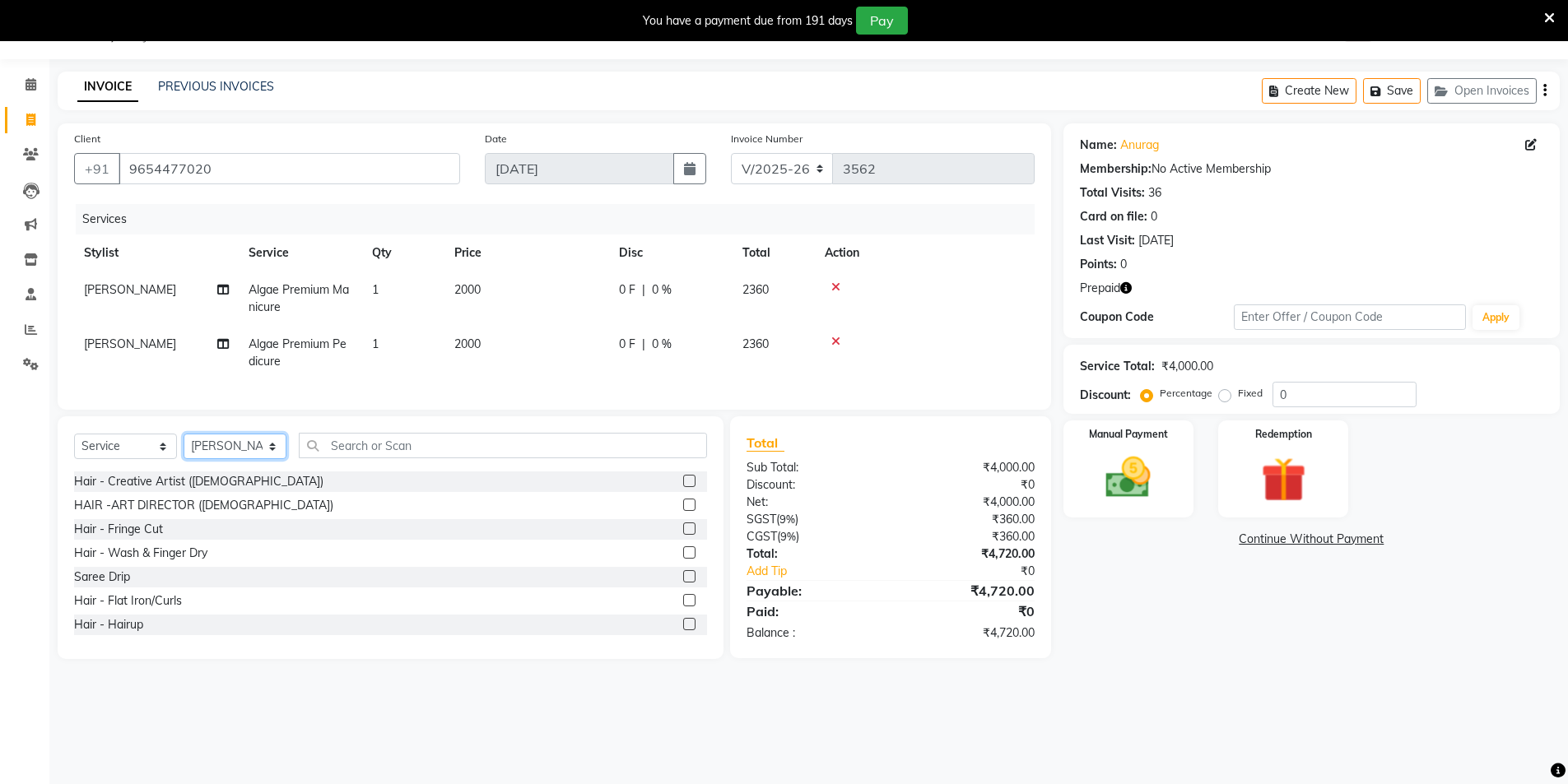
click at [250, 459] on select "Select Stylist AAMIR Aashis ajay AJEET akram Ali Alic ashok vihar Alice makeup …" at bounding box center [234, 447] width 103 height 26
select select "20899"
click at [183, 446] on select "Select Stylist AAMIR Aashis ajay AJEET akram Ali Alic ashok vihar Alice makeup …" at bounding box center [234, 447] width 103 height 26
click at [438, 445] on div "Select Service Product Membership Package Voucher Prepaid Gift Card Select Styl…" at bounding box center [390, 537] width 666 height 243
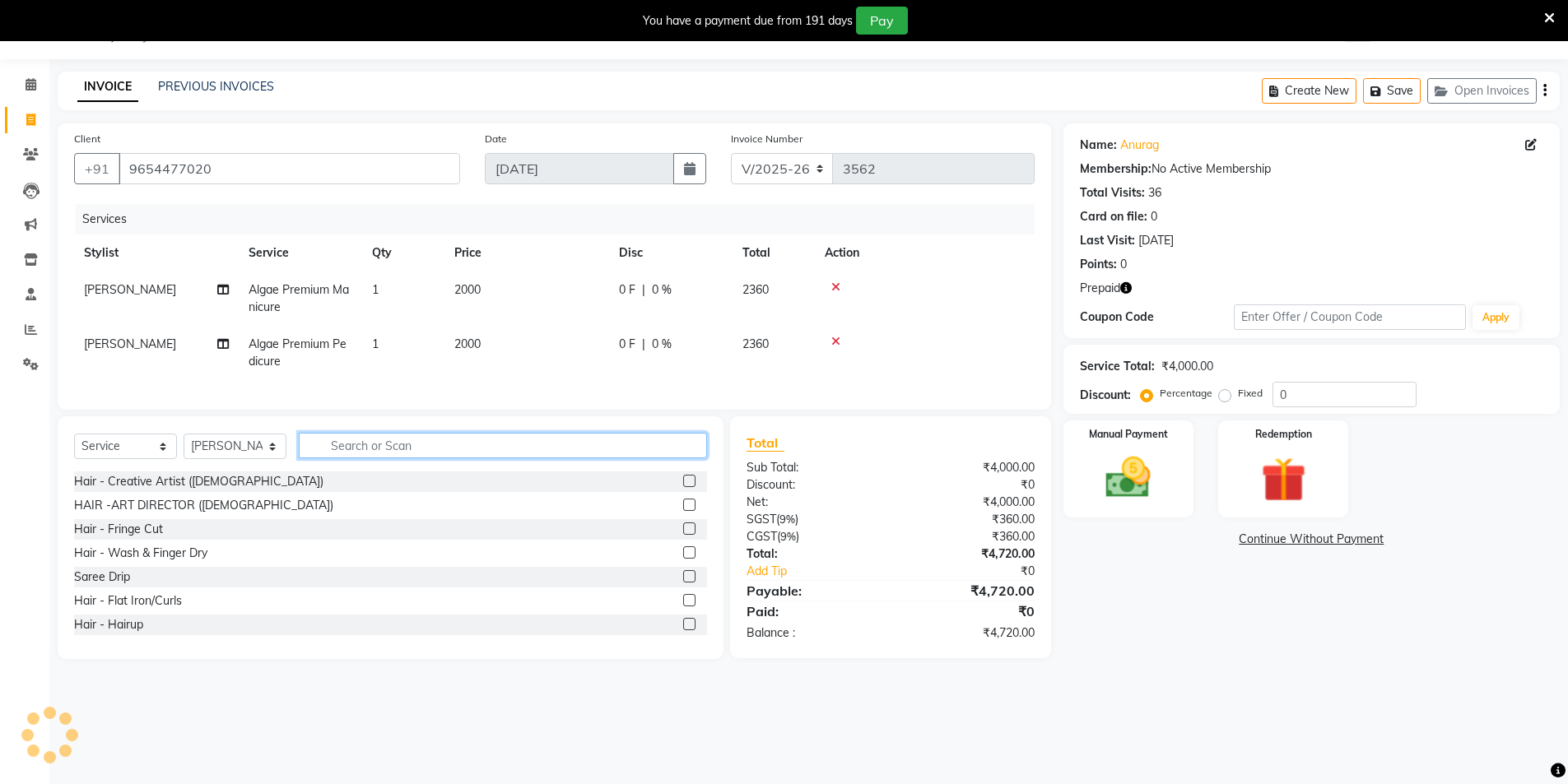
click at [431, 459] on input "text" at bounding box center [502, 446] width 408 height 26
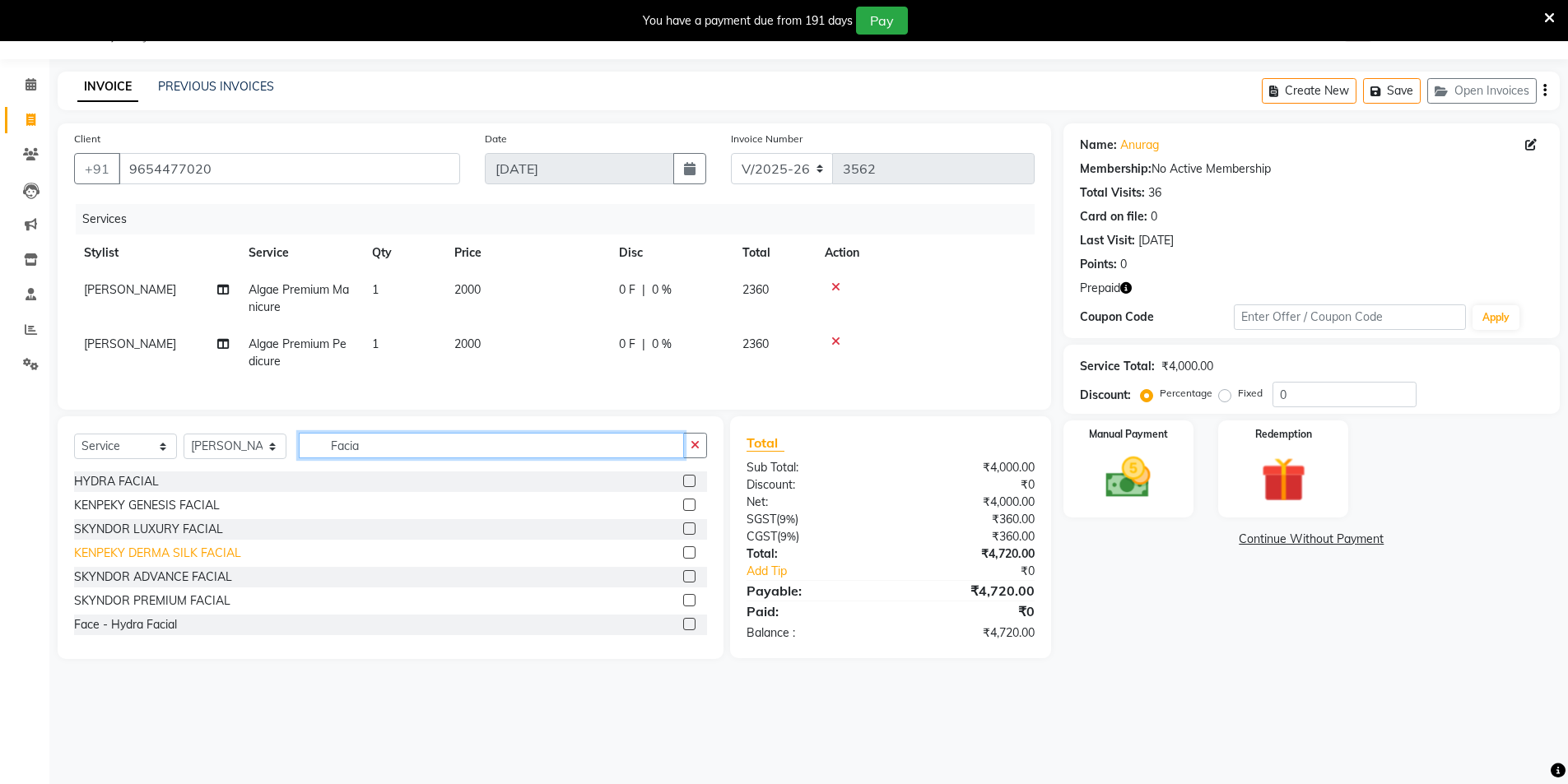
type input "Facia"
click at [157, 562] on div "KENPEKY DERMA SILK FACIAL" at bounding box center [157, 553] width 167 height 18
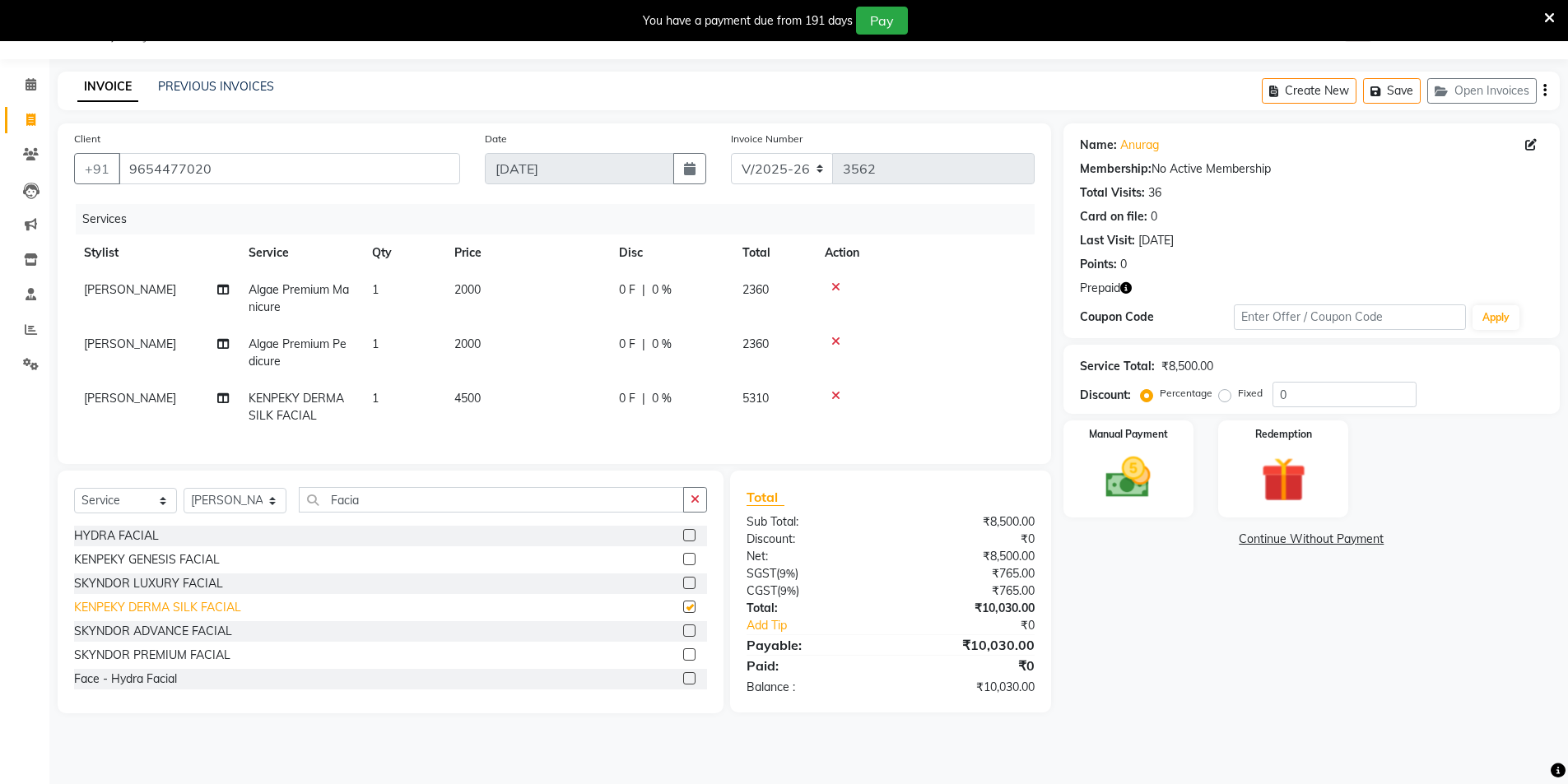
checkbox input "false"
click at [401, 511] on input "Facia" at bounding box center [491, 500] width 385 height 26
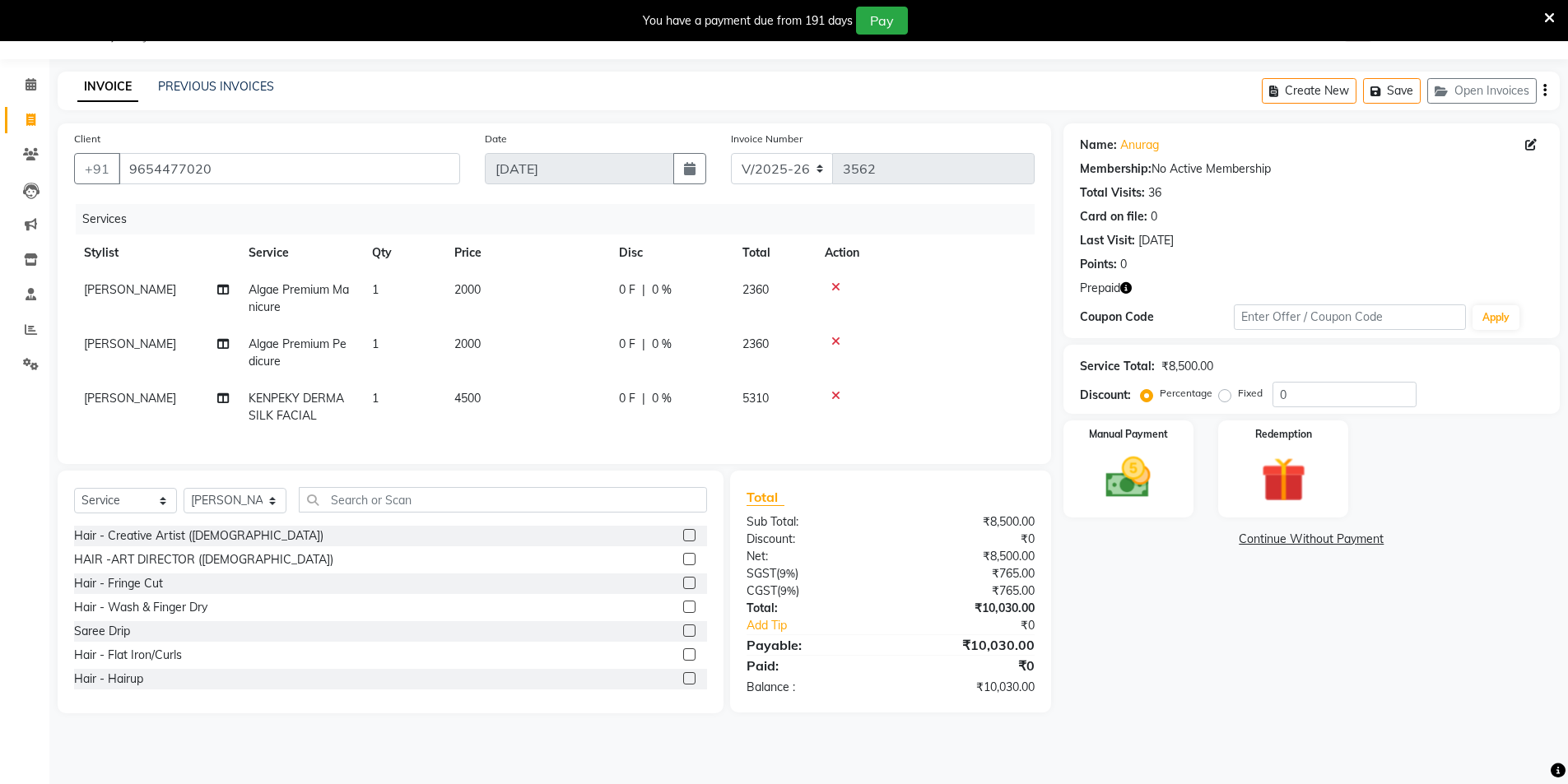
drag, startPoint x: 506, startPoint y: 385, endPoint x: 521, endPoint y: 388, distance: 15.3
click at [510, 388] on td "4500" at bounding box center [527, 407] width 165 height 55
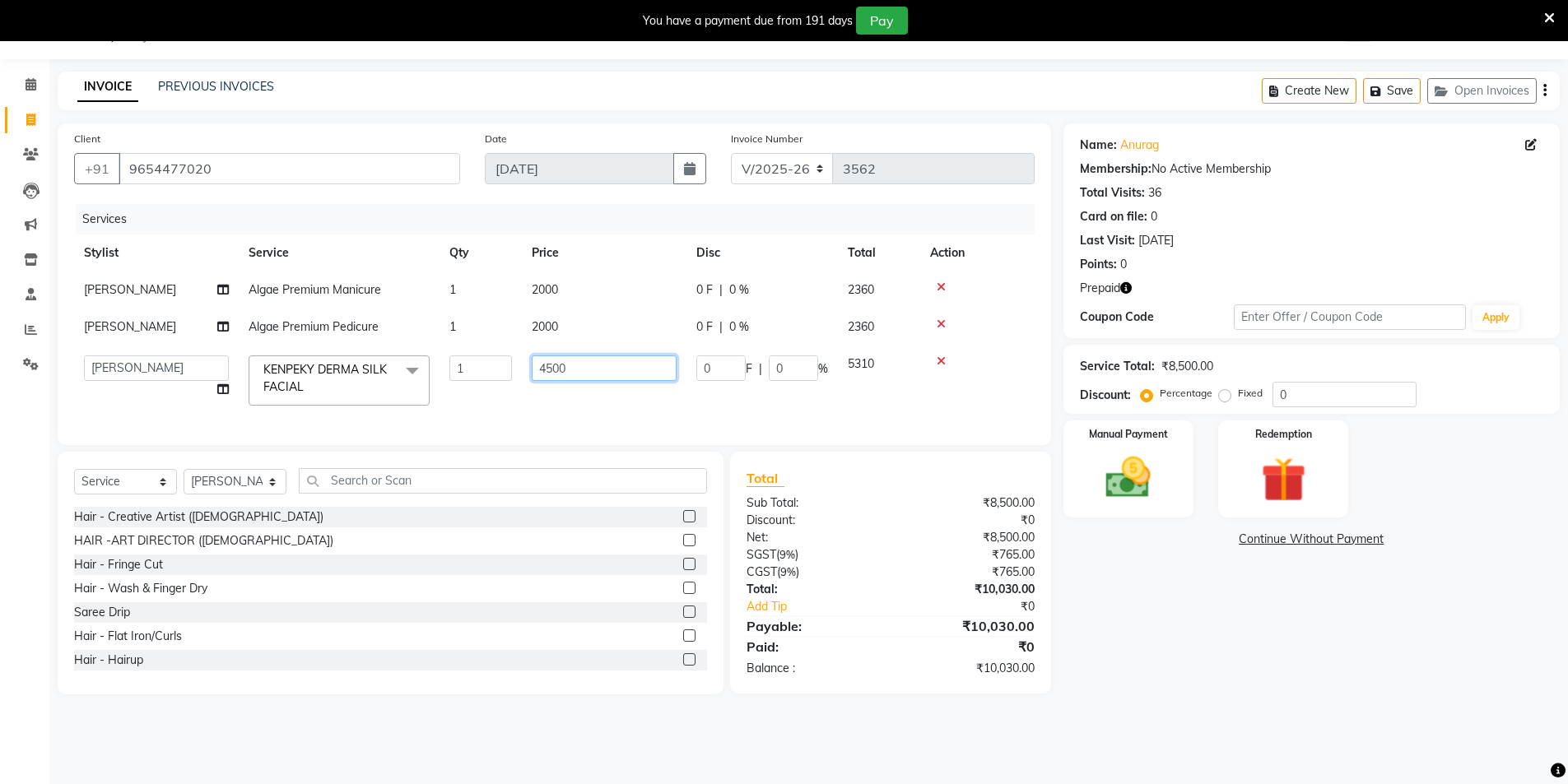
click at [575, 365] on input "4500" at bounding box center [604, 368] width 145 height 26
type input "5000"
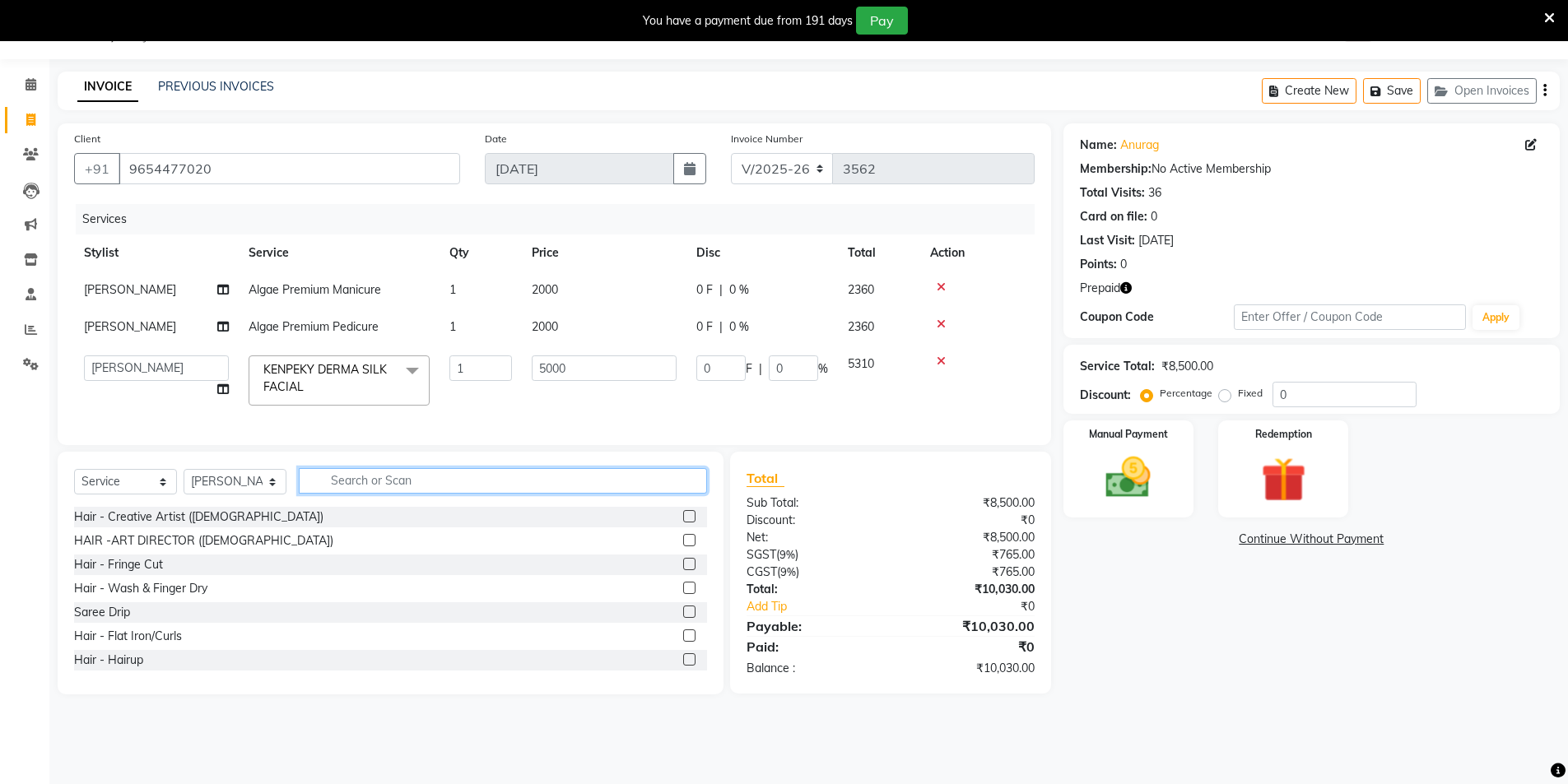
click at [405, 493] on div "Select Service Product Membership Package Voucher Prepaid Gift Card Select Styl…" at bounding box center [390, 573] width 666 height 243
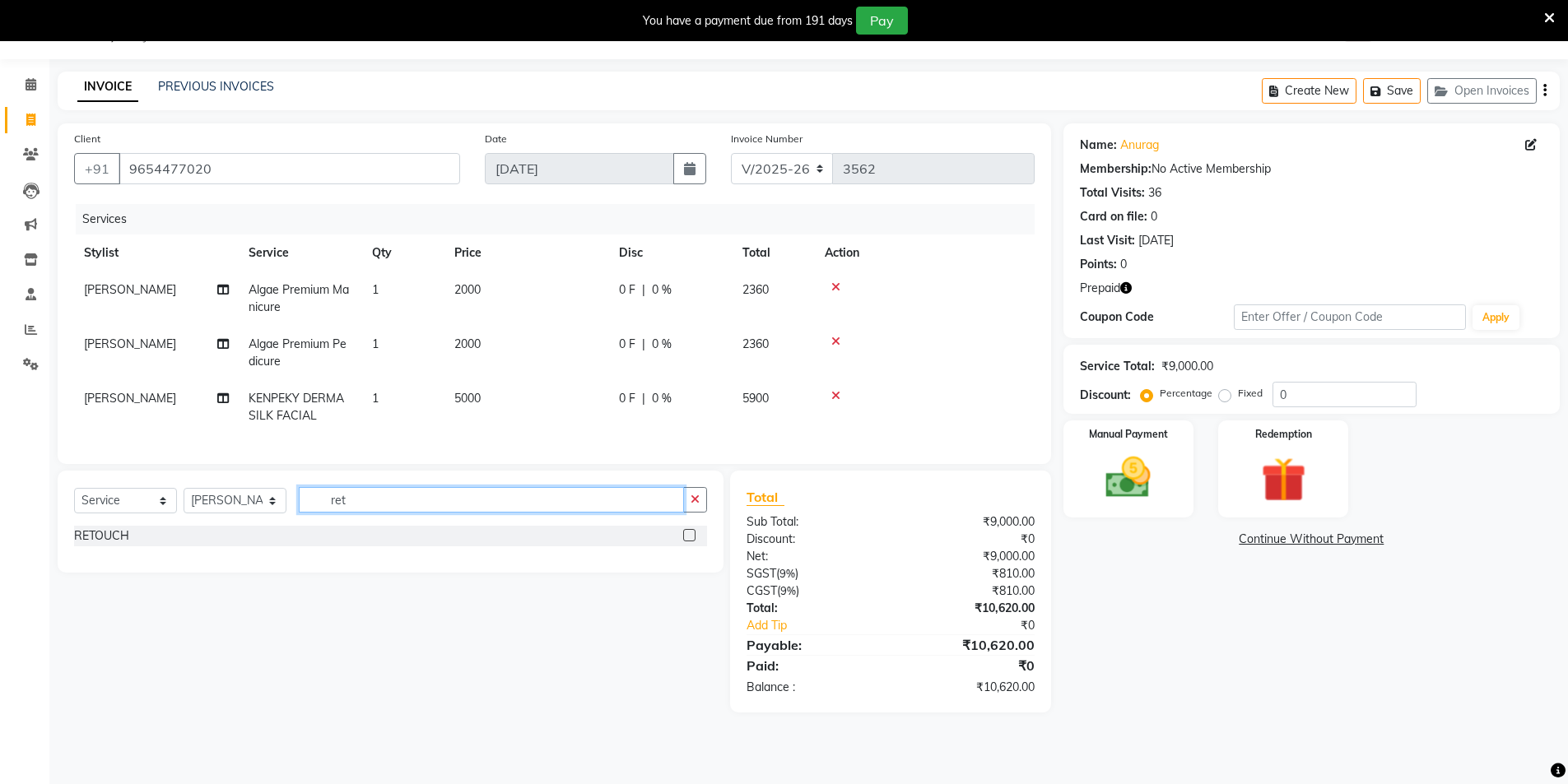
type input "ret"
drag, startPoint x: 111, startPoint y: 534, endPoint x: 108, endPoint y: 549, distance: 15.3
click at [111, 526] on div "Select Service Product Membership Package Voucher Prepaid Gift Card Select Styl…" at bounding box center [390, 507] width 633 height 39
click at [108, 545] on div "RETOUCH" at bounding box center [102, 535] width 56 height 18
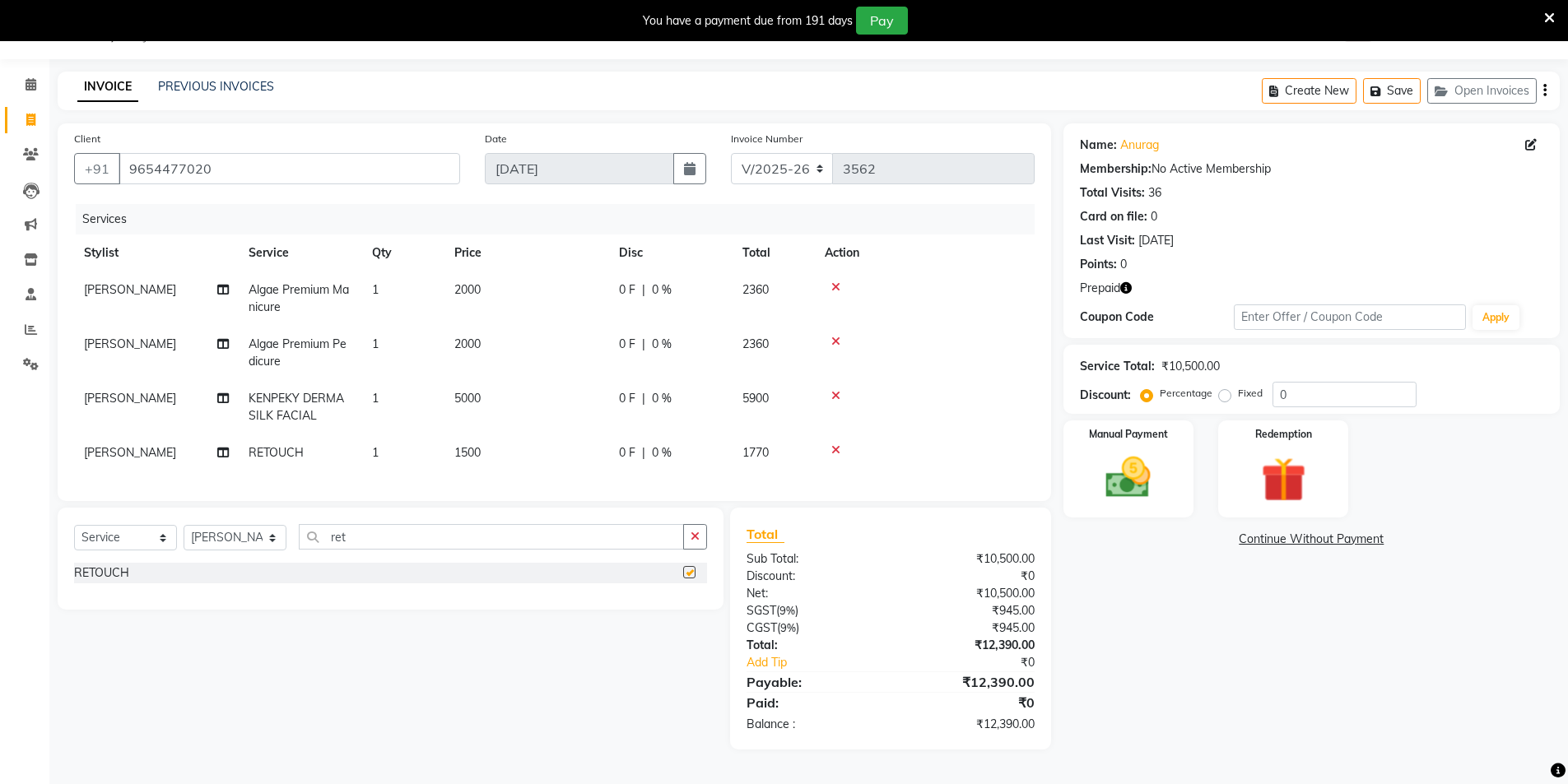
checkbox input "false"
click at [1199, 624] on div "Name: Anurag Membership: No Active Membership Total Visits: 36 Card on file: 0 …" at bounding box center [1318, 435] width 509 height 626
click at [1122, 285] on icon "button" at bounding box center [1126, 288] width 11 height 11
click at [1294, 449] on div "Redemption" at bounding box center [1283, 469] width 136 height 101
click at [1325, 535] on span "Prepaid 1" at bounding box center [1314, 542] width 54 height 18
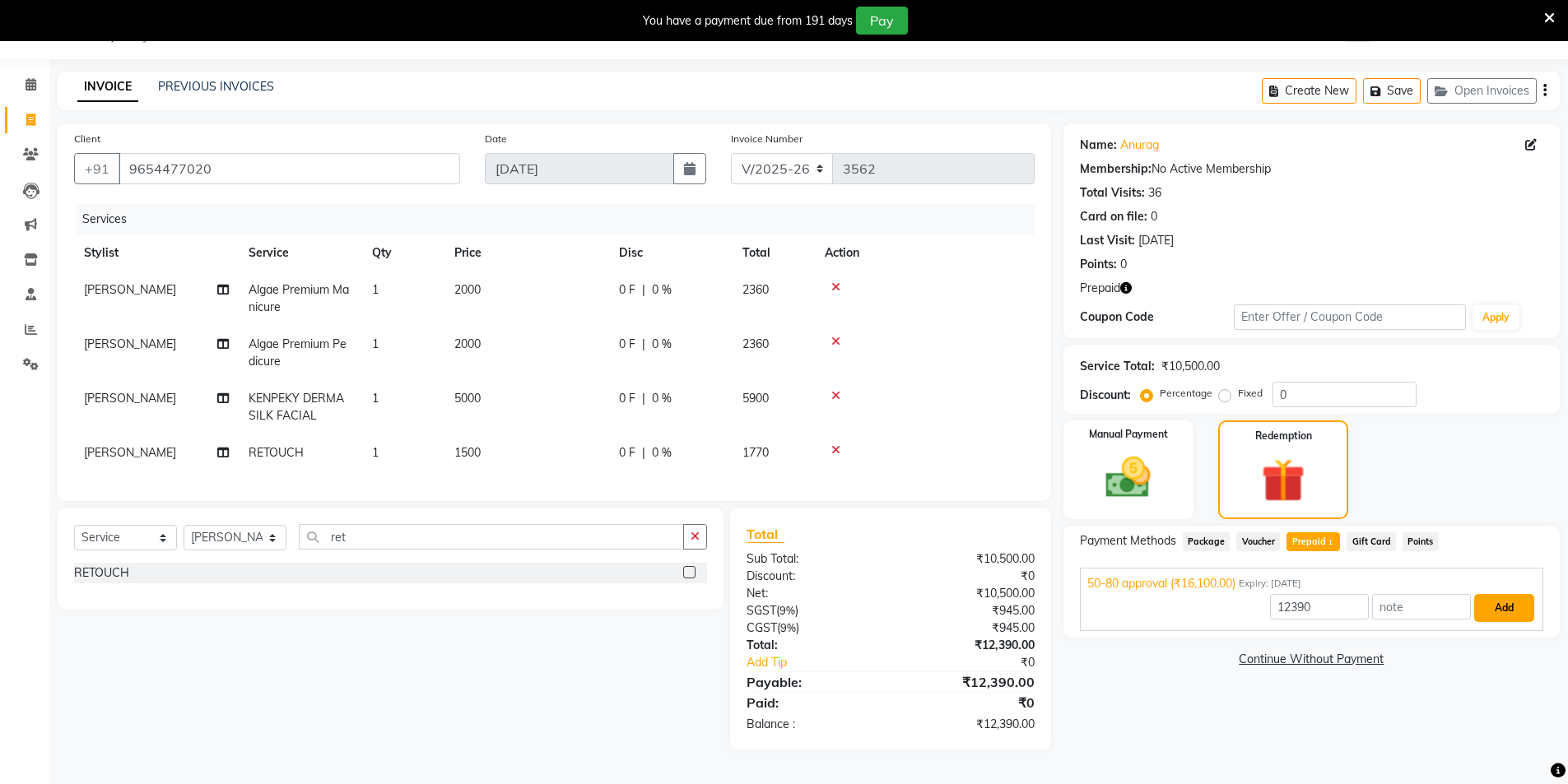
click at [1520, 605] on button "Add" at bounding box center [1504, 607] width 60 height 28
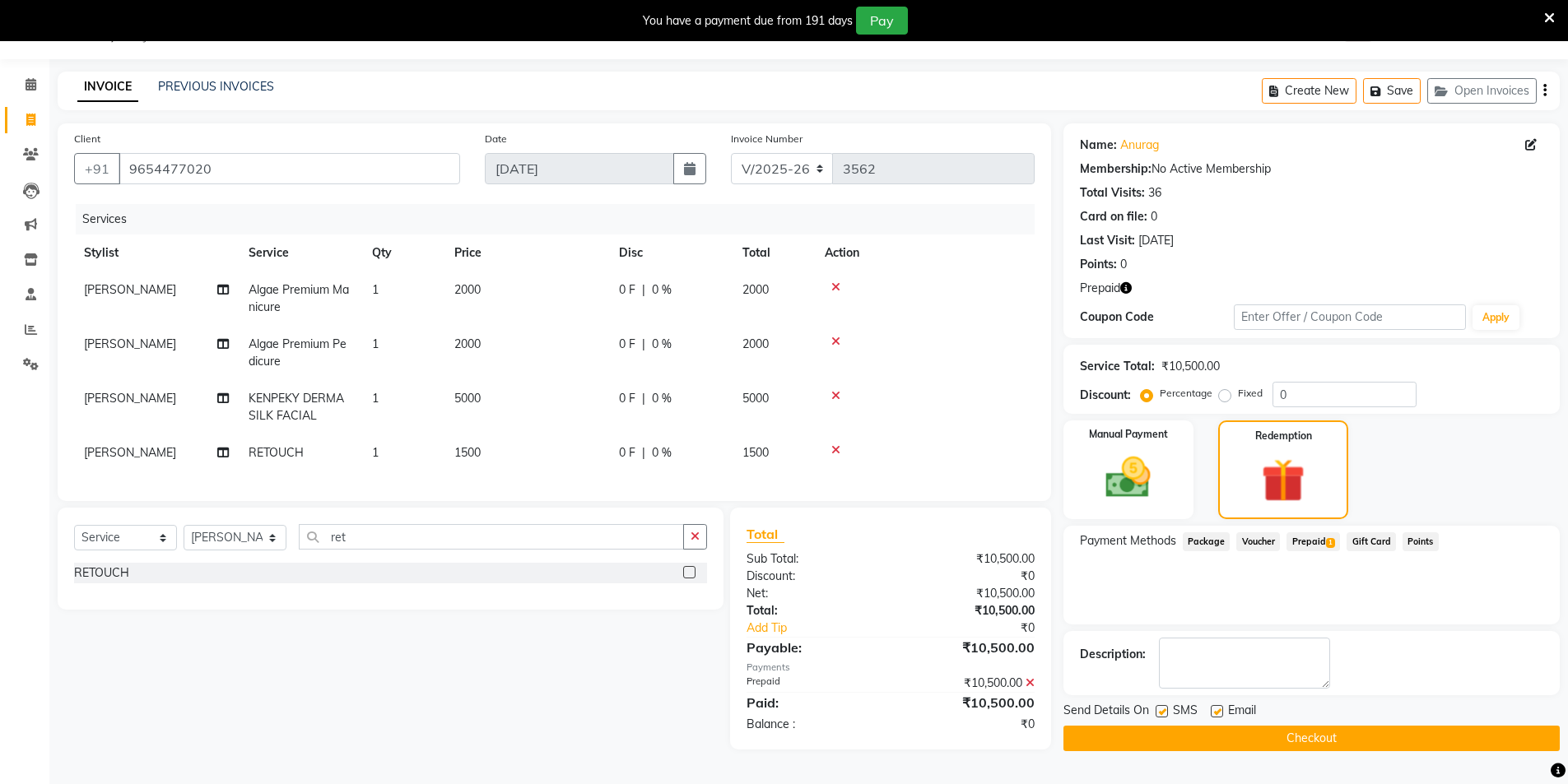
click at [1285, 730] on button "Checkout" at bounding box center [1312, 739] width 497 height 26
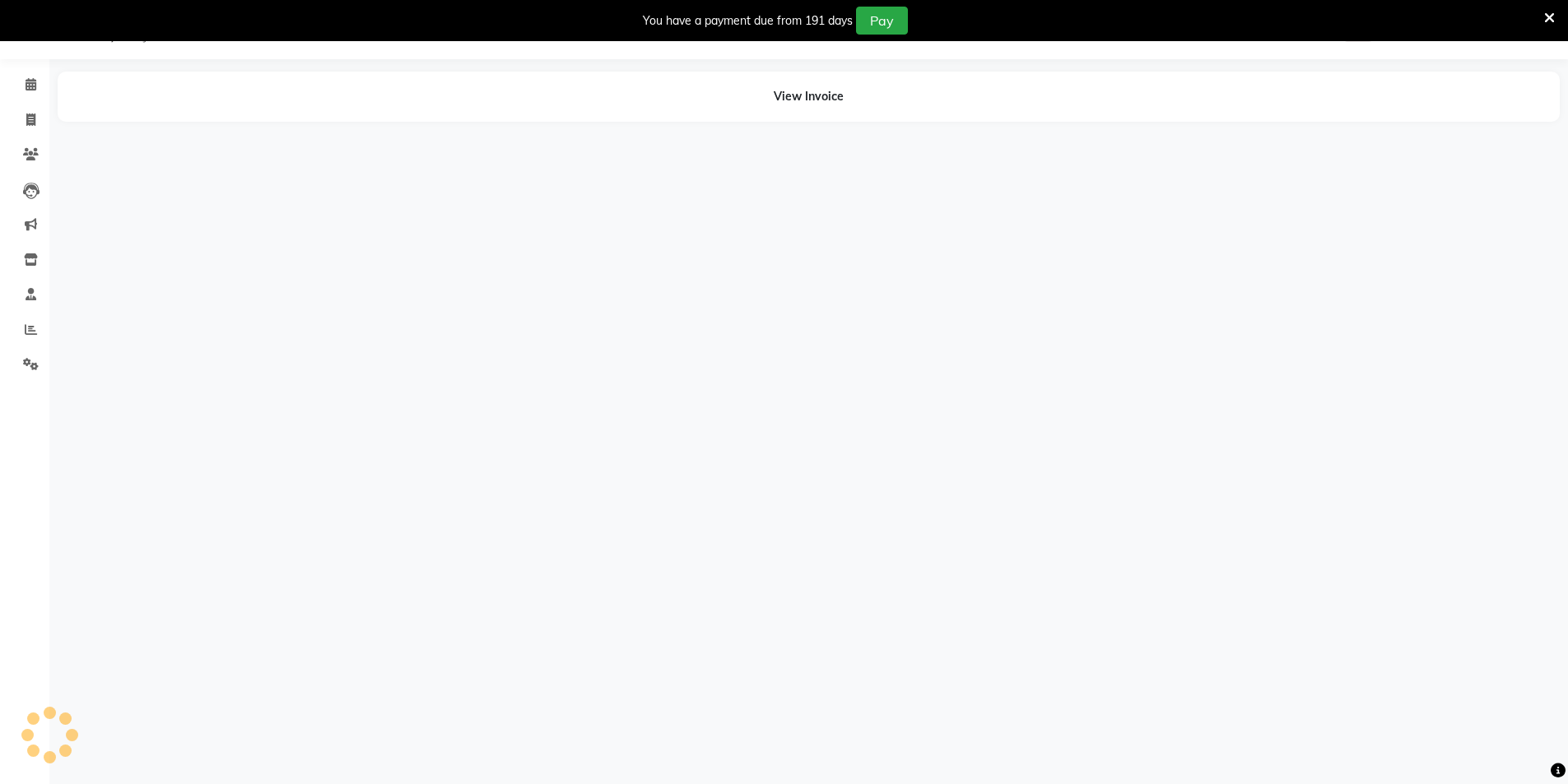
click at [1549, 18] on icon at bounding box center [1549, 18] width 11 height 15
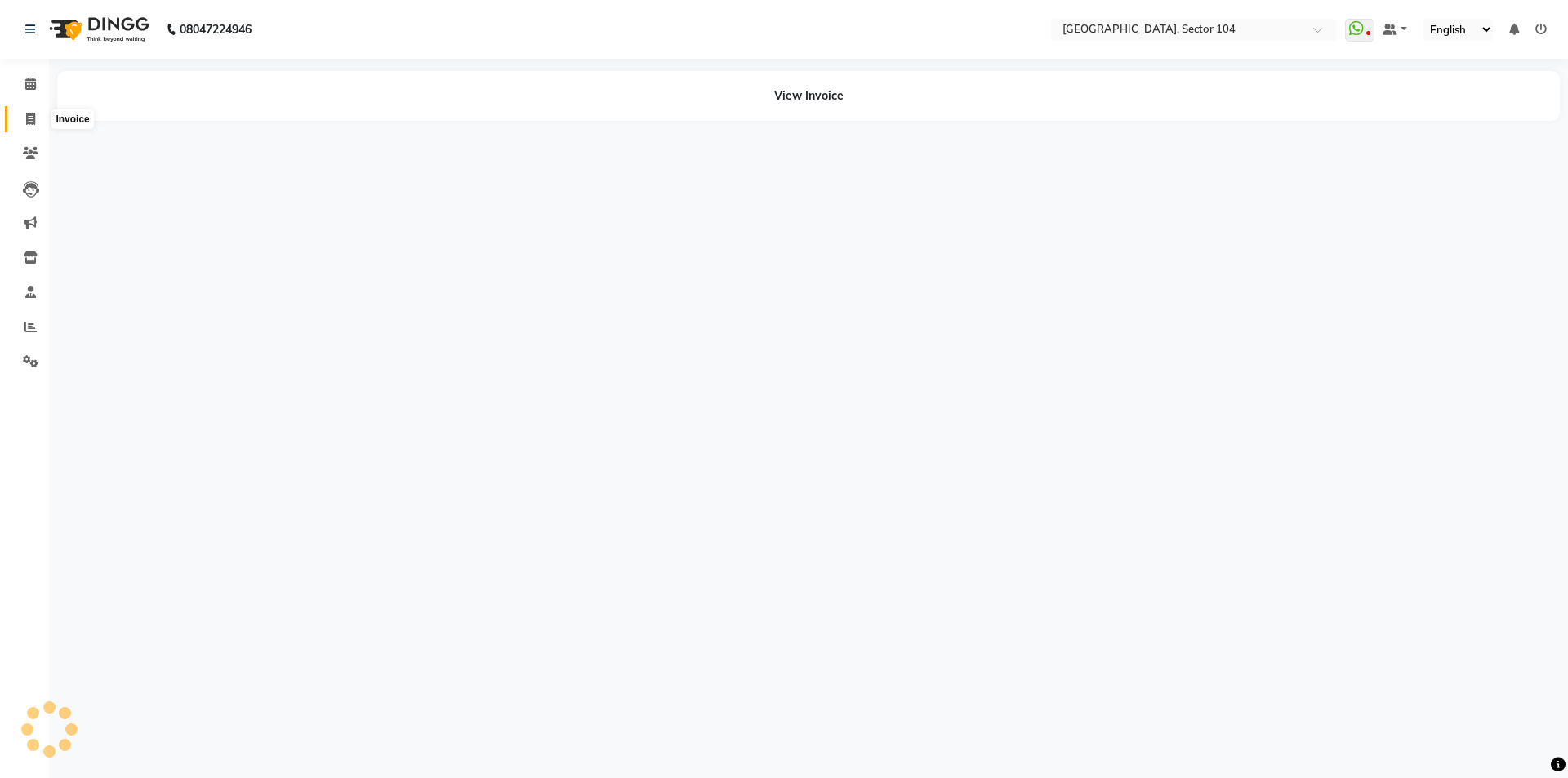
click at [34, 117] on icon at bounding box center [30, 118] width 9 height 12
select select "service"
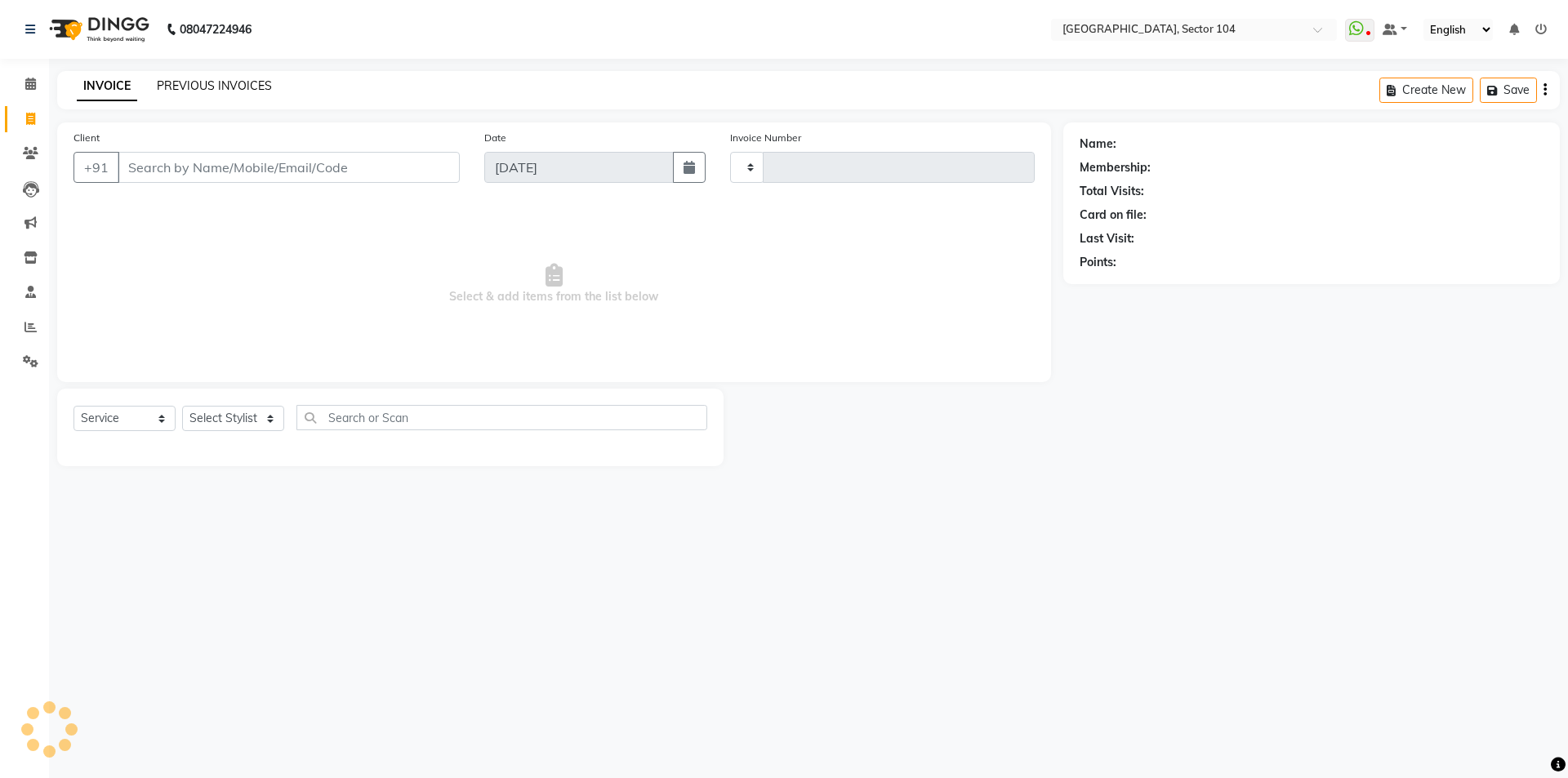
click at [174, 85] on link "PREVIOUS INVOICES" at bounding box center [214, 85] width 115 height 15
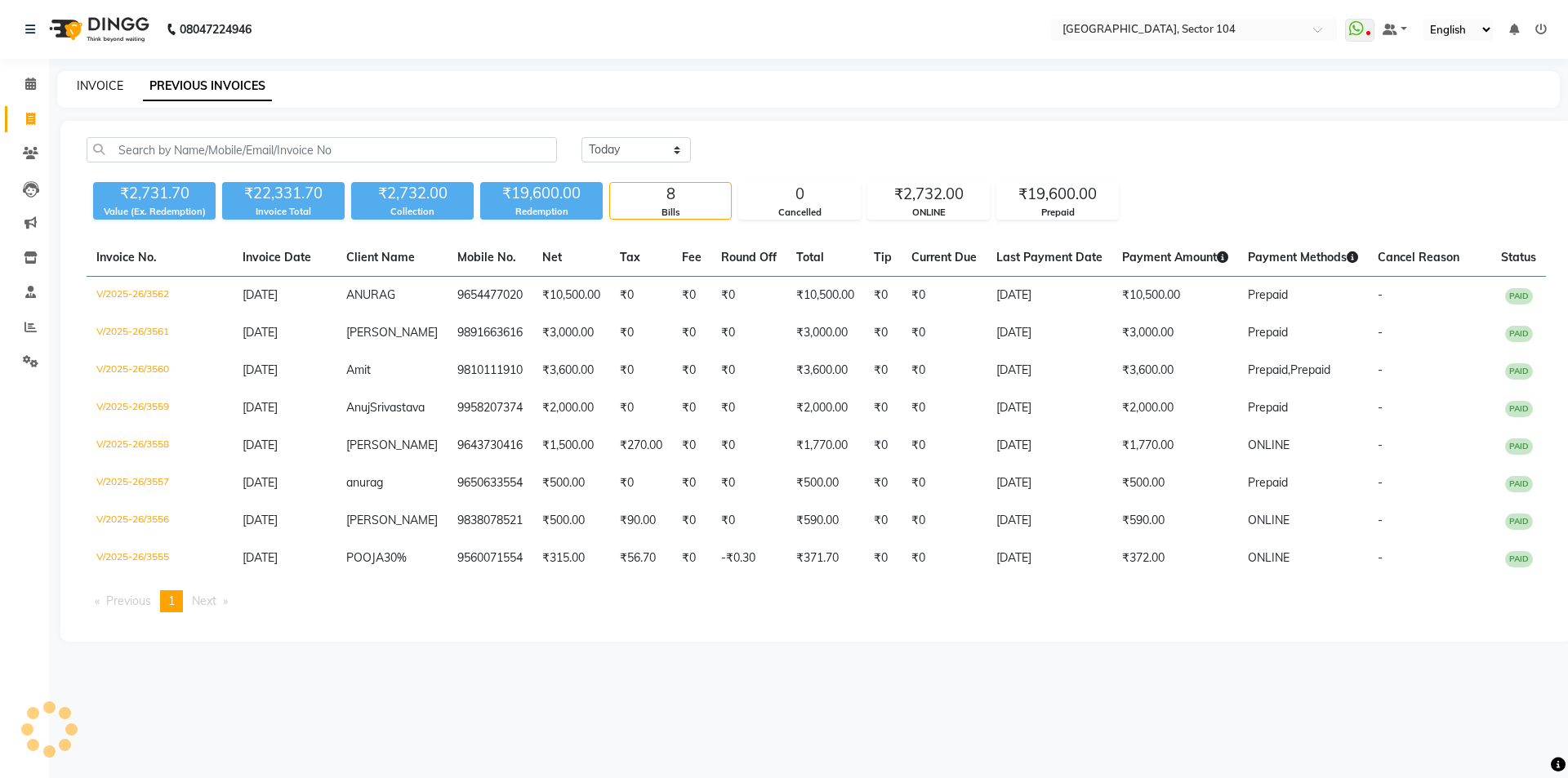
click at [114, 78] on link "INVOICE" at bounding box center [100, 85] width 47 height 15
select select "service"
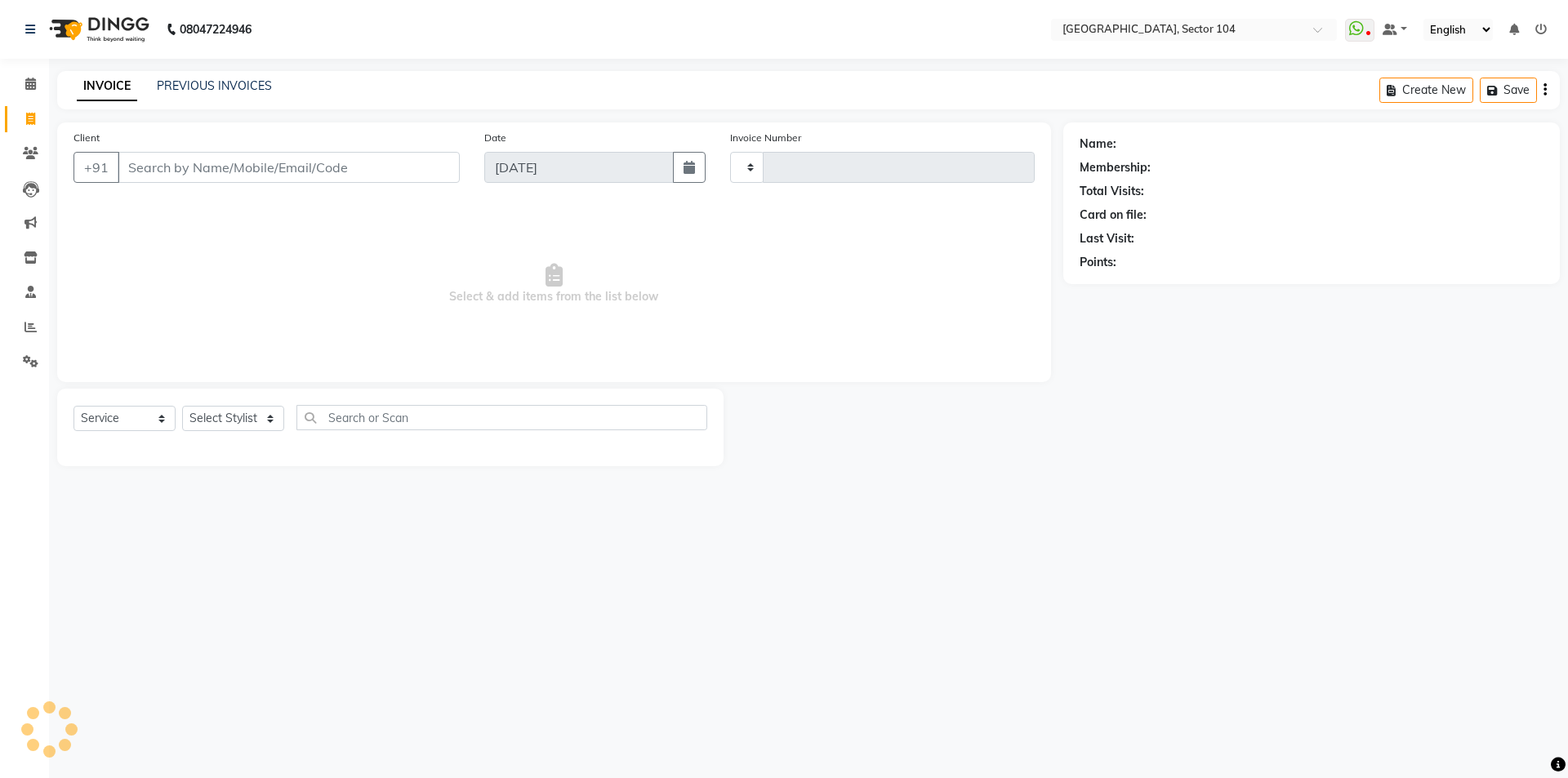
type input "3563"
select select "4009"
click at [175, 83] on link "PREVIOUS INVOICES" at bounding box center [214, 85] width 115 height 15
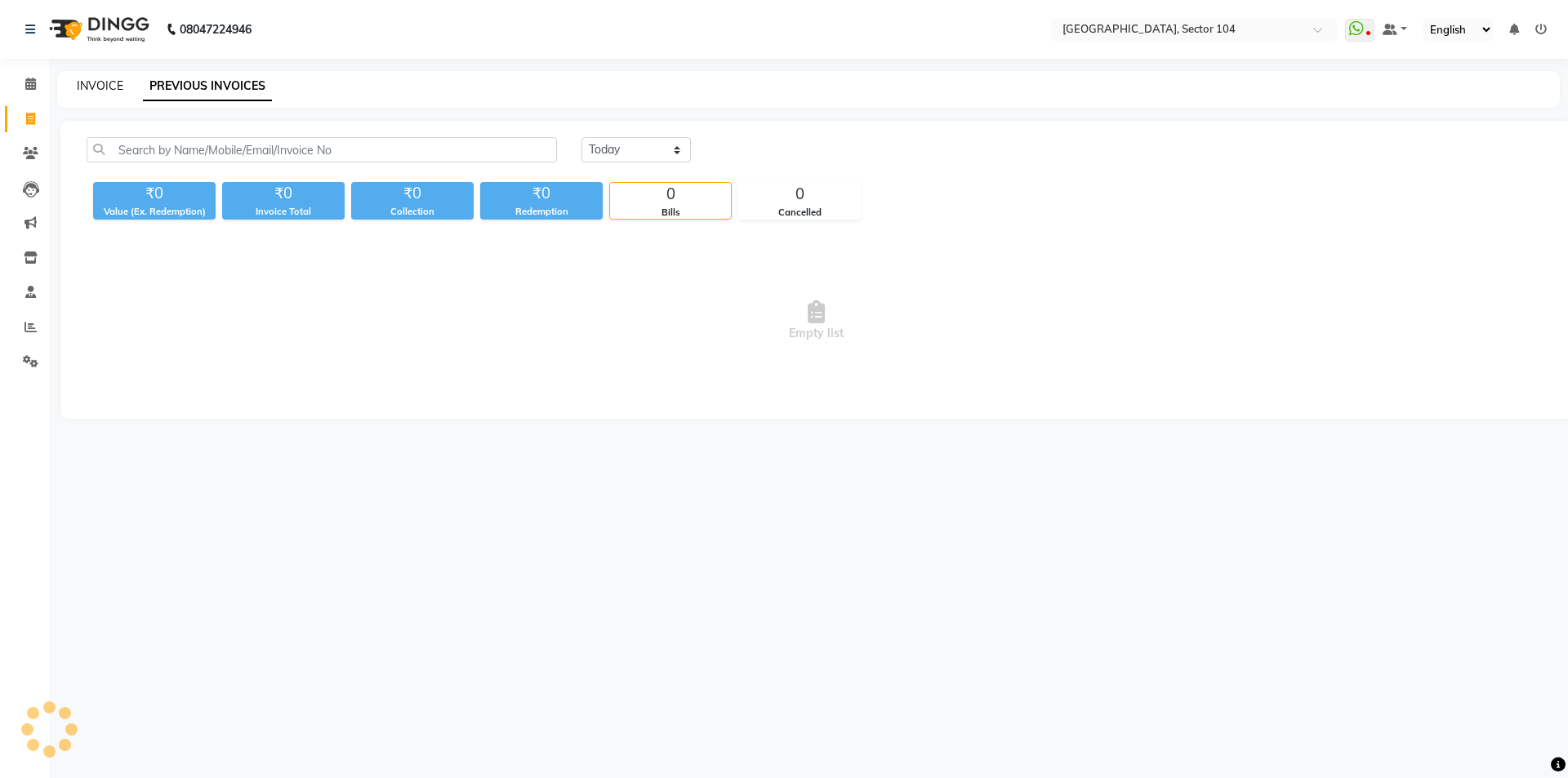
click at [108, 86] on link "INVOICE" at bounding box center [100, 85] width 47 height 15
select select "service"
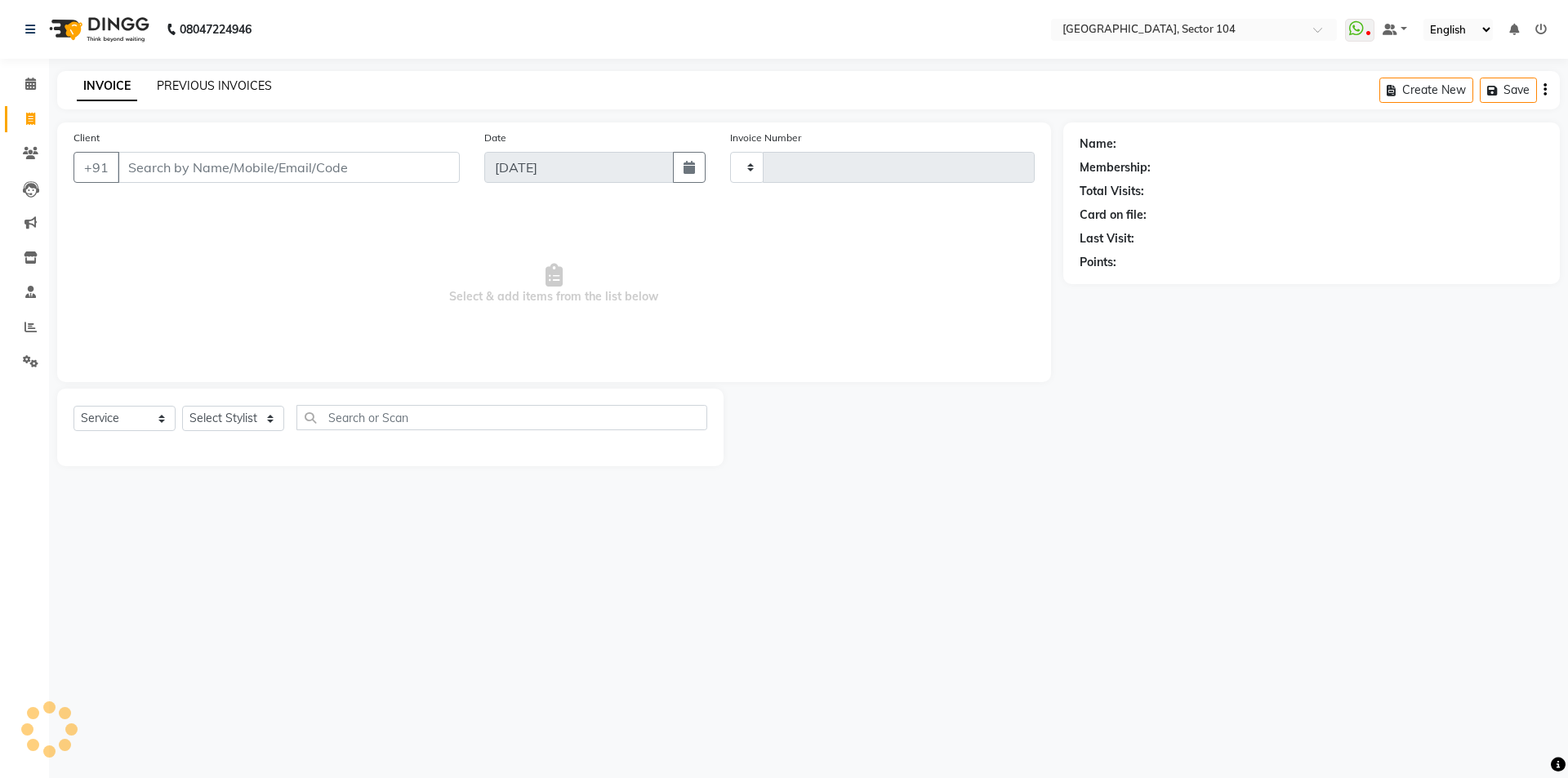
click at [183, 83] on link "PREVIOUS INVOICES" at bounding box center [214, 85] width 115 height 15
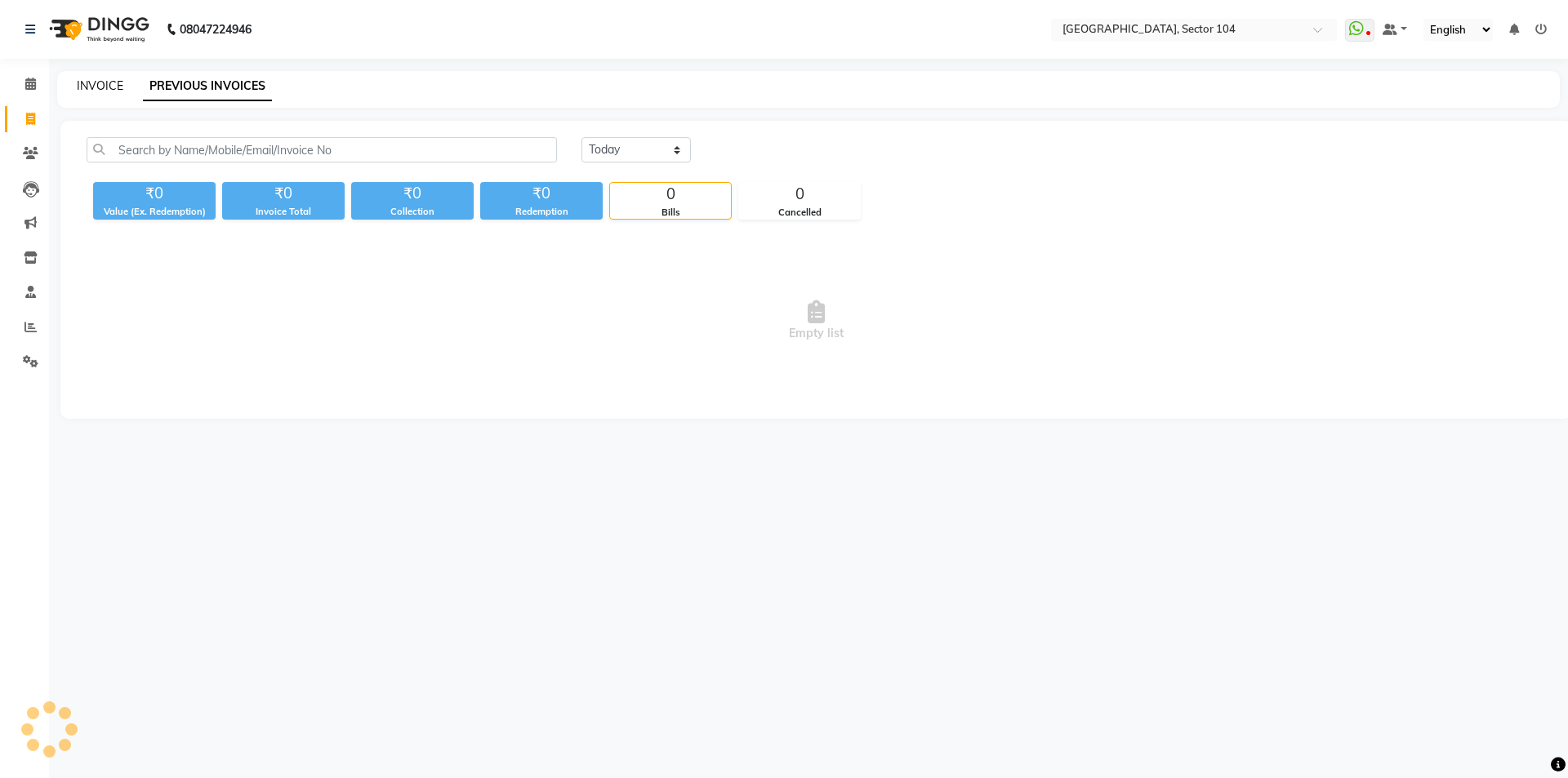
click at [115, 85] on link "INVOICE" at bounding box center [100, 85] width 47 height 15
select select "service"
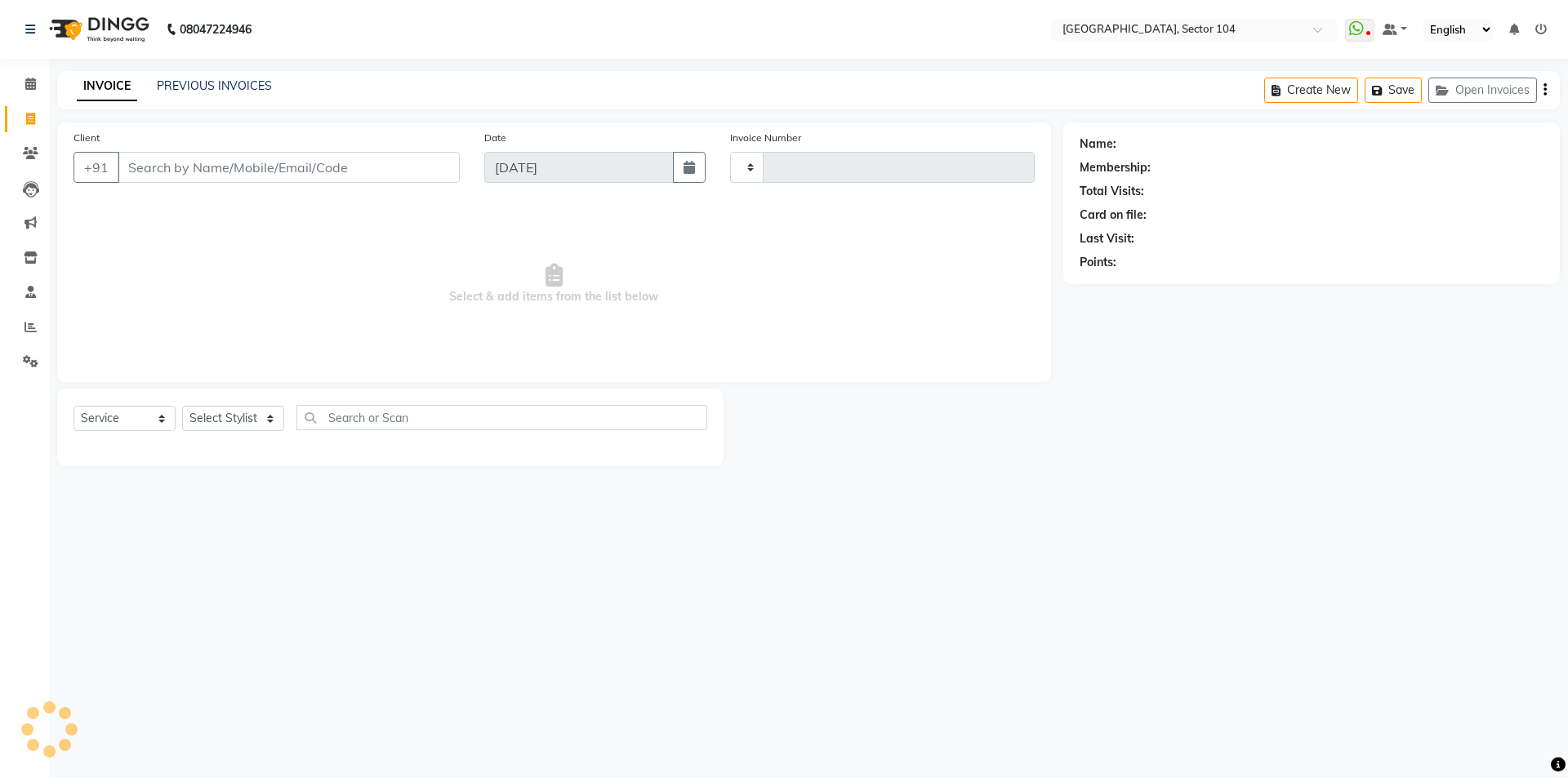
type input "3563"
select select "4009"
click at [1222, 417] on div "Name: Membership: Total Visits: Card on file: Last Visit: Points:" at bounding box center [1318, 294] width 508 height 344
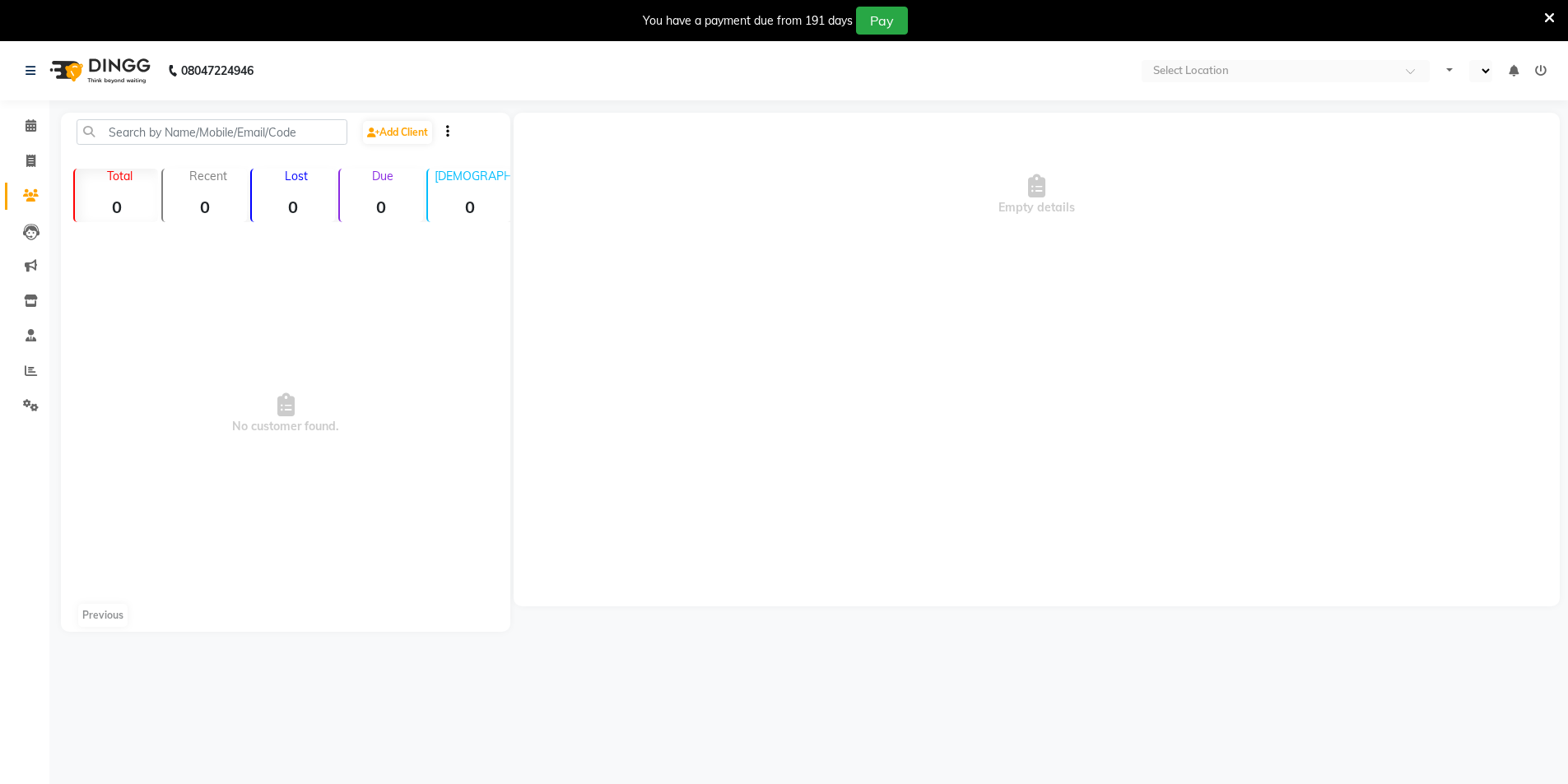
select select "en"
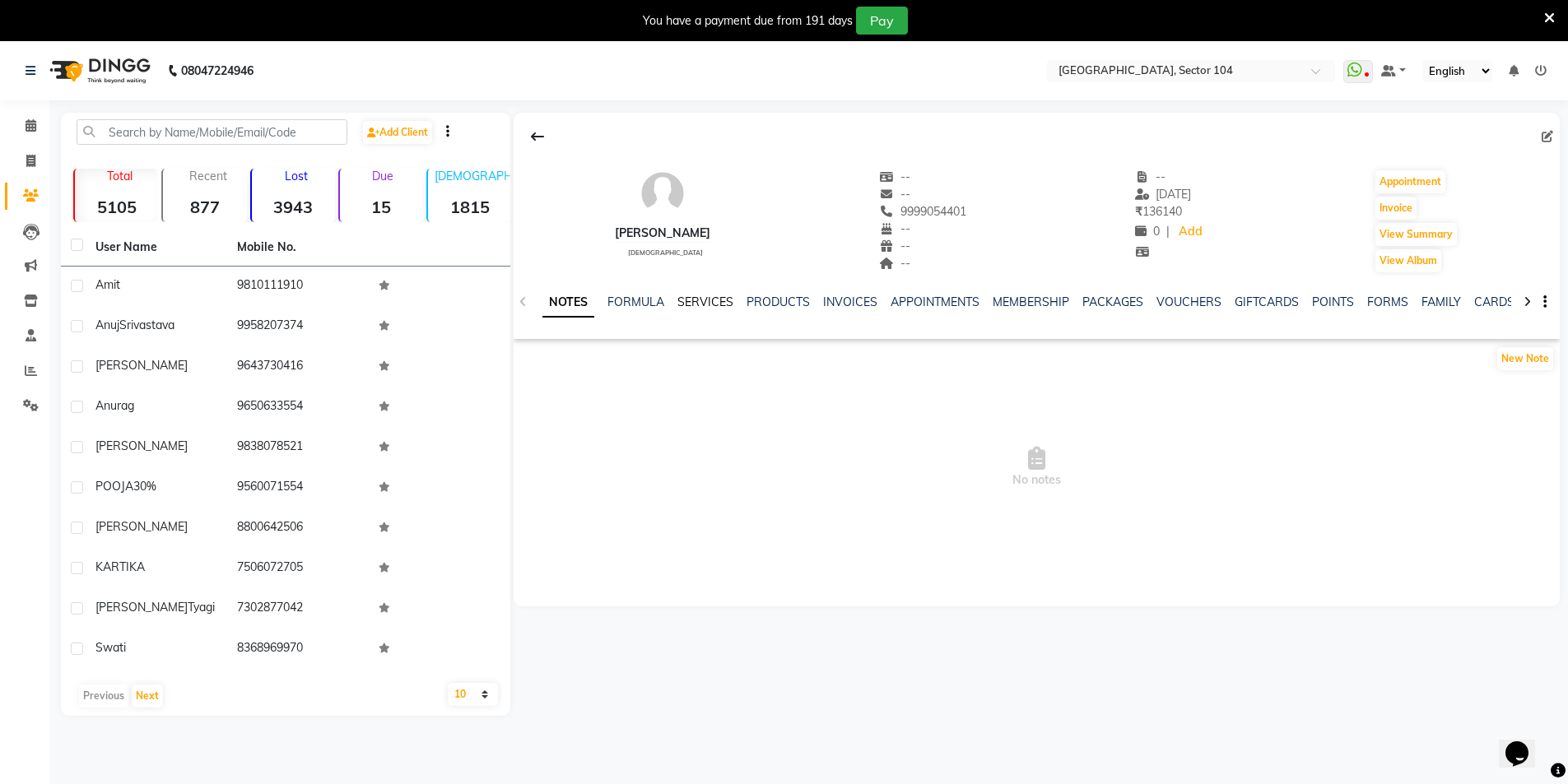
click at [699, 303] on link "SERVICES" at bounding box center [705, 302] width 56 height 15
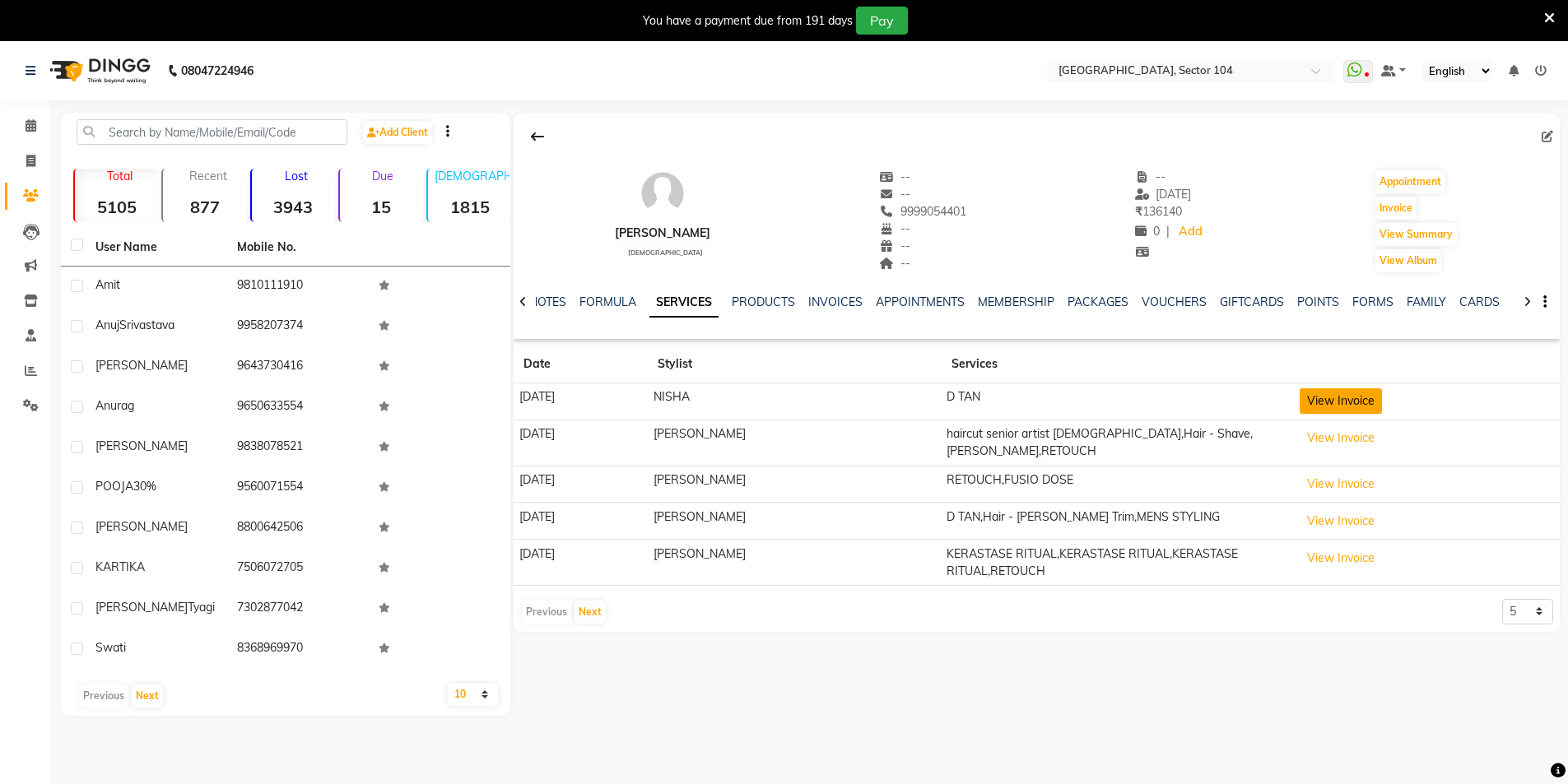
click at [1347, 406] on button "View Invoice" at bounding box center [1340, 401] width 82 height 26
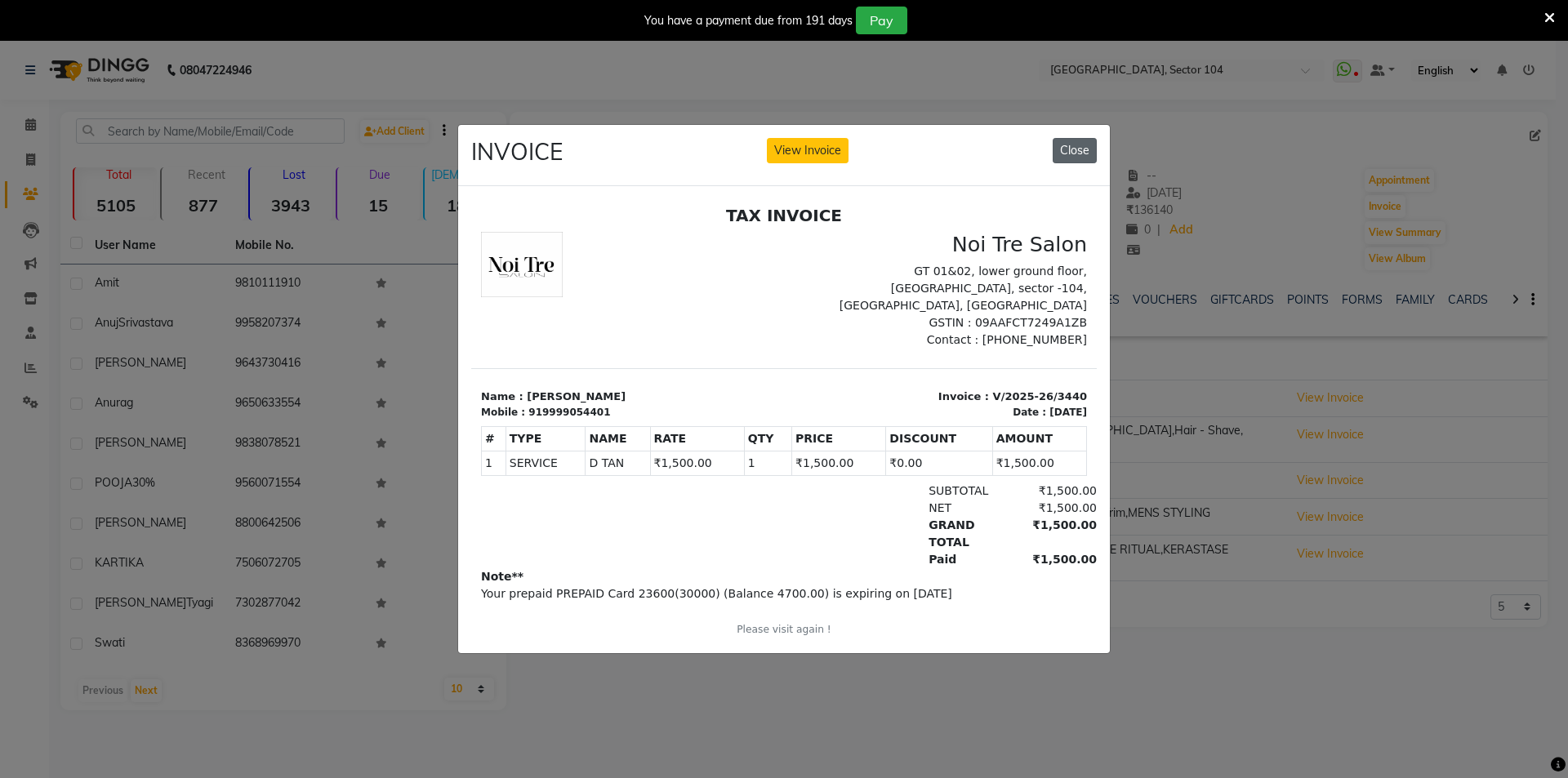
click at [1073, 150] on button "Close" at bounding box center [1074, 150] width 44 height 26
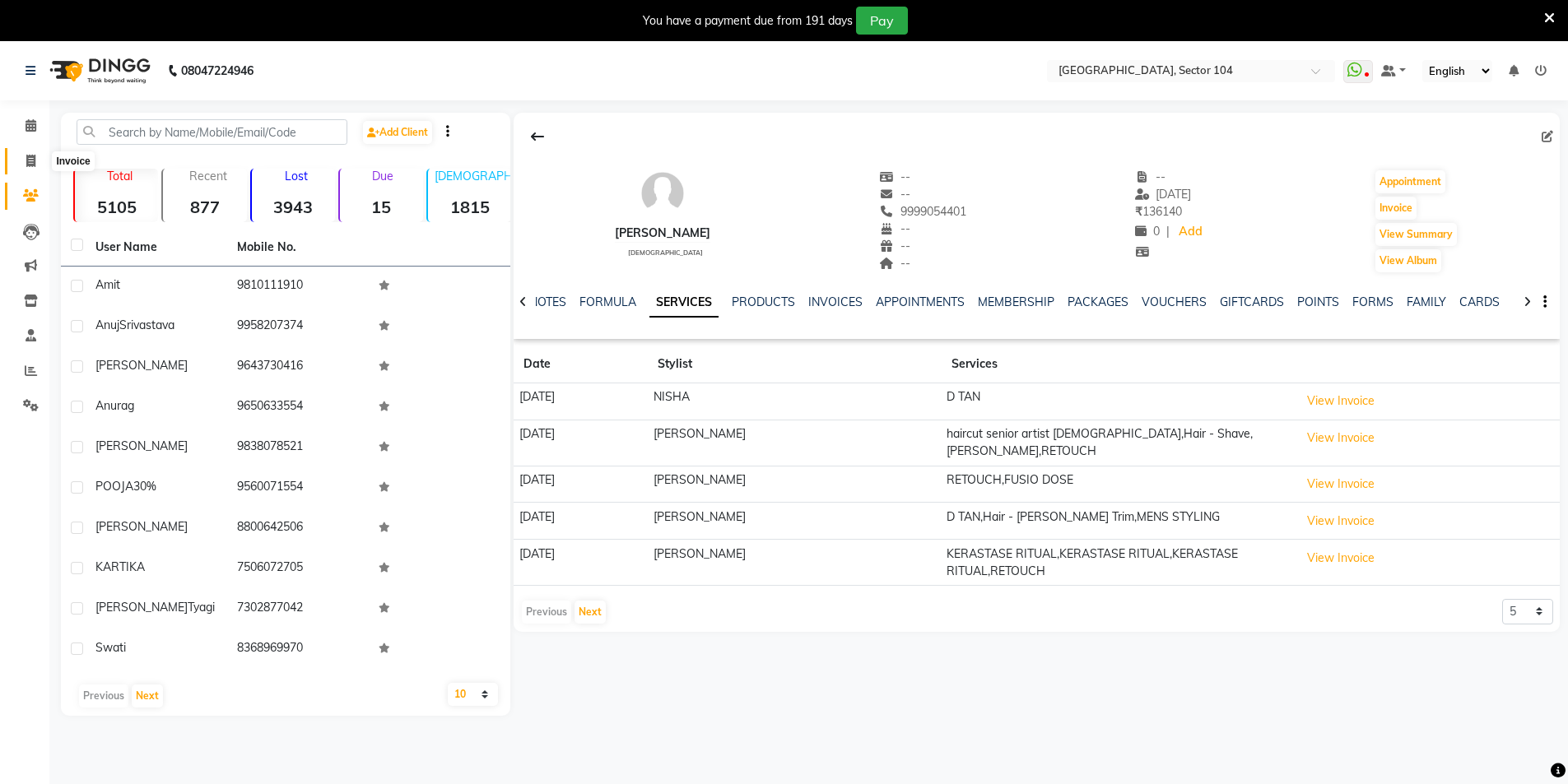
click at [30, 157] on icon at bounding box center [31, 160] width 9 height 12
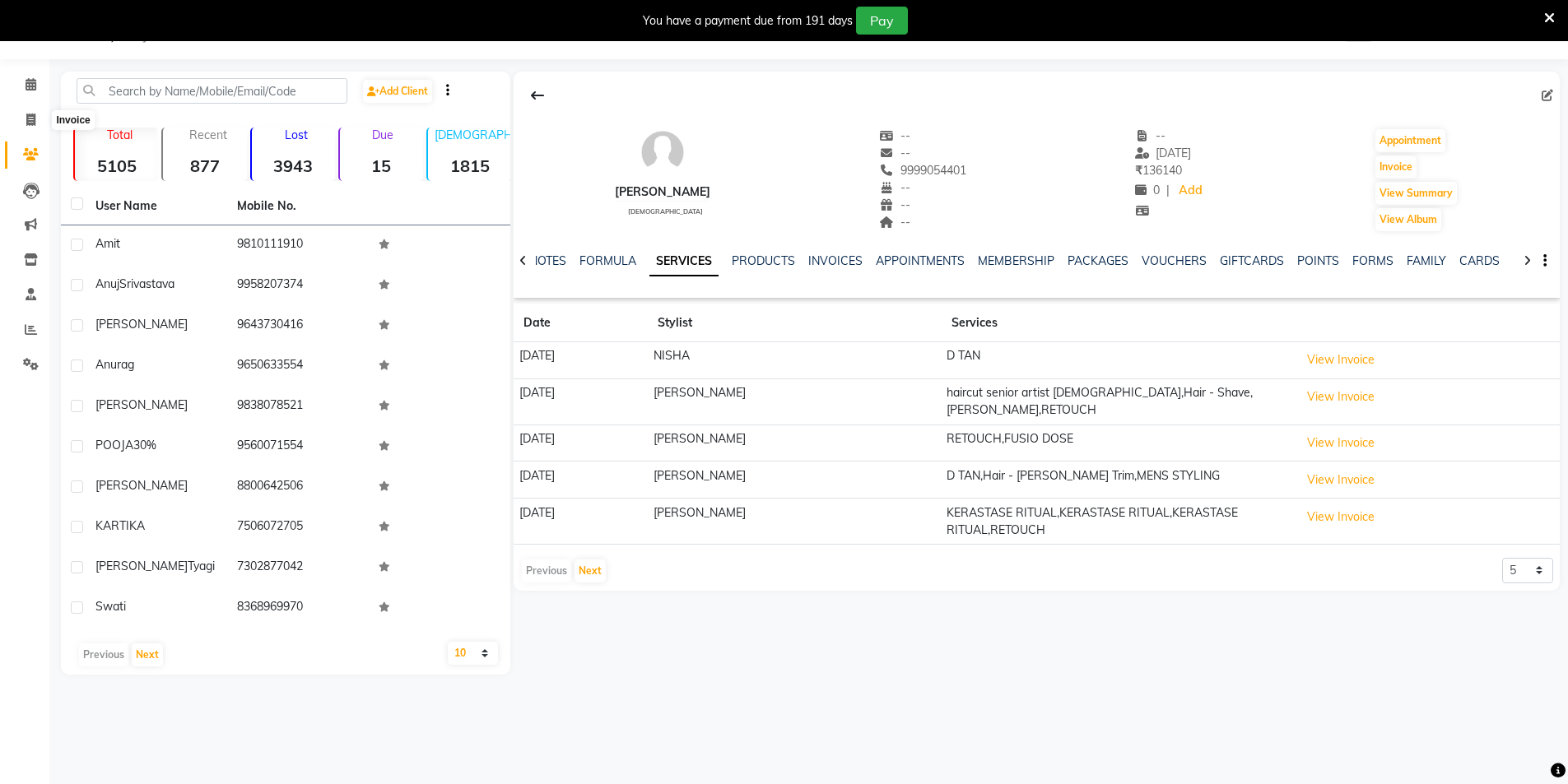
select select "4009"
select select "service"
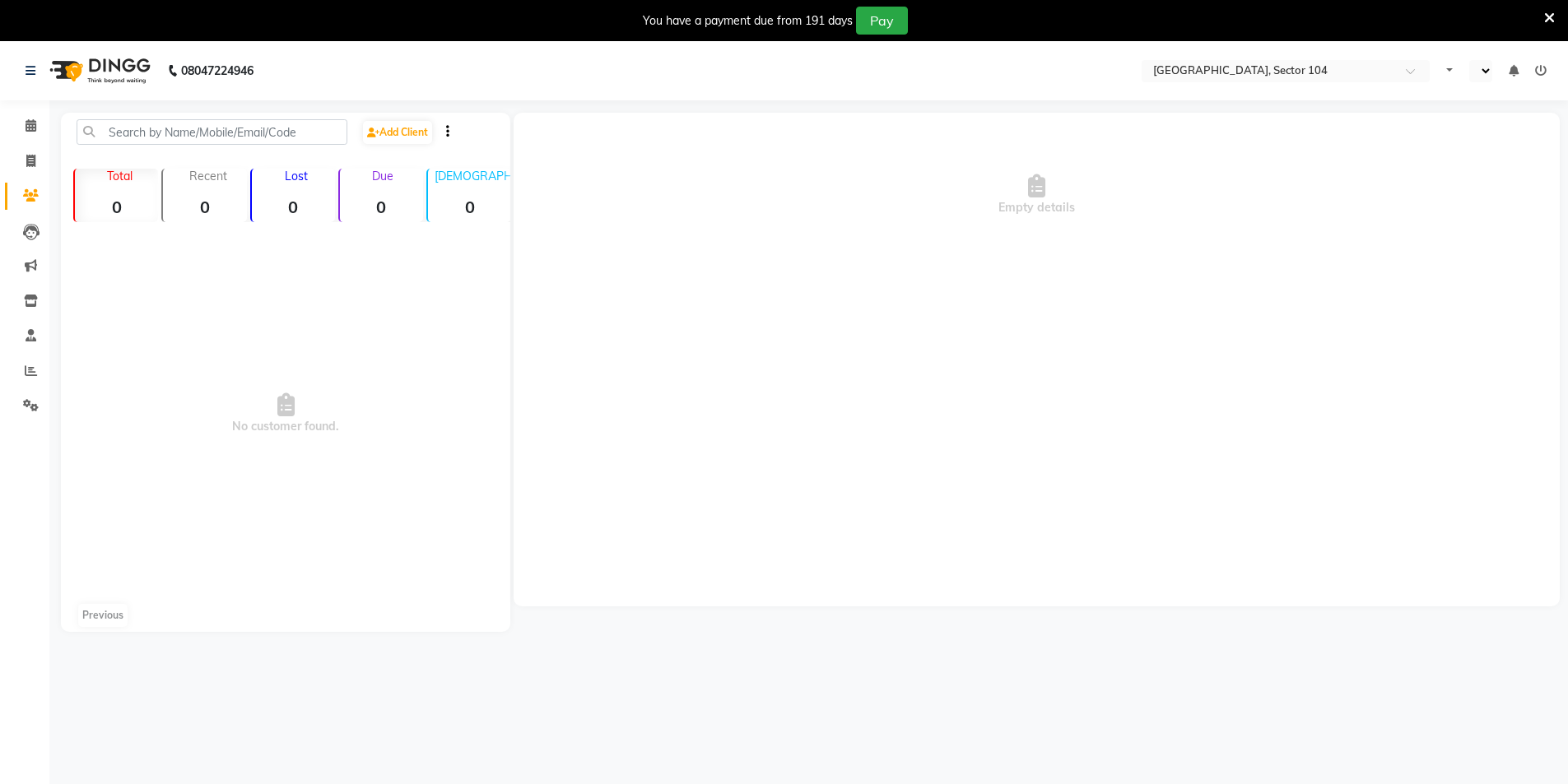
select select "en"
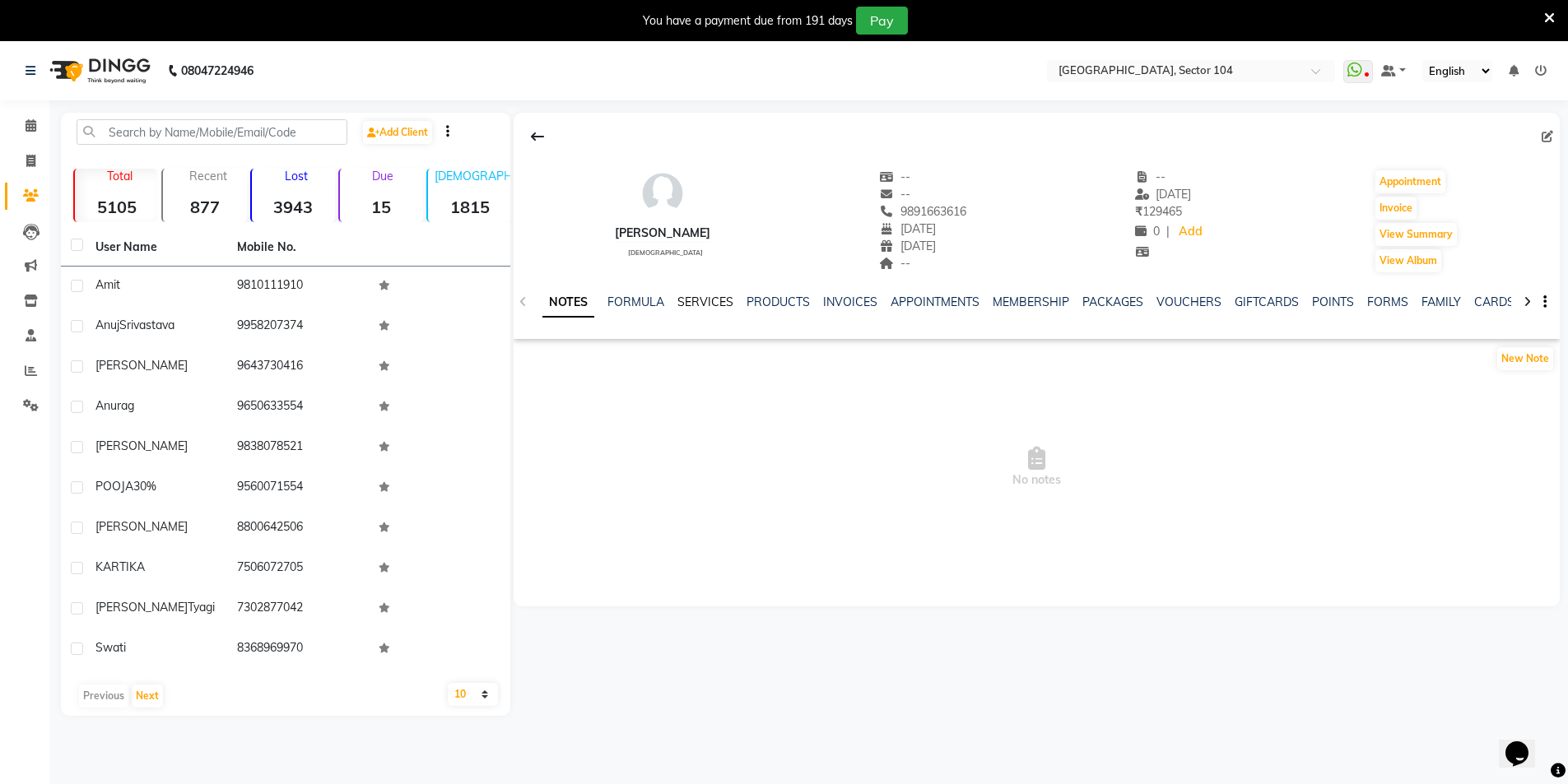
click at [714, 301] on link "SERVICES" at bounding box center [705, 302] width 56 height 15
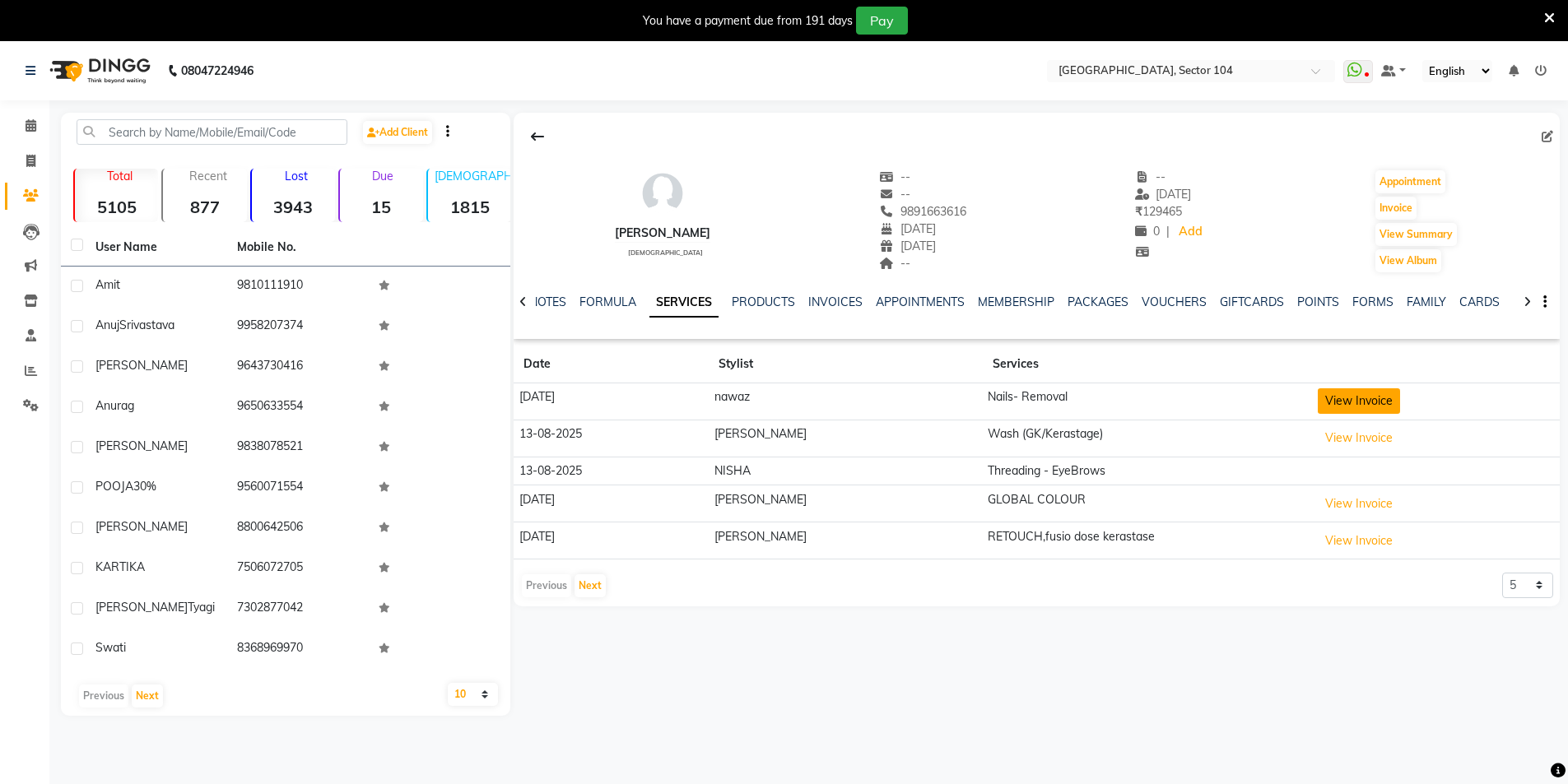
click at [1320, 404] on button "View Invoice" at bounding box center [1359, 401] width 82 height 26
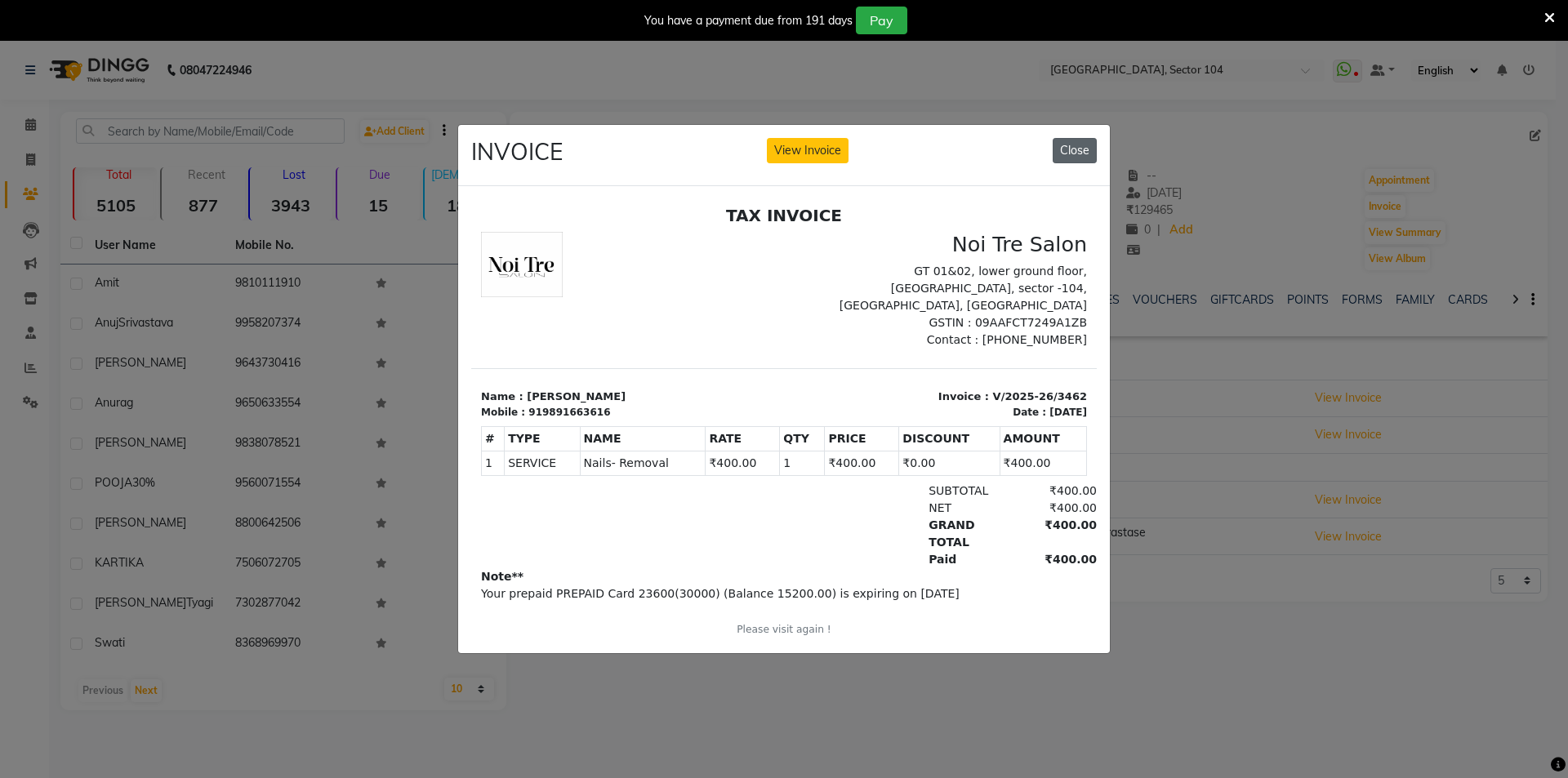
click at [1085, 142] on button "Close" at bounding box center [1074, 150] width 44 height 26
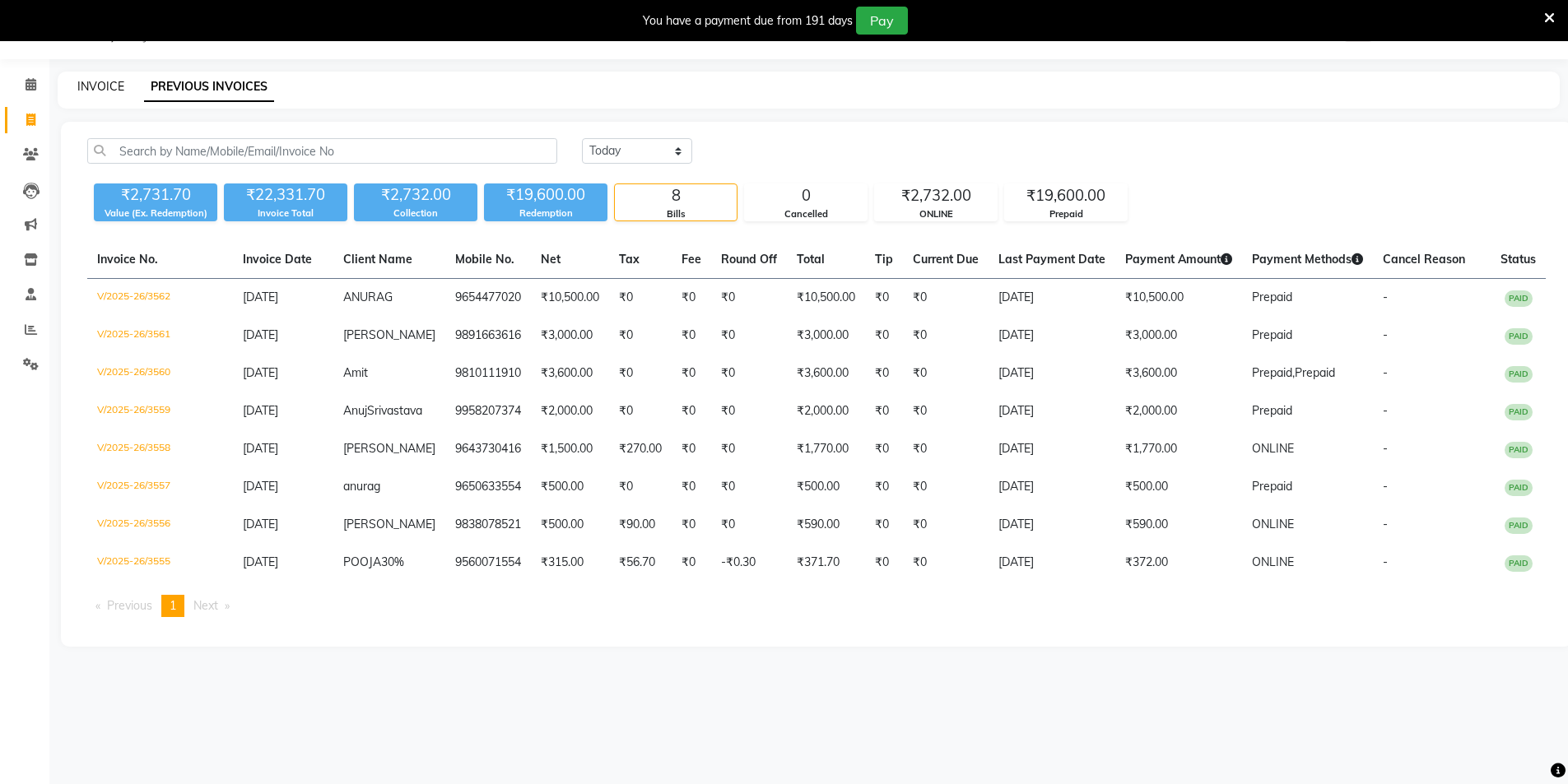
click at [87, 85] on link "INVOICE" at bounding box center [101, 86] width 47 height 15
select select "service"
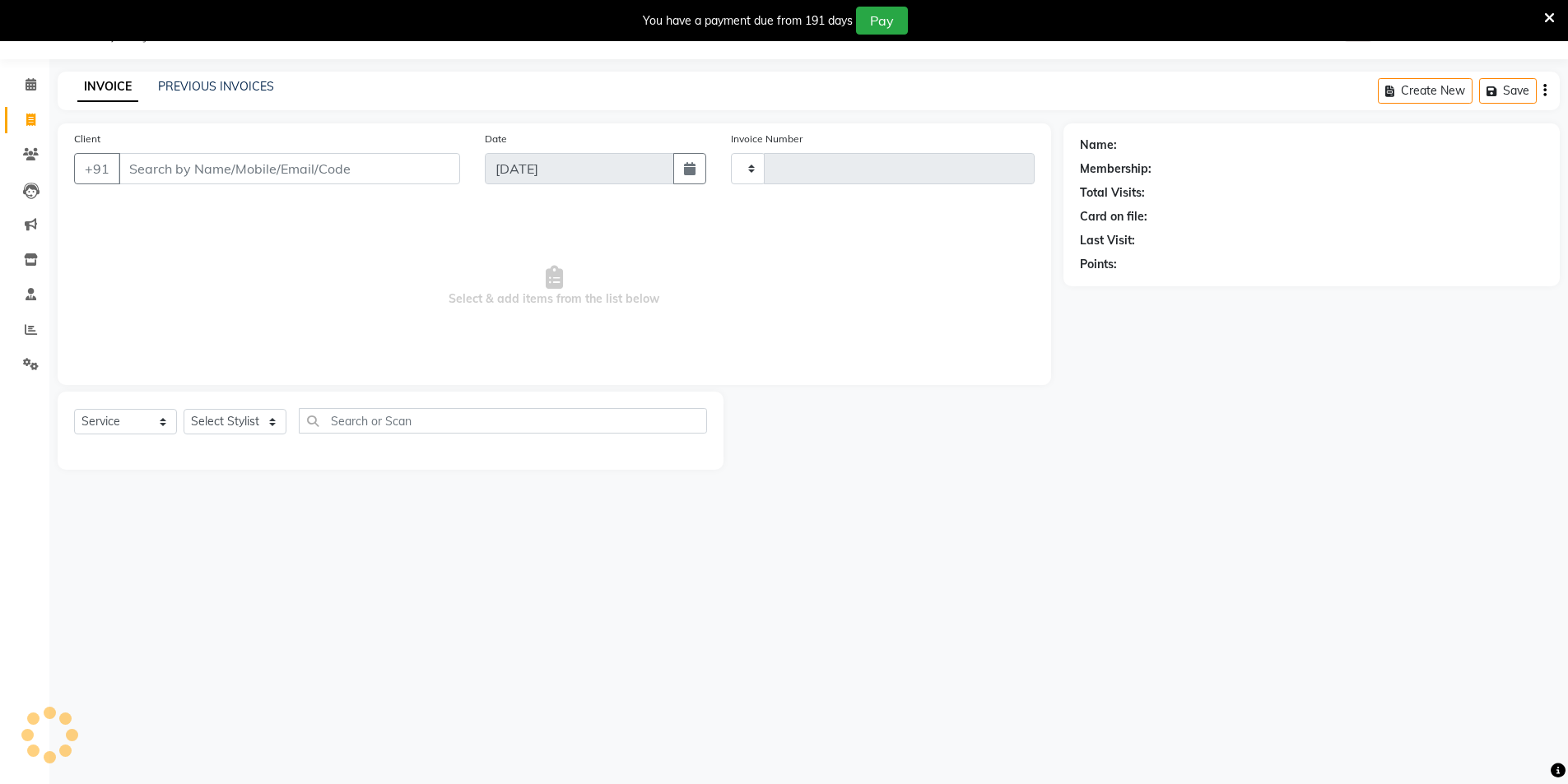
type input "3563"
select select "4009"
